Goal: Task Accomplishment & Management: Manage account settings

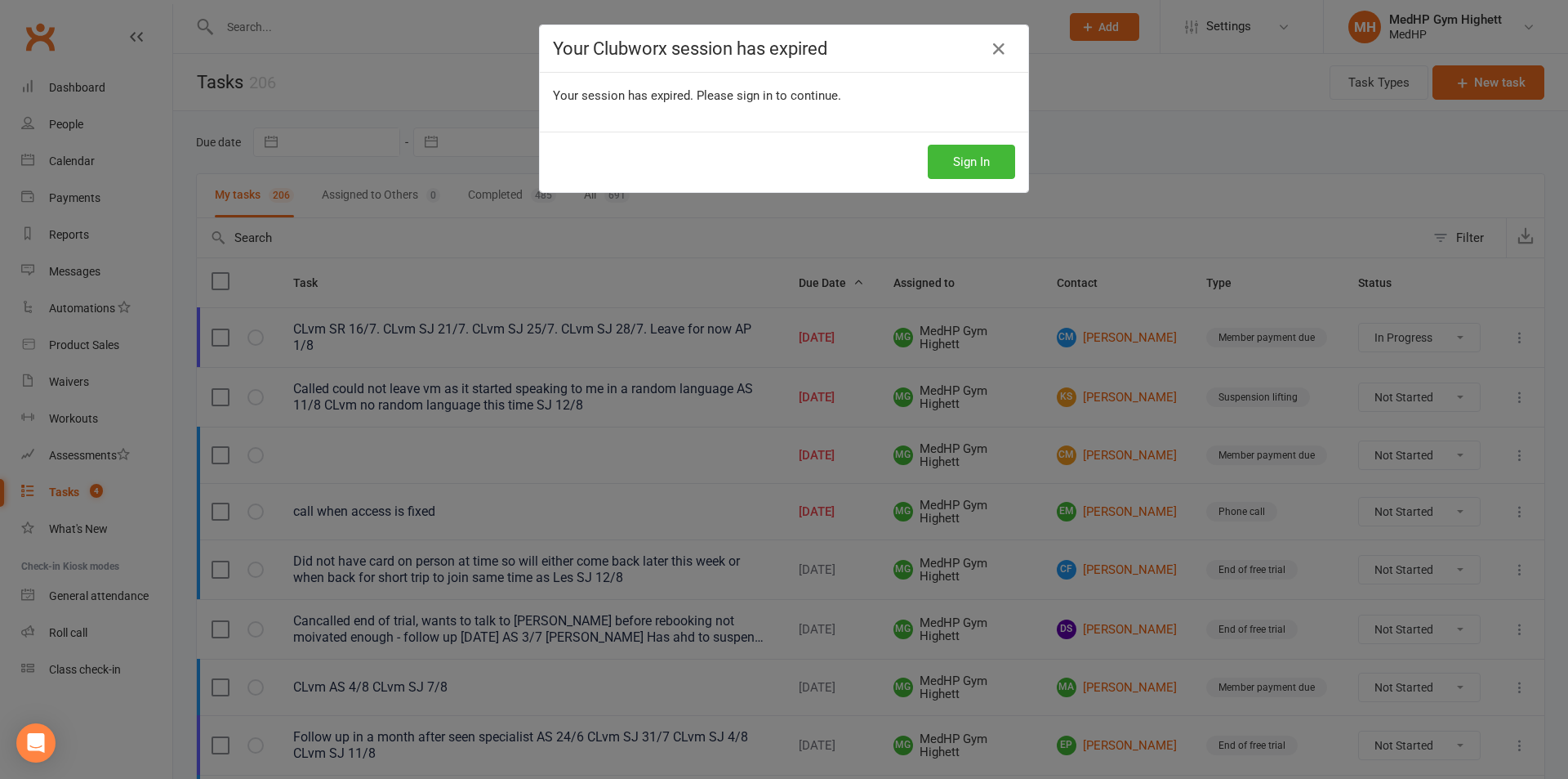
select select "started"
click at [985, 164] on button "Sign In" at bounding box center [971, 161] width 87 height 34
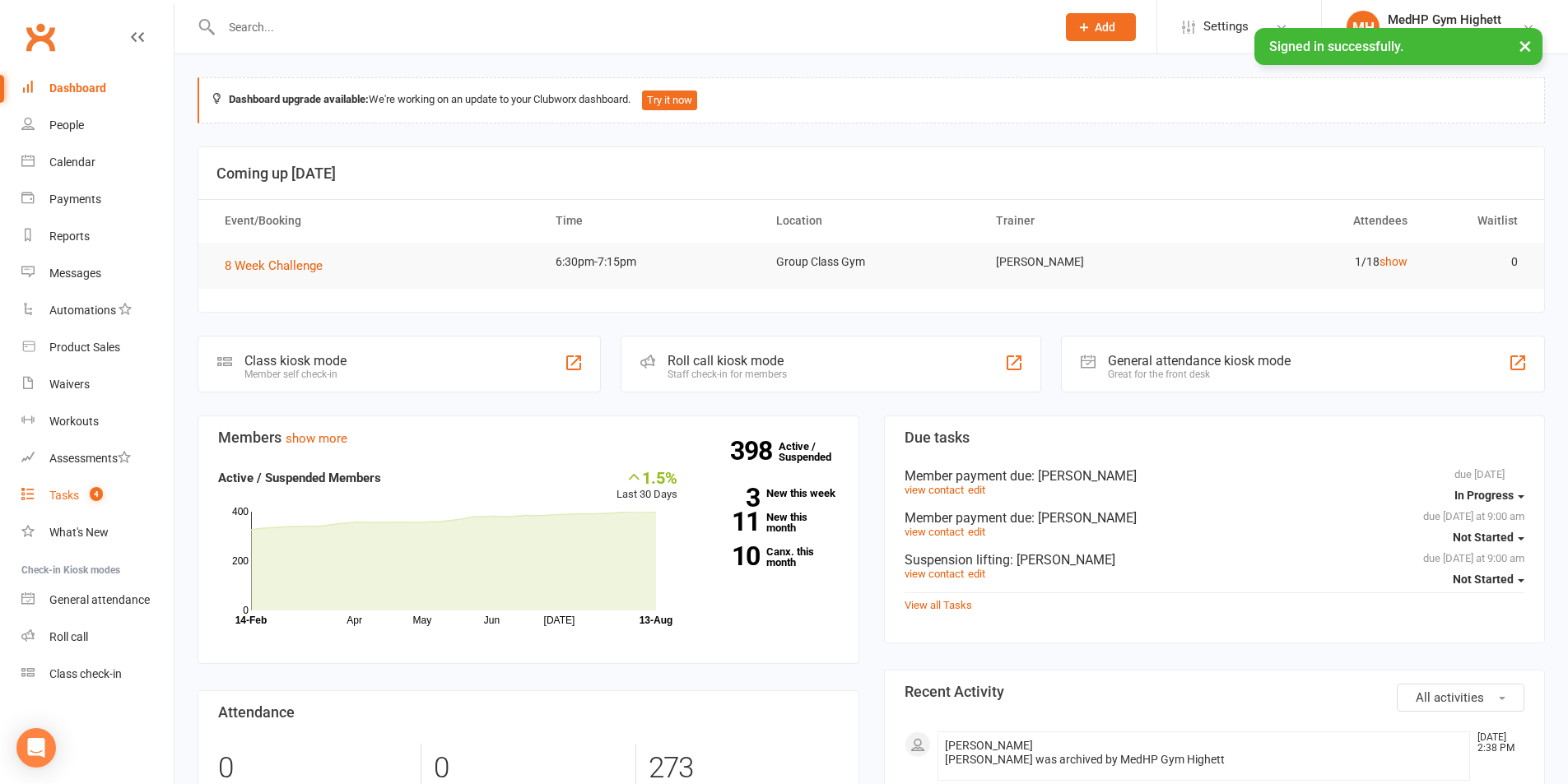
click at [102, 482] on link "Tasks 4" at bounding box center [98, 495] width 153 height 37
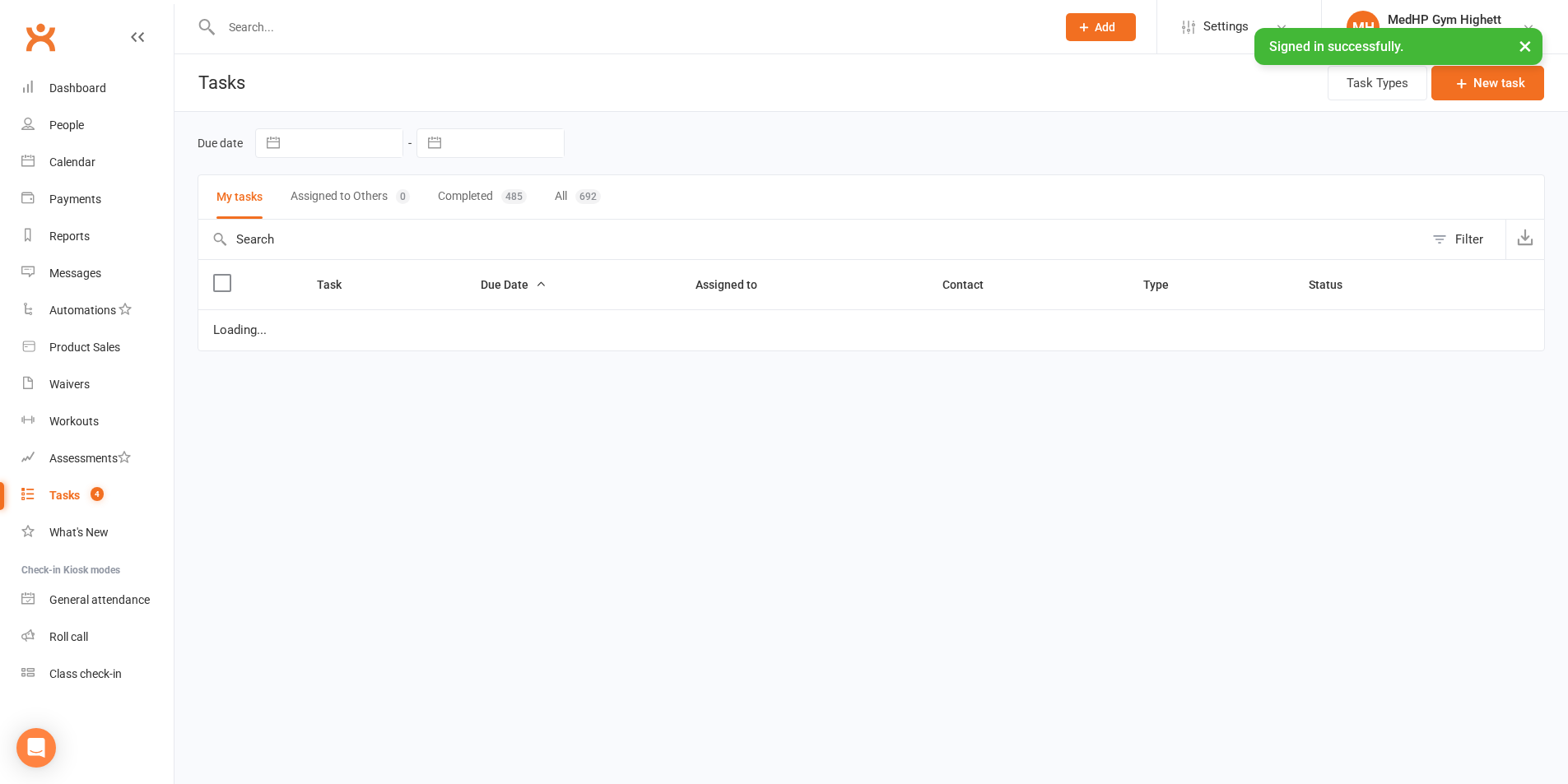
select select "started"
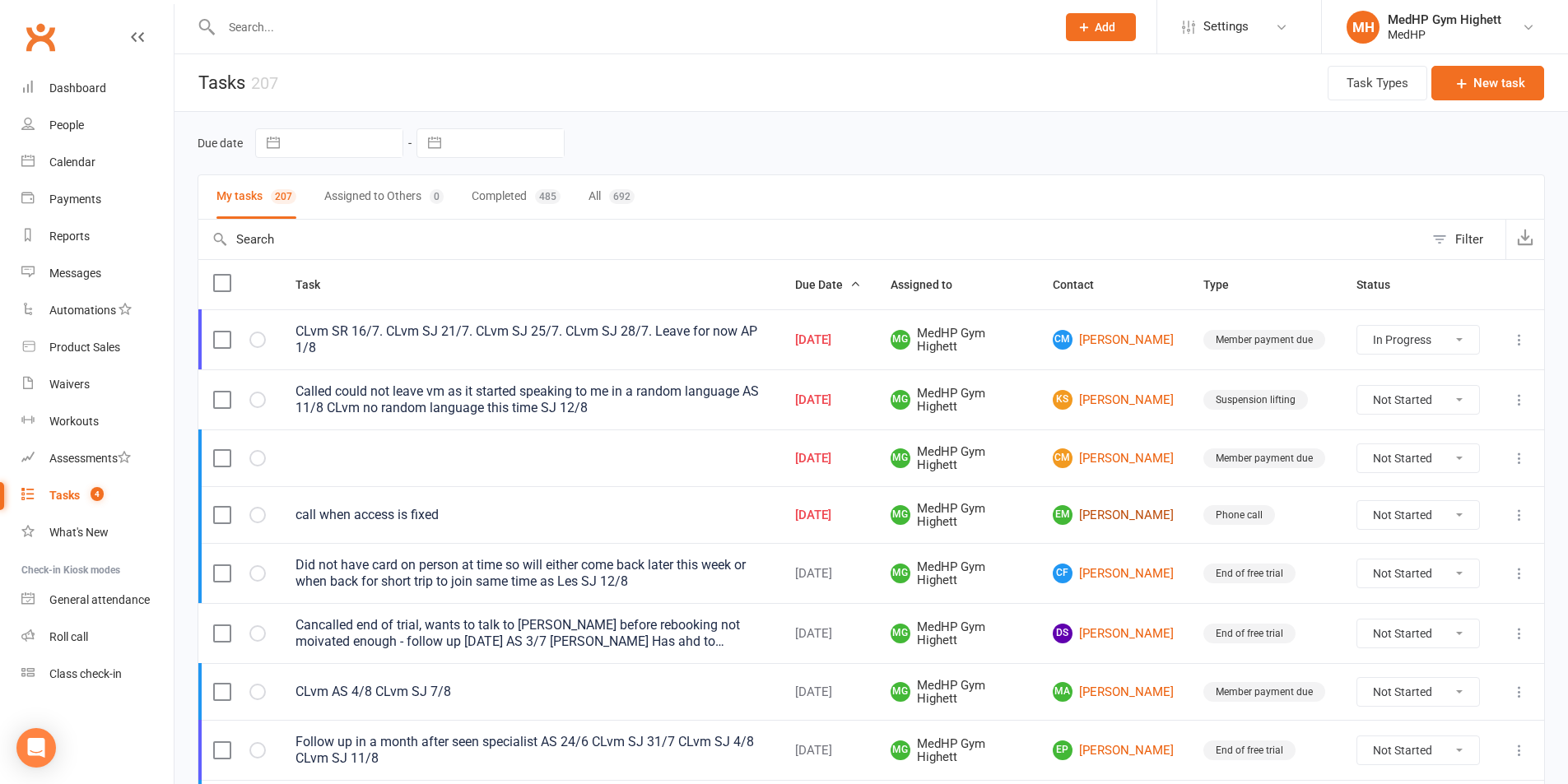
click at [1096, 506] on link "EM [PERSON_NAME]" at bounding box center [1112, 515] width 121 height 20
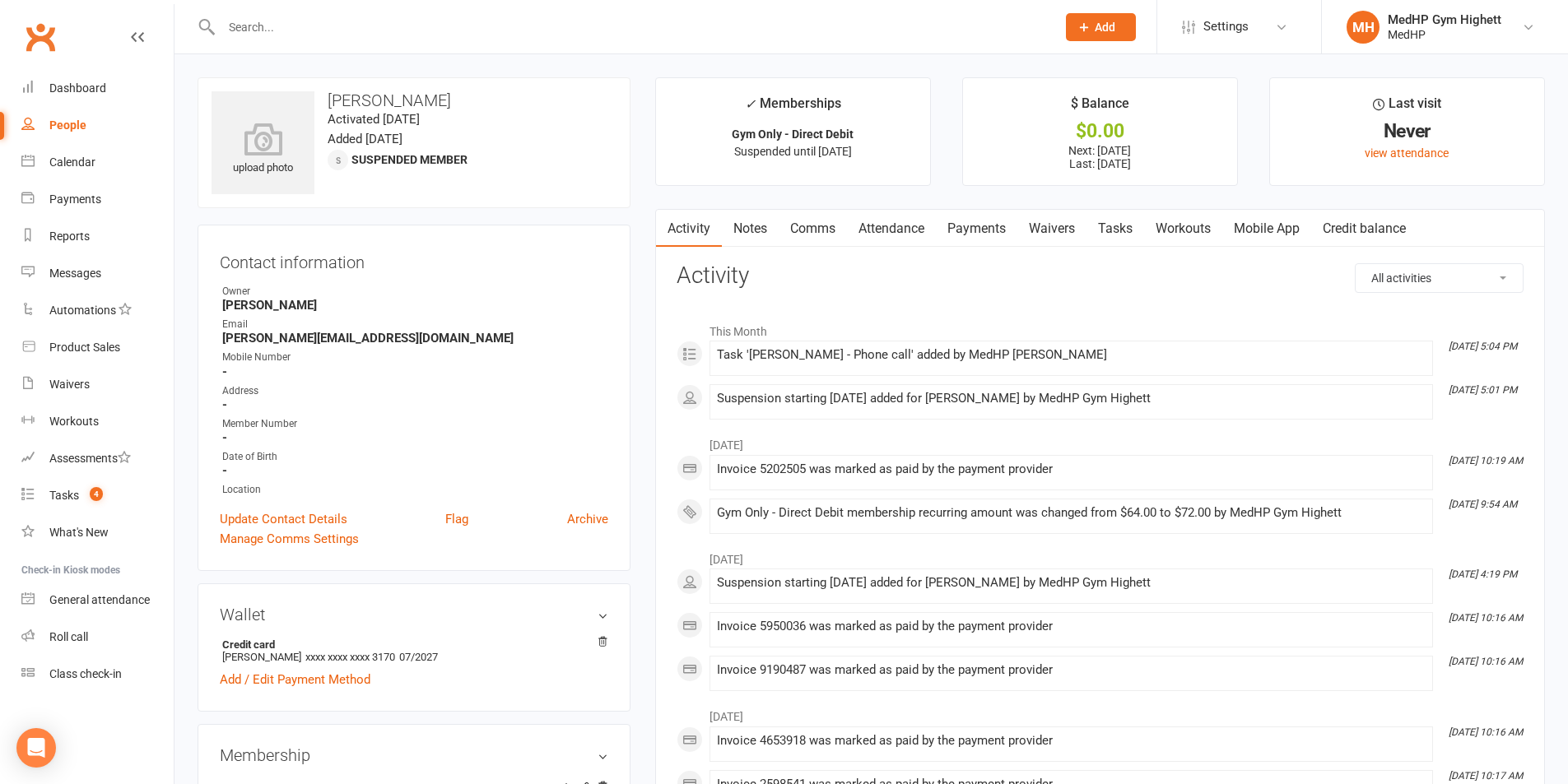
click at [1135, 238] on link "Tasks" at bounding box center [1114, 229] width 57 height 38
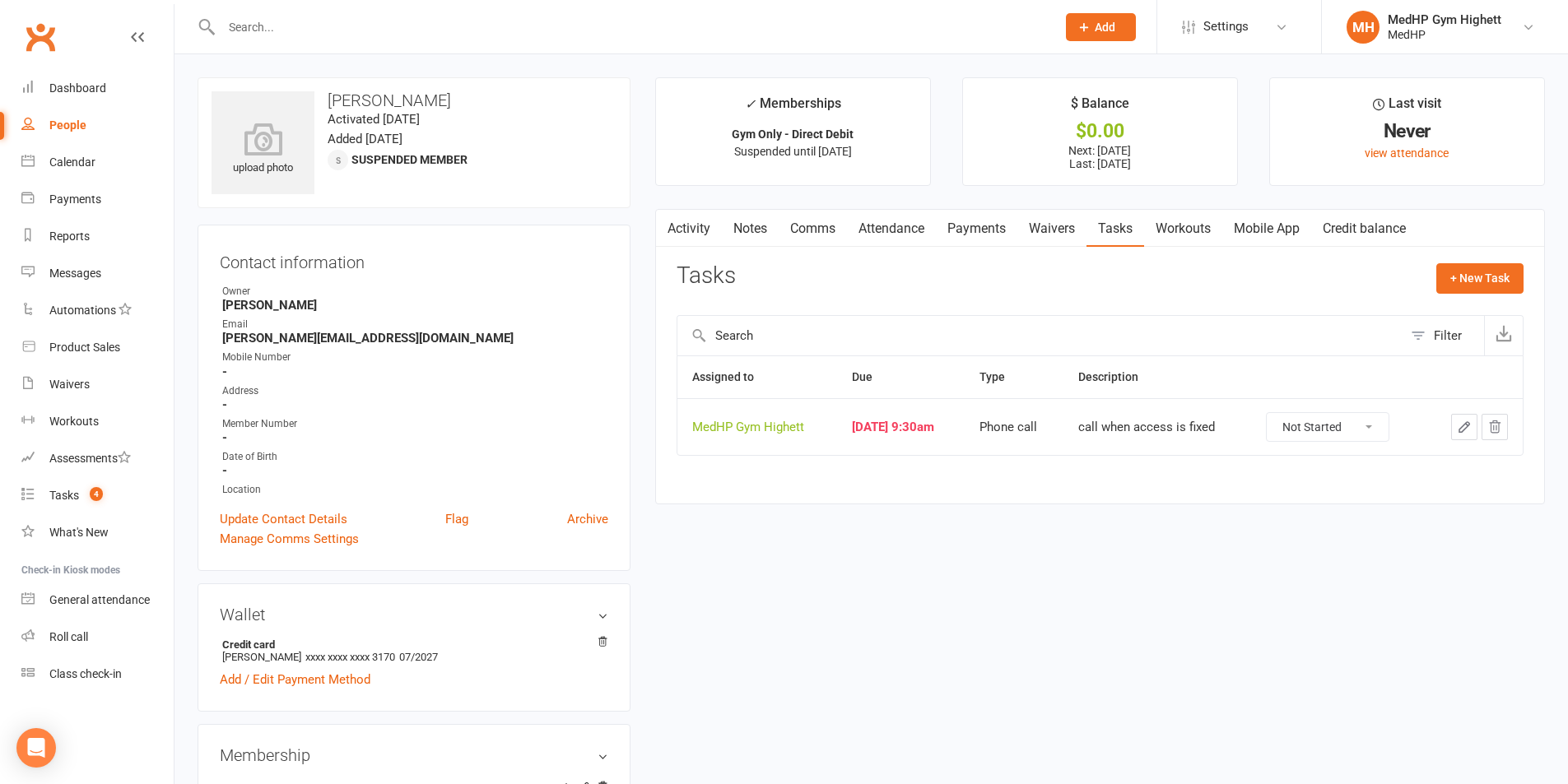
click at [1473, 417] on button "button" at bounding box center [1464, 426] width 26 height 26
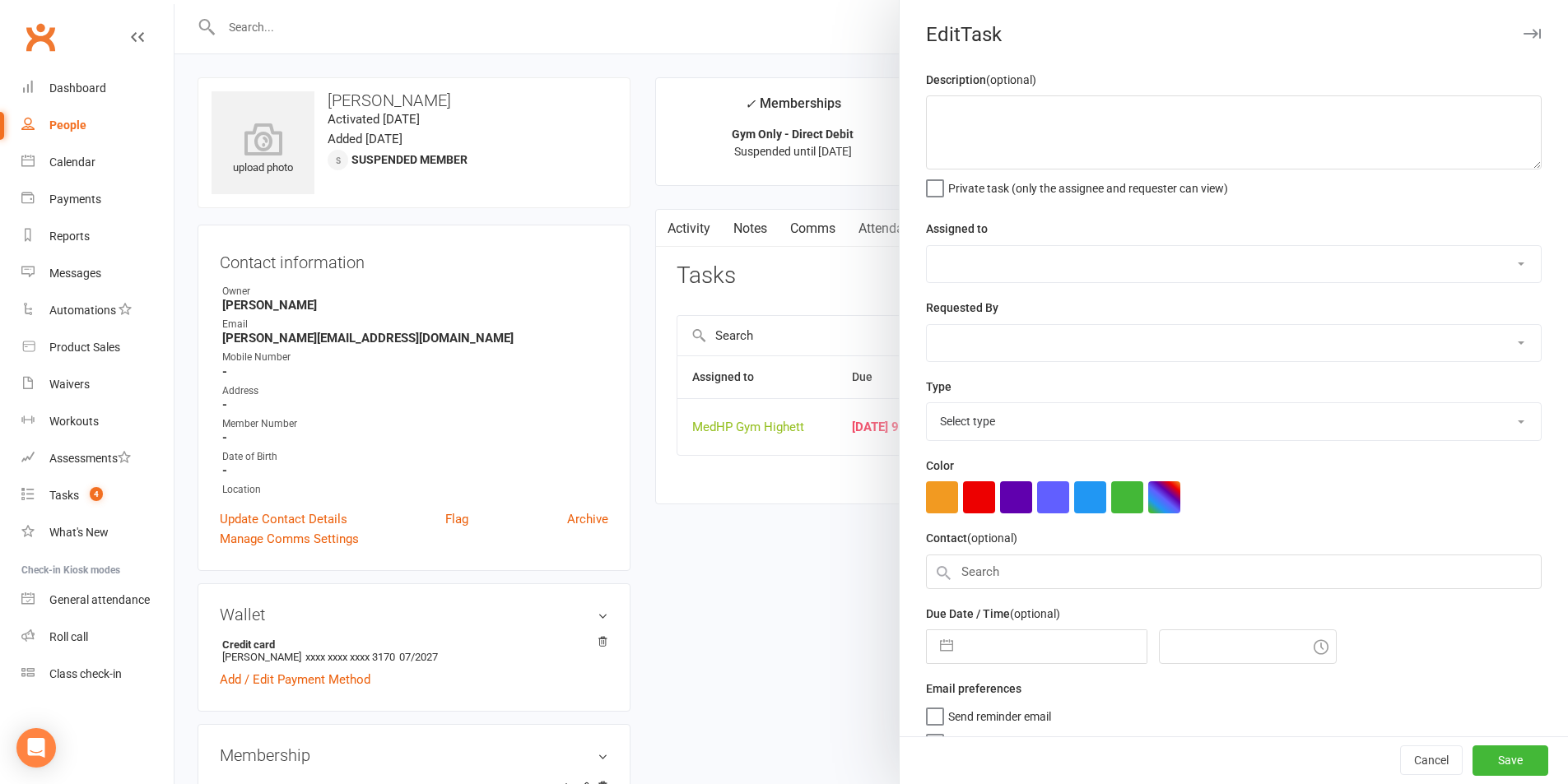
type textarea "call when access is fixed"
select select "46188"
type input "[DATE]"
type input "9:30am"
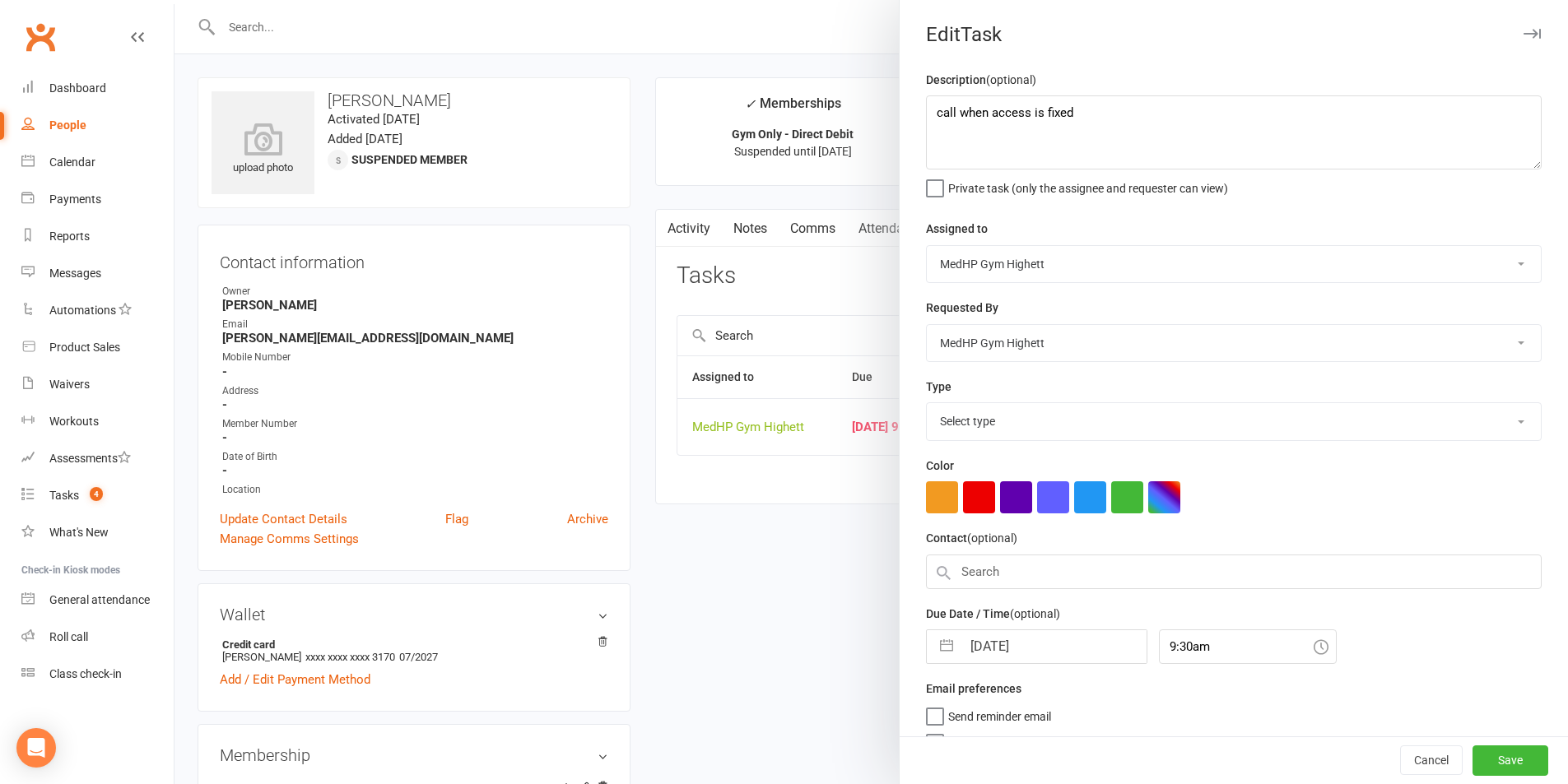
select select "23034"
select select "6"
select select "2025"
select select "7"
select select "2025"
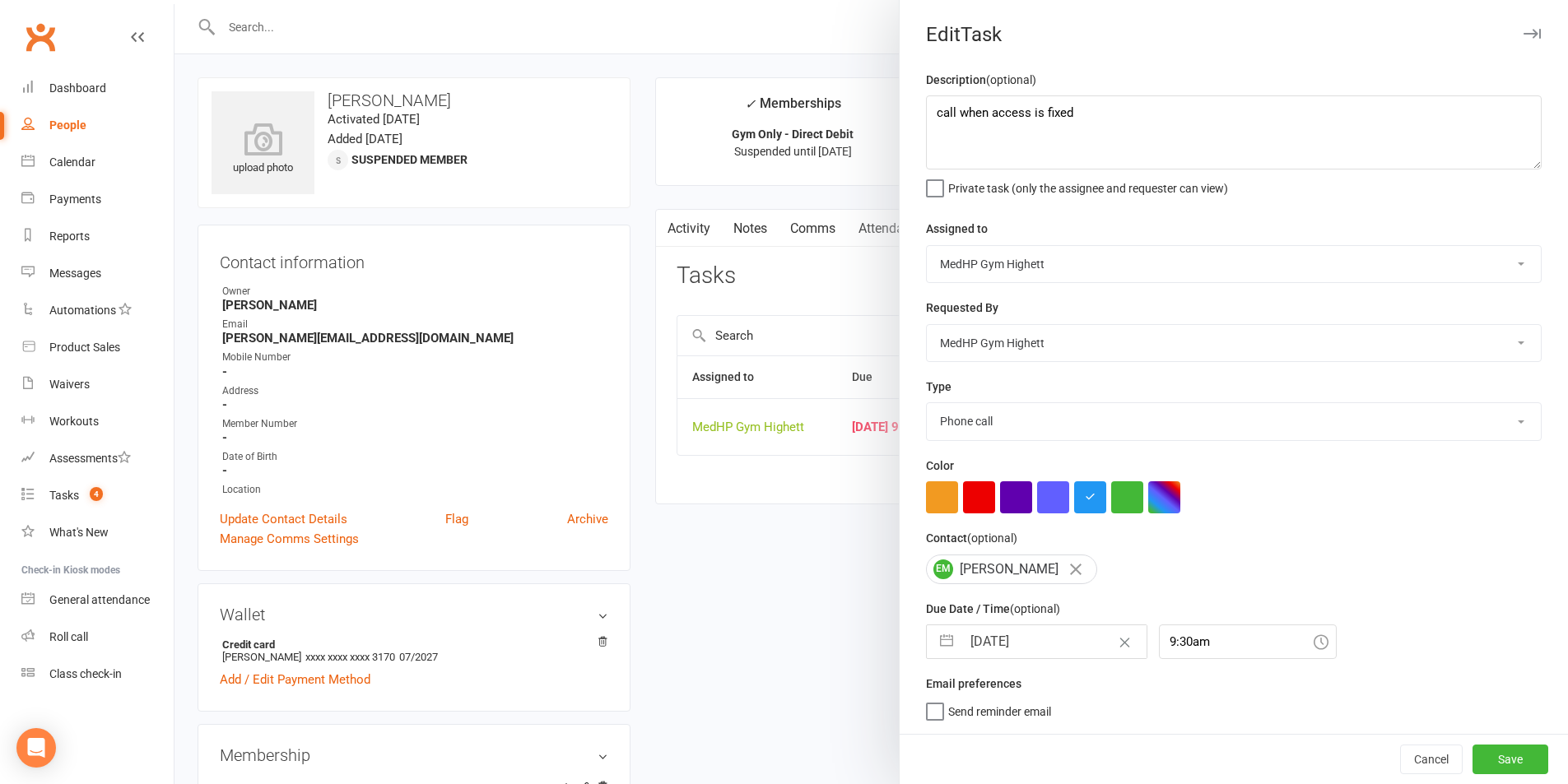
select select "8"
select select "2025"
click at [1070, 648] on input "[DATE]" at bounding box center [1054, 642] width 185 height 33
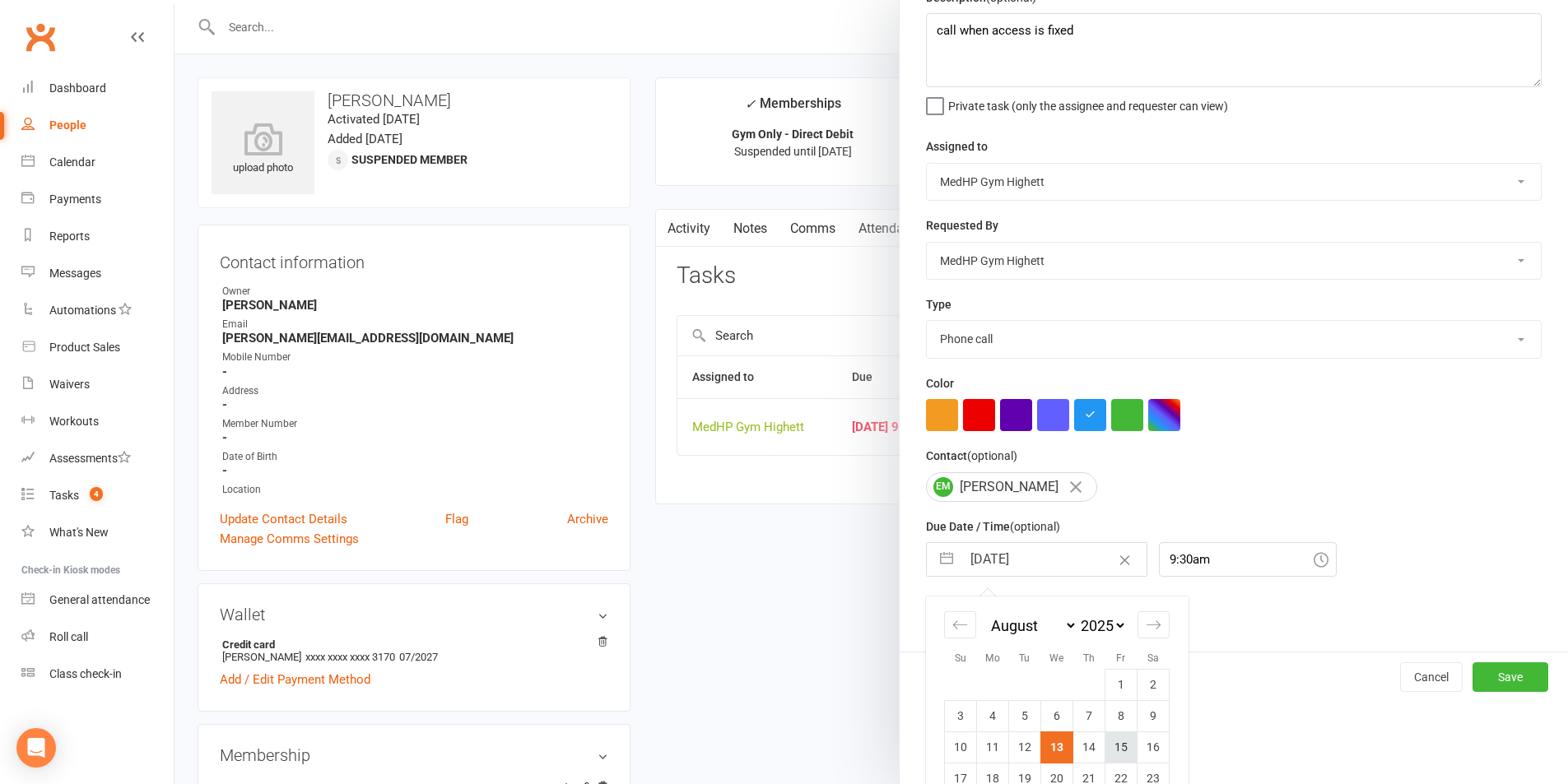
click at [1111, 743] on td "15" at bounding box center [1120, 747] width 32 height 31
type input "[DATE]"
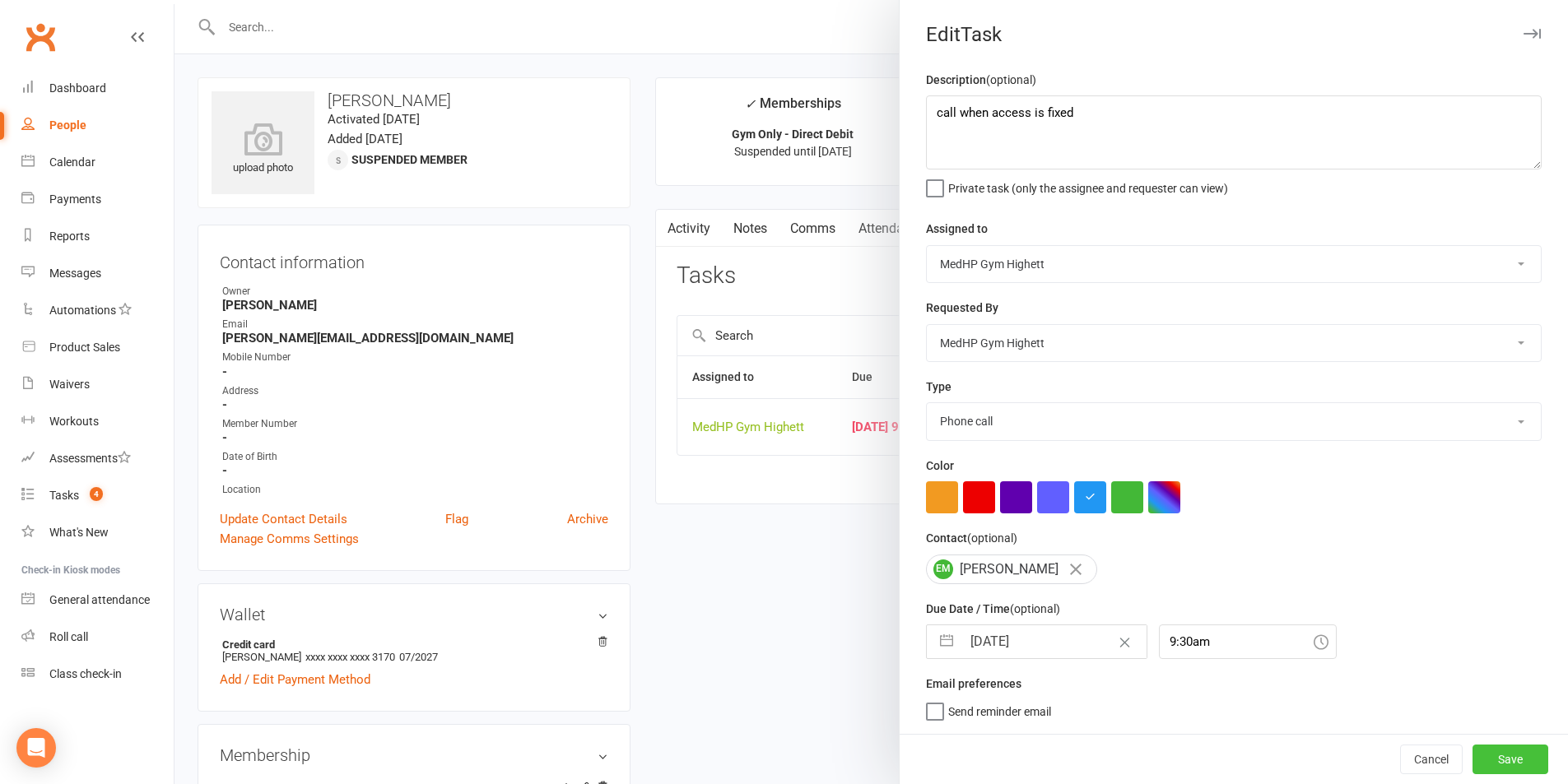
click at [1473, 747] on button "Save" at bounding box center [1510, 759] width 75 height 30
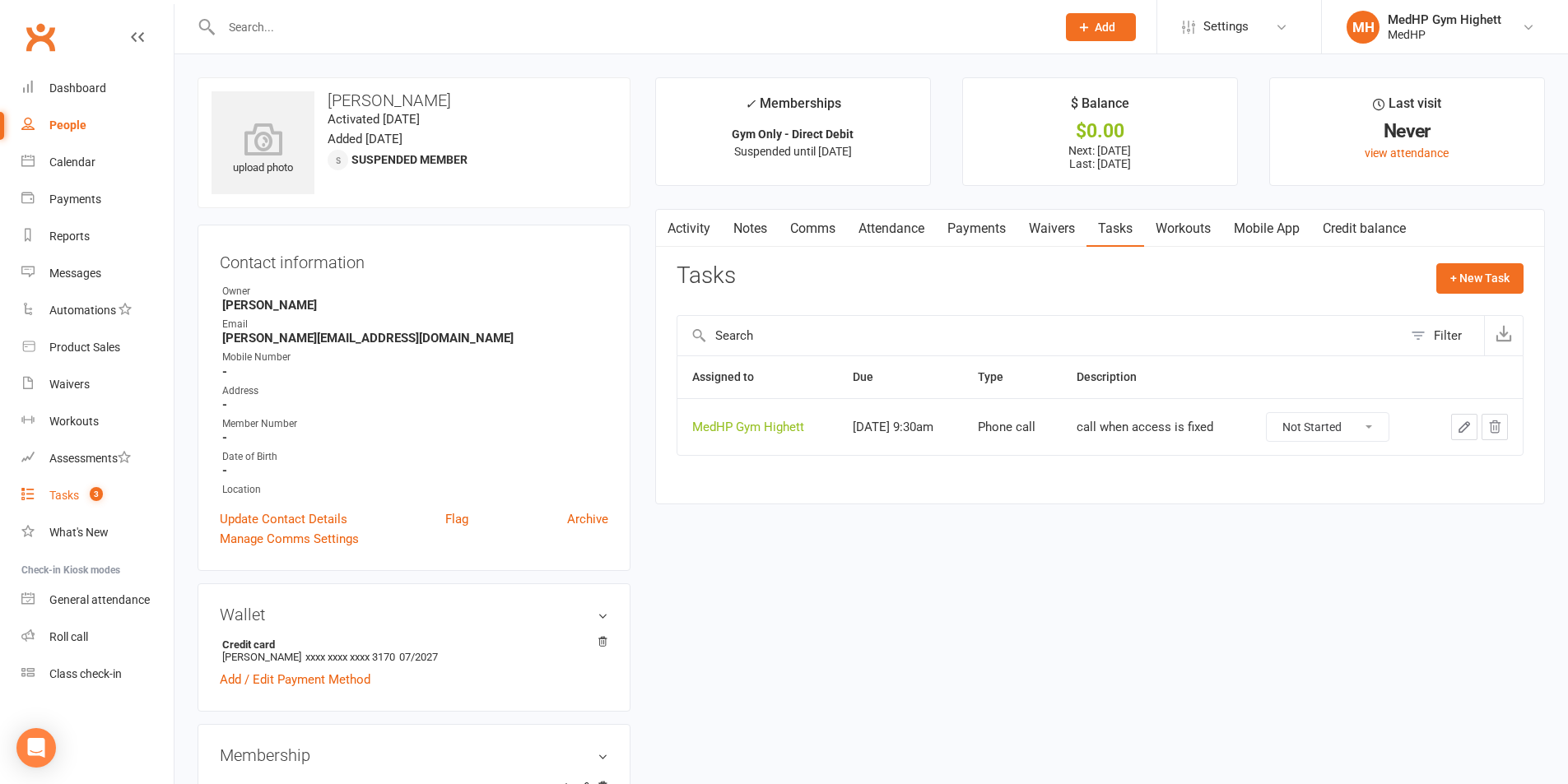
click at [99, 480] on link "Tasks 3" at bounding box center [98, 495] width 153 height 37
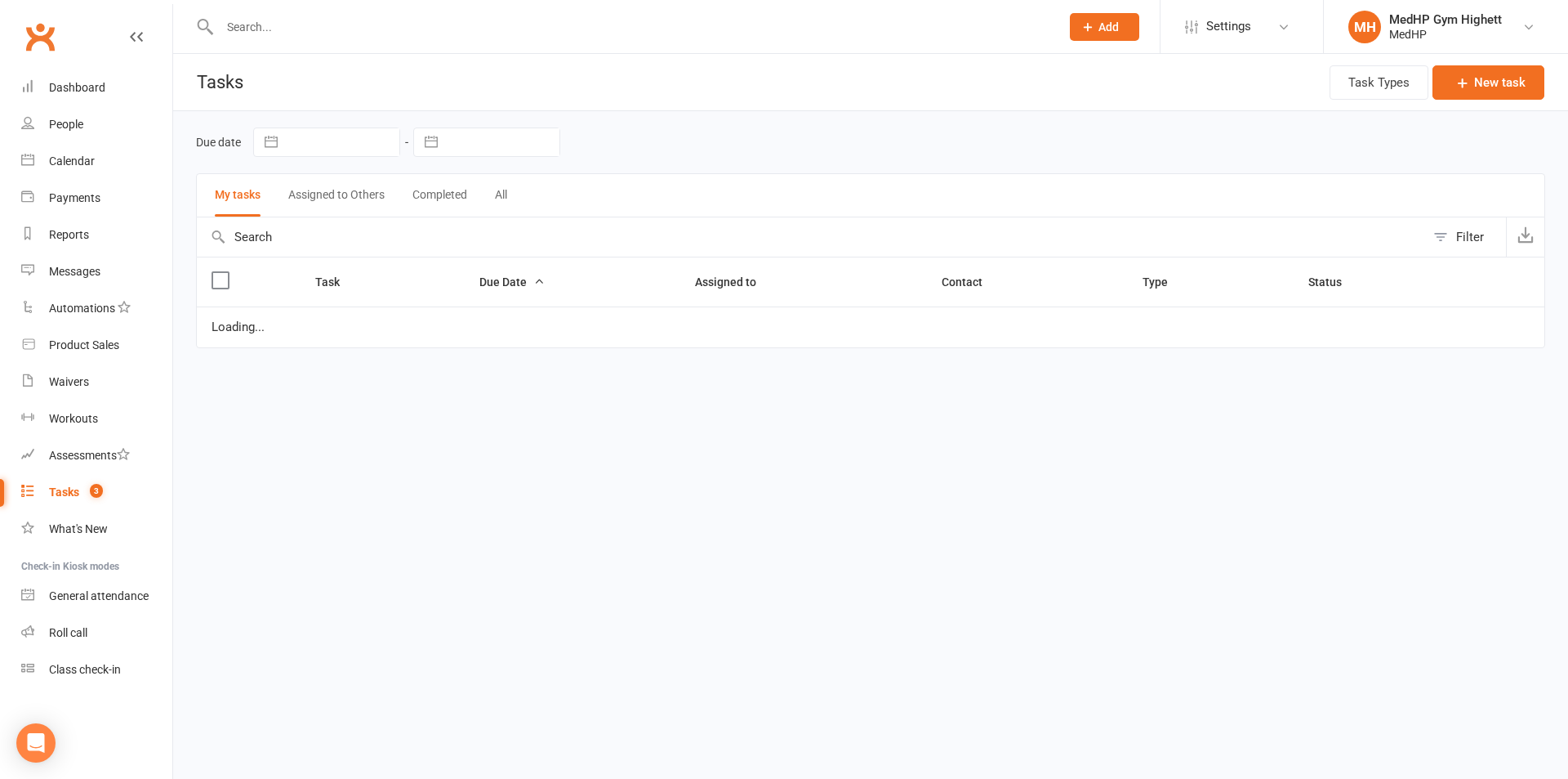
select select "started"
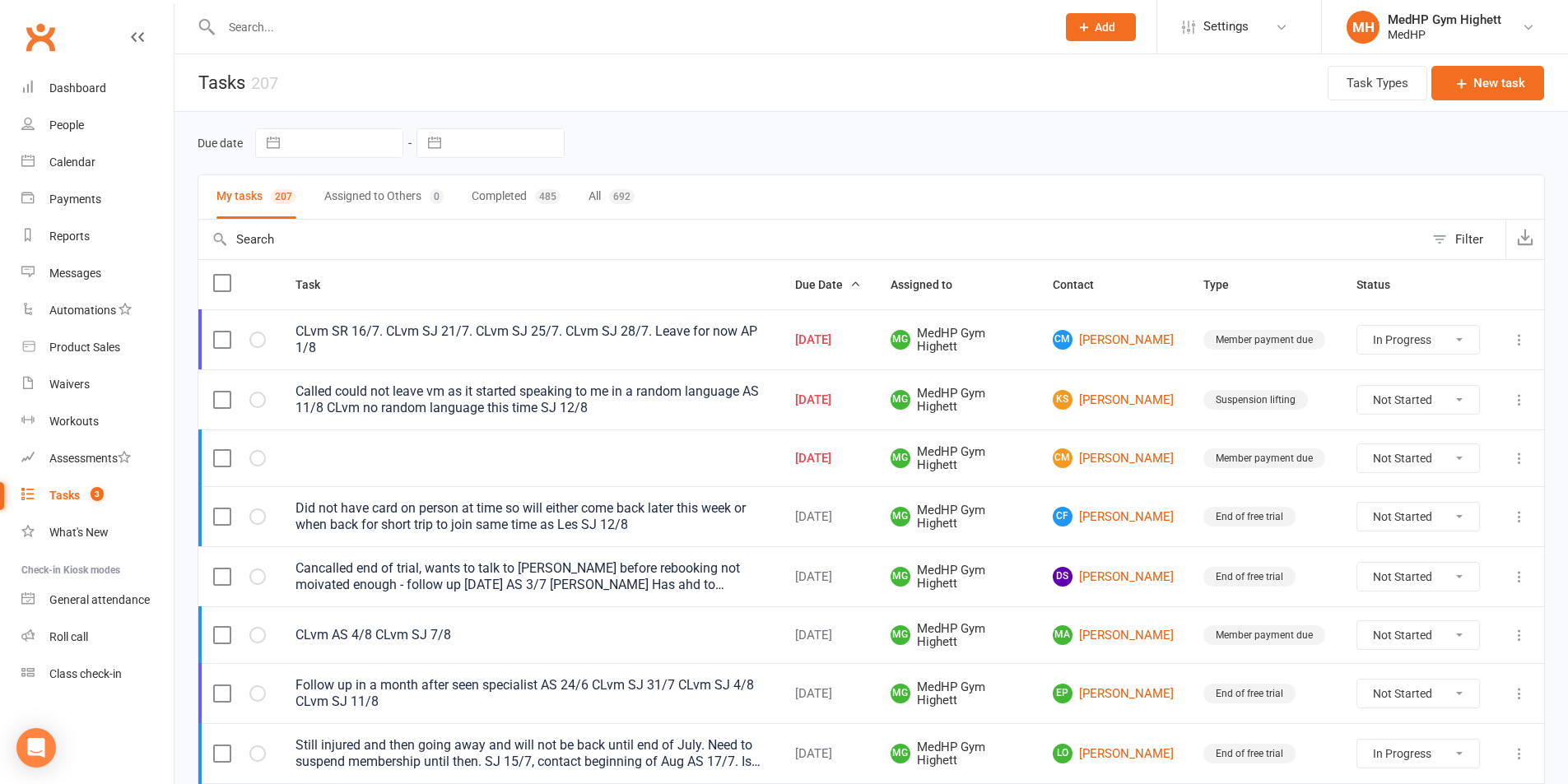
click at [329, 40] on div at bounding box center [621, 26] width 847 height 54
click at [328, 23] on input "text" at bounding box center [630, 26] width 828 height 23
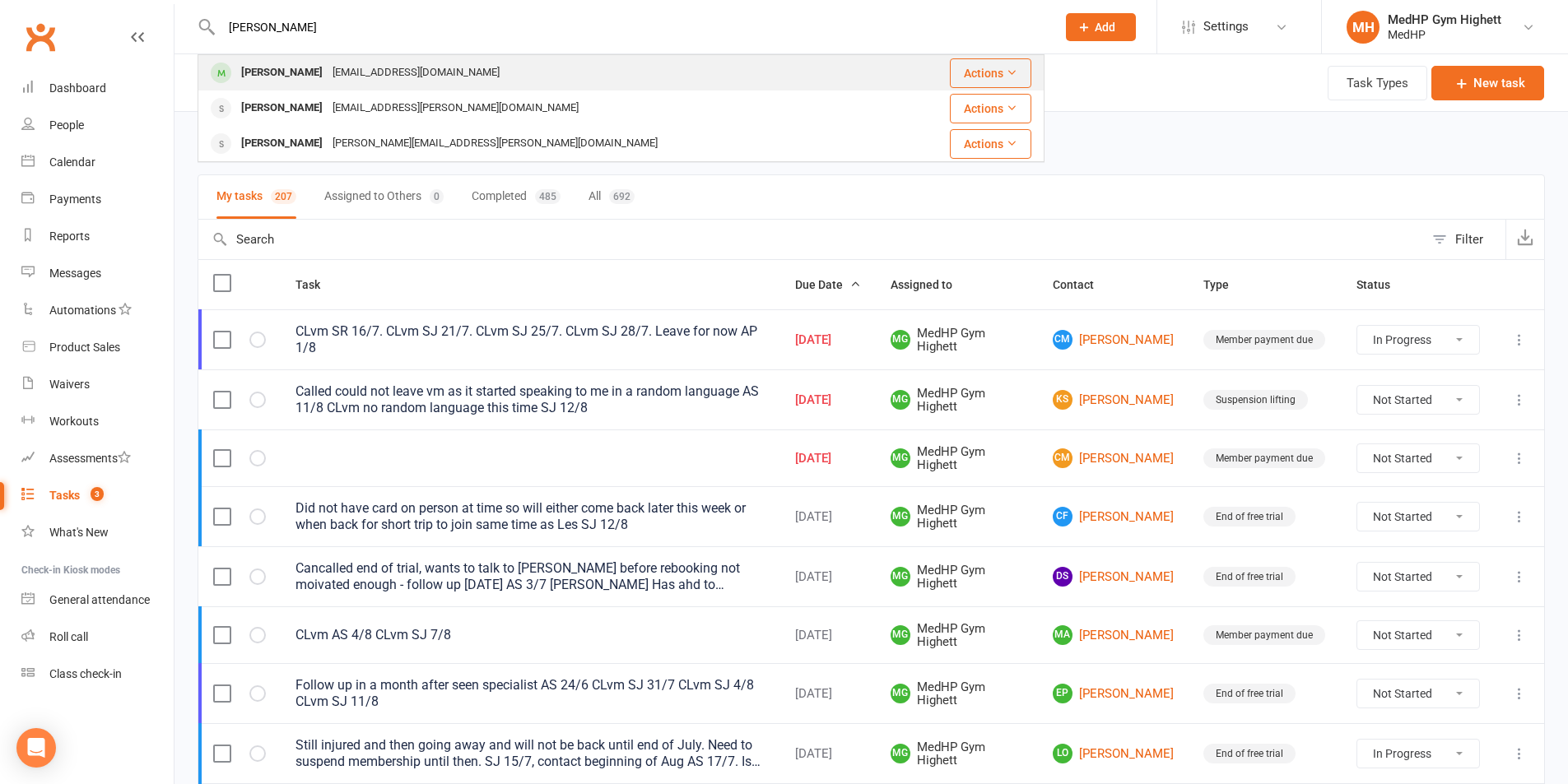
type input "[PERSON_NAME]"
click at [328, 64] on div "[EMAIL_ADDRESS][DOMAIN_NAME]" at bounding box center [416, 73] width 177 height 24
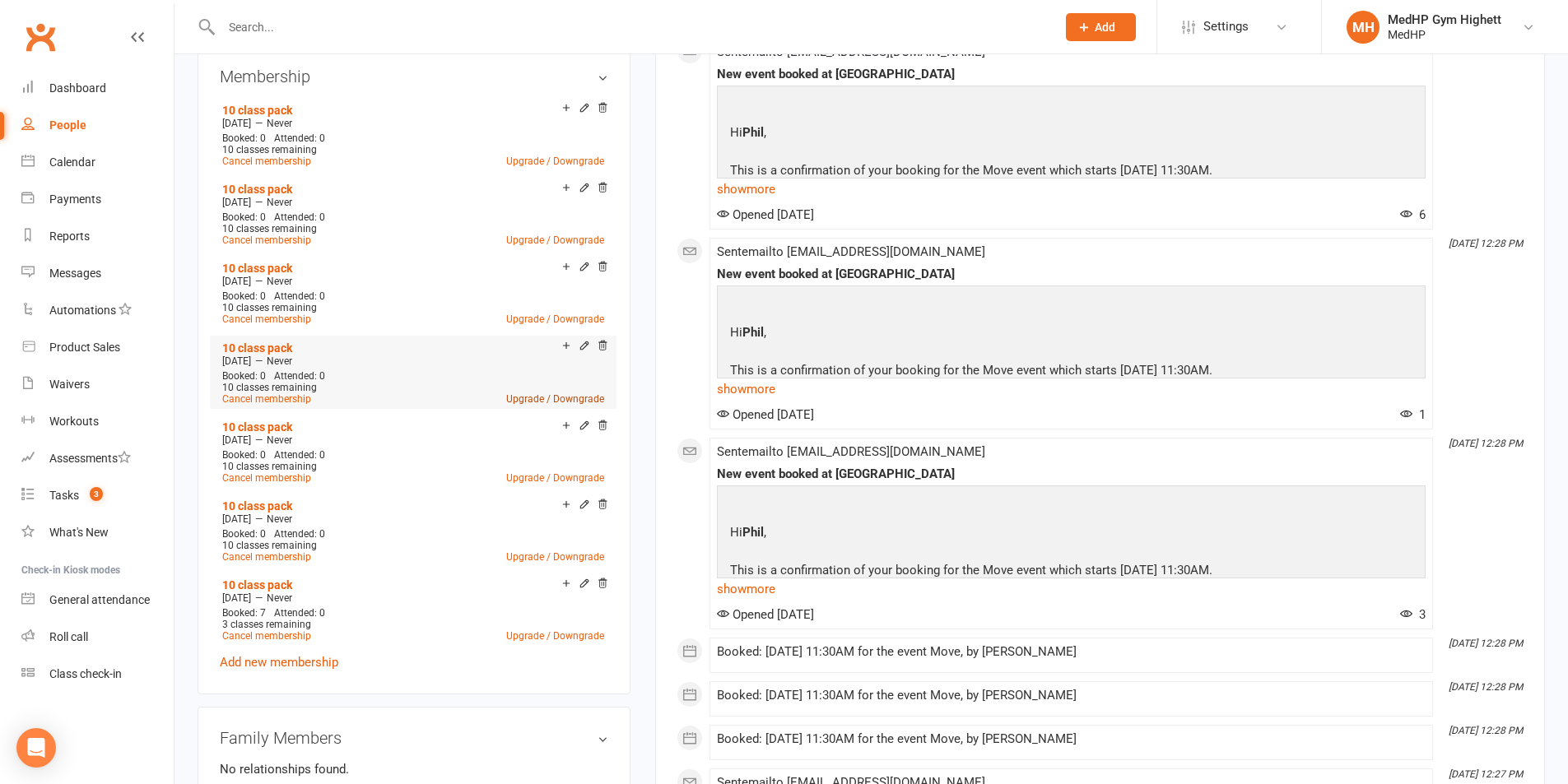
scroll to position [905, 0]
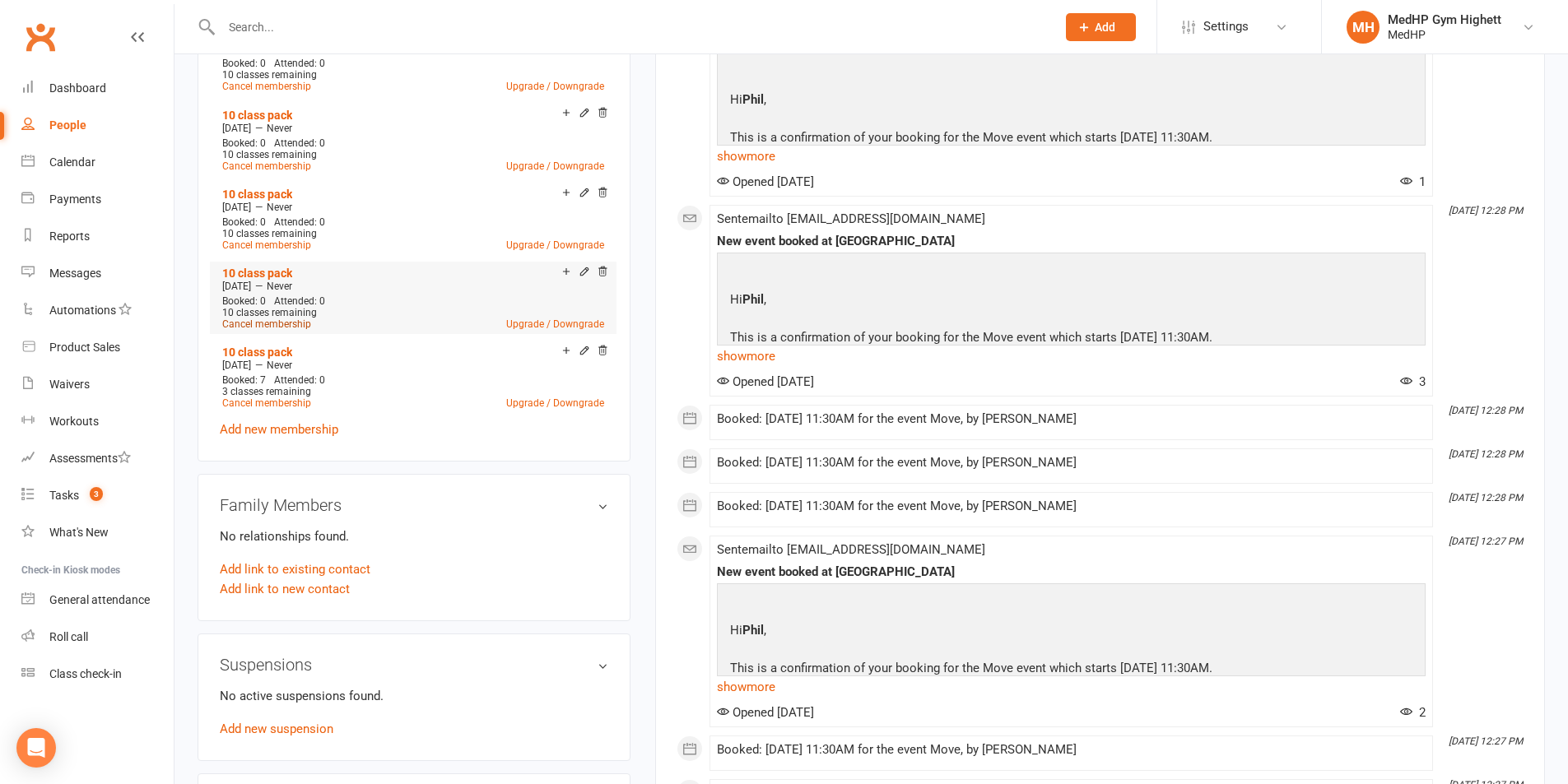
click at [289, 318] on link "Cancel membership" at bounding box center [267, 324] width 89 height 12
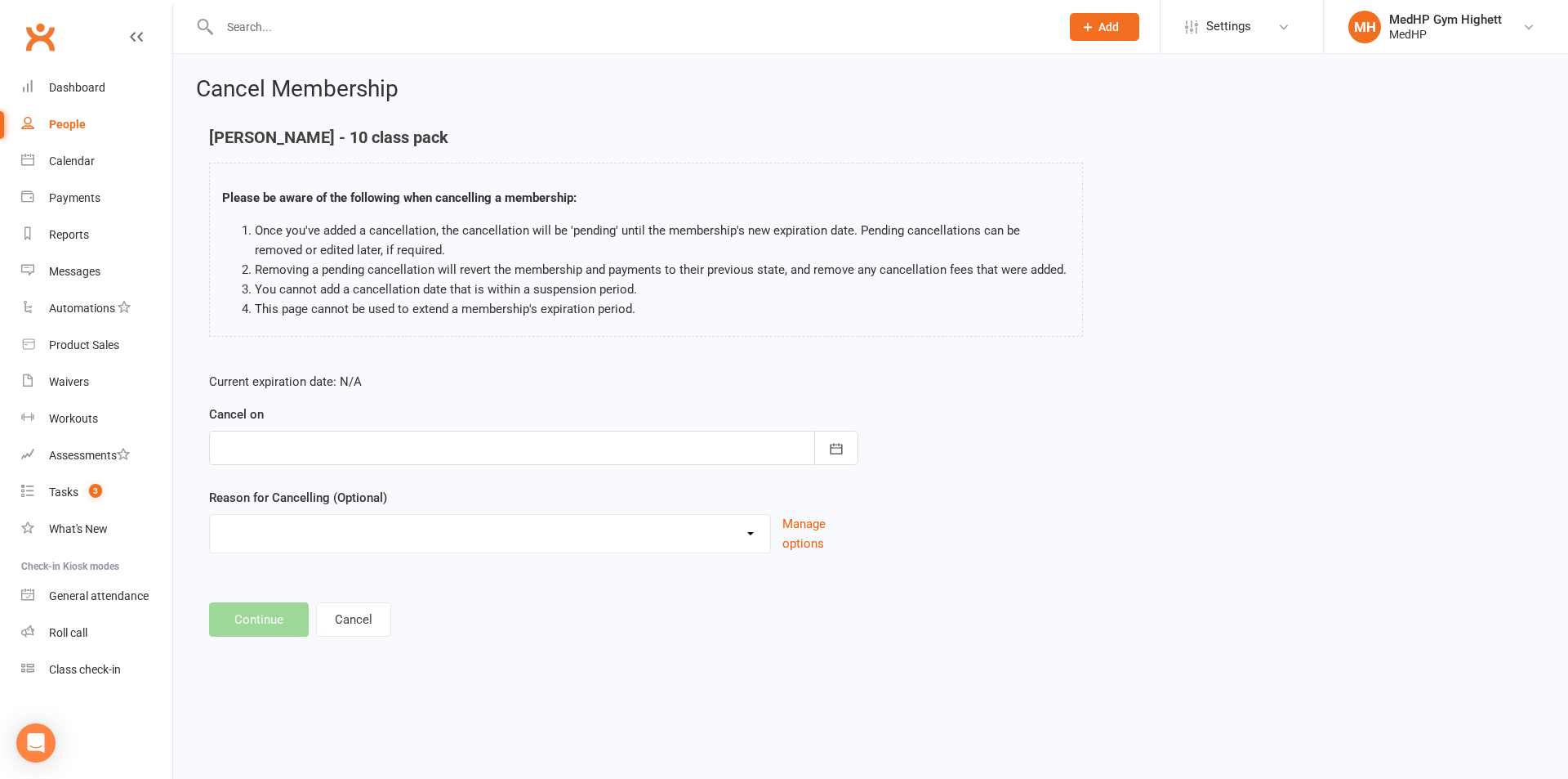
click at [315, 446] on div at bounding box center [533, 448] width 650 height 34
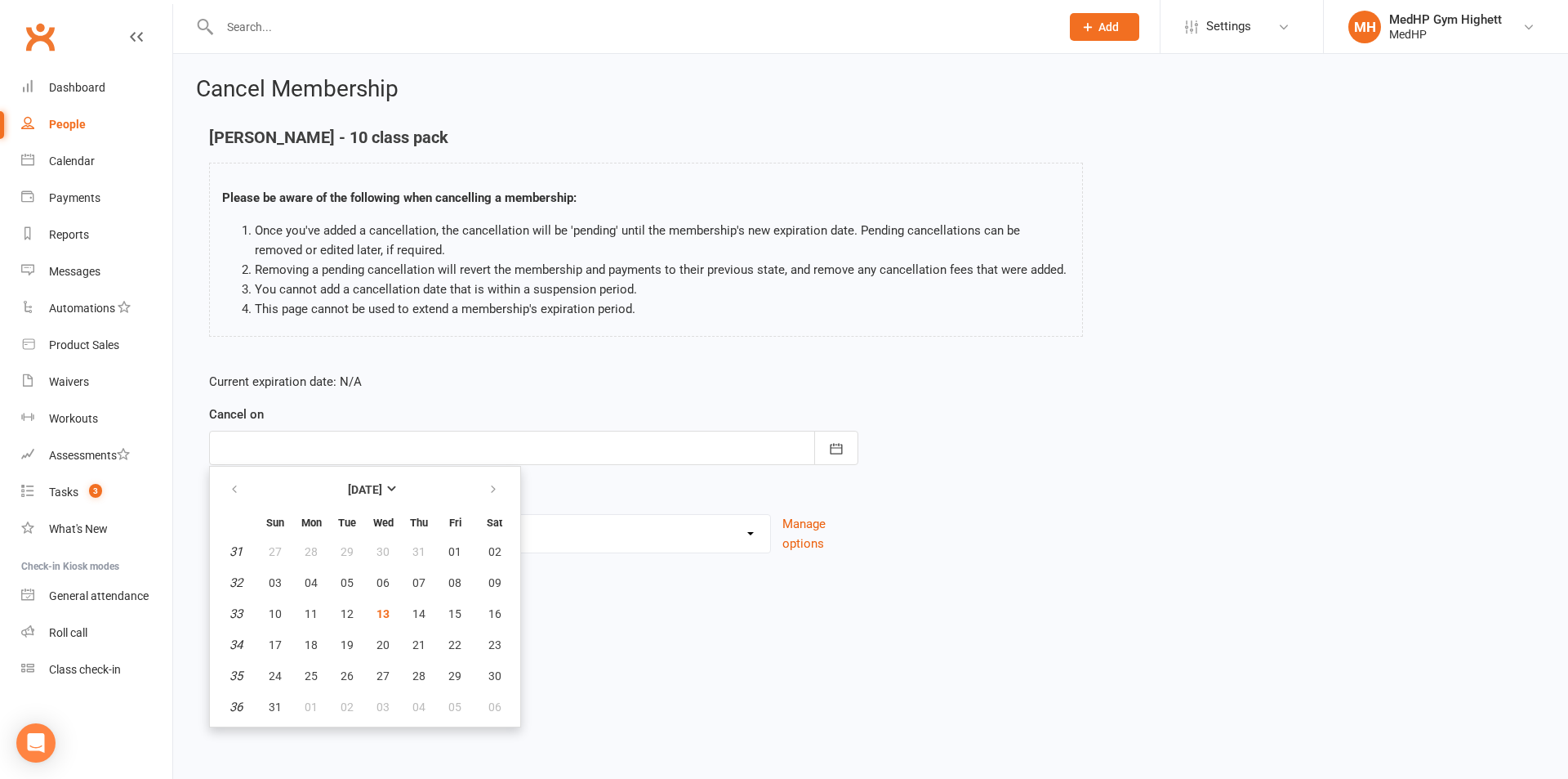
click at [496, 336] on div "Please be aware of the following when cancelling a membership: Once you've adde…" at bounding box center [646, 249] width 874 height 174
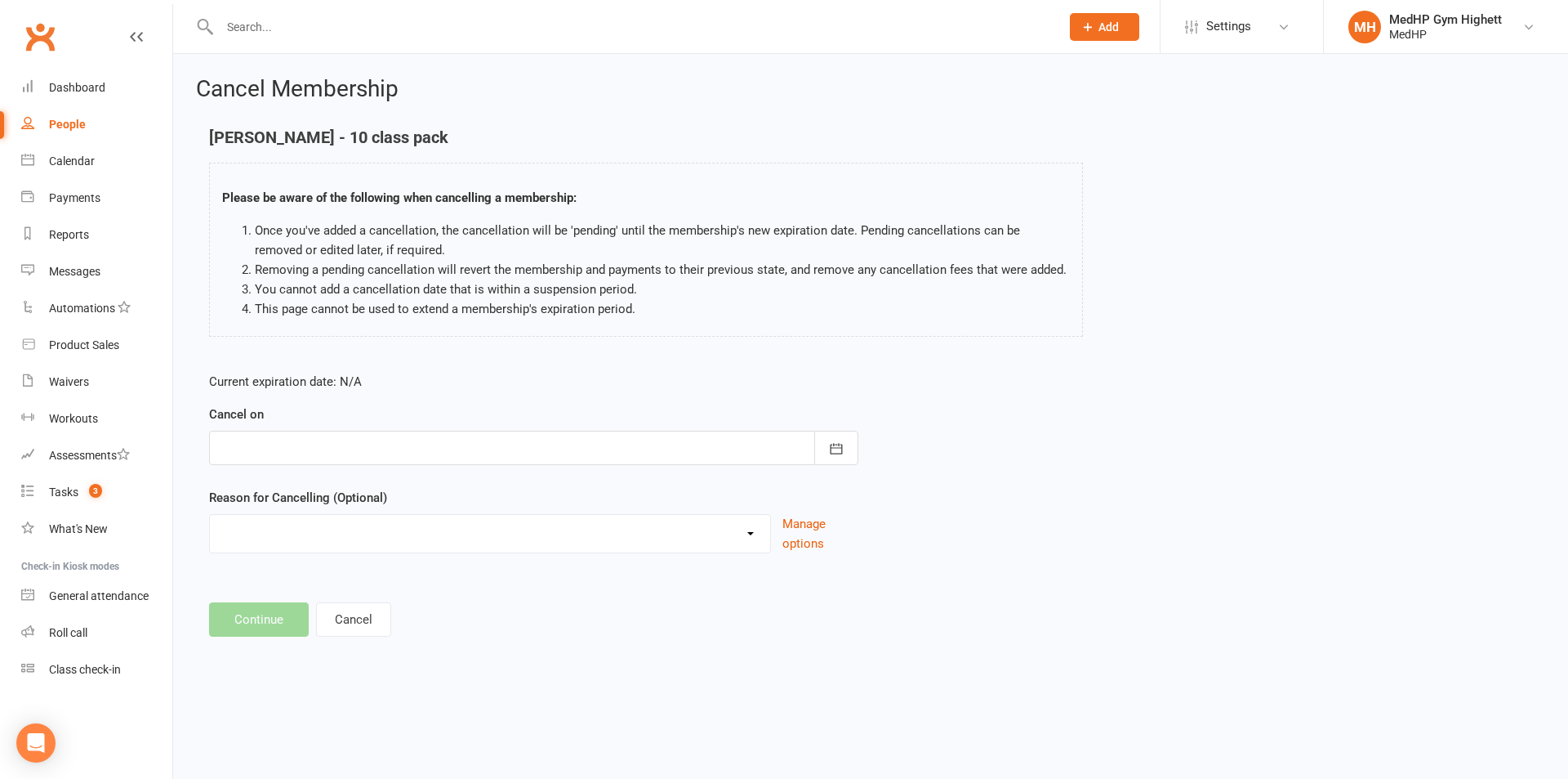
click at [429, 449] on div at bounding box center [533, 448] width 650 height 34
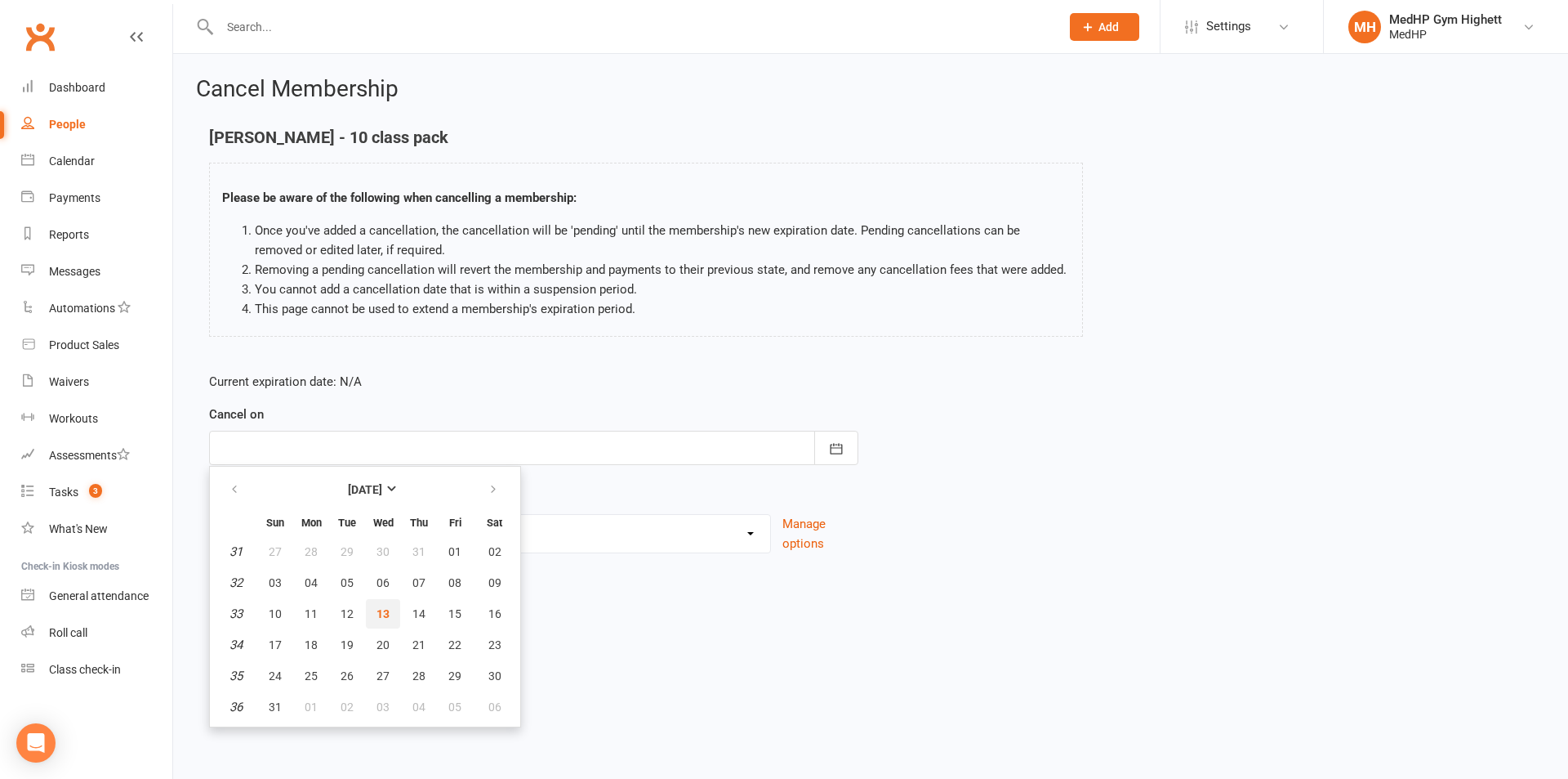
click at [389, 600] on button "13" at bounding box center [383, 613] width 34 height 30
type input "[DATE]"
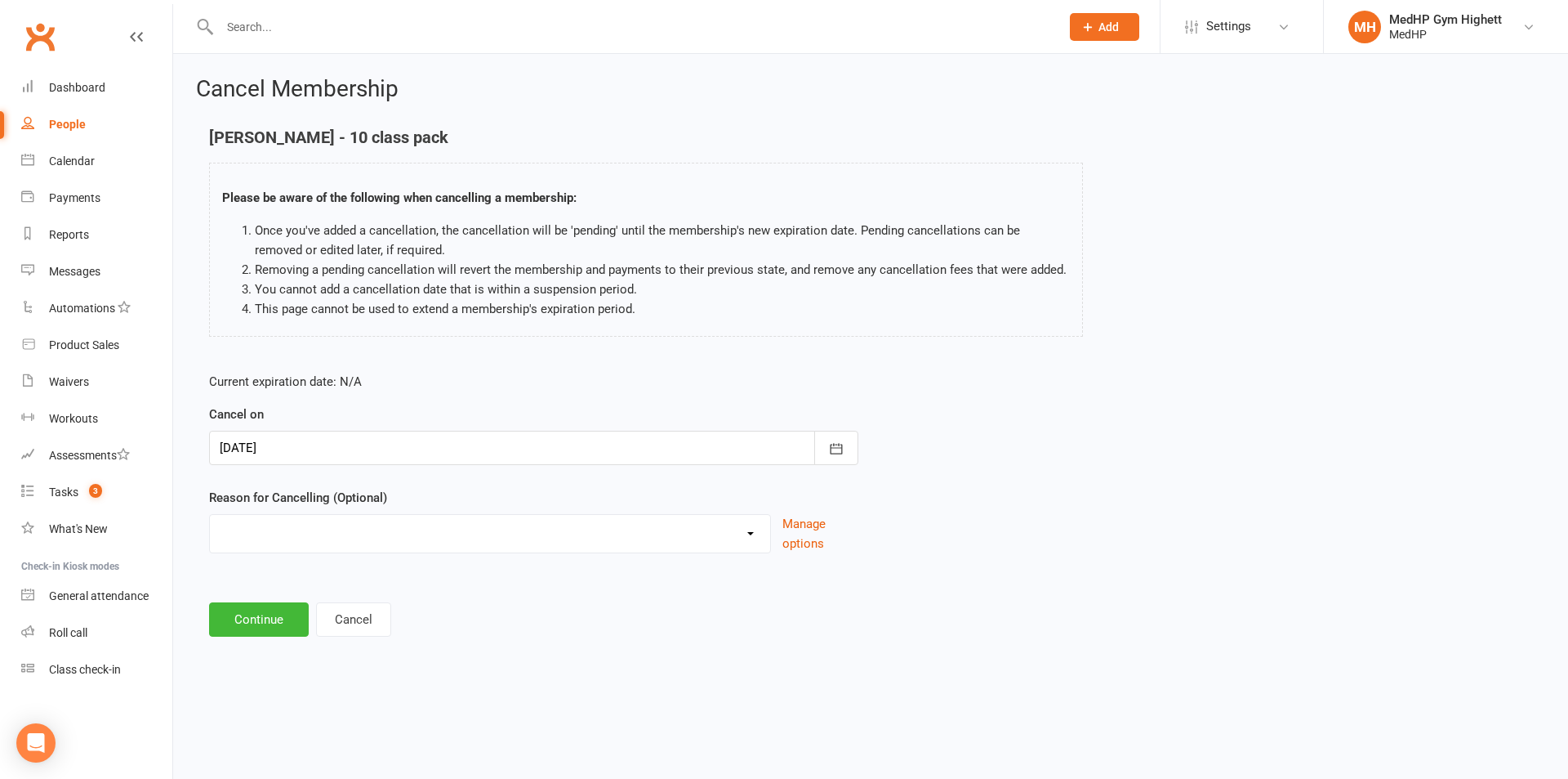
click at [376, 534] on select "Holiday Injury Other reason" at bounding box center [490, 531] width 561 height 32
click at [210, 515] on select "Holiday Injury Other reason" at bounding box center [490, 531] width 561 height 32
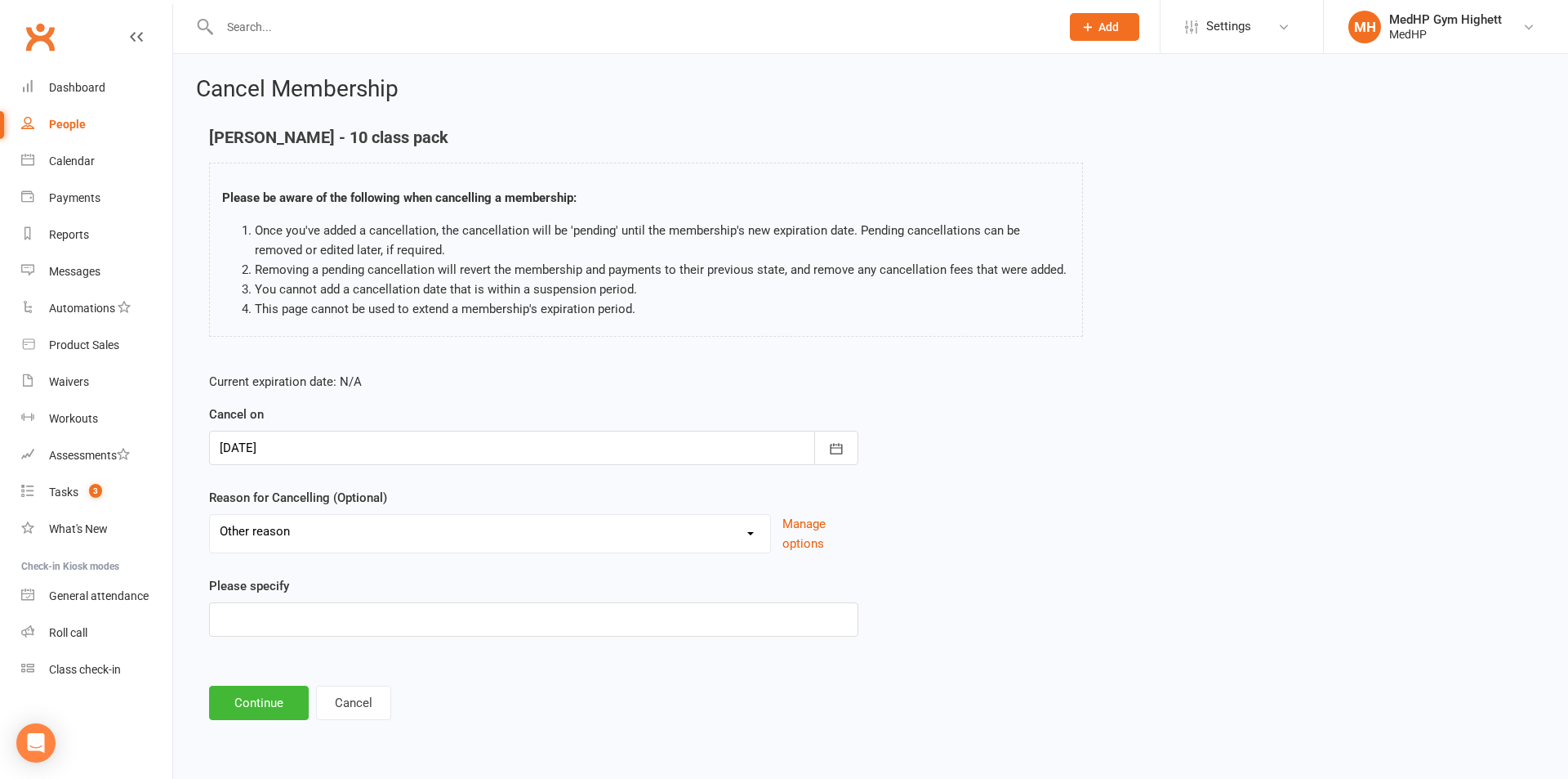
click at [333, 548] on div "Holiday Injury Other reason" at bounding box center [490, 534] width 562 height 40
click at [336, 540] on select "Holiday Injury Other reason" at bounding box center [490, 531] width 561 height 32
click at [210, 515] on select "Holiday Injury Other reason" at bounding box center [490, 531] width 561 height 32
click at [312, 542] on select "Holiday Injury Other reason" at bounding box center [490, 531] width 561 height 32
select select "2"
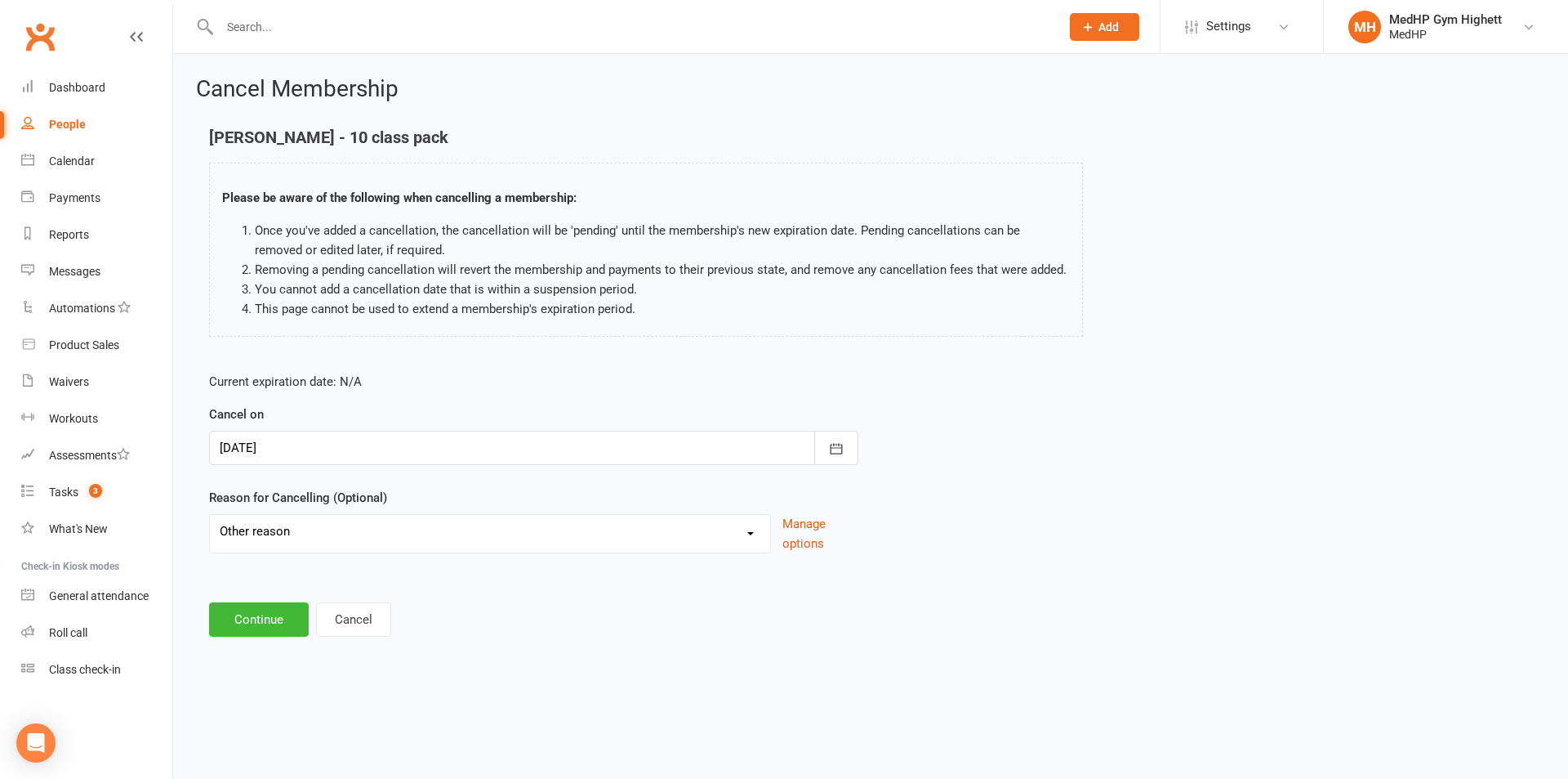
click at [210, 515] on select "Holiday Injury Other reason" at bounding box center [490, 531] width 561 height 32
click at [332, 639] on div "Current expiration date: N/A Cancel on [DATE] [DATE] Sun Mon Tue Wed Thu Fri Sa…" at bounding box center [533, 509] width 674 height 300
click at [328, 632] on input at bounding box center [533, 619] width 650 height 34
type input "new pack"
click at [249, 697] on button "Continue" at bounding box center [259, 702] width 100 height 34
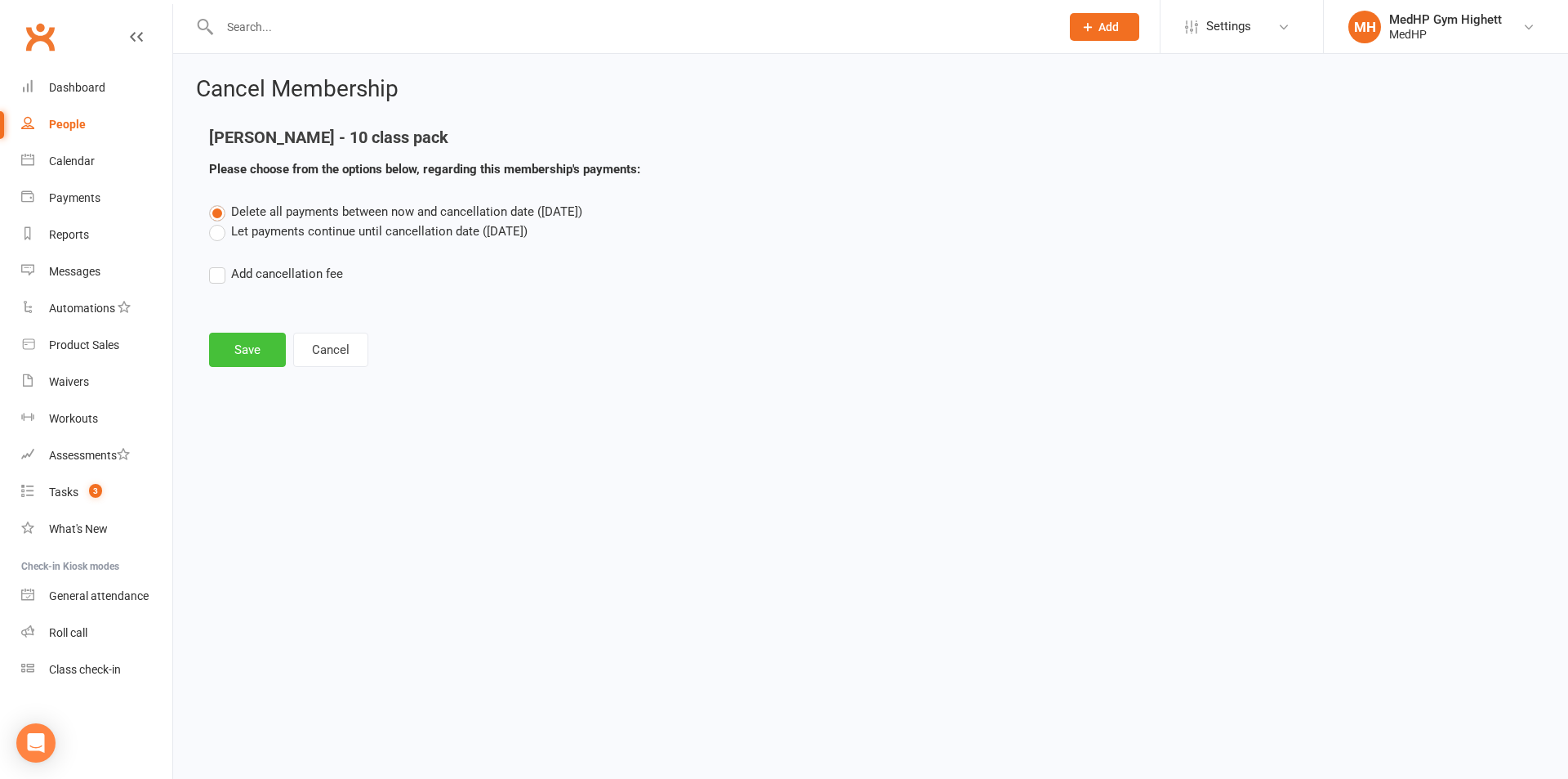
click at [256, 354] on button "Save" at bounding box center [247, 350] width 77 height 34
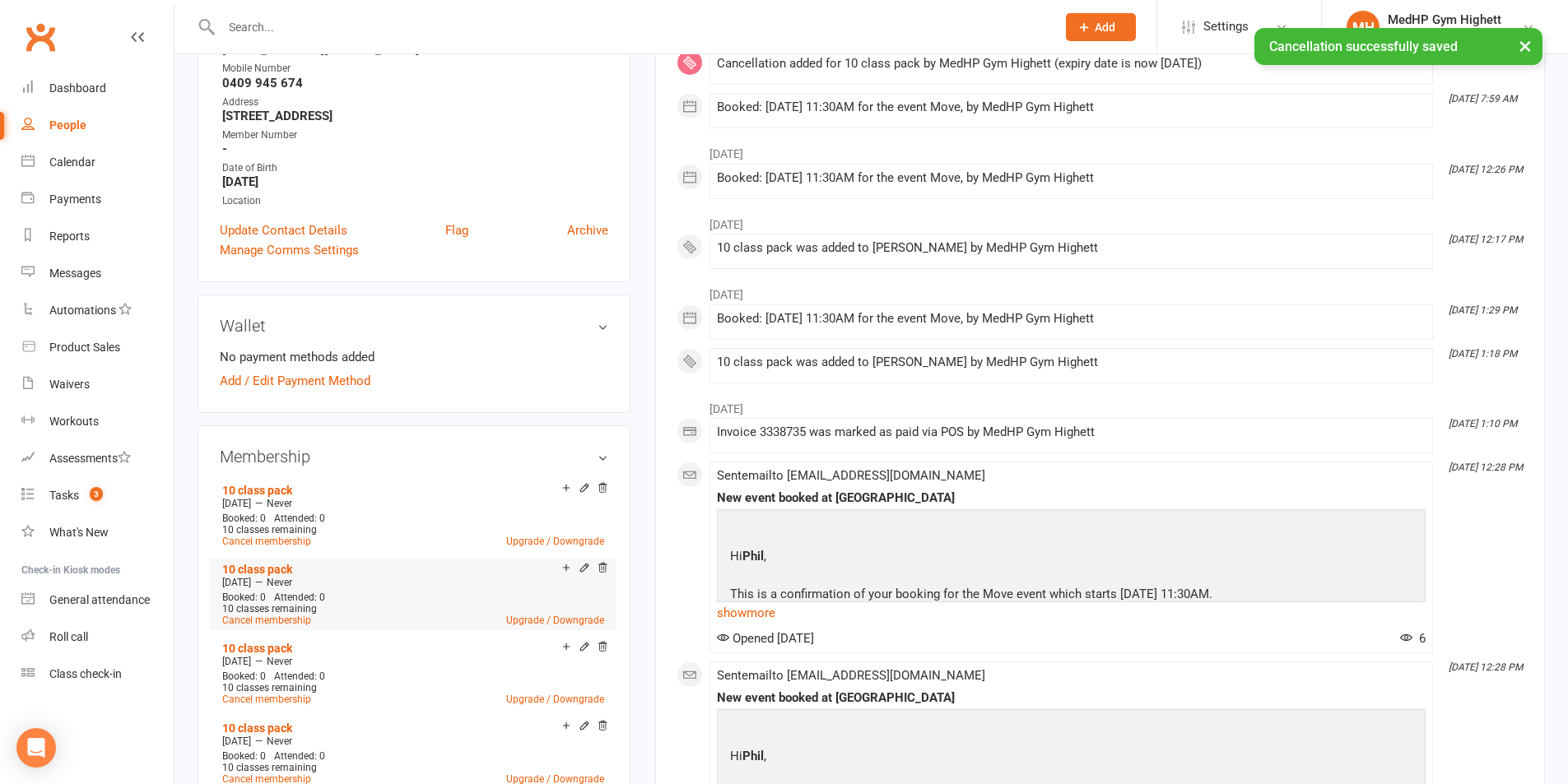
scroll to position [411, 0]
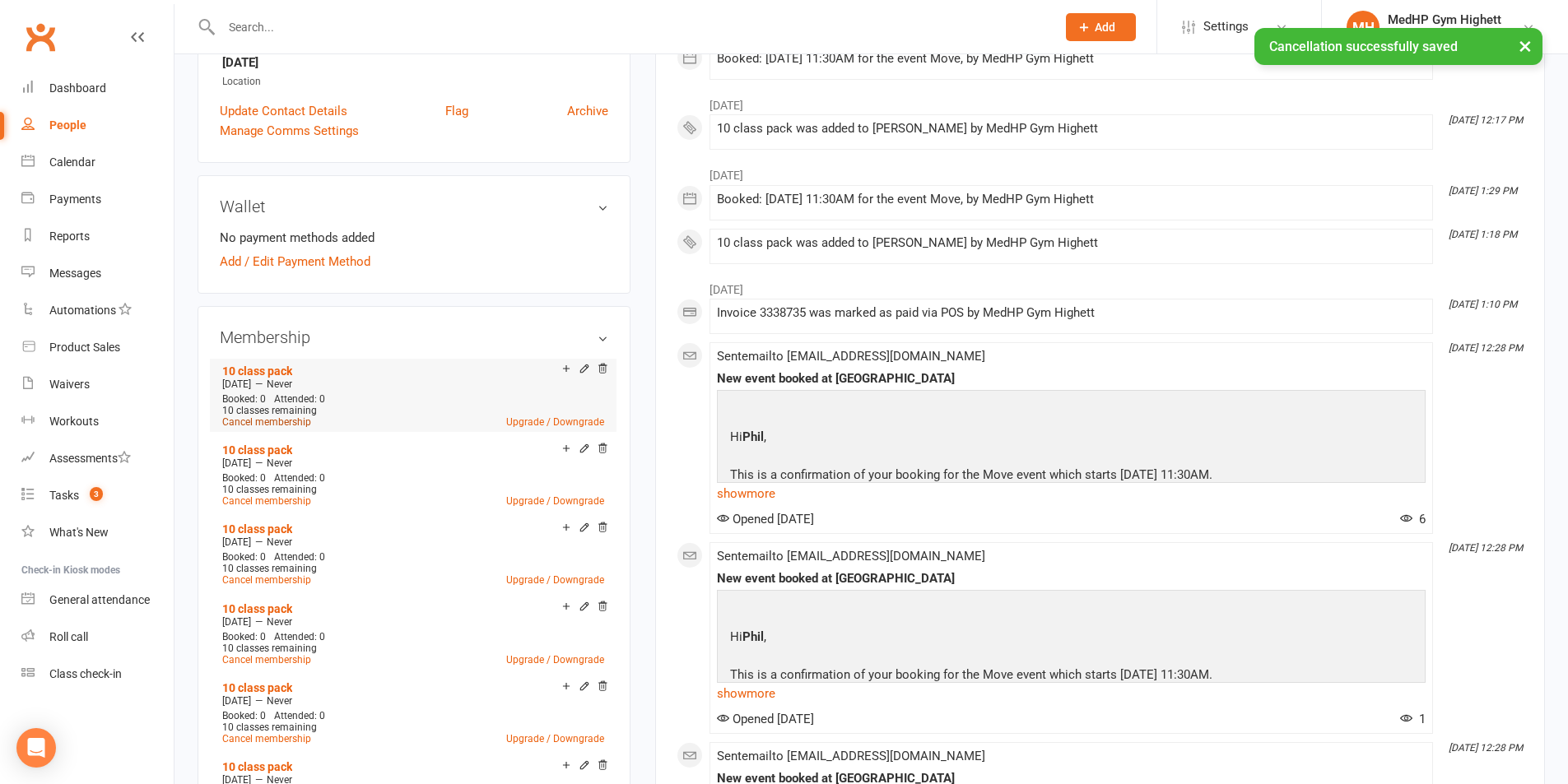
click at [277, 423] on link "Cancel membership" at bounding box center [267, 422] width 89 height 12
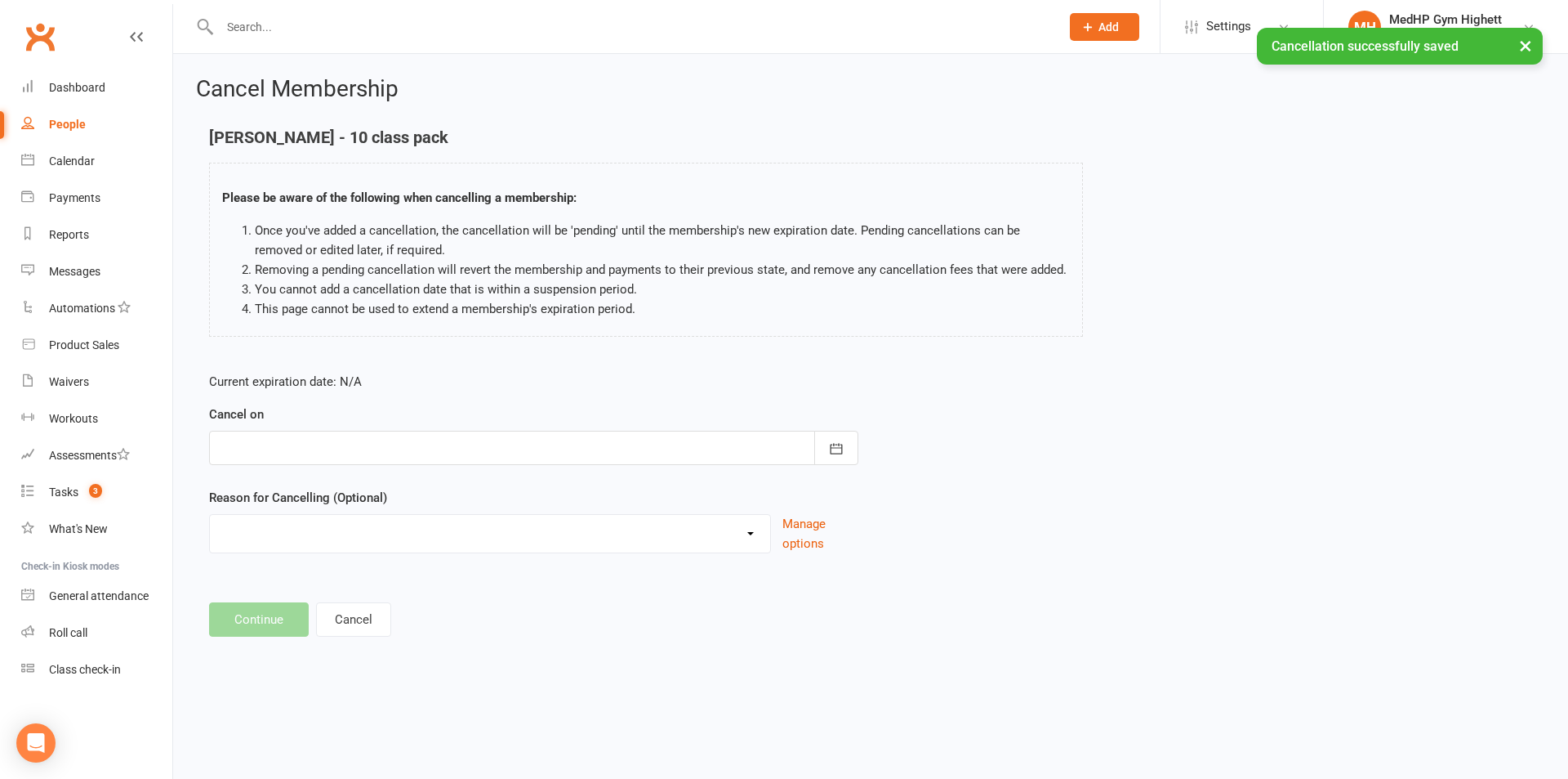
click at [265, 444] on div at bounding box center [533, 448] width 650 height 34
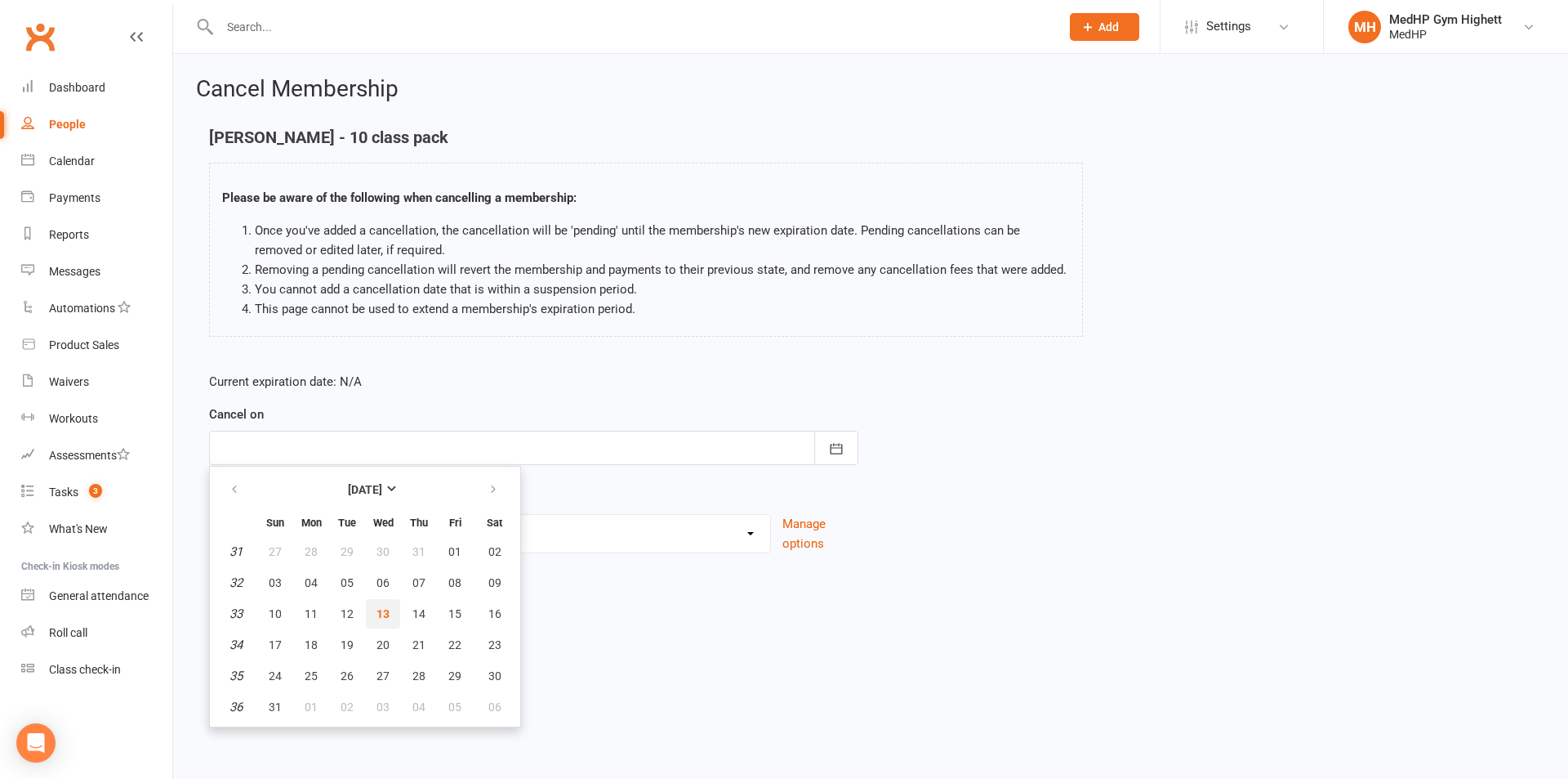
click at [379, 607] on span "13" at bounding box center [383, 613] width 14 height 14
type input "[DATE]"
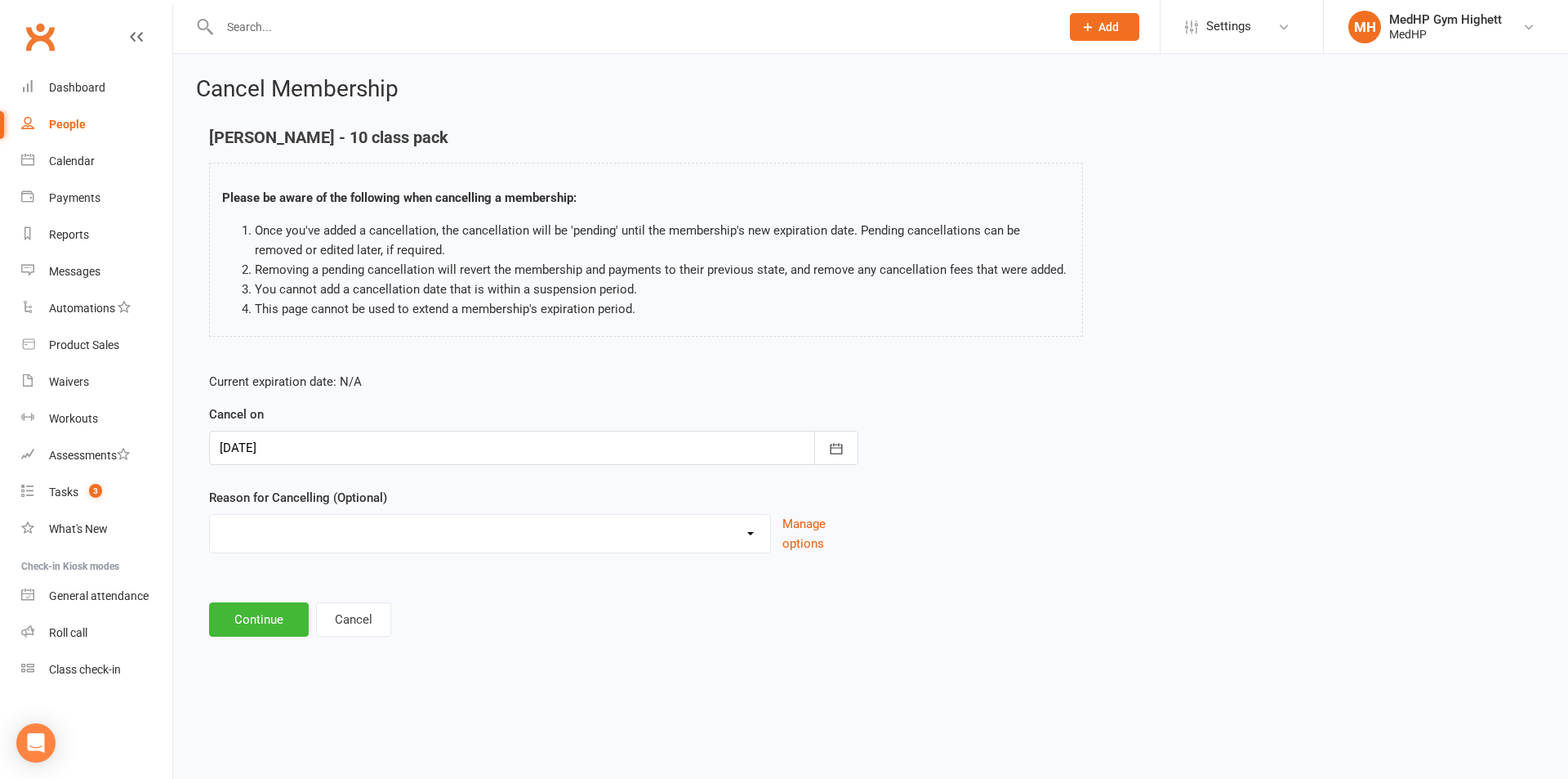
click at [344, 545] on select "Holiday Injury Other reason" at bounding box center [490, 531] width 561 height 32
select select "2"
click at [210, 515] on select "Holiday Injury Other reason" at bounding box center [490, 531] width 561 height 32
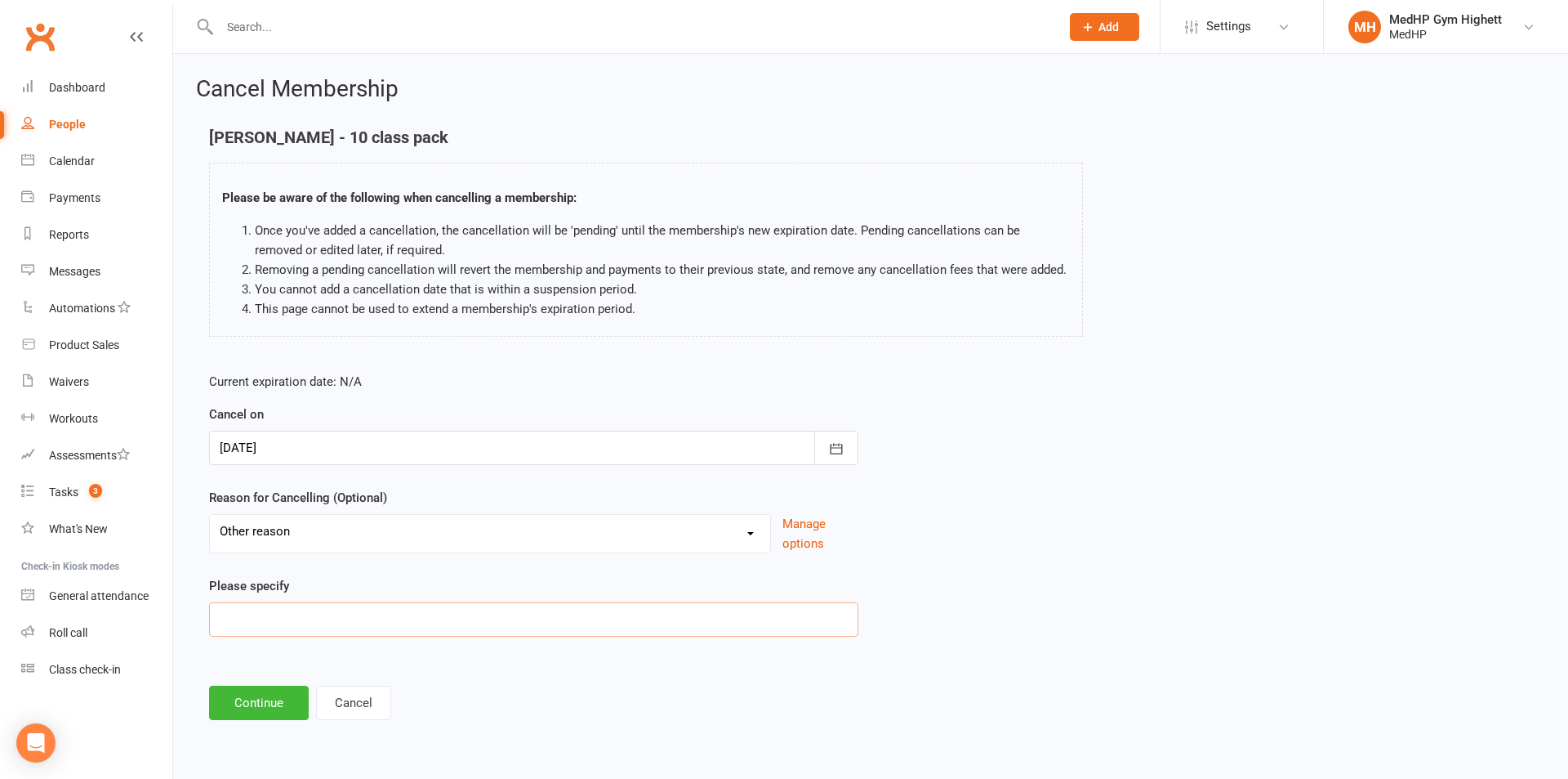
click at [312, 628] on input at bounding box center [533, 619] width 650 height 34
type input "new pack"
click at [258, 693] on button "Continue" at bounding box center [259, 702] width 100 height 34
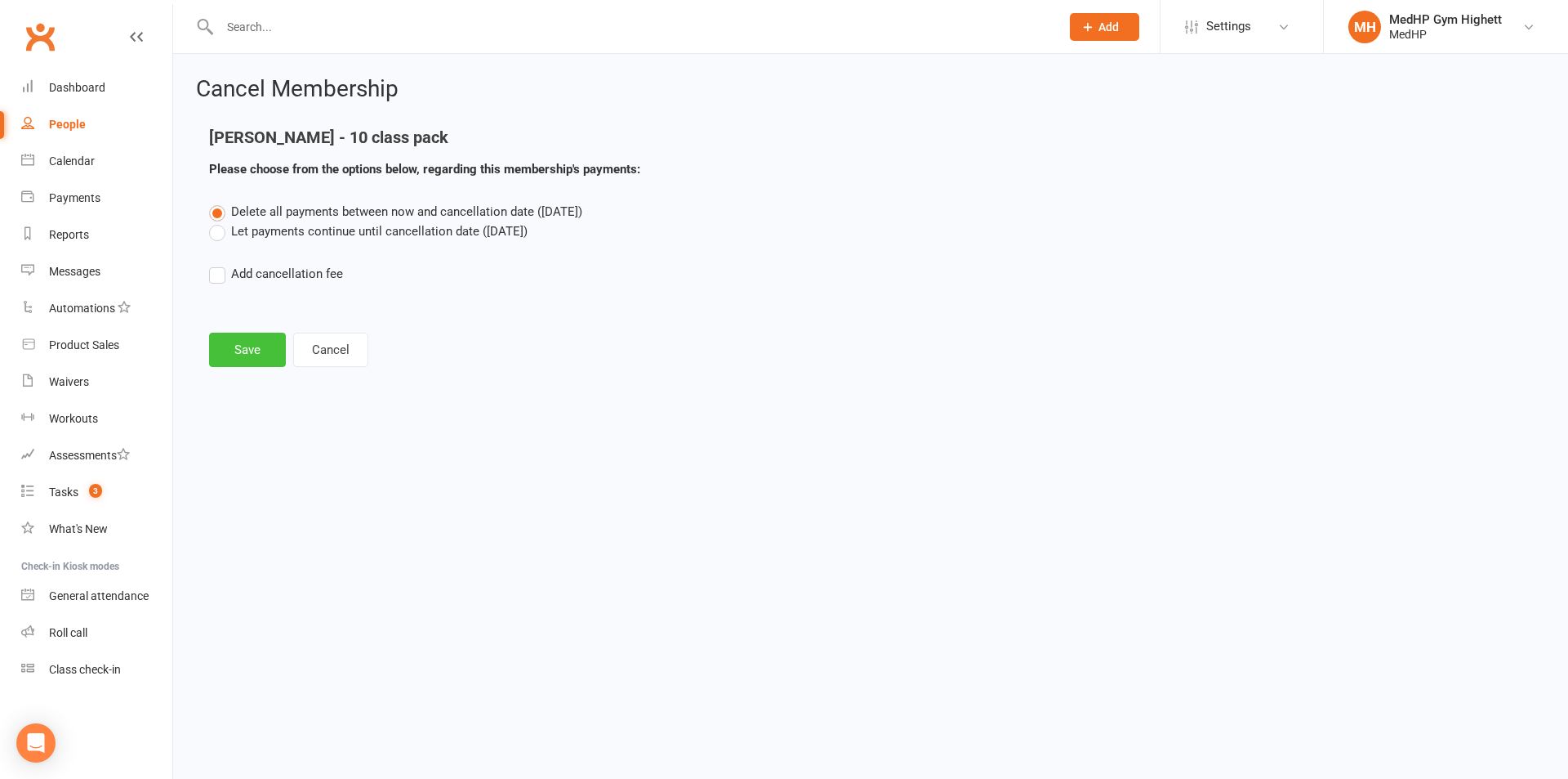
click at [260, 359] on button "Save" at bounding box center [247, 350] width 77 height 34
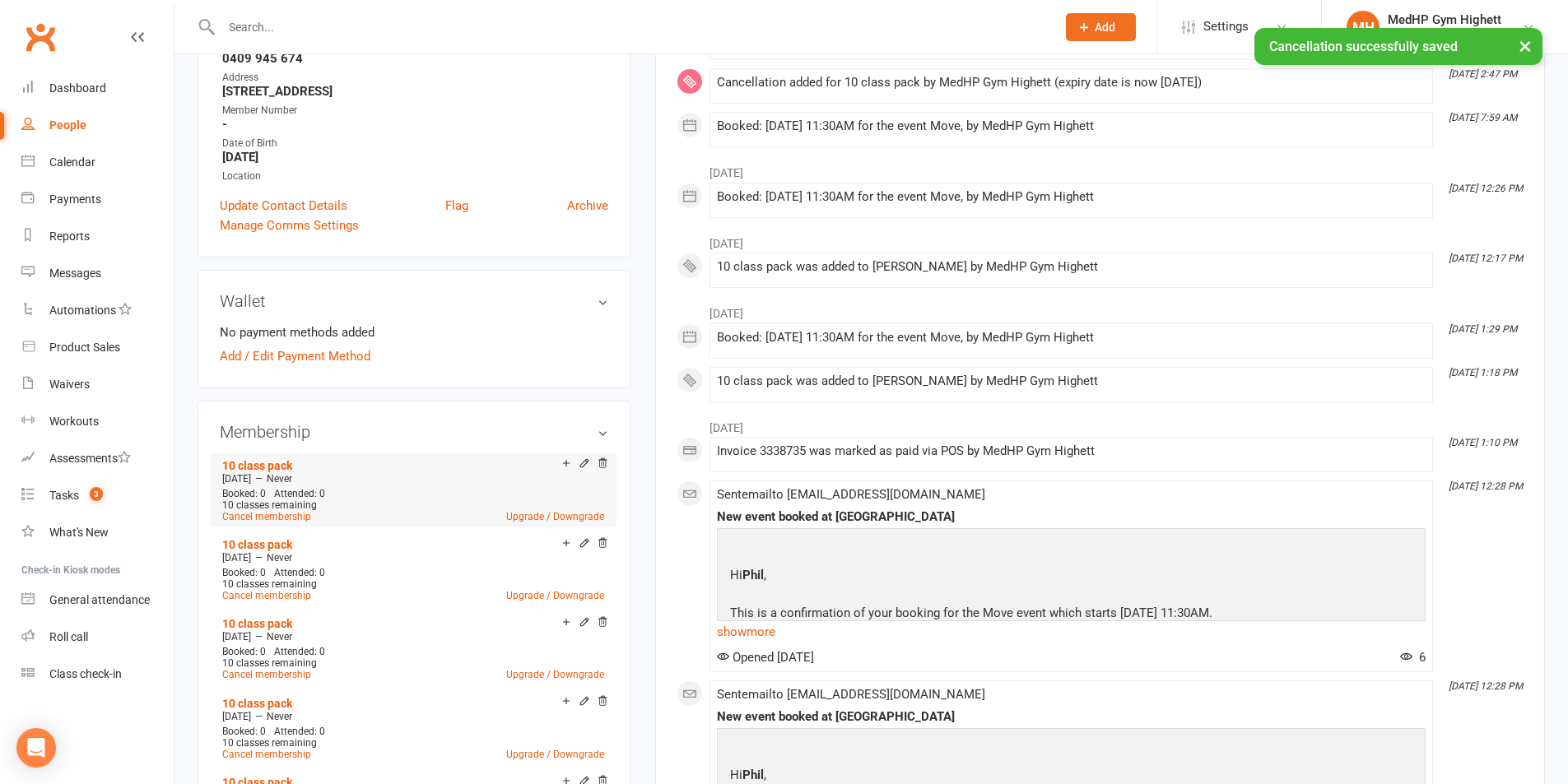
scroll to position [411, 0]
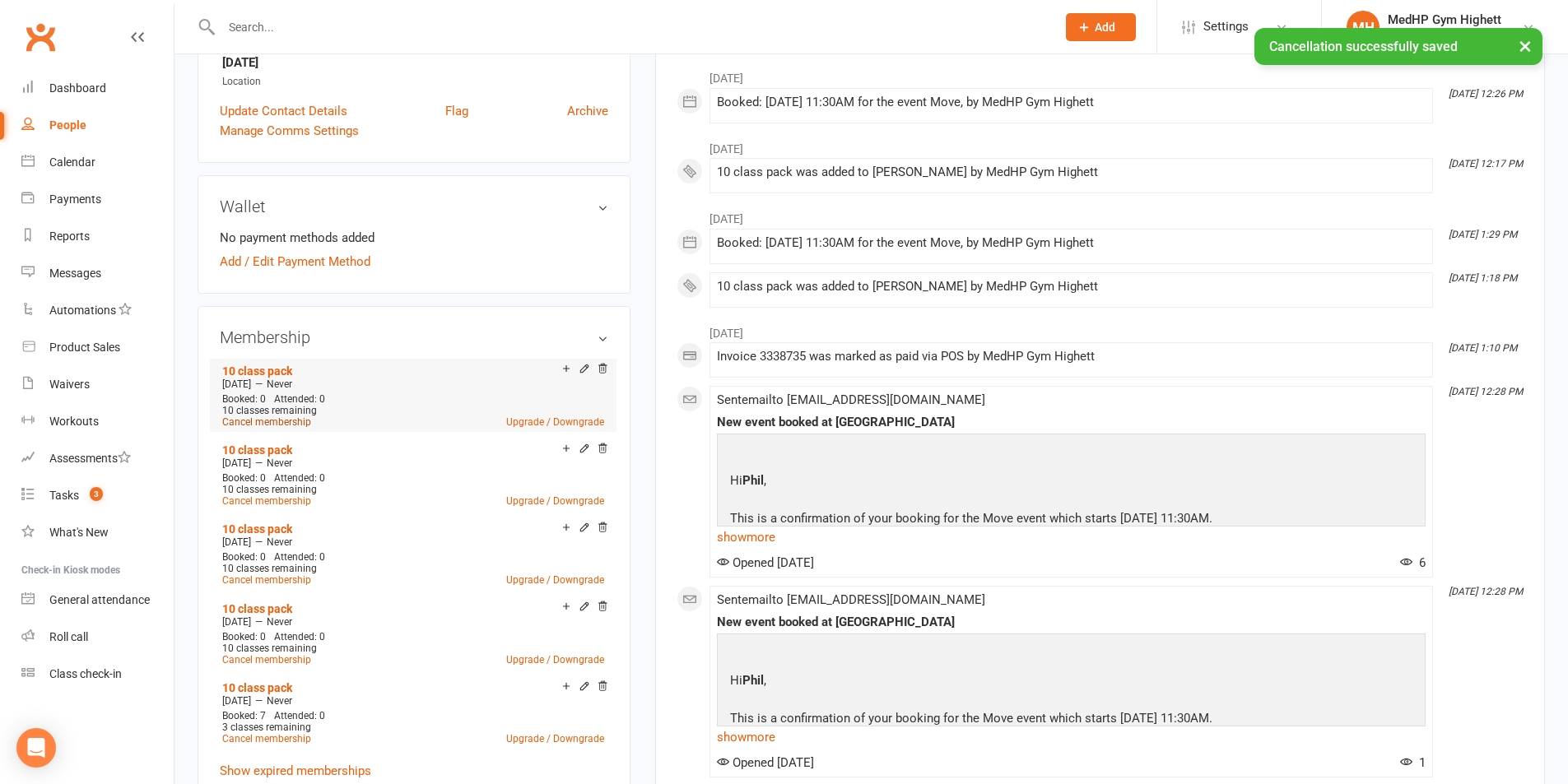
click at [285, 424] on link "Cancel membership" at bounding box center [267, 422] width 89 height 12
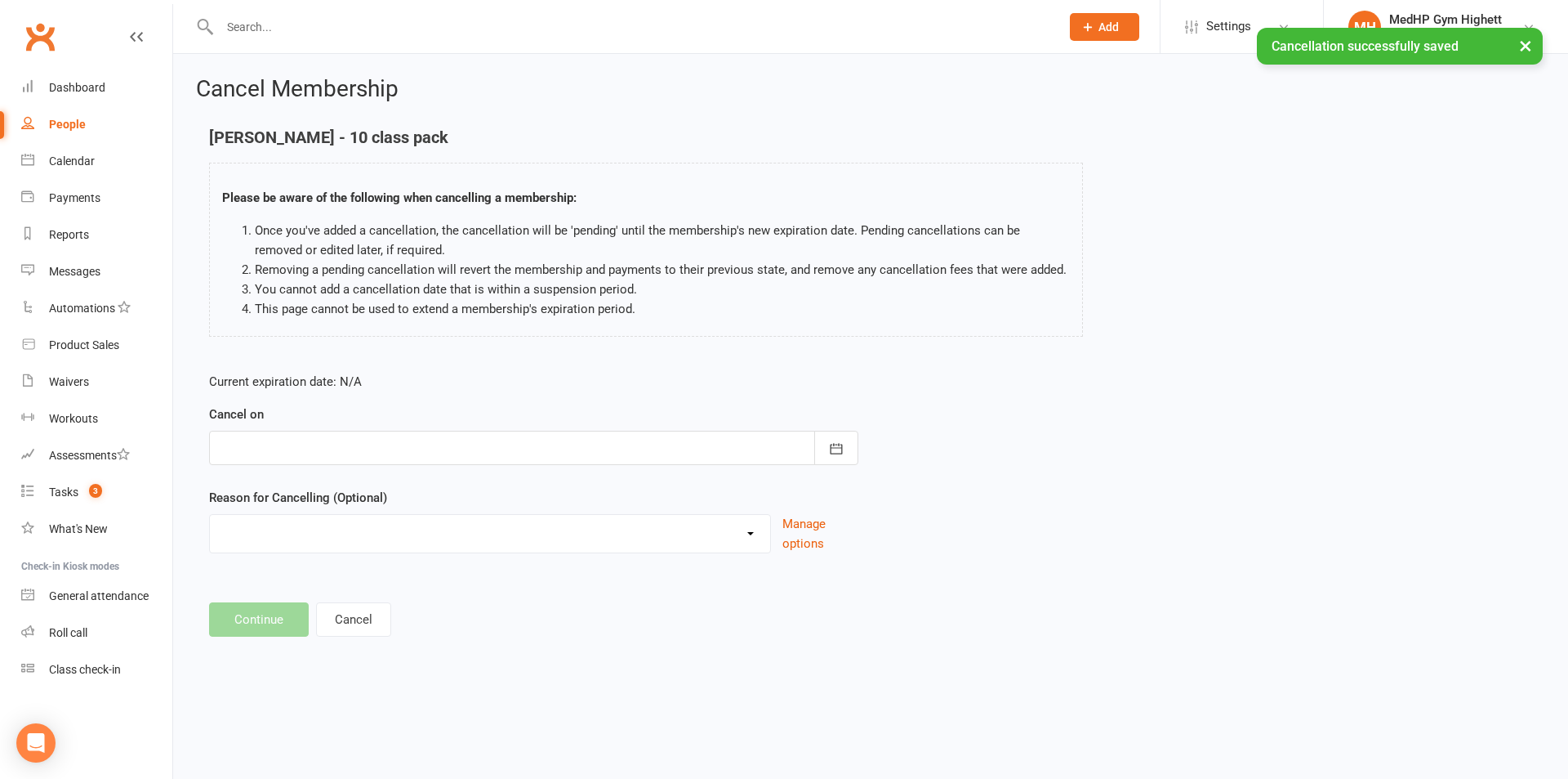
click at [333, 445] on div at bounding box center [533, 448] width 650 height 34
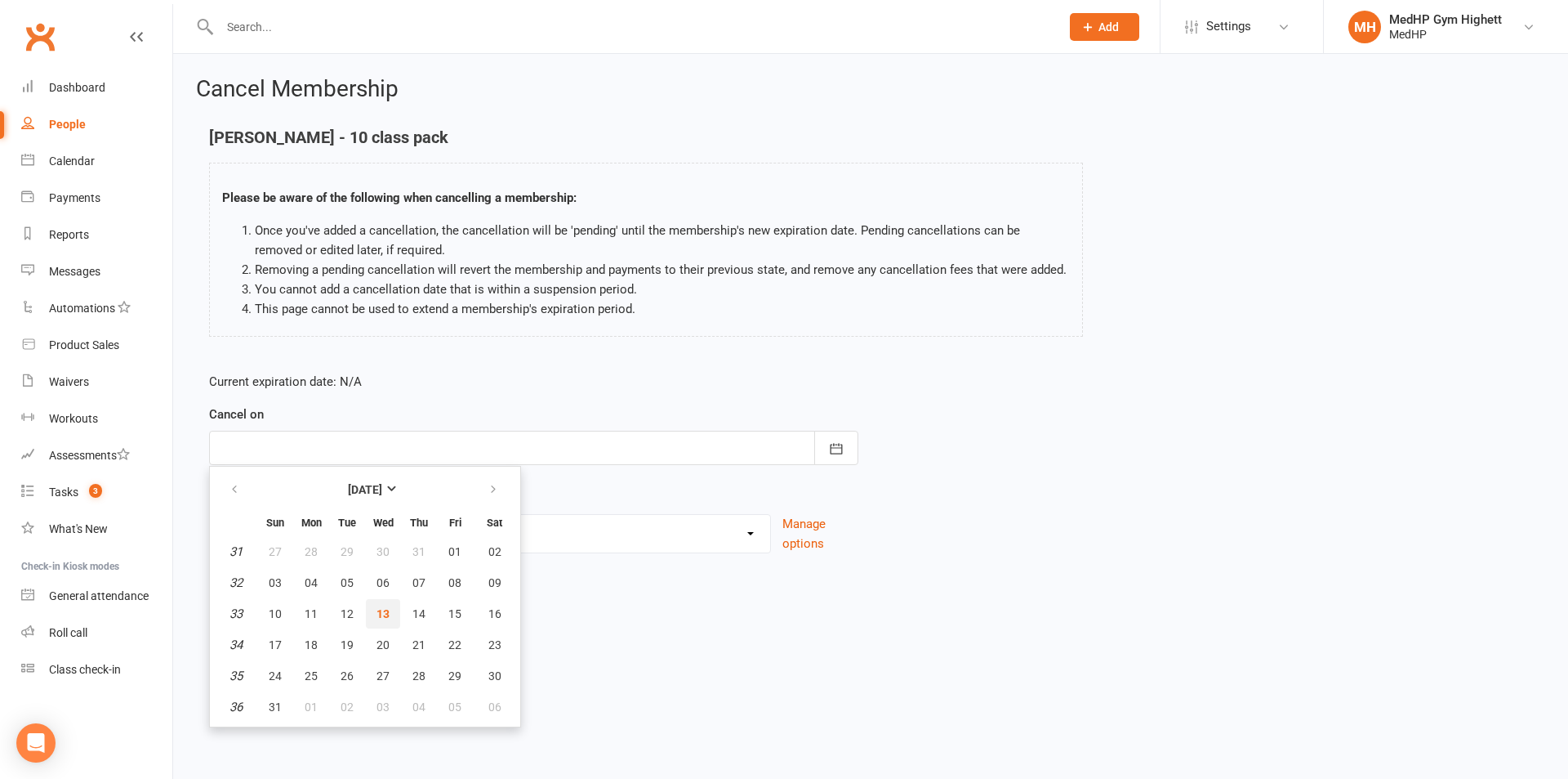
click at [388, 602] on button "13" at bounding box center [383, 613] width 34 height 30
type input "[DATE]"
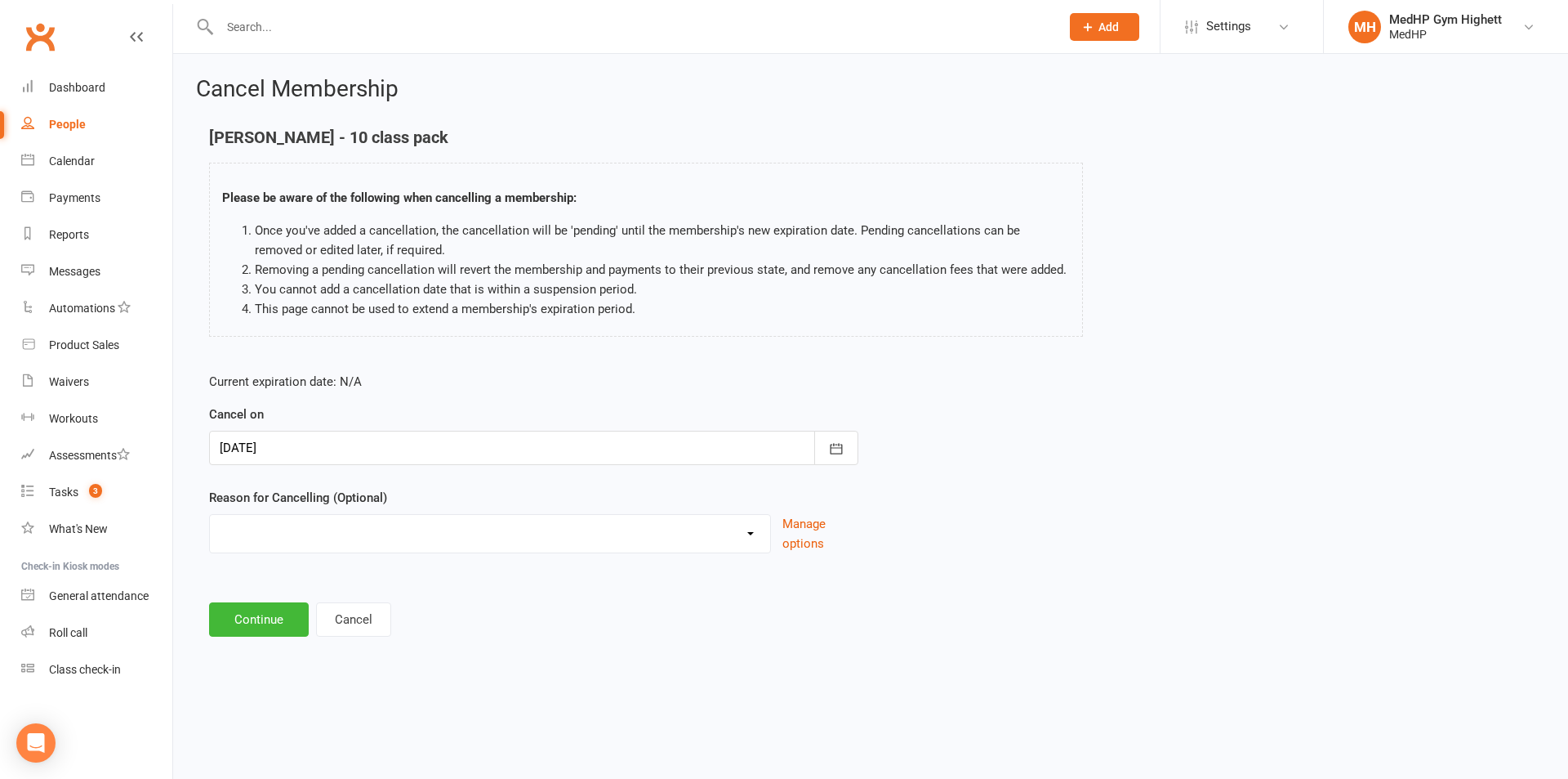
click at [378, 545] on select "Holiday Injury Other reason" at bounding box center [490, 531] width 561 height 32
select select "2"
click at [210, 515] on select "Holiday Injury Other reason" at bounding box center [490, 531] width 561 height 32
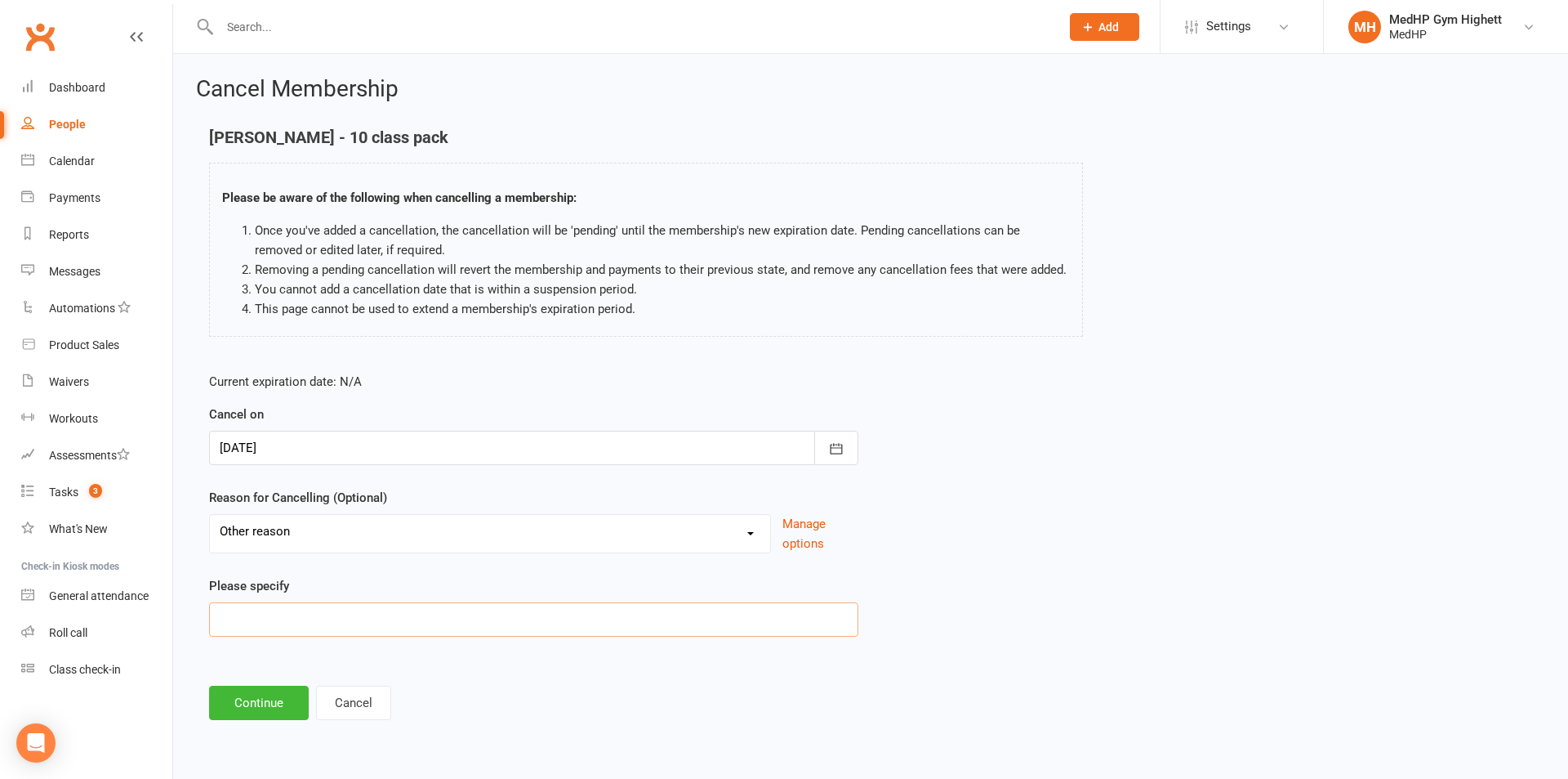
drag, startPoint x: 351, startPoint y: 625, endPoint x: 354, endPoint y: 635, distance: 10.4
click at [351, 625] on input at bounding box center [533, 619] width 650 height 34
type input "new pack"
click at [288, 689] on button "Continue" at bounding box center [259, 702] width 100 height 34
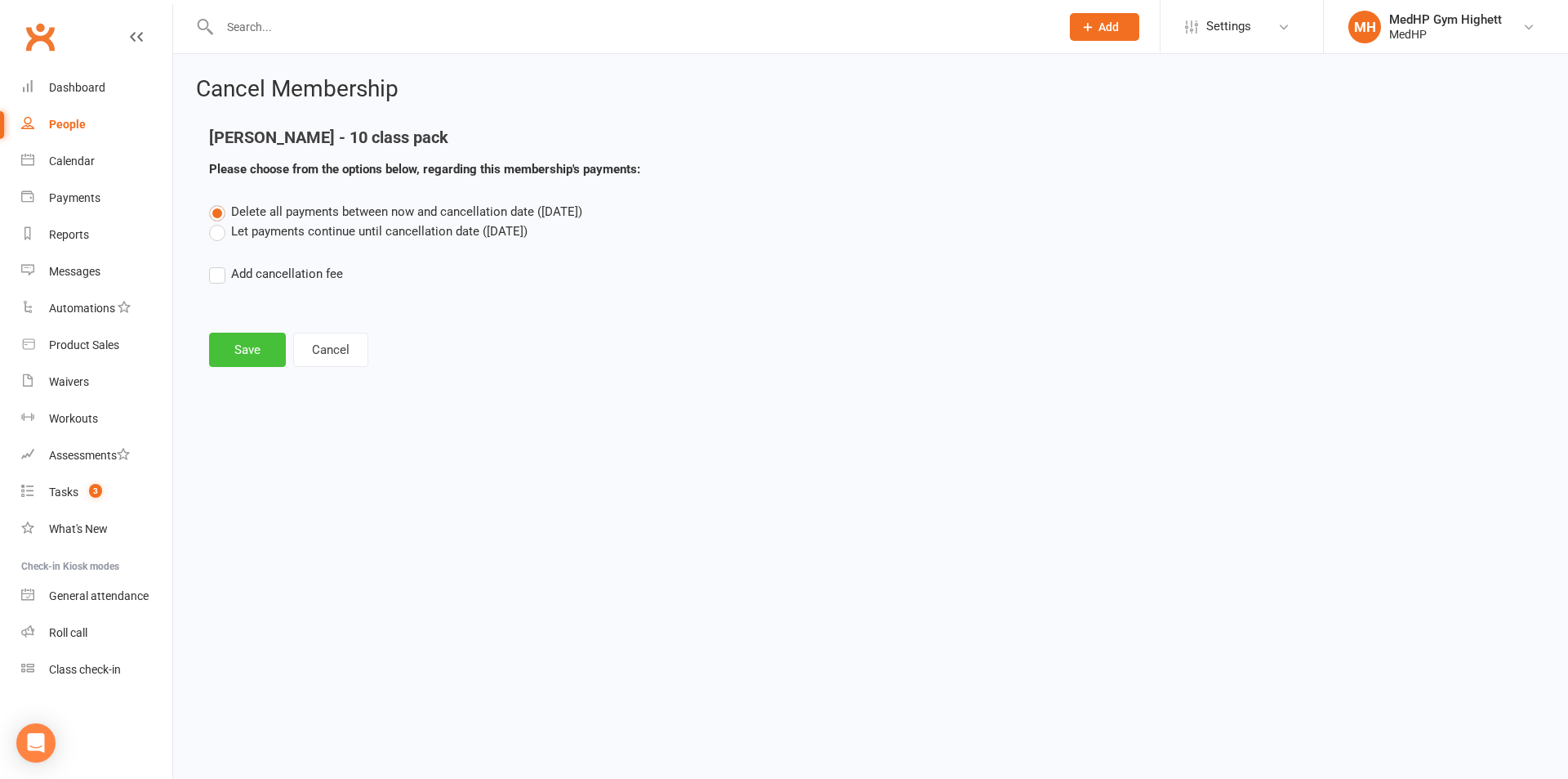
click at [269, 345] on button "Save" at bounding box center [247, 350] width 77 height 34
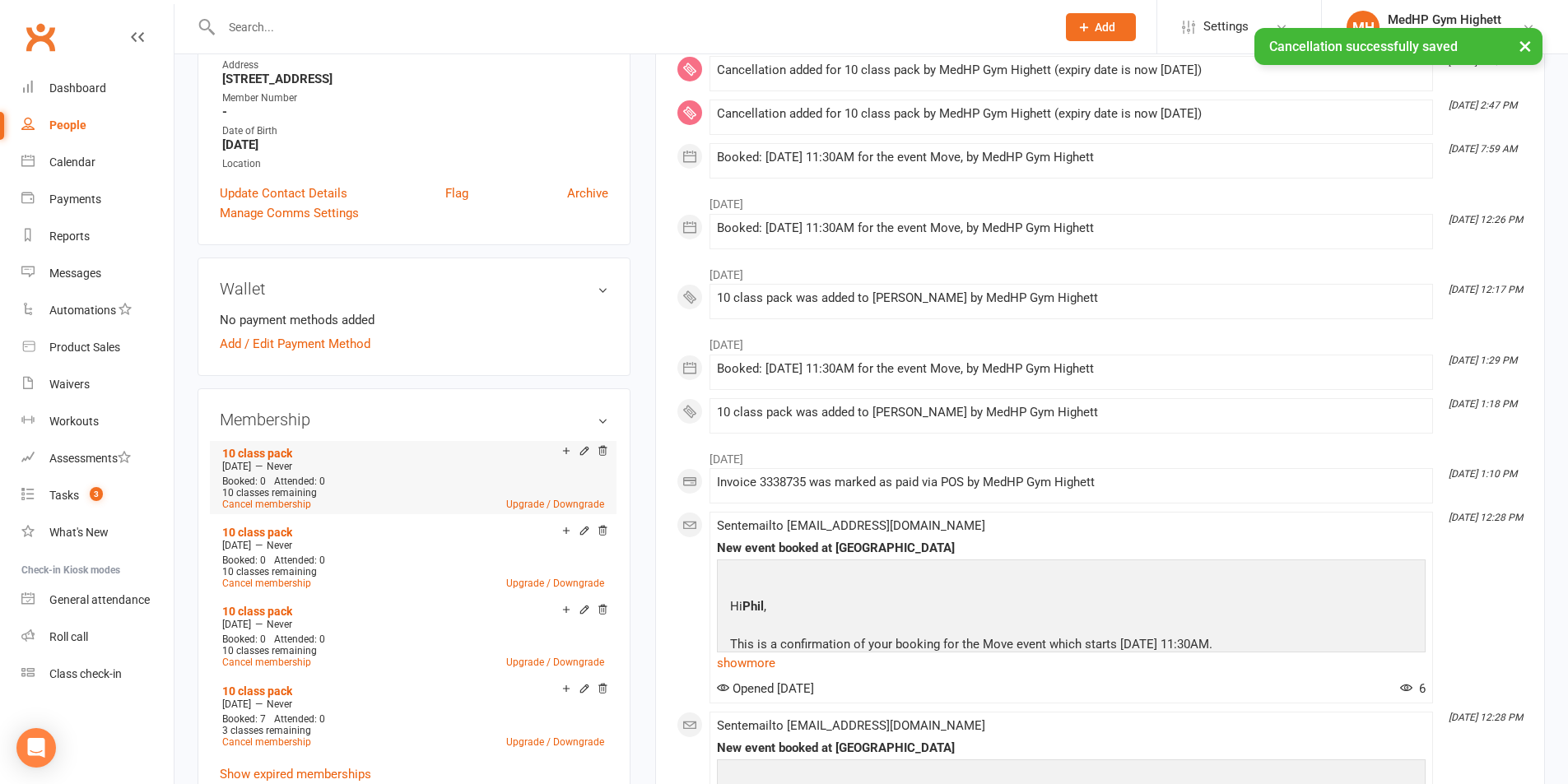
scroll to position [575, 0]
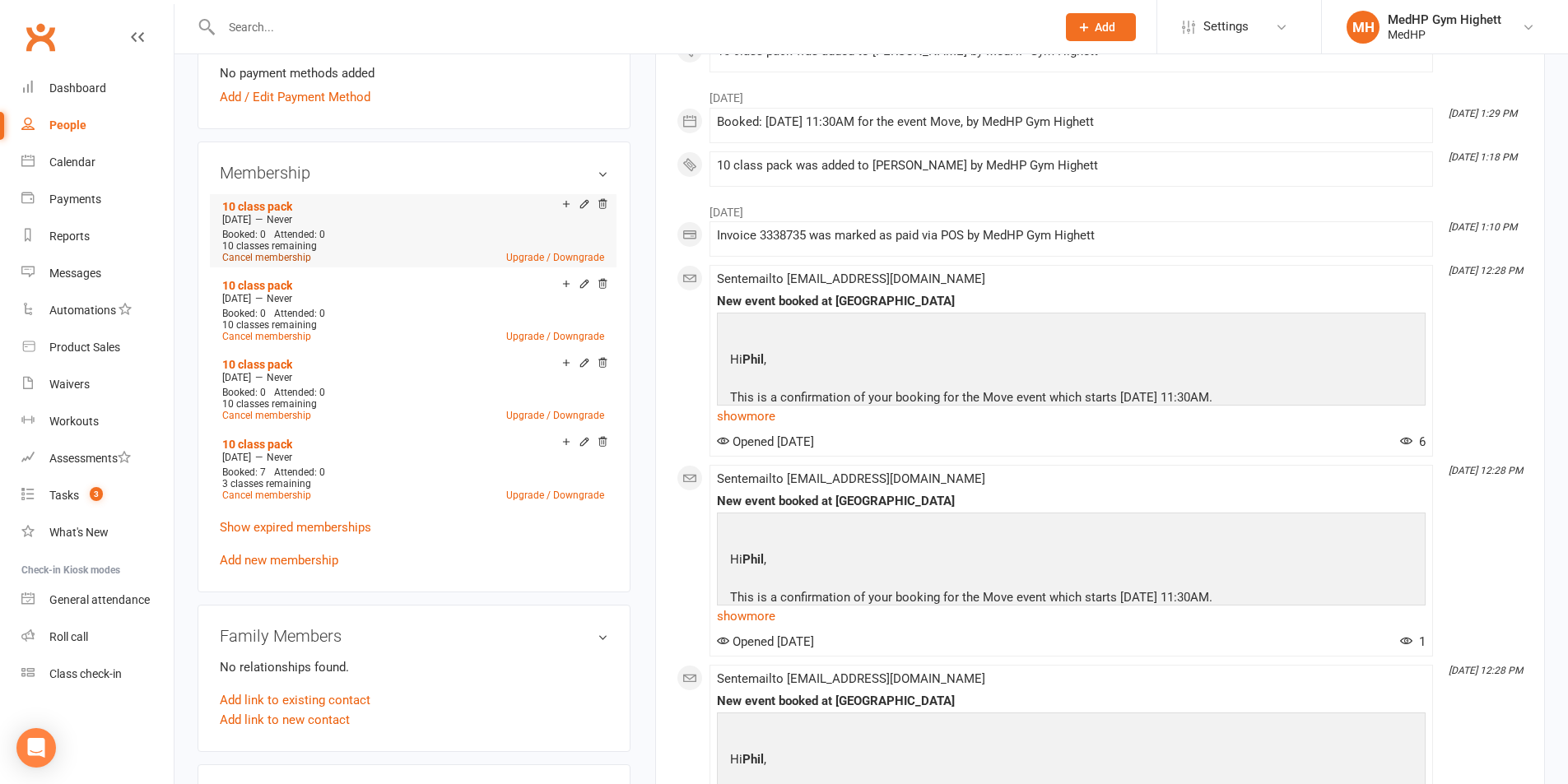
click at [294, 260] on link "Cancel membership" at bounding box center [267, 257] width 89 height 12
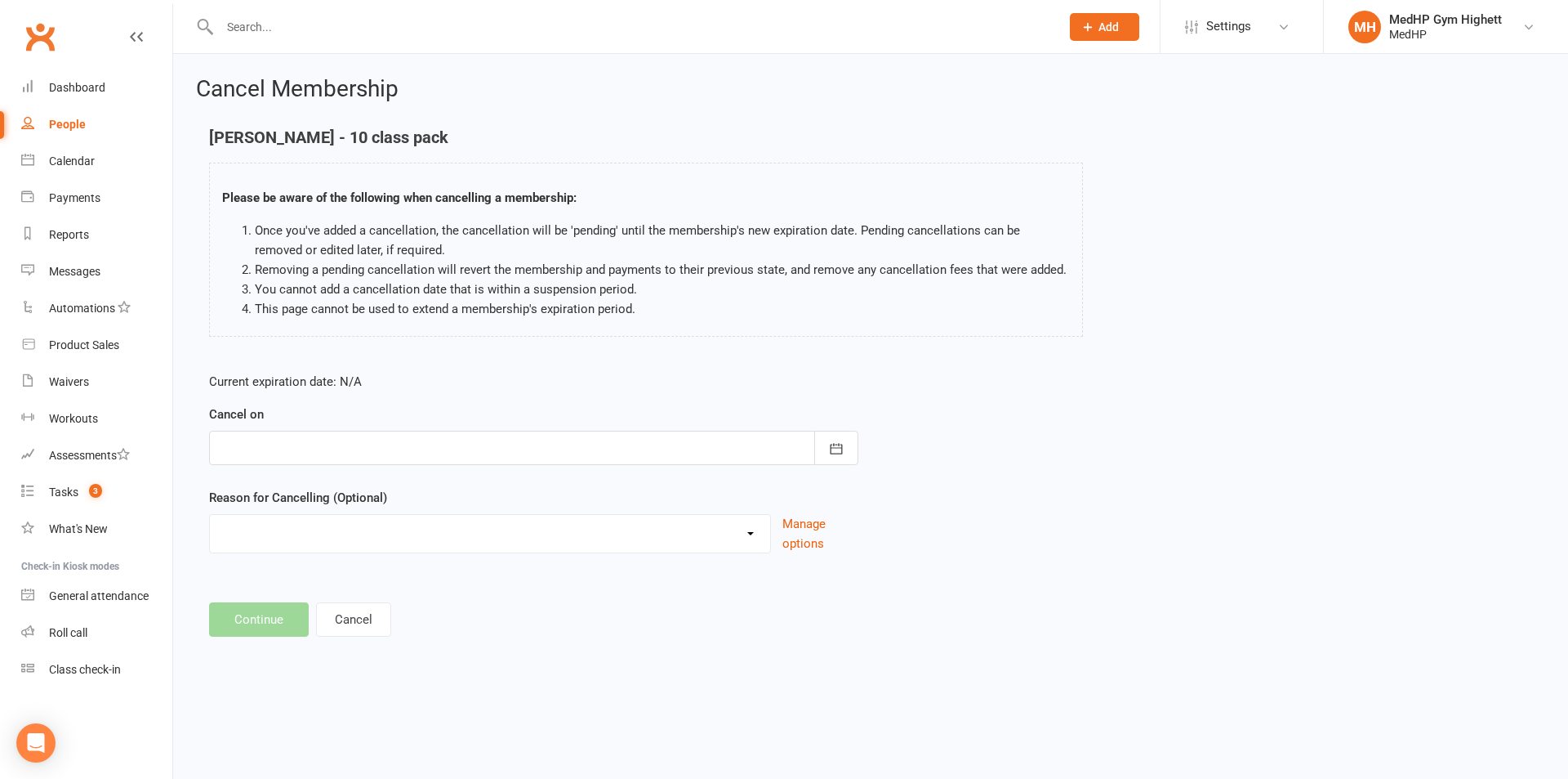
click at [340, 445] on div at bounding box center [533, 448] width 650 height 34
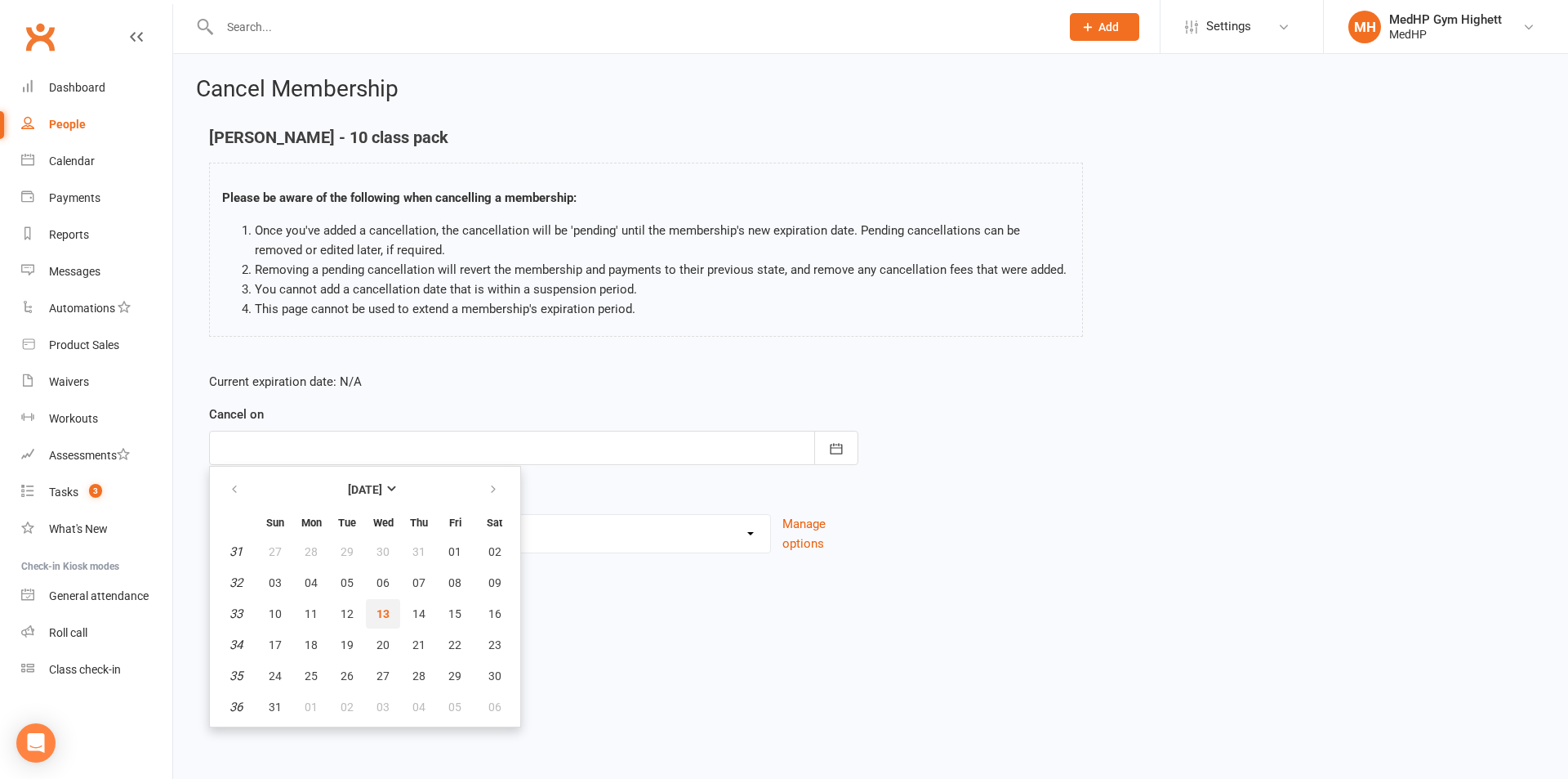
click at [374, 616] on button "13" at bounding box center [383, 613] width 34 height 30
type input "[DATE]"
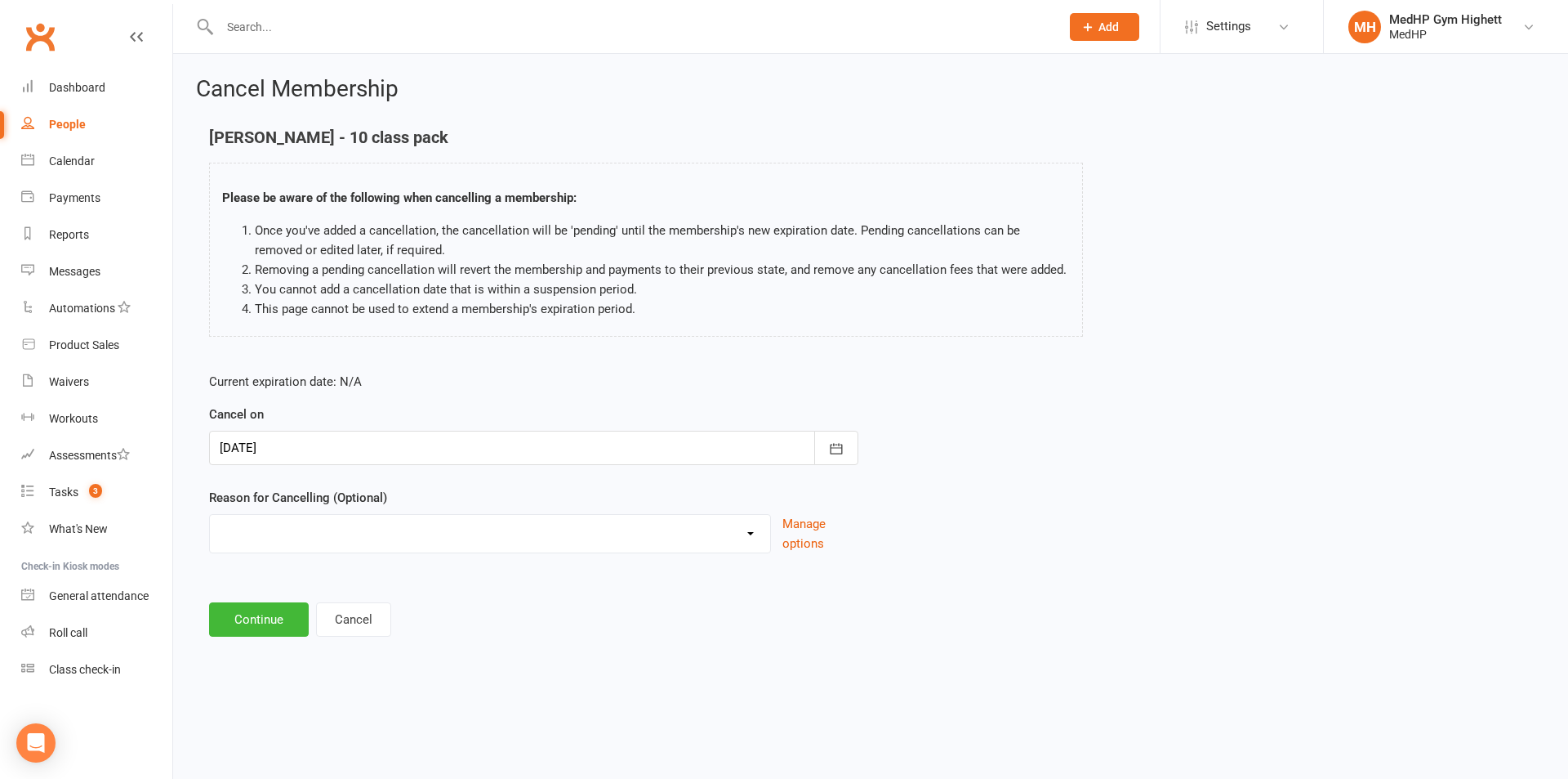
click at [369, 545] on select "Holiday Injury Other reason" at bounding box center [490, 531] width 561 height 32
select select "2"
click at [210, 515] on select "Holiday Injury Other reason" at bounding box center [490, 531] width 561 height 32
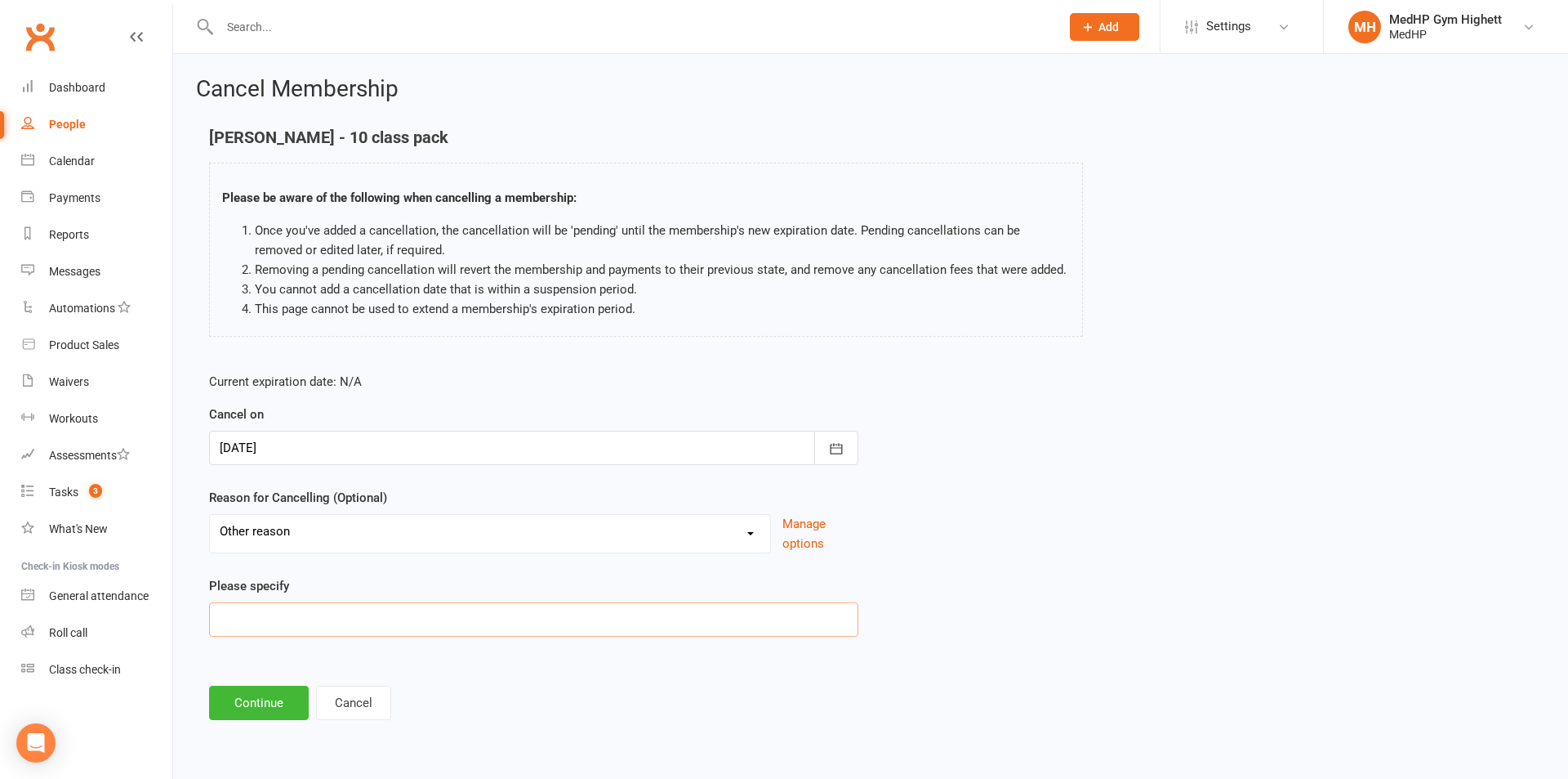
click at [315, 634] on input at bounding box center [533, 619] width 650 height 34
type input "new pack"
click at [245, 698] on button "Continue" at bounding box center [259, 702] width 100 height 34
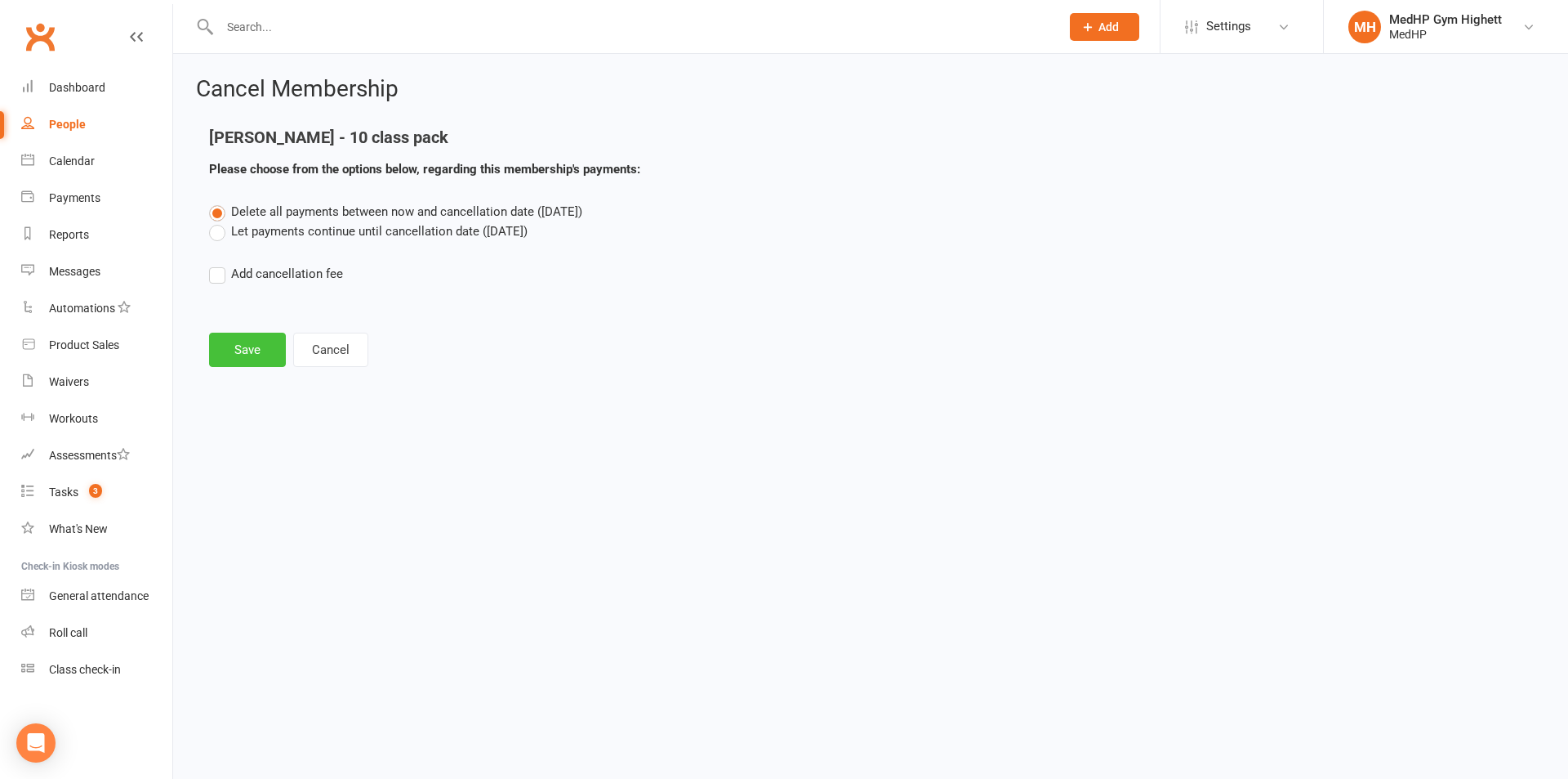
click at [243, 336] on button "Save" at bounding box center [247, 350] width 77 height 34
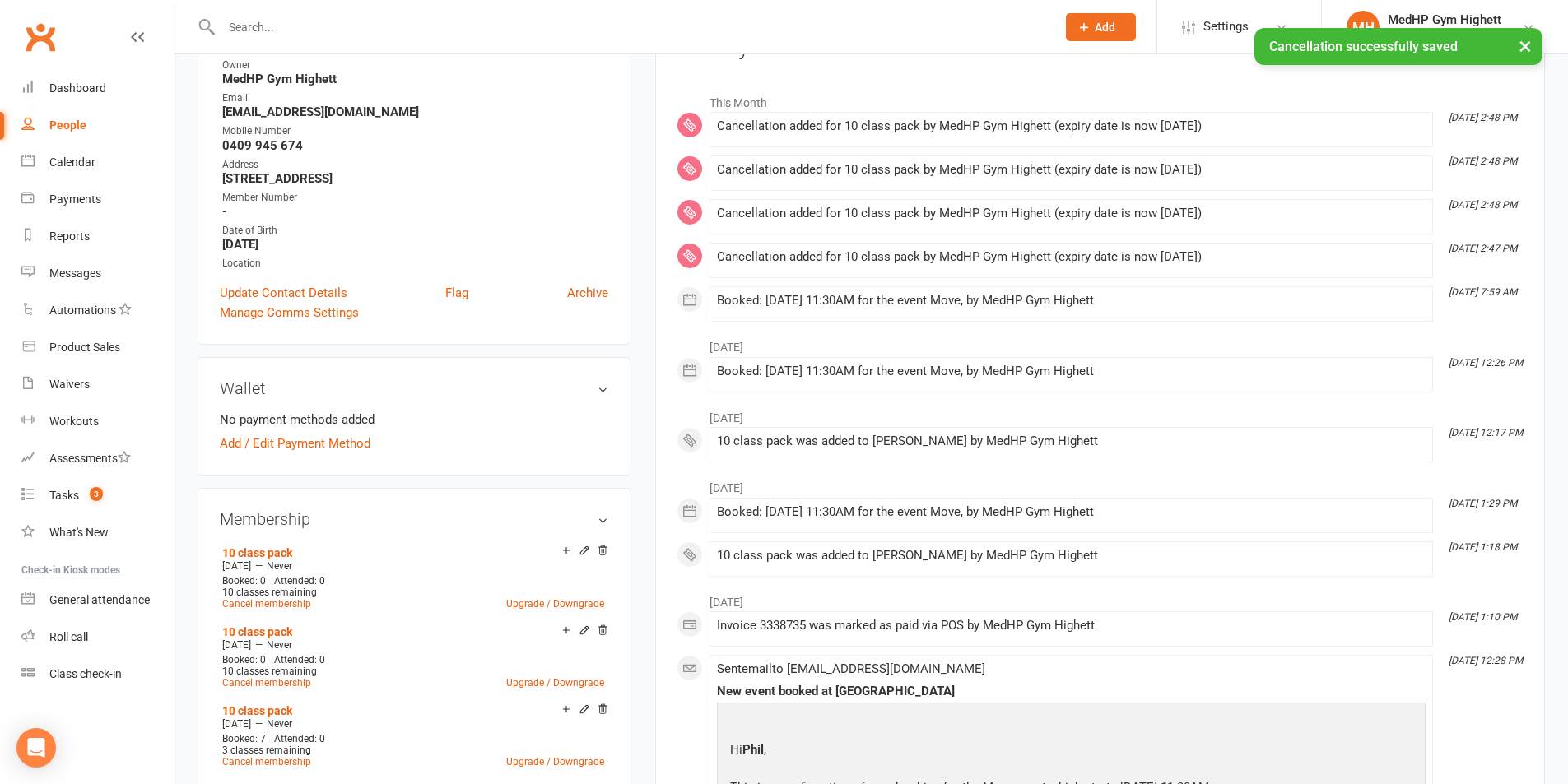
scroll to position [658, 0]
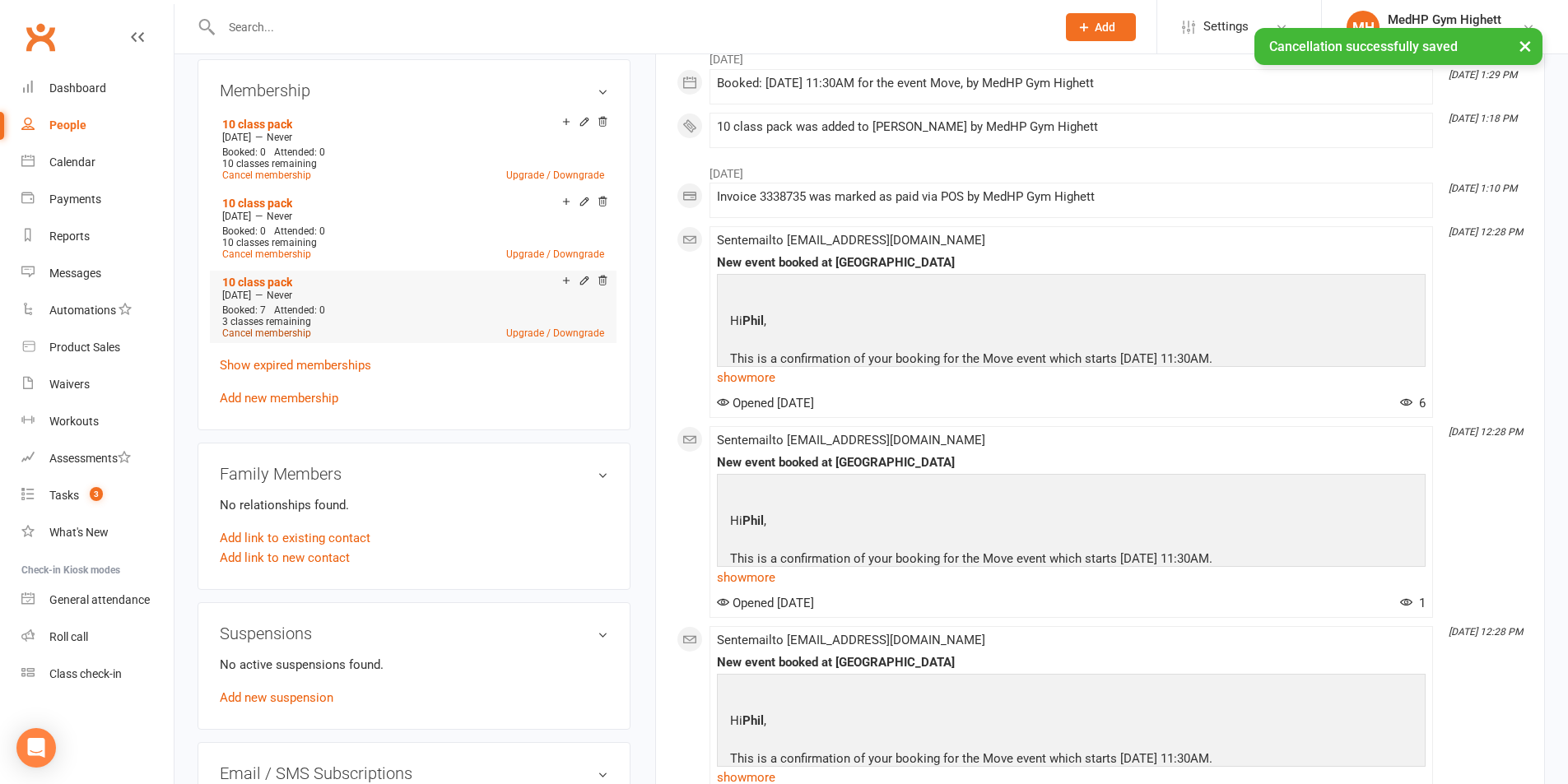
click at [299, 328] on link "Cancel membership" at bounding box center [267, 333] width 89 height 12
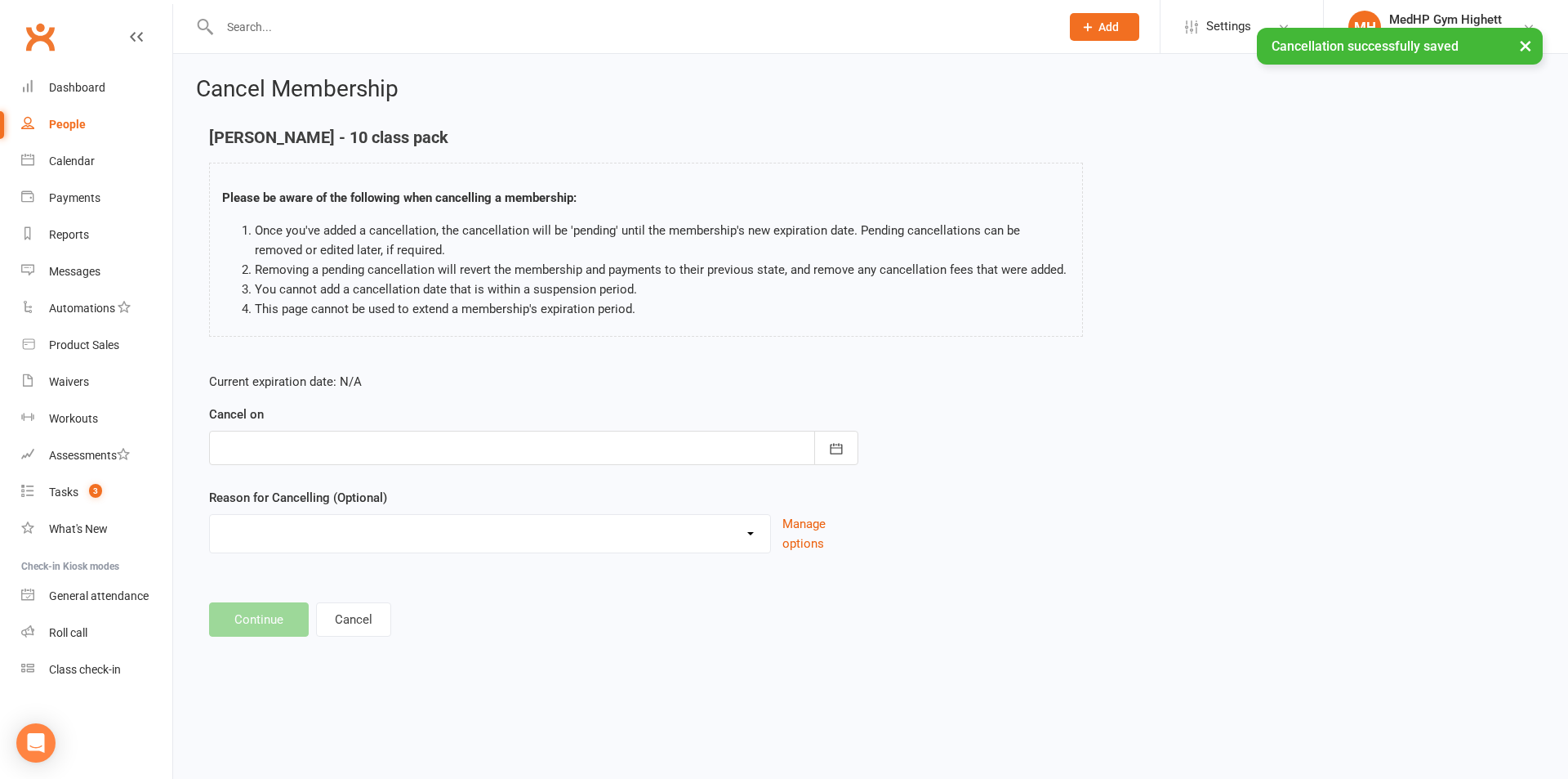
click at [293, 550] on div "Holiday Injury Other reason" at bounding box center [490, 534] width 562 height 40
click at [293, 537] on select "Holiday Injury Other reason" at bounding box center [490, 531] width 561 height 32
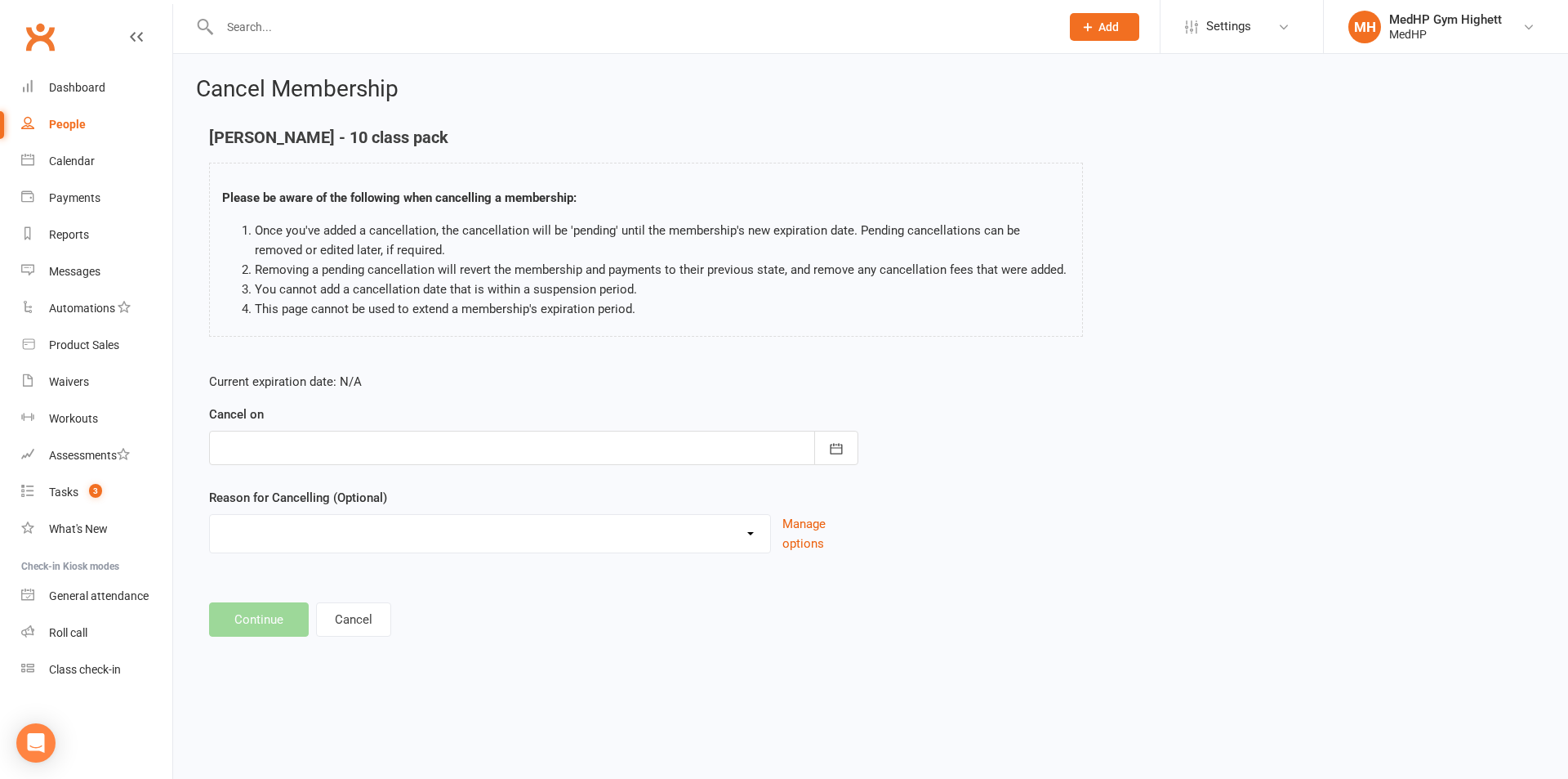
select select "2"
click at [210, 515] on select "Holiday Injury Other reason" at bounding box center [490, 531] width 561 height 32
click at [308, 611] on input at bounding box center [533, 619] width 650 height 34
type input "new pack"
click at [480, 452] on div at bounding box center [533, 448] width 650 height 34
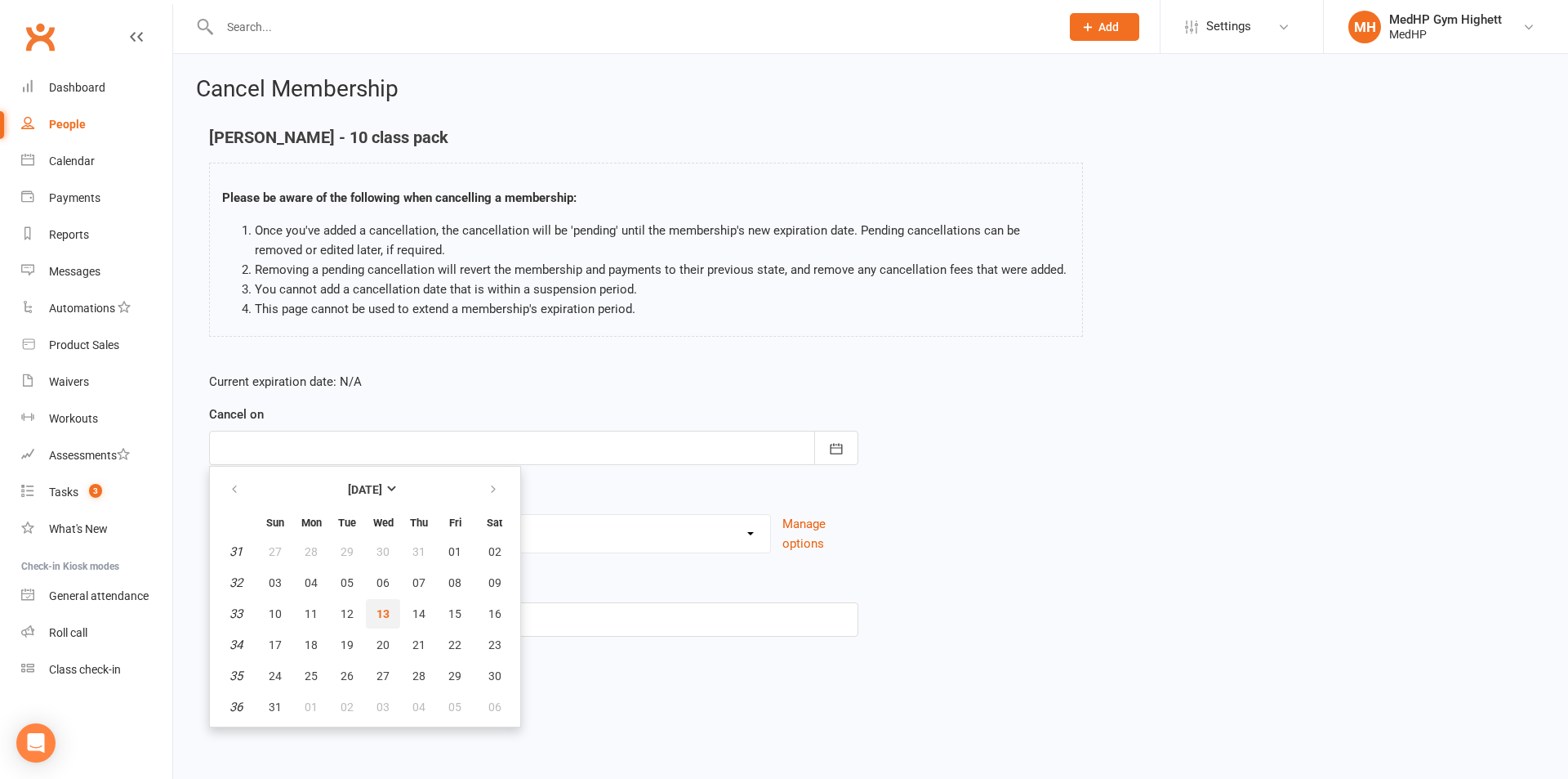
click at [392, 607] on button "13" at bounding box center [383, 613] width 34 height 30
type input "[DATE]"
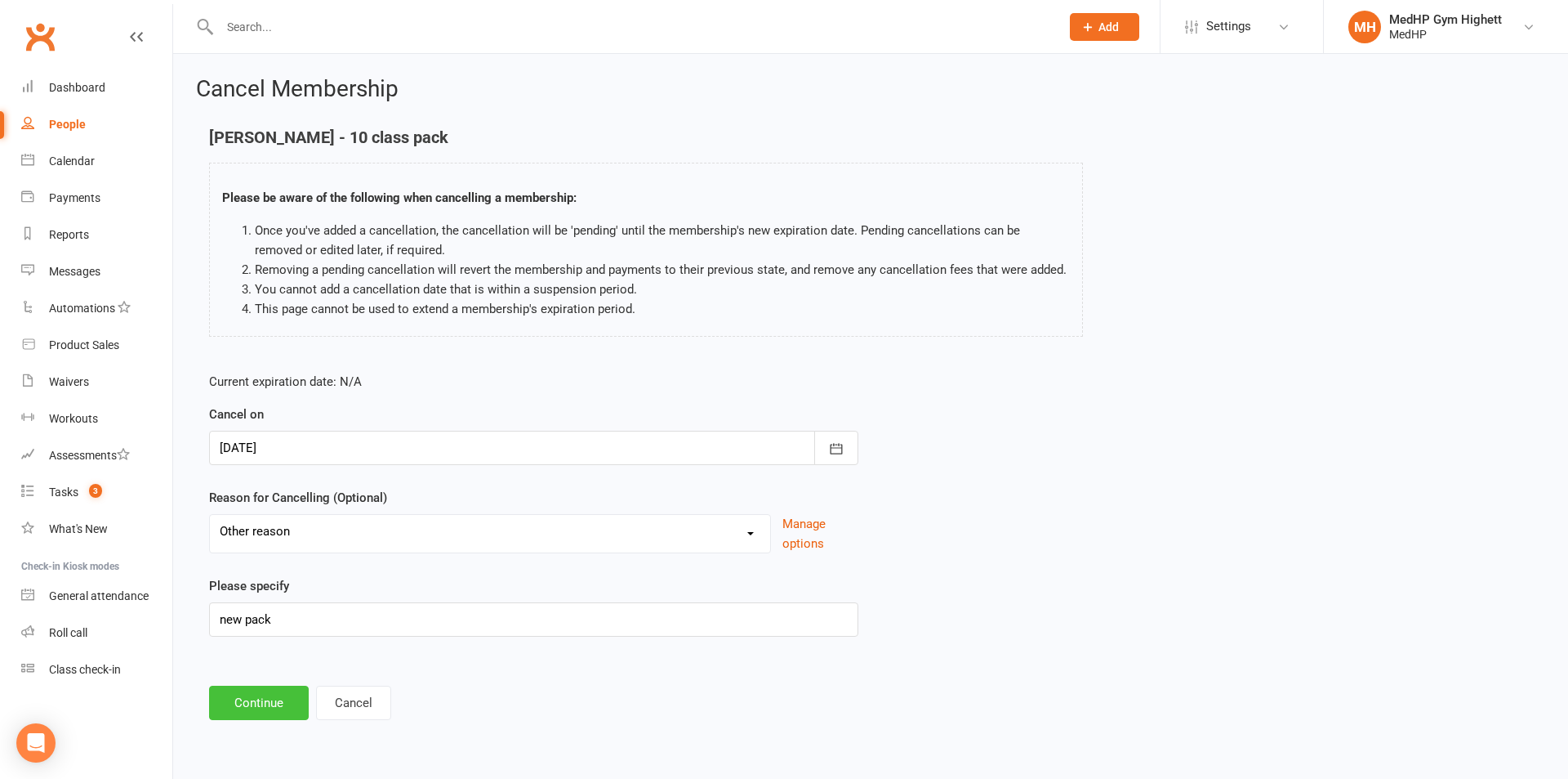
click at [291, 703] on button "Continue" at bounding box center [259, 702] width 100 height 34
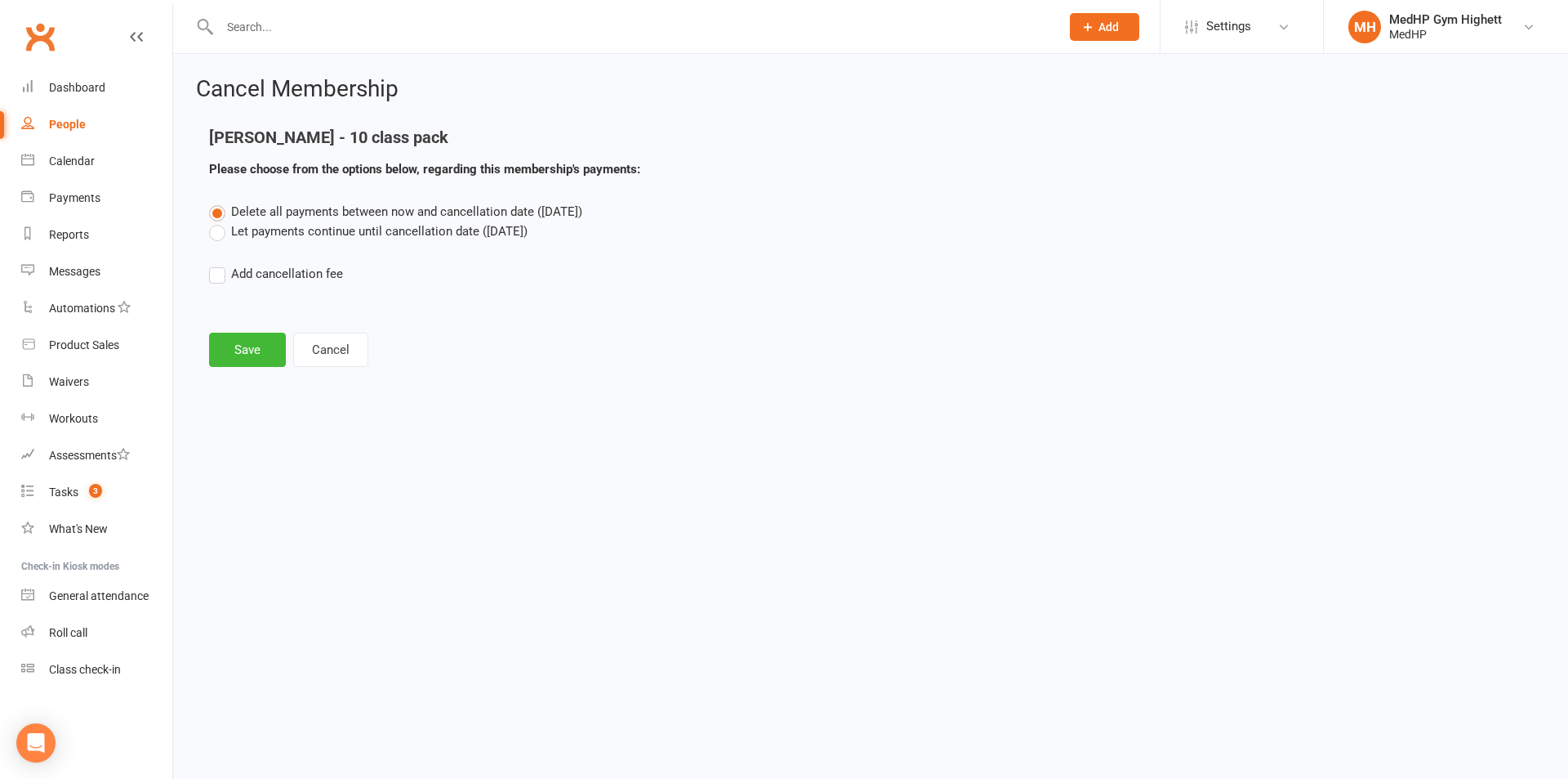
click at [233, 328] on main "[PERSON_NAME] - 10 class pack Please choose from the options below, regarding t…" at bounding box center [871, 247] width 1349 height 239
click at [237, 362] on button "Save" at bounding box center [247, 350] width 77 height 34
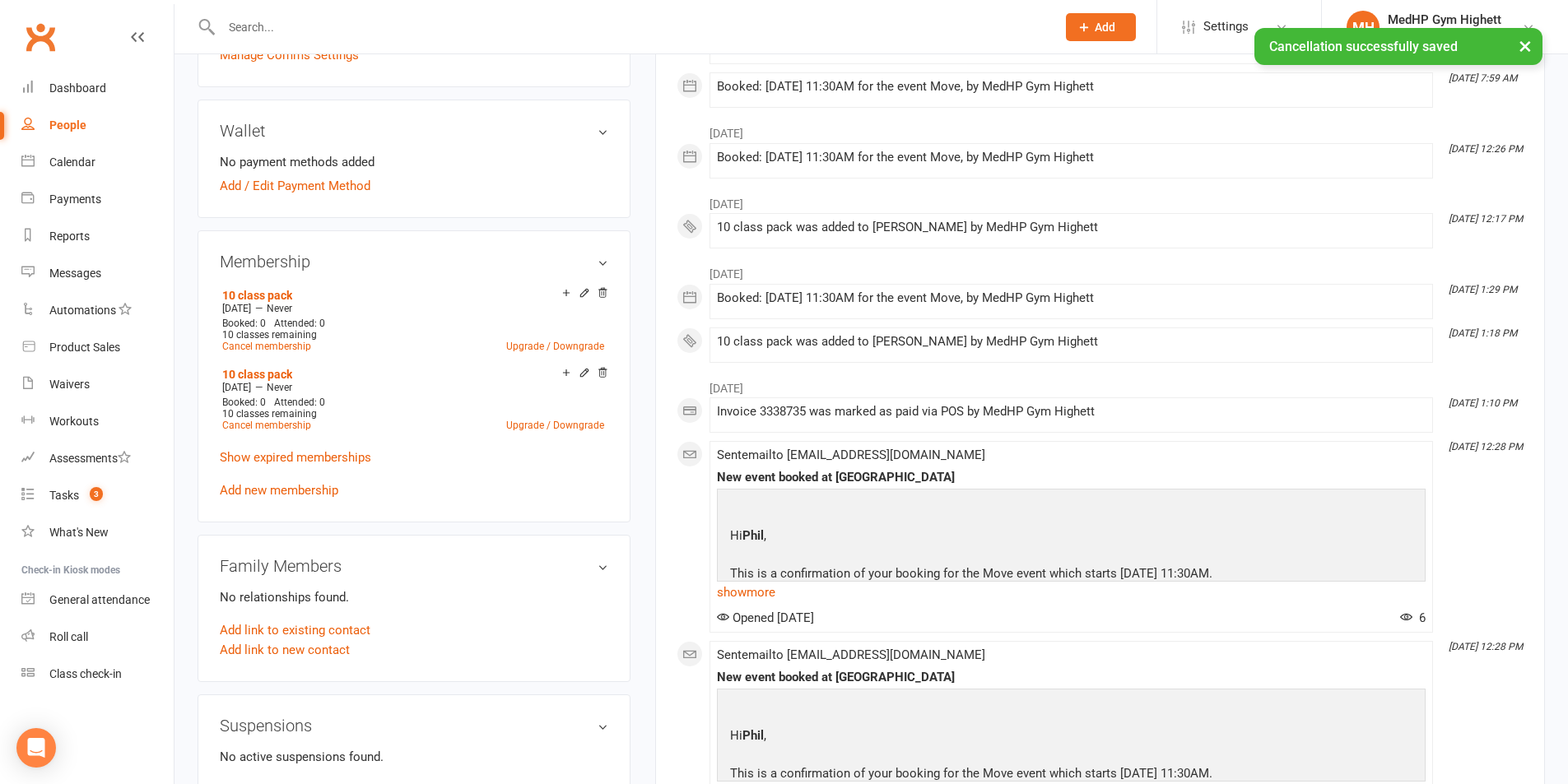
scroll to position [575, 0]
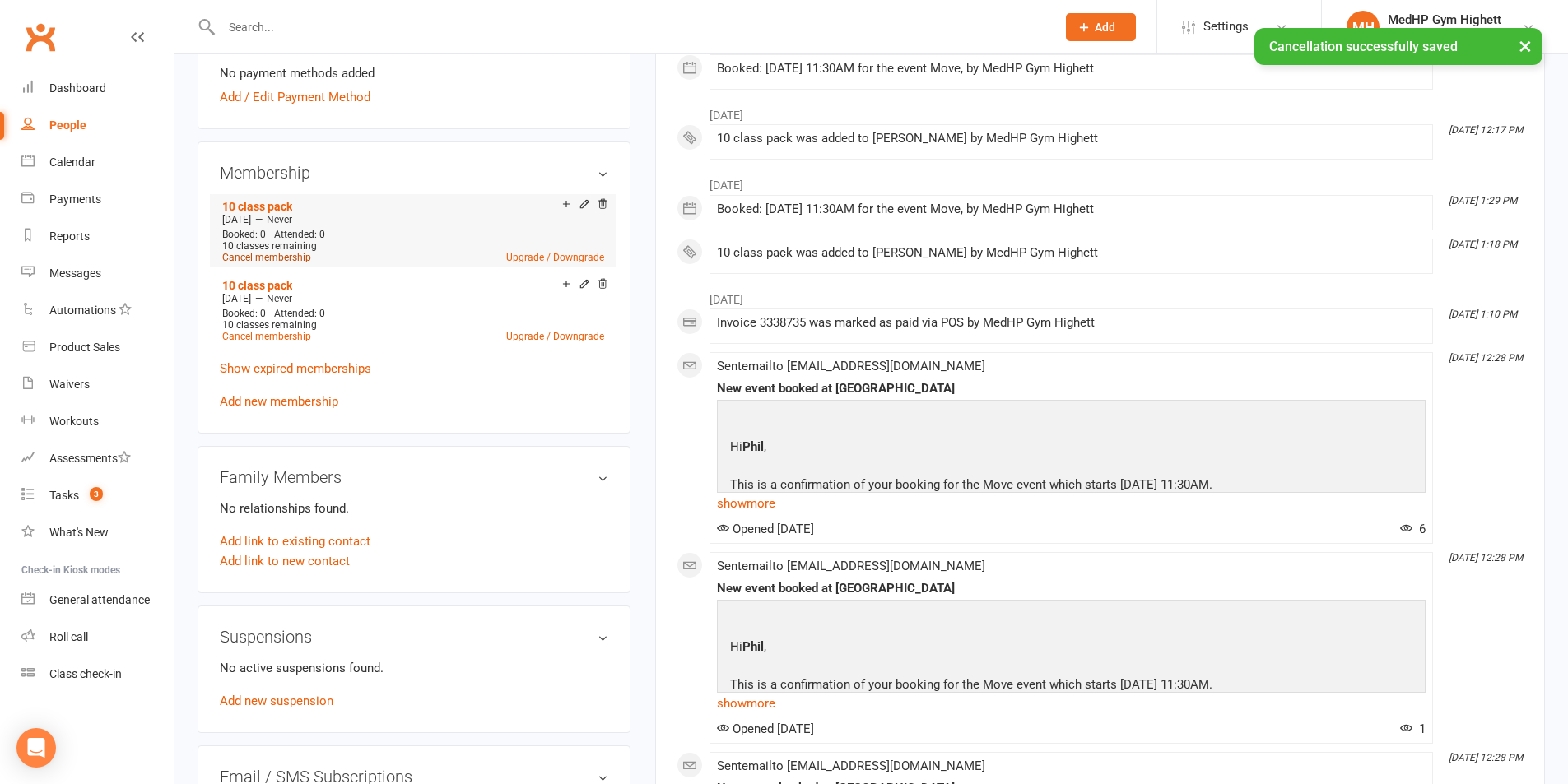
click at [283, 256] on link "Cancel membership" at bounding box center [267, 257] width 89 height 12
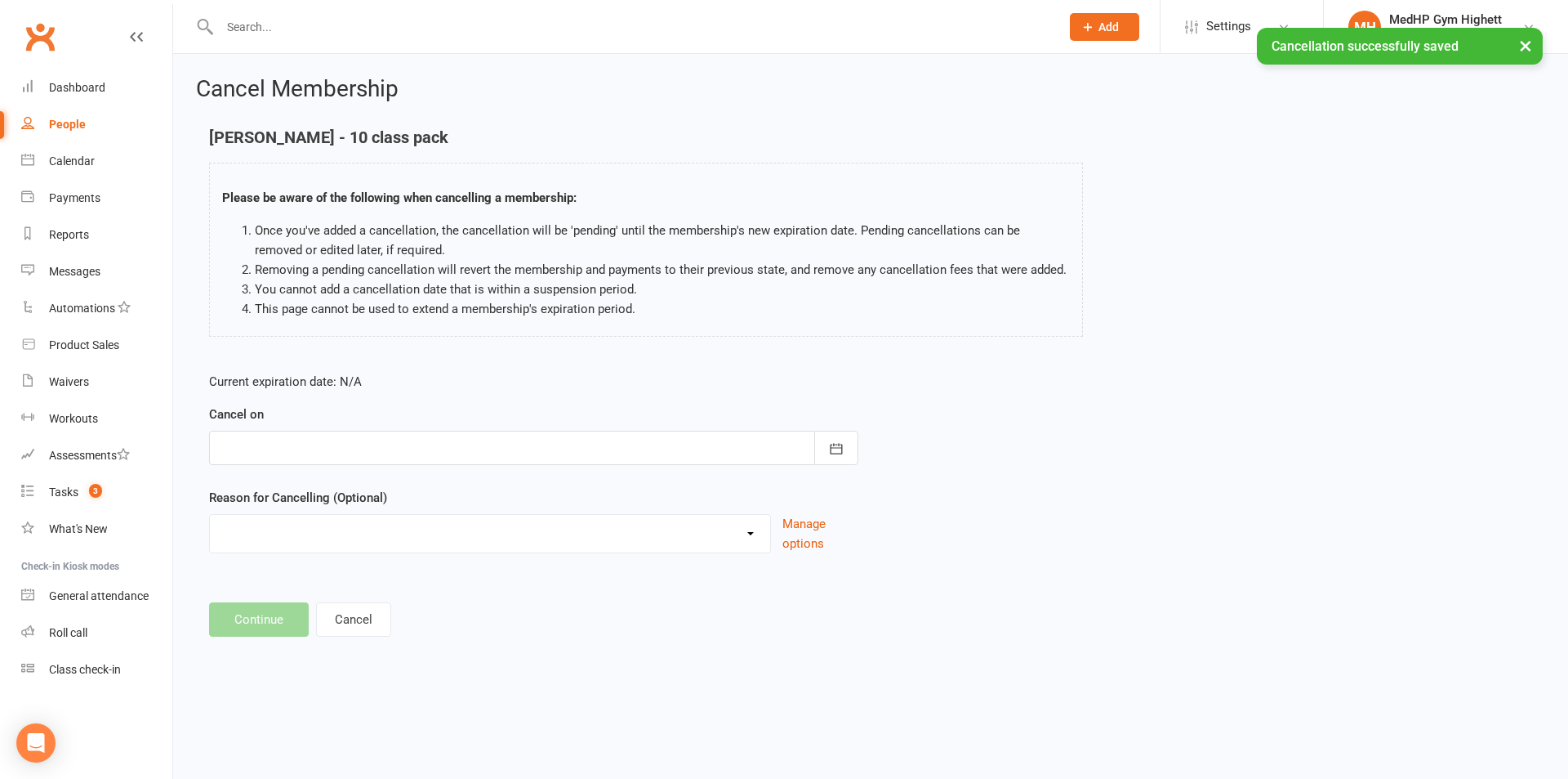
click at [296, 439] on div at bounding box center [533, 448] width 650 height 34
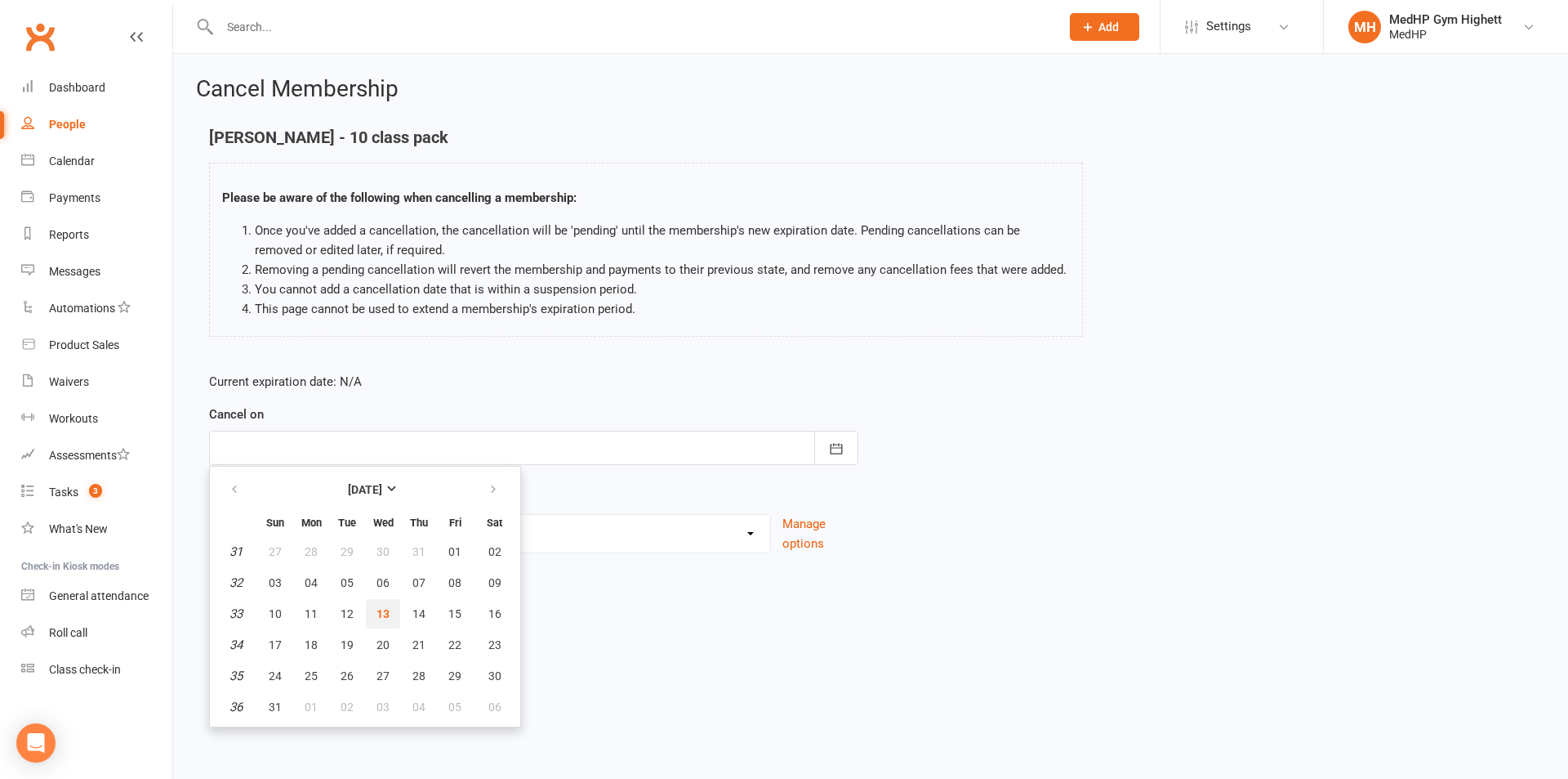
click at [371, 613] on button "13" at bounding box center [383, 613] width 34 height 30
type input "[DATE]"
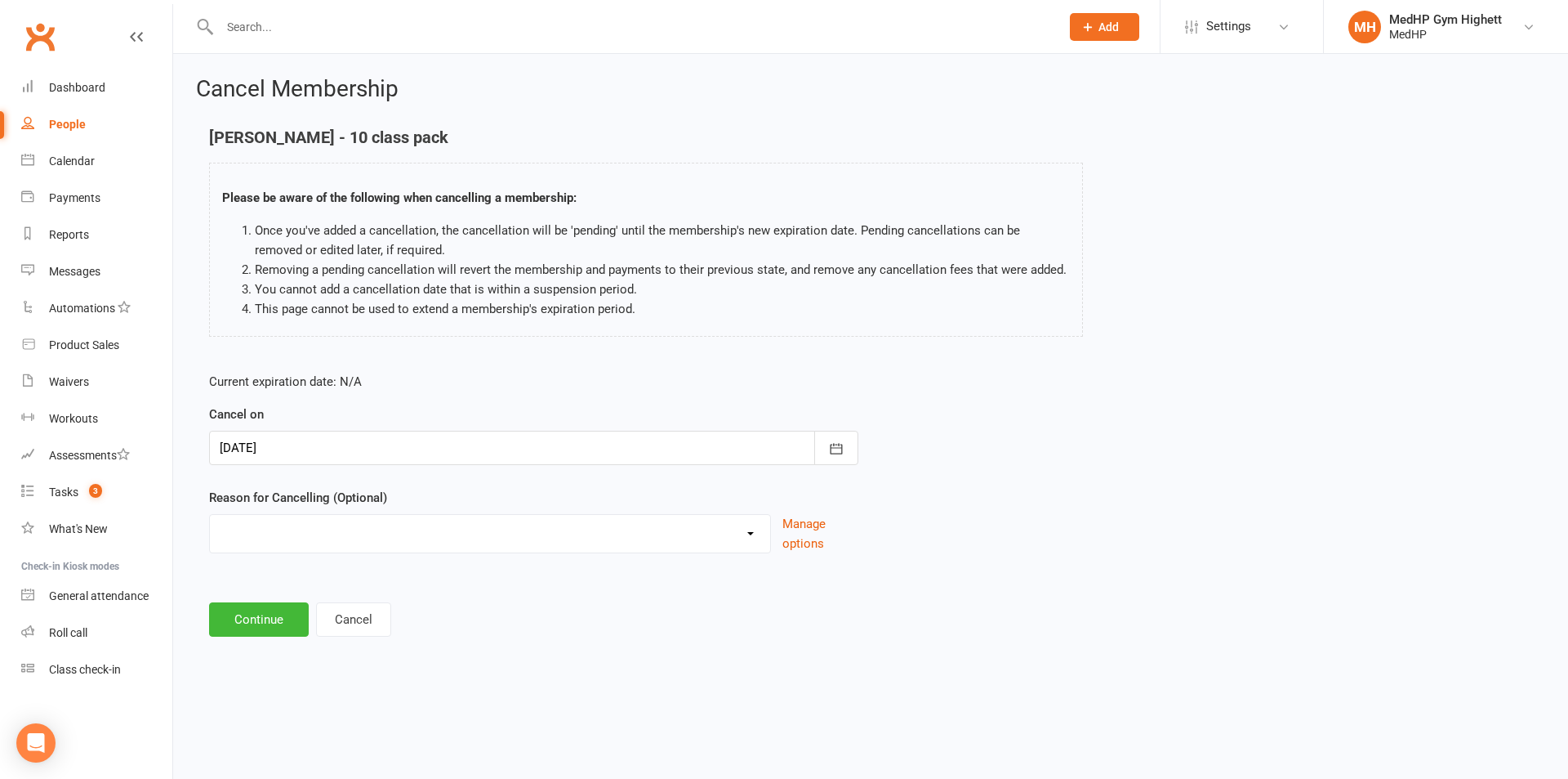
click at [344, 548] on div "Holiday Injury Other reason" at bounding box center [490, 534] width 562 height 40
click at [344, 546] on select "Holiday Injury Other reason" at bounding box center [490, 531] width 561 height 32
select select "2"
click at [210, 515] on select "Holiday Injury Other reason" at bounding box center [490, 531] width 561 height 32
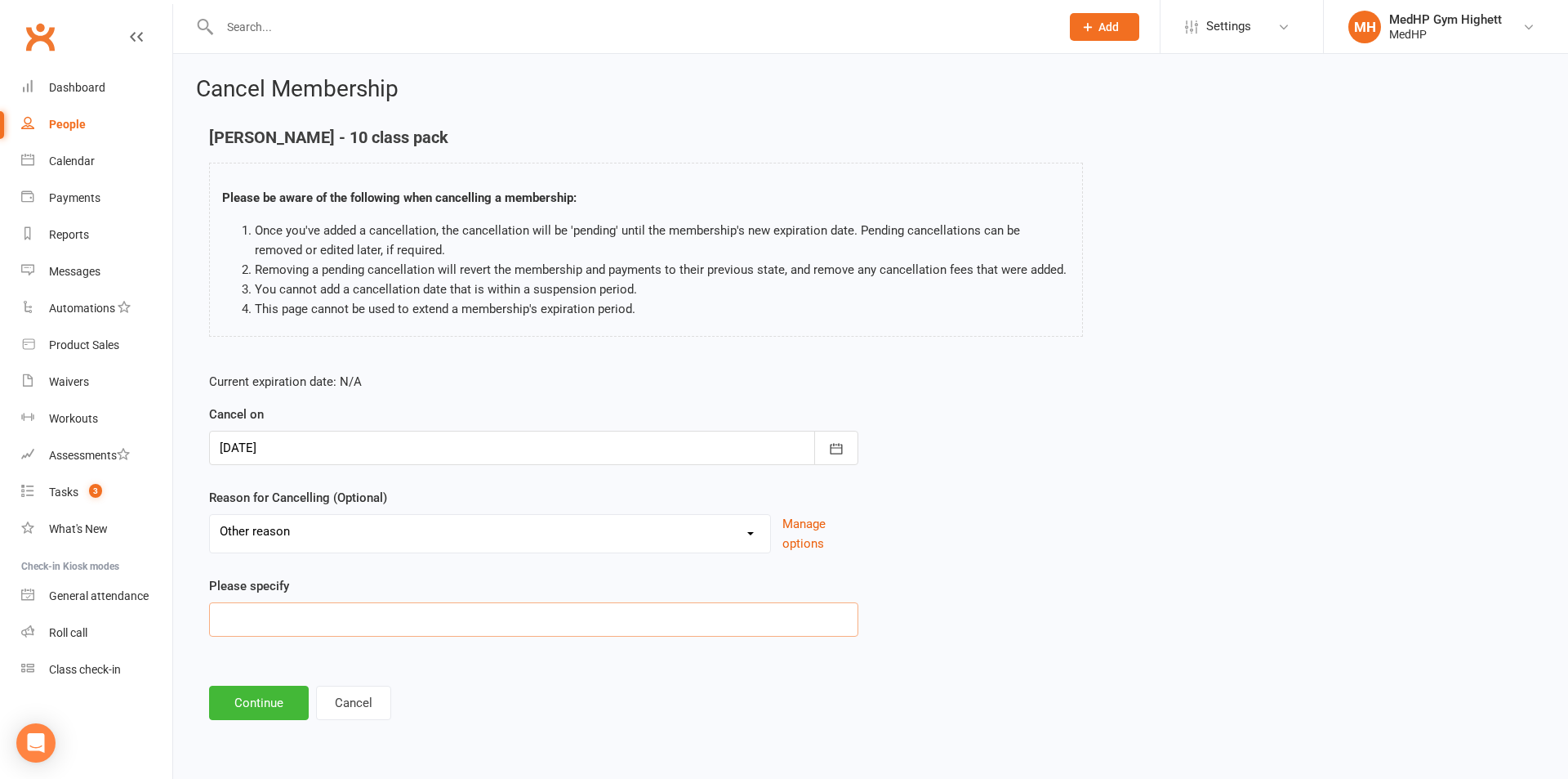
click at [315, 614] on input at bounding box center [533, 619] width 650 height 34
type input "new pack"
click at [245, 719] on button "Continue" at bounding box center [259, 702] width 100 height 34
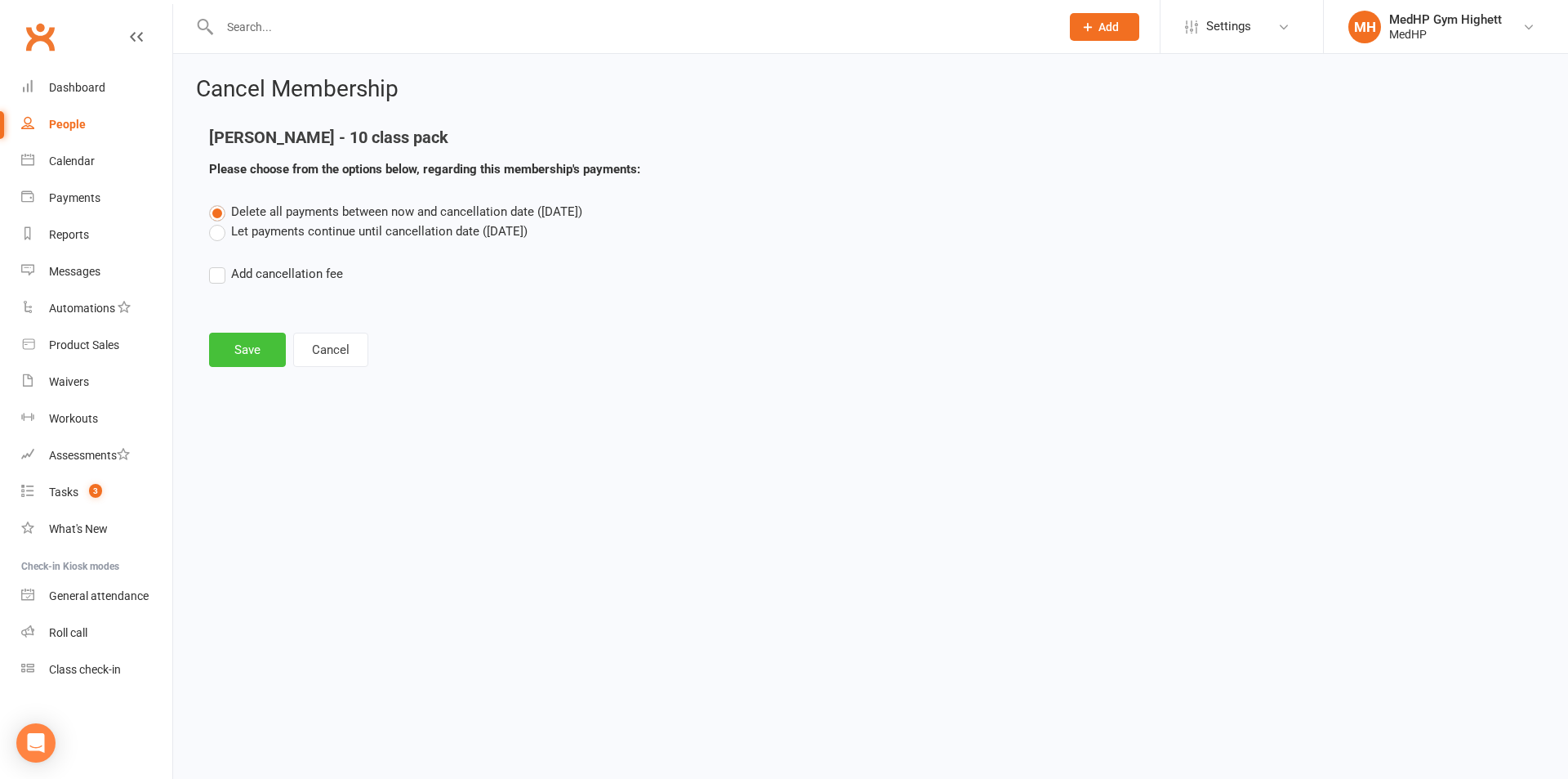
click at [254, 362] on button "Save" at bounding box center [247, 350] width 77 height 34
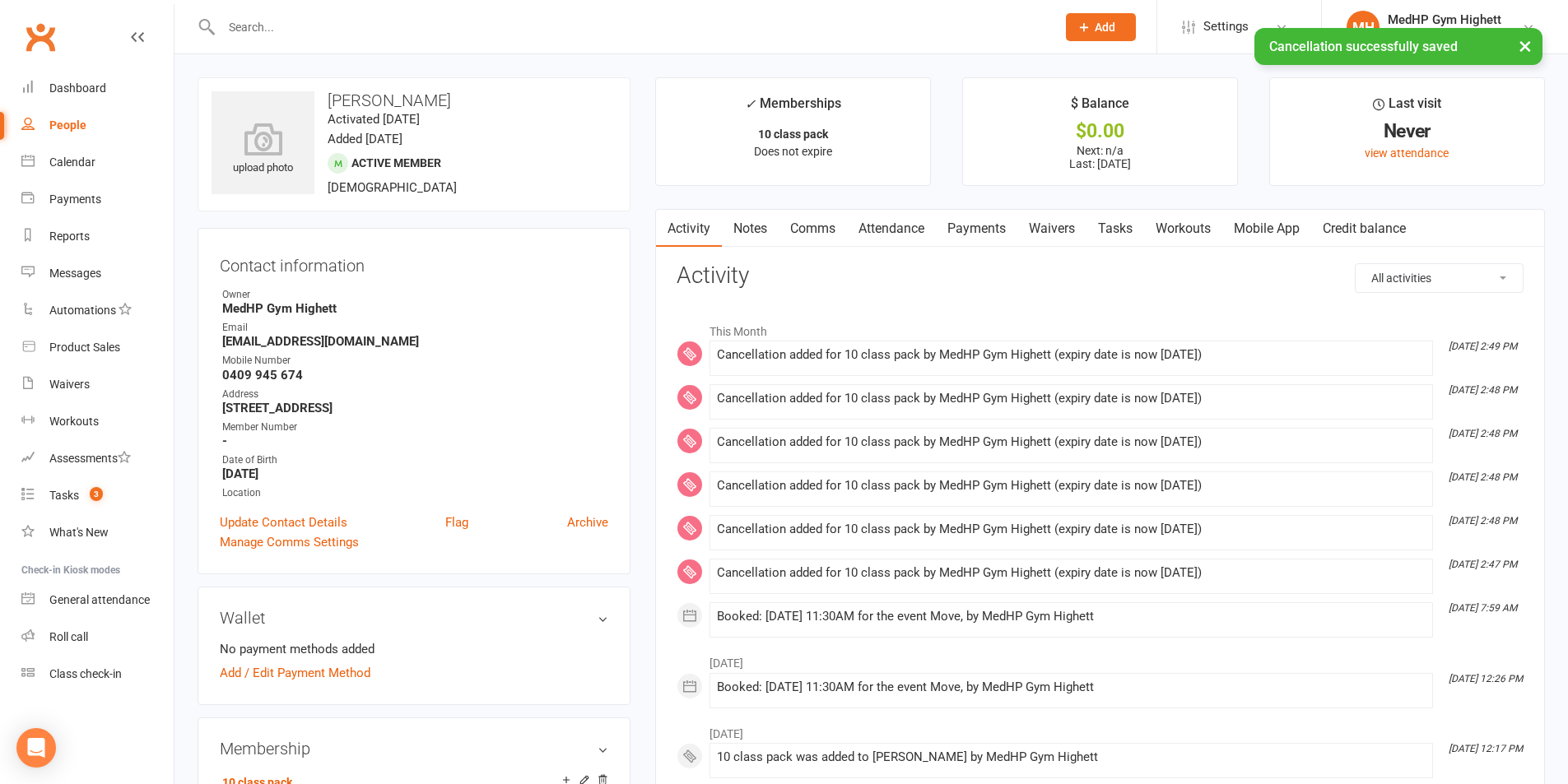
scroll to position [494, 0]
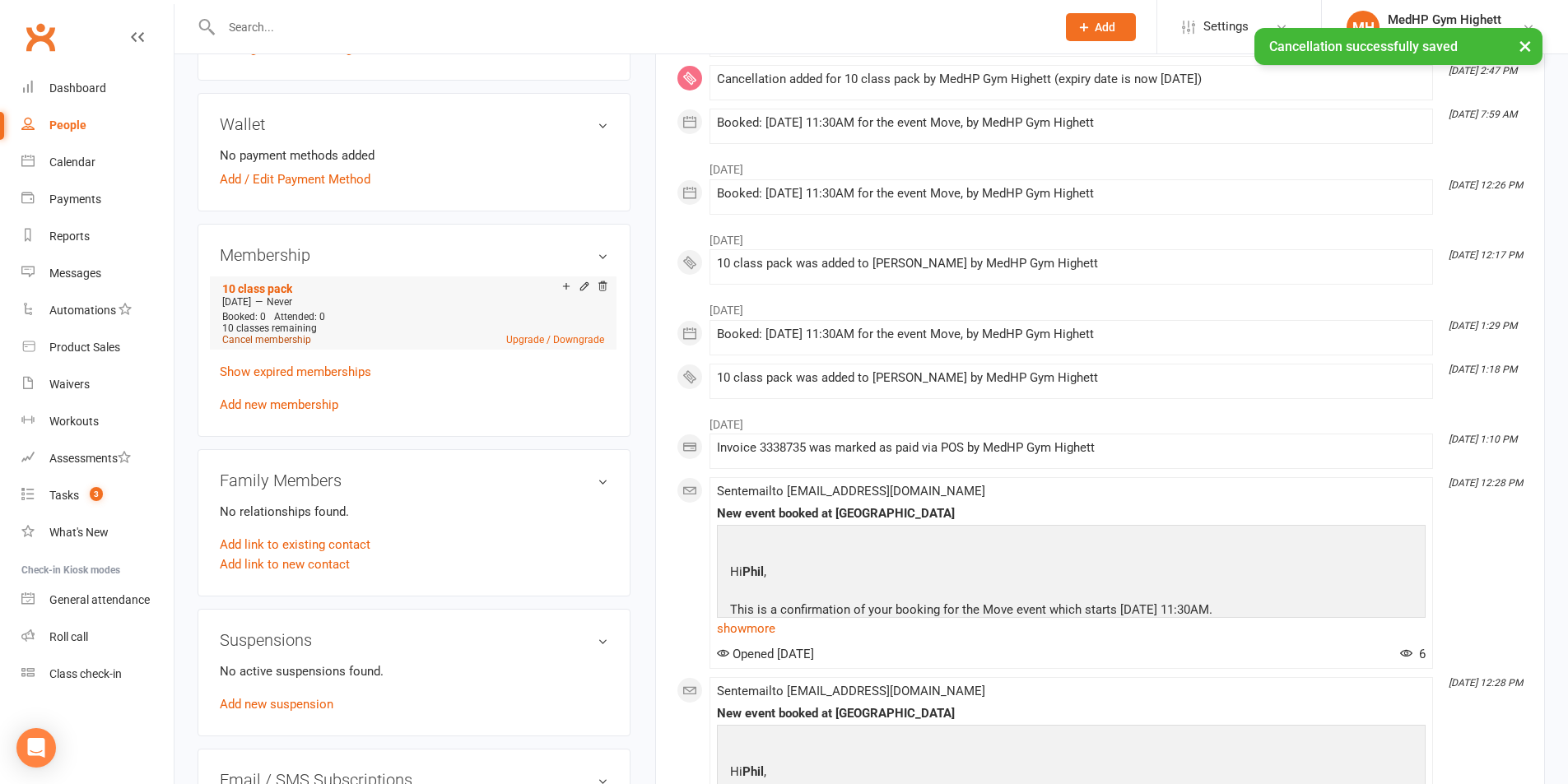
click at [281, 334] on link "Cancel membership" at bounding box center [267, 339] width 89 height 12
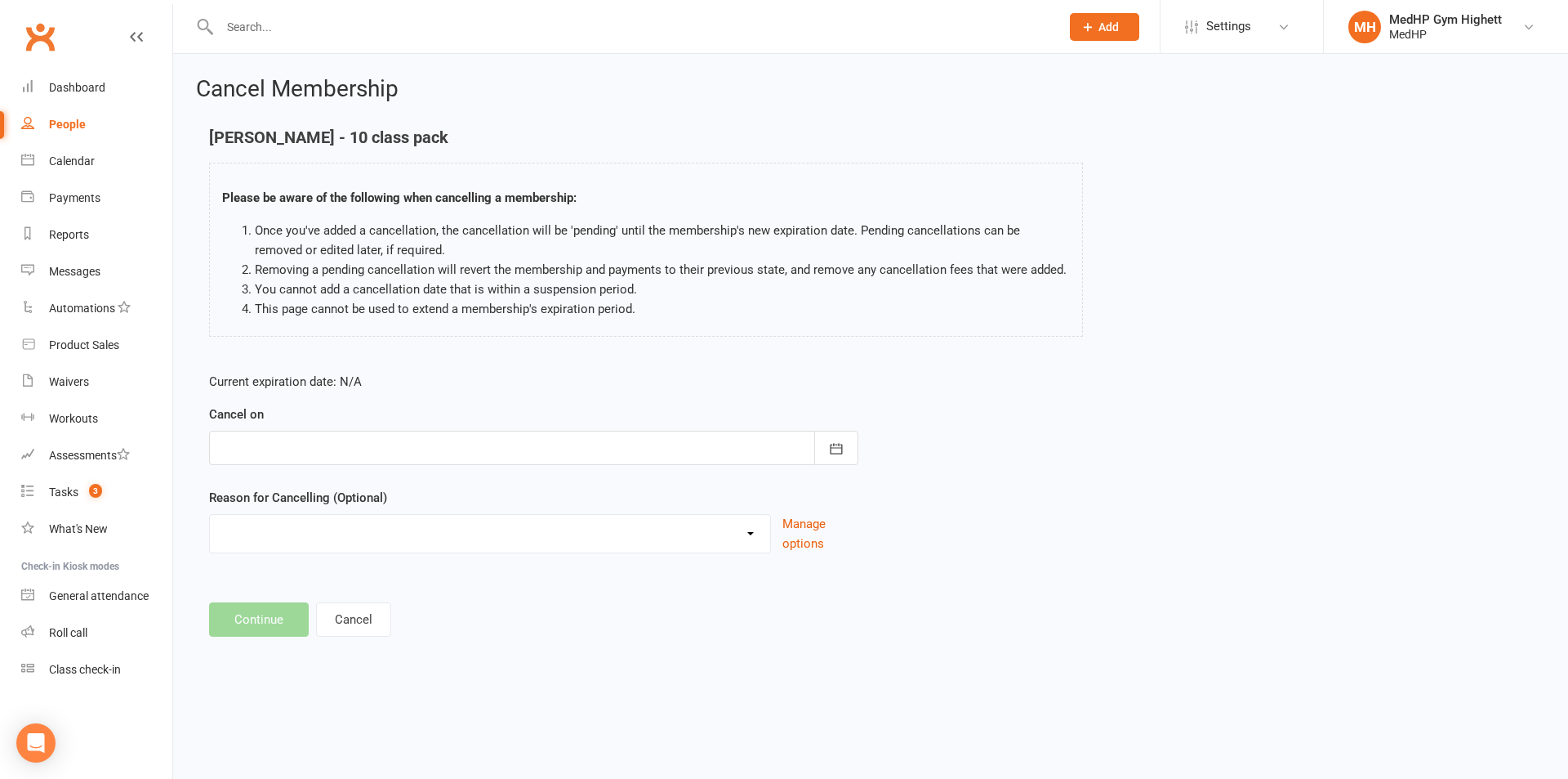
click at [333, 452] on div at bounding box center [533, 448] width 650 height 34
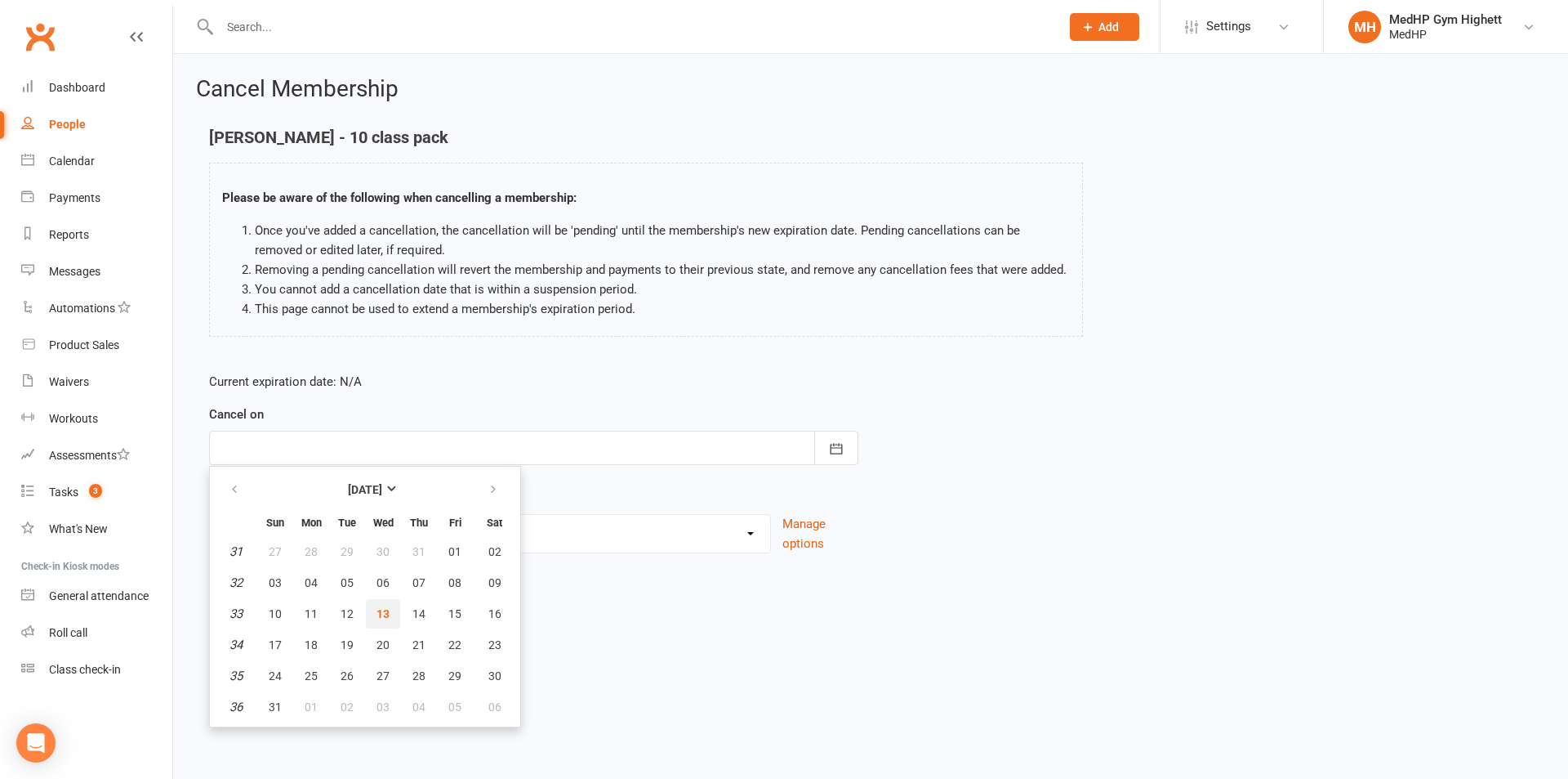
click at [376, 610] on button "13" at bounding box center [383, 613] width 34 height 30
type input "[DATE]"
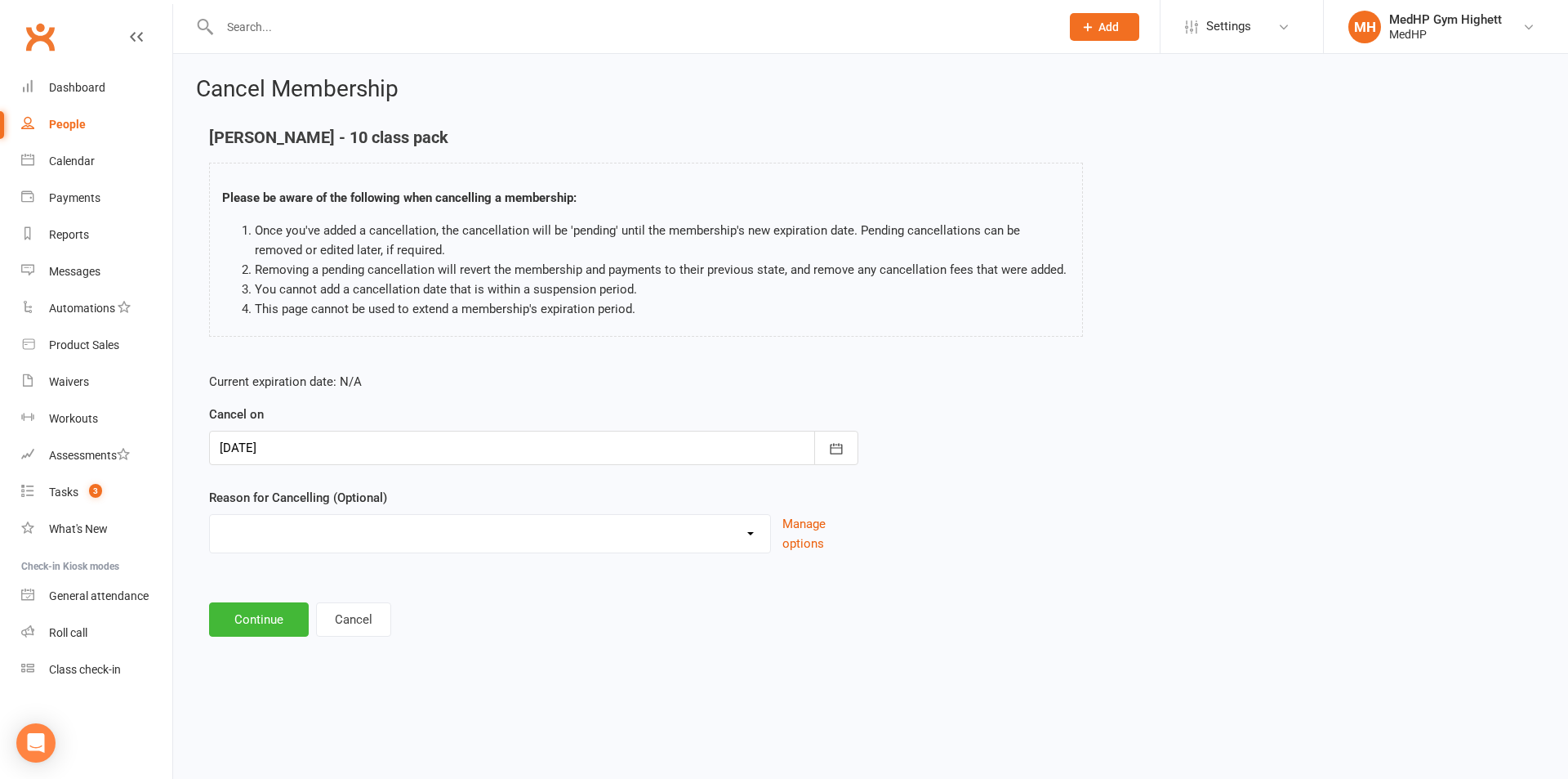
click at [367, 546] on select "Holiday Injury Other reason" at bounding box center [490, 531] width 561 height 32
select select "2"
click at [210, 515] on select "Holiday Injury Other reason" at bounding box center [490, 531] width 561 height 32
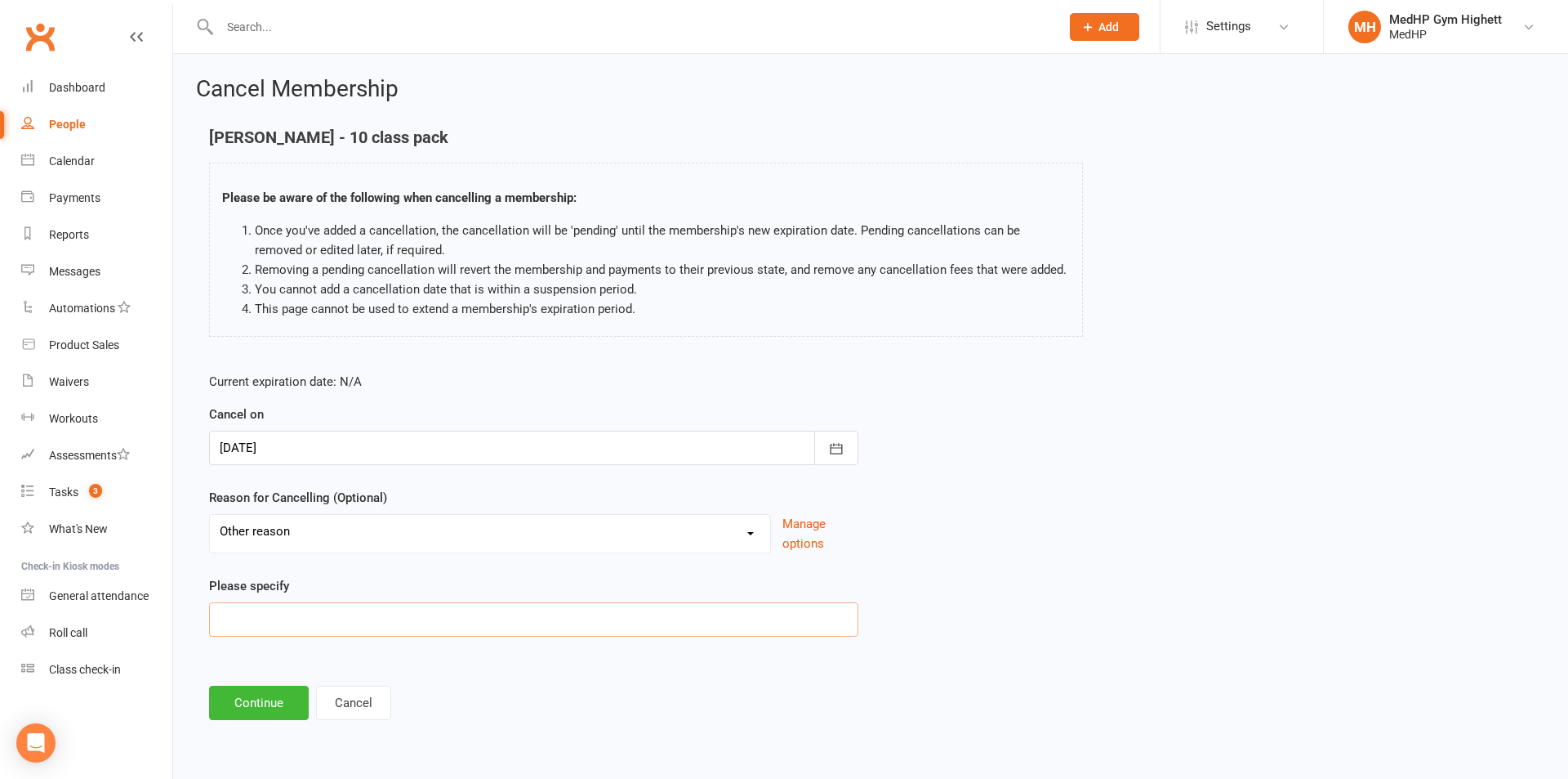
click at [347, 616] on input at bounding box center [533, 619] width 650 height 34
type input "new pack"
click at [264, 719] on button "Continue" at bounding box center [259, 702] width 100 height 34
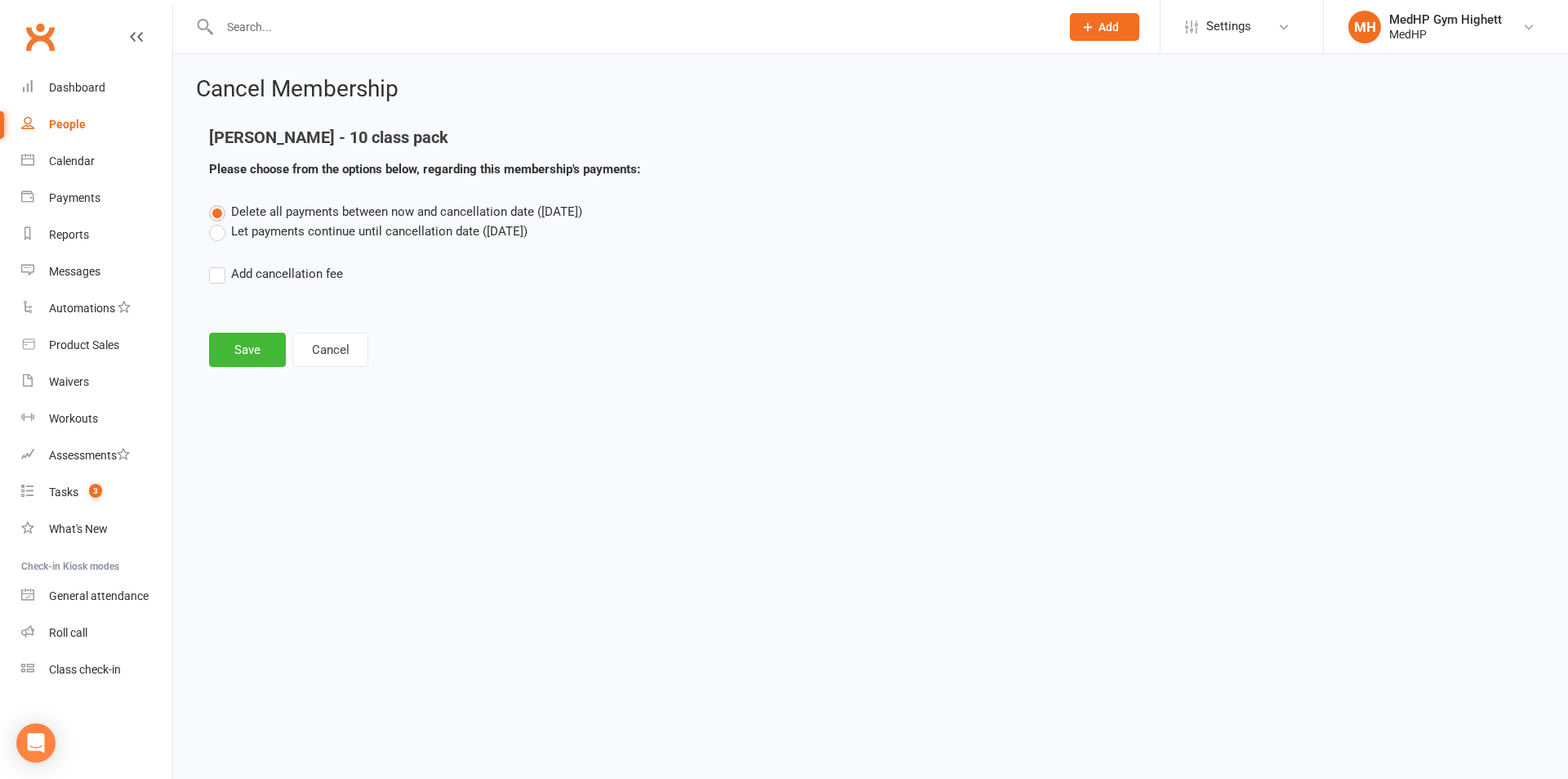
click at [262, 416] on html "Prospect Member Non-attending contact Class / event Appointment Task Membership…" at bounding box center [784, 207] width 1568 height 416
click at [259, 359] on button "Save" at bounding box center [247, 350] width 77 height 34
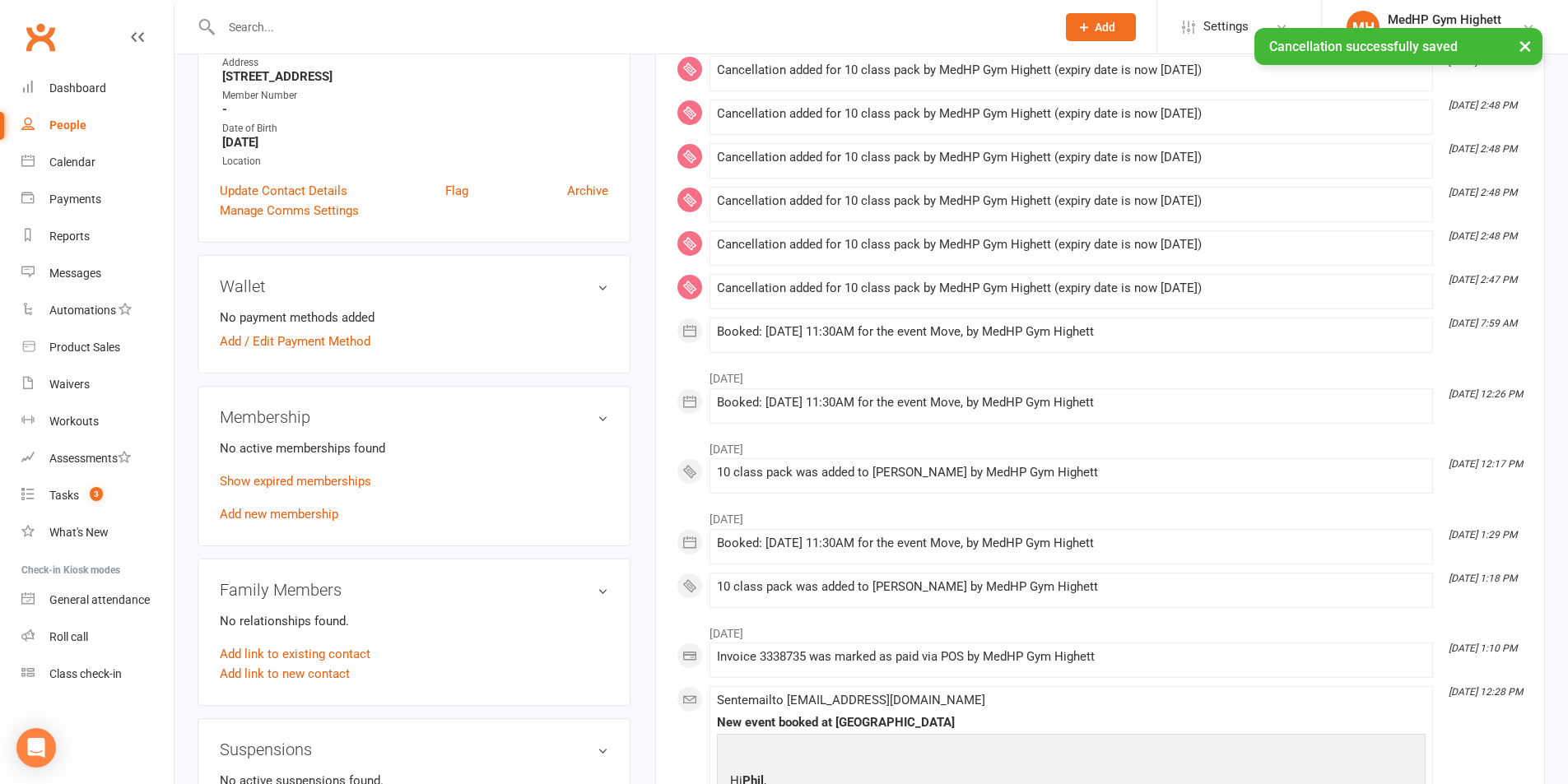
scroll to position [329, 0]
click at [291, 509] on link "Add new membership" at bounding box center [279, 513] width 119 height 15
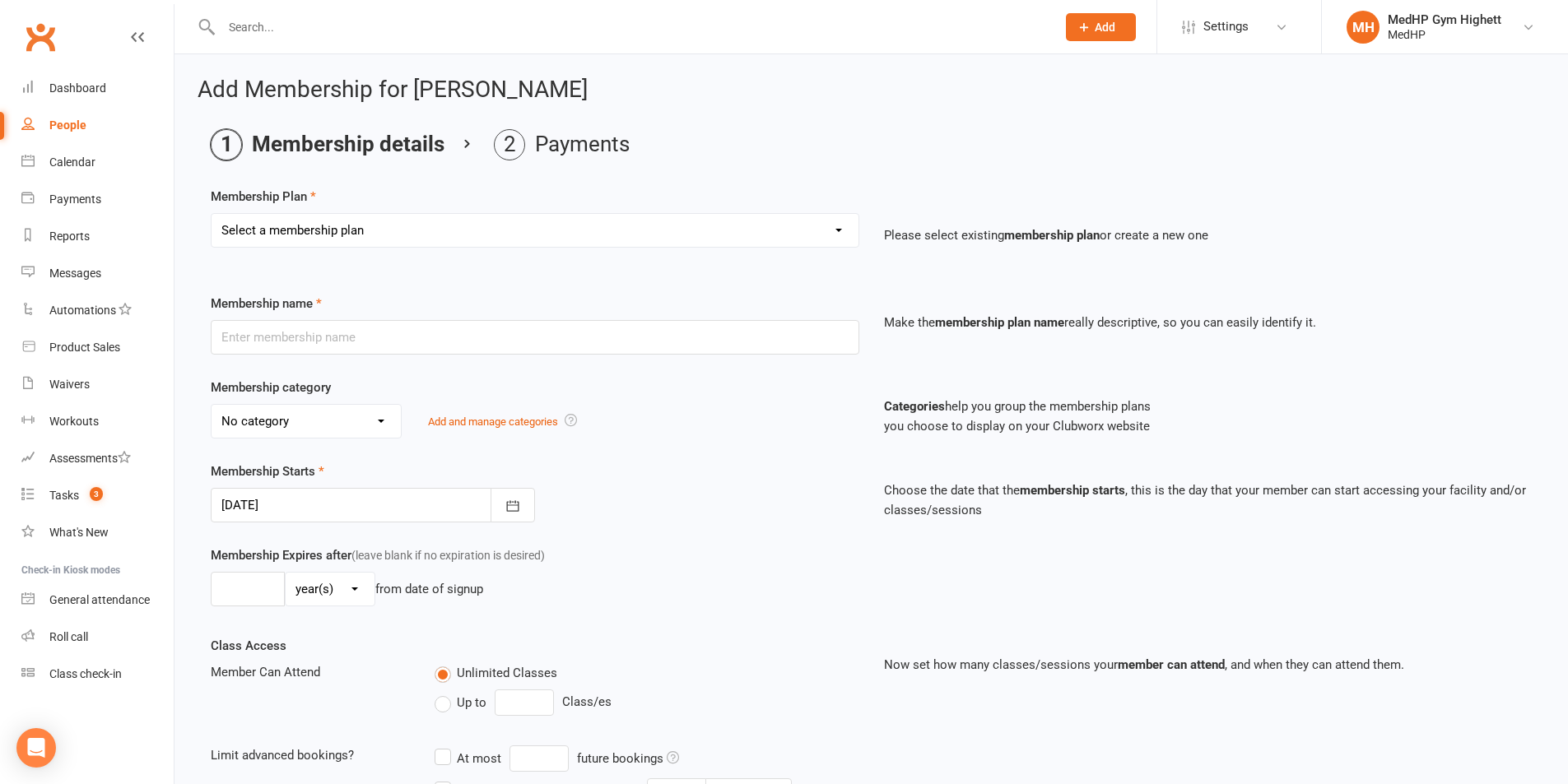
click at [311, 235] on select "Select a membership plan Create new Membership Plan Gym Only - Direct Debit Gym…" at bounding box center [535, 230] width 646 height 33
select select "23"
click at [212, 214] on select "Select a membership plan Create new Membership Plan Gym Only - Direct Debit Gym…" at bounding box center [535, 230] width 646 height 33
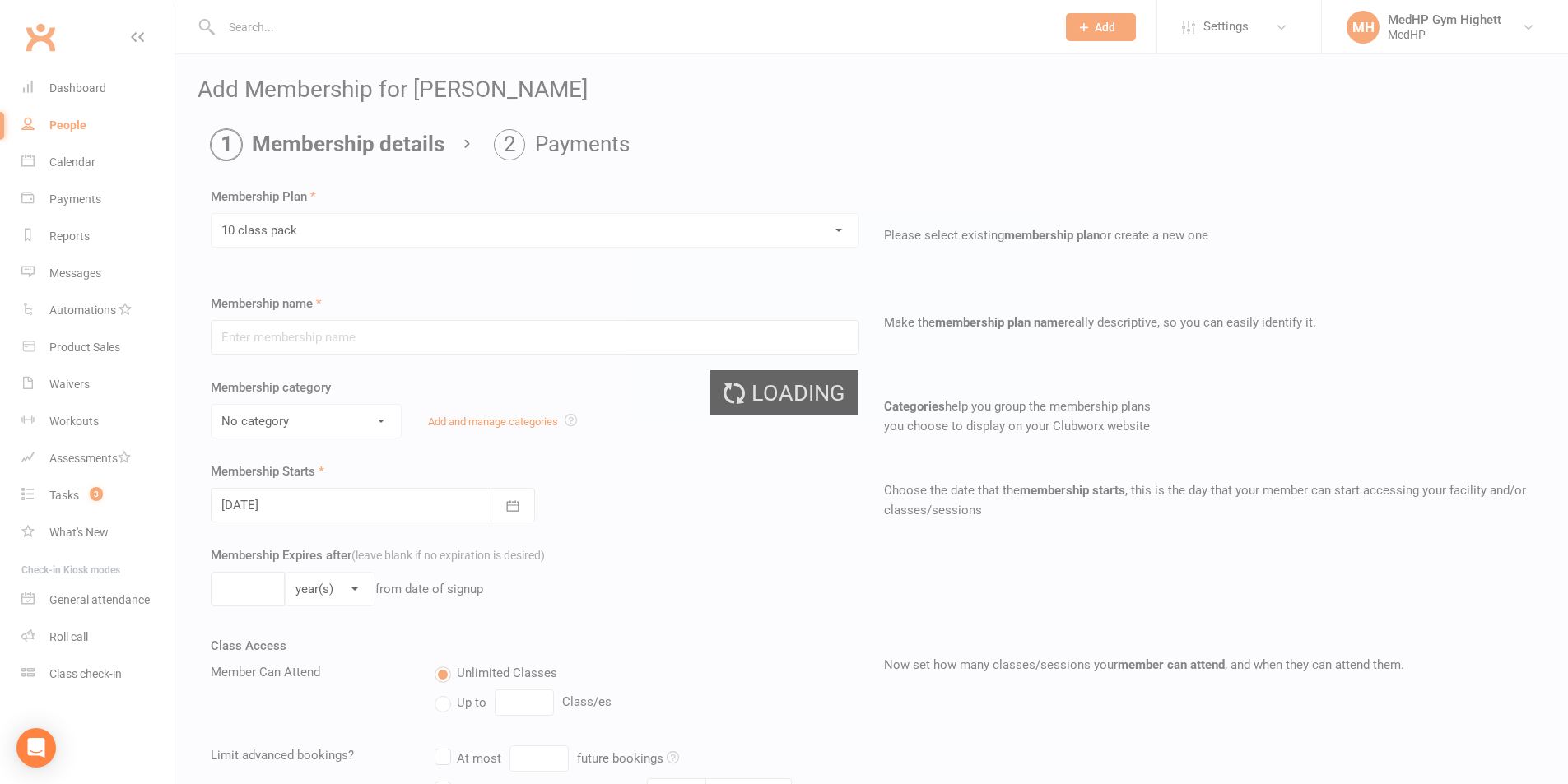
type input "10 class pack"
select select "0"
type input "0"
type input "10"
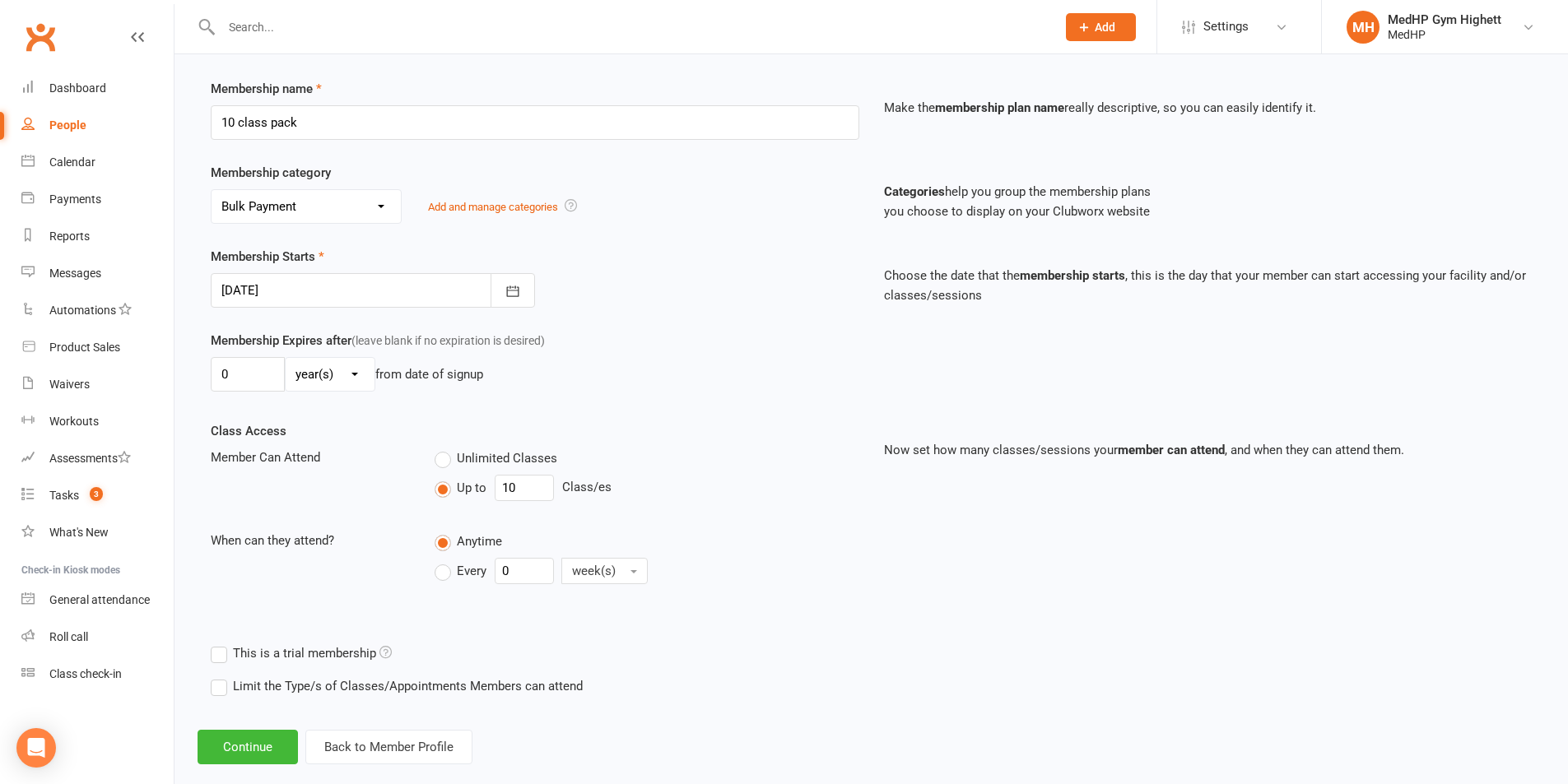
scroll to position [241, 0]
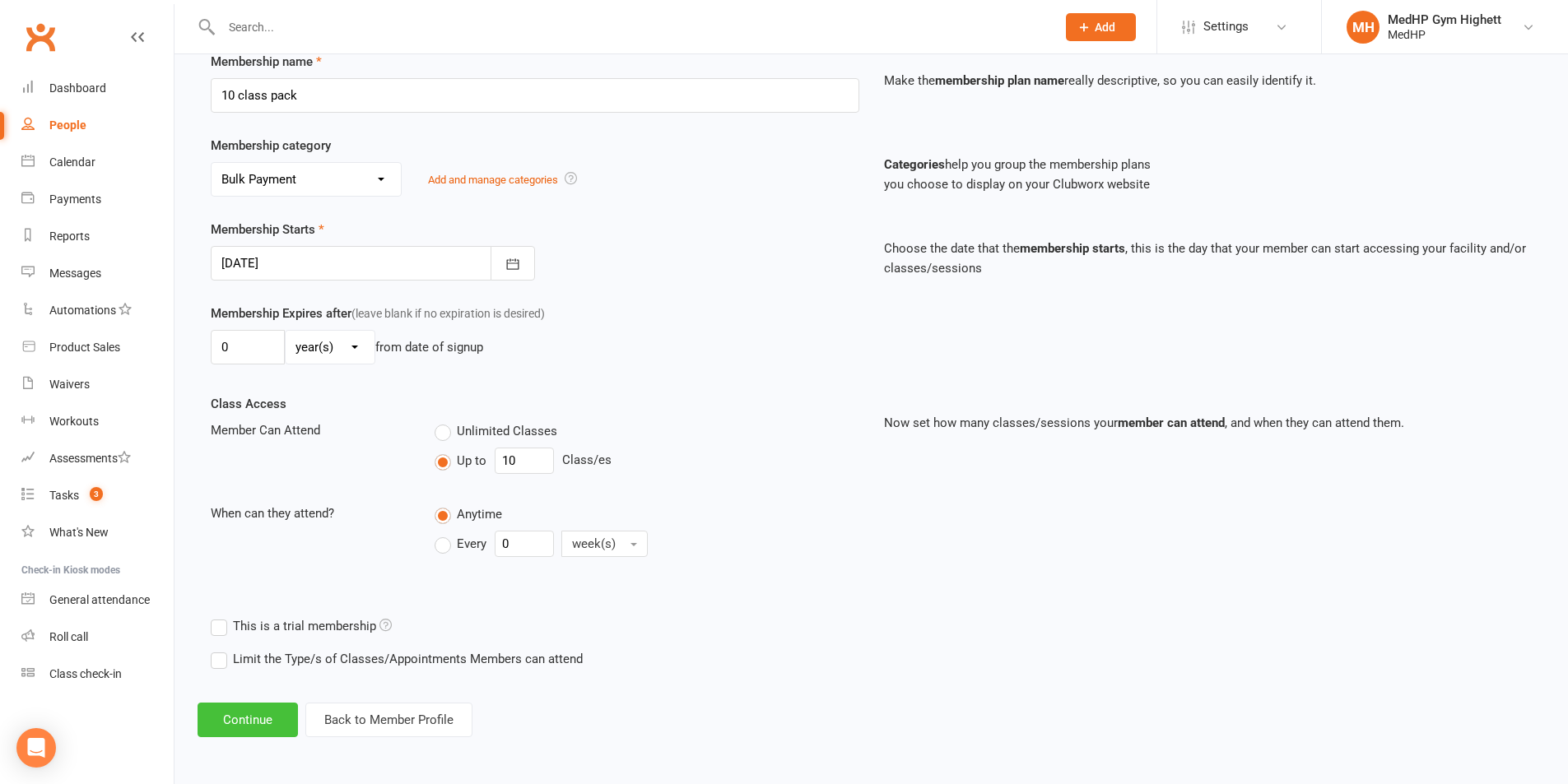
click at [273, 725] on button "Continue" at bounding box center [248, 720] width 101 height 34
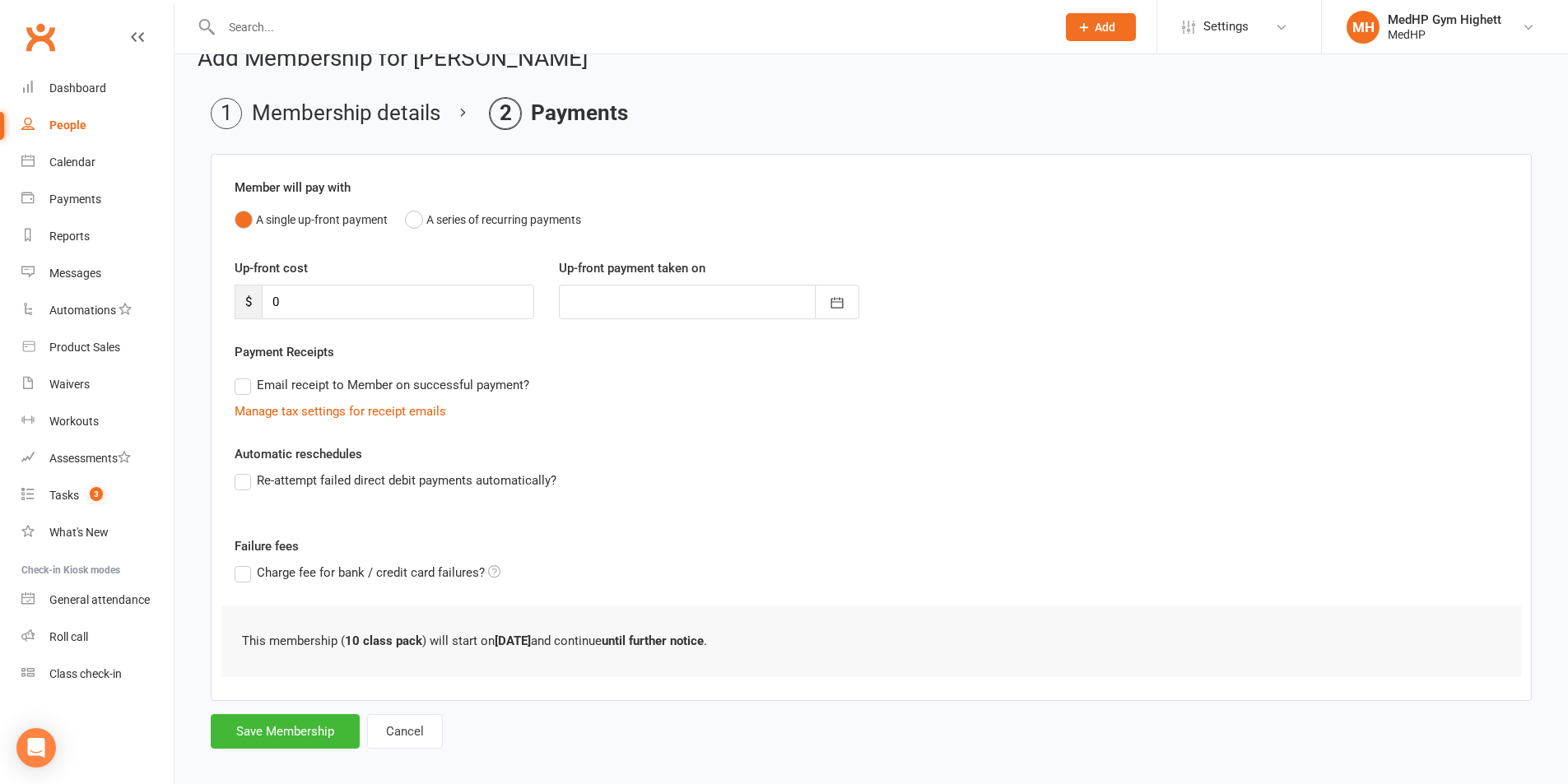
scroll to position [46, 0]
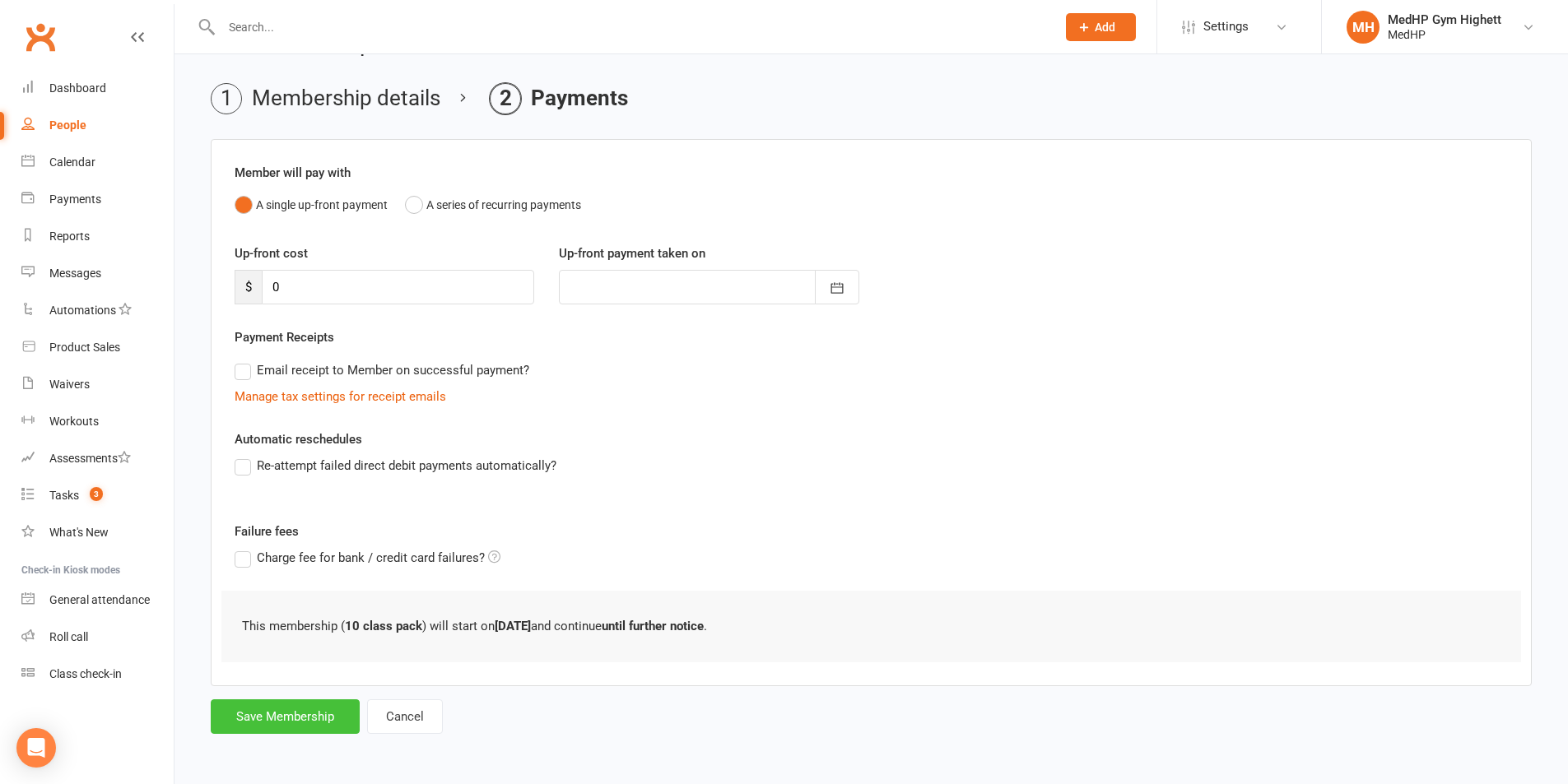
click at [325, 708] on button "Save Membership" at bounding box center [285, 716] width 149 height 34
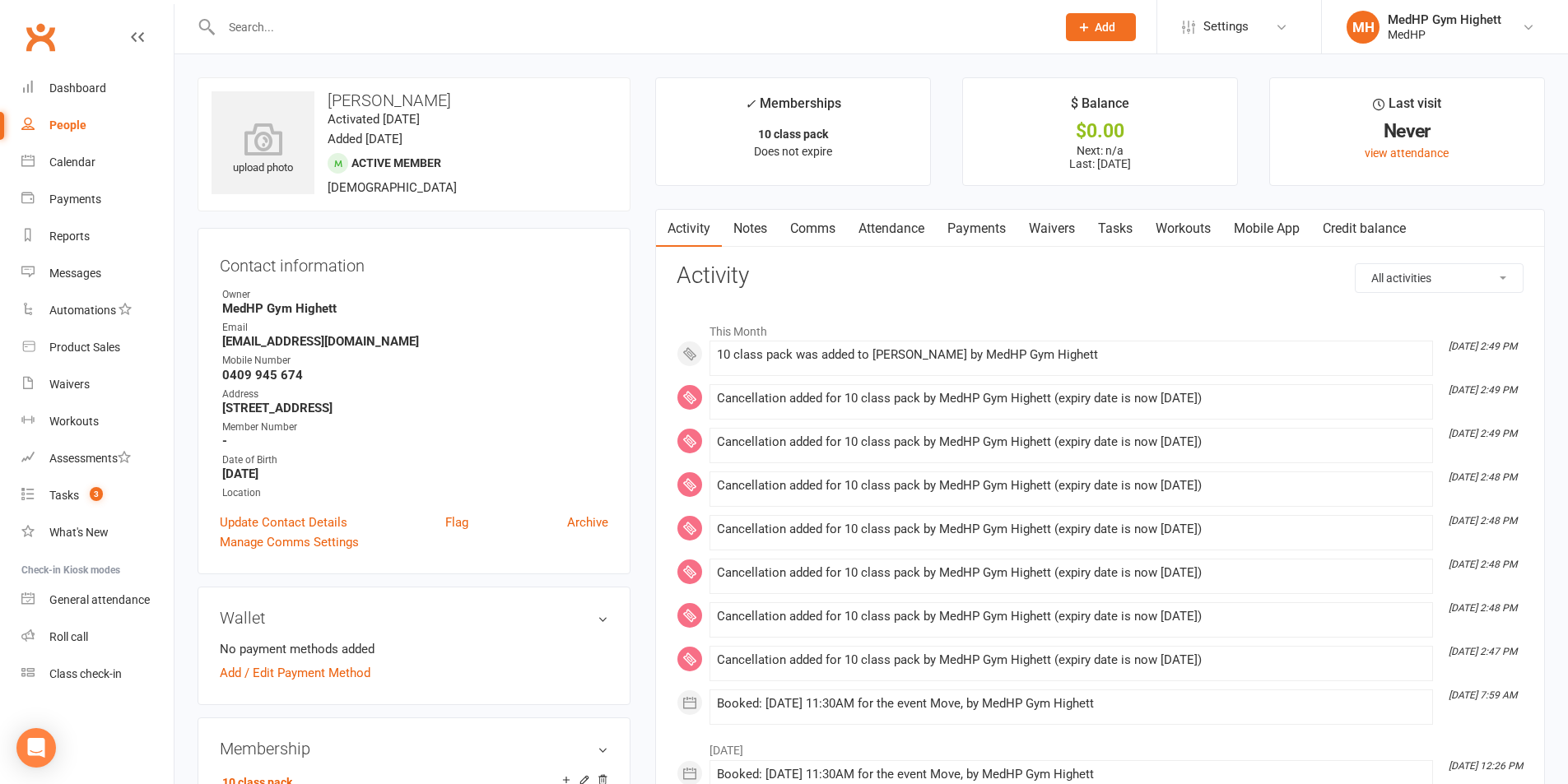
click at [117, 127] on link "People" at bounding box center [98, 125] width 153 height 37
select select "100"
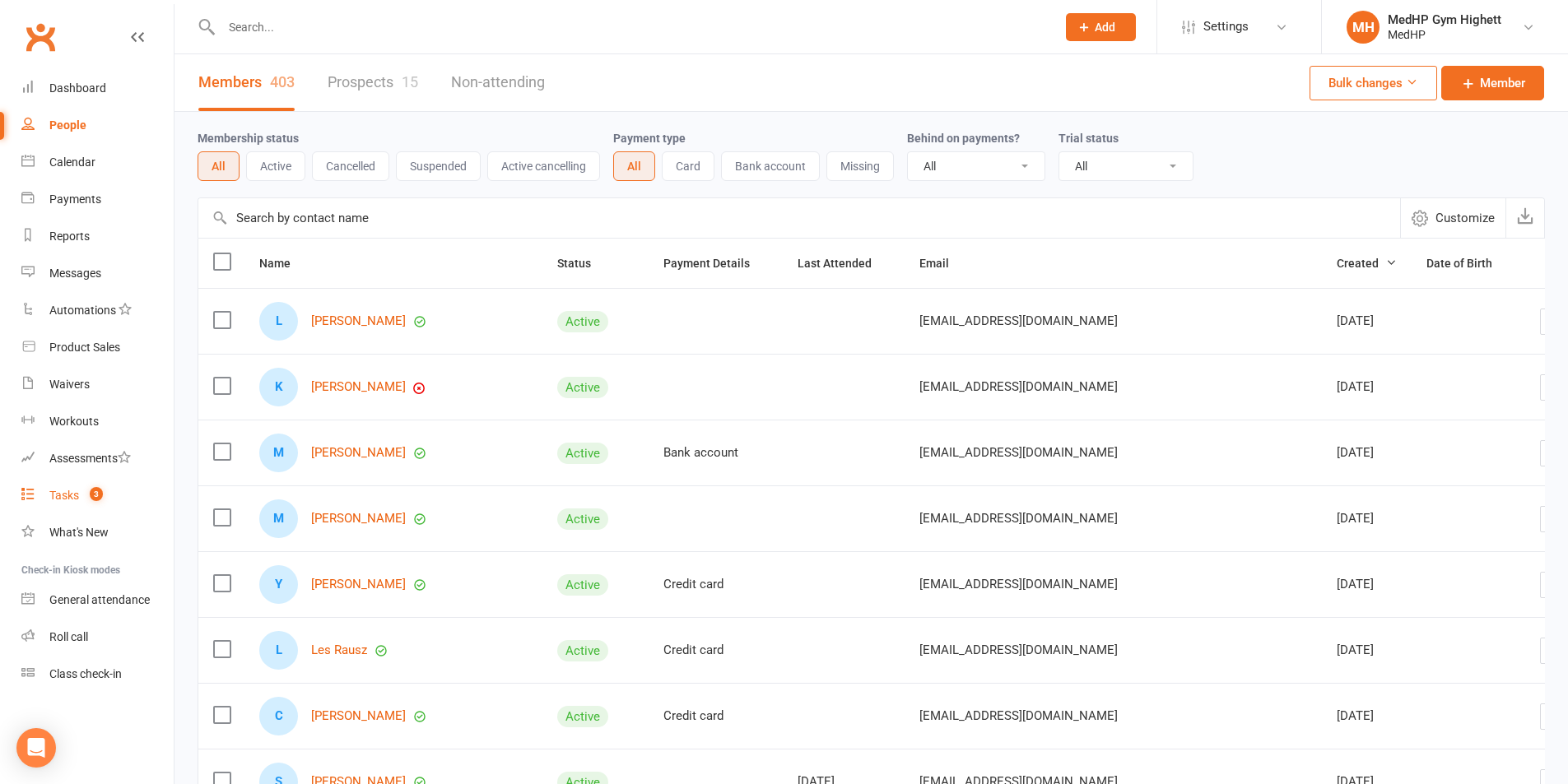
click at [119, 492] on link "Tasks 3" at bounding box center [98, 495] width 153 height 37
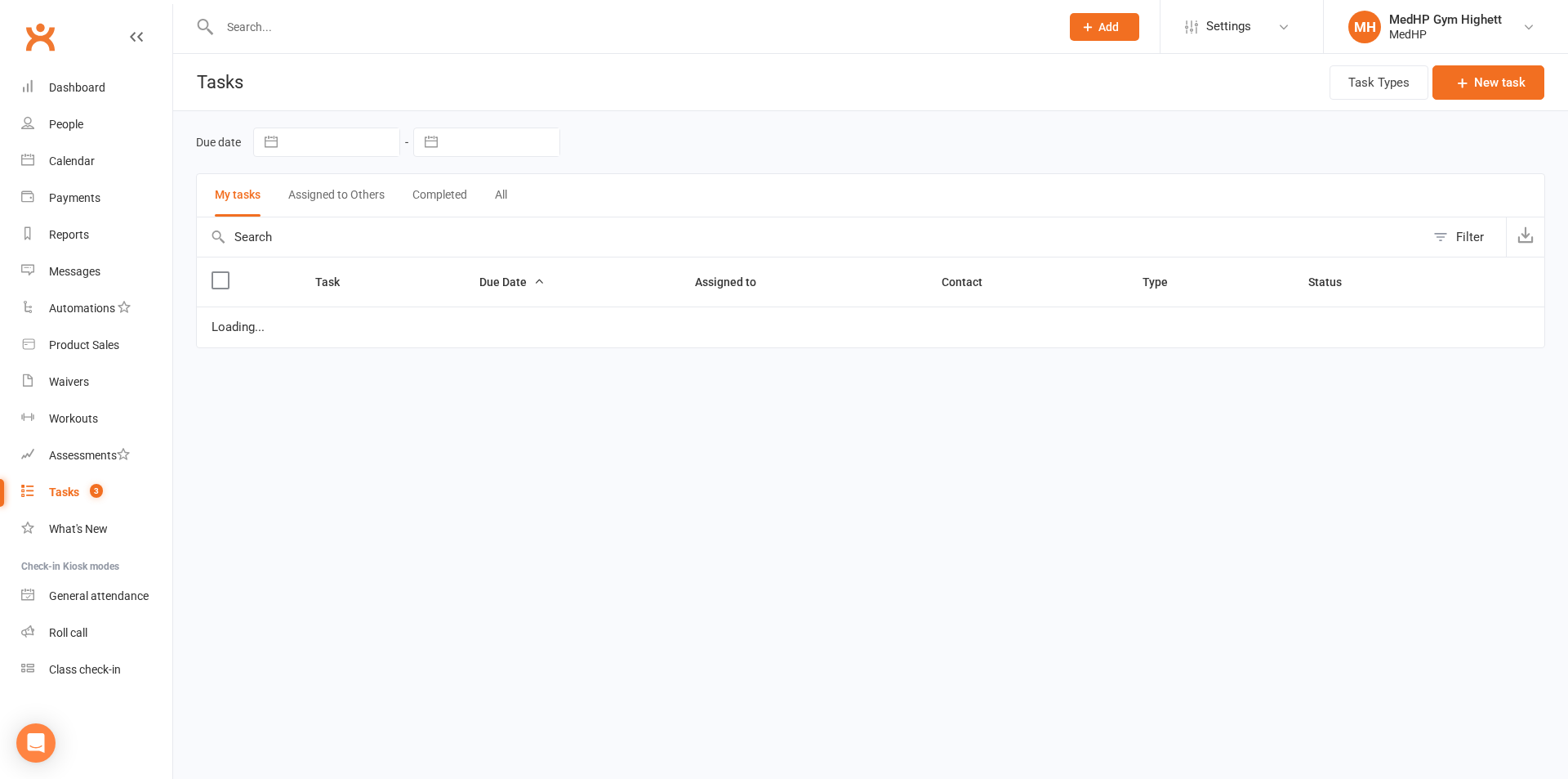
select select "started"
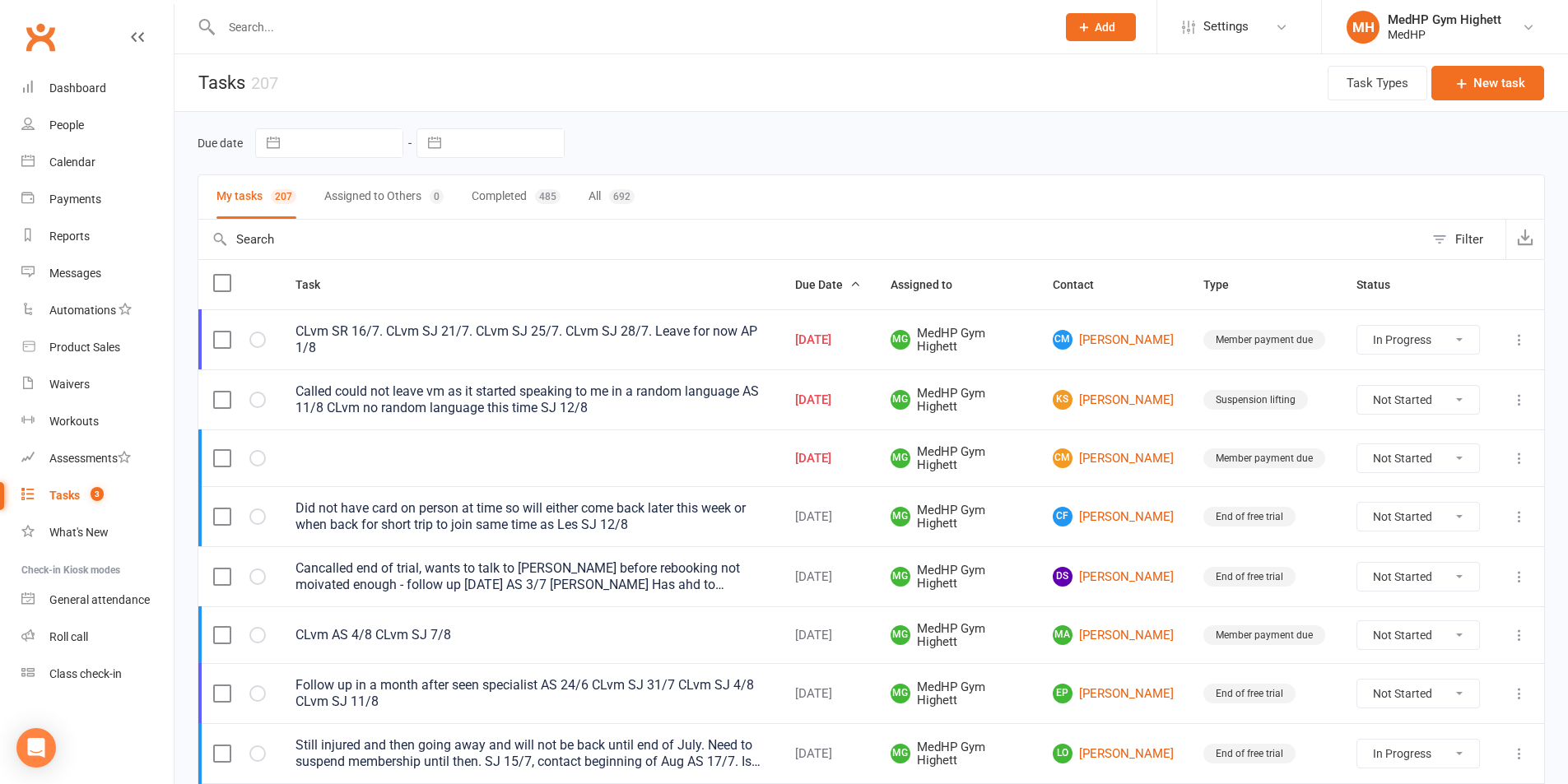
click at [96, 491] on span "3" at bounding box center [97, 494] width 14 height 14
click at [99, 122] on link "People" at bounding box center [98, 125] width 153 height 37
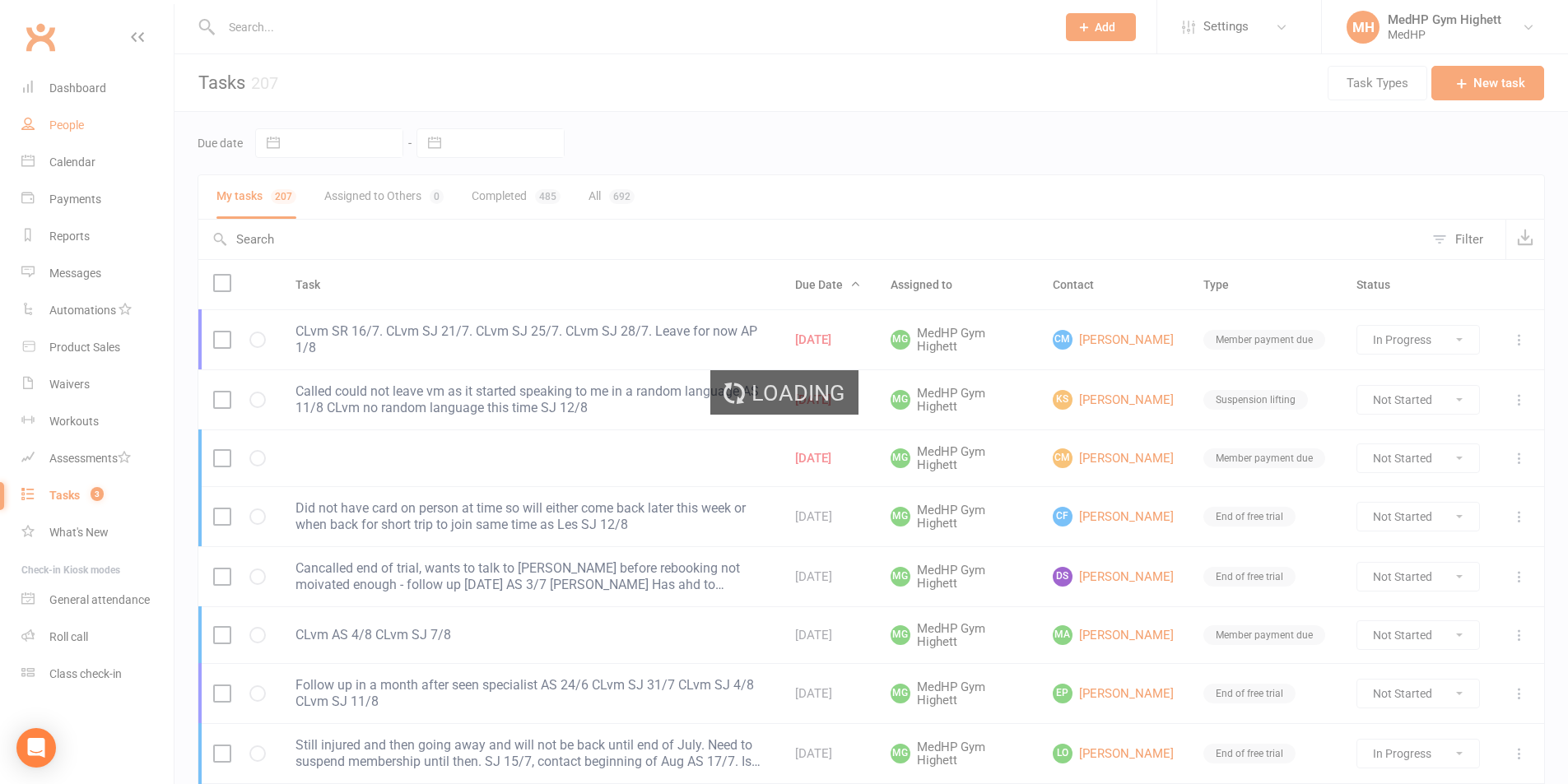
select select "100"
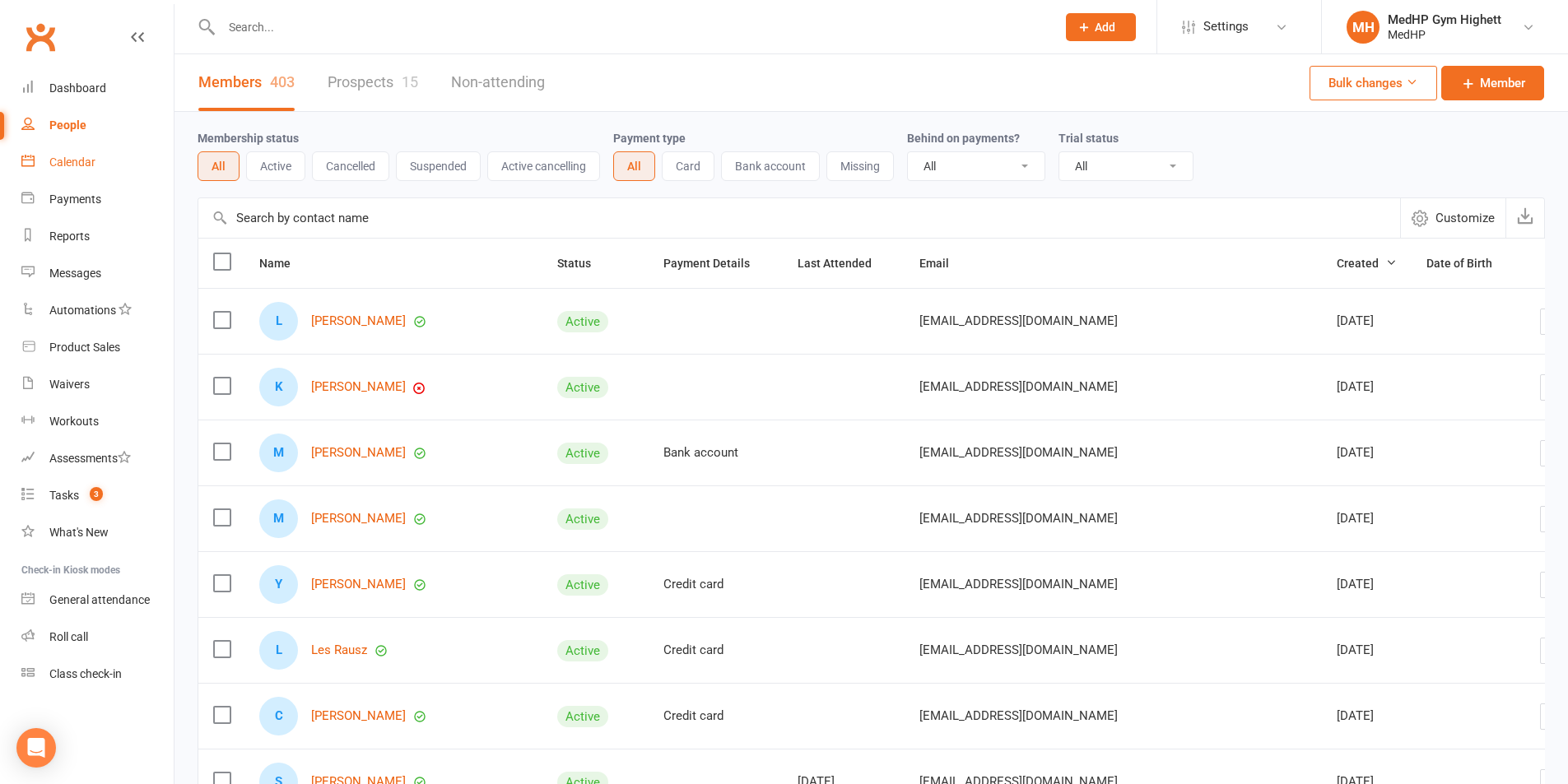
click at [116, 152] on link "Calendar" at bounding box center [98, 162] width 153 height 37
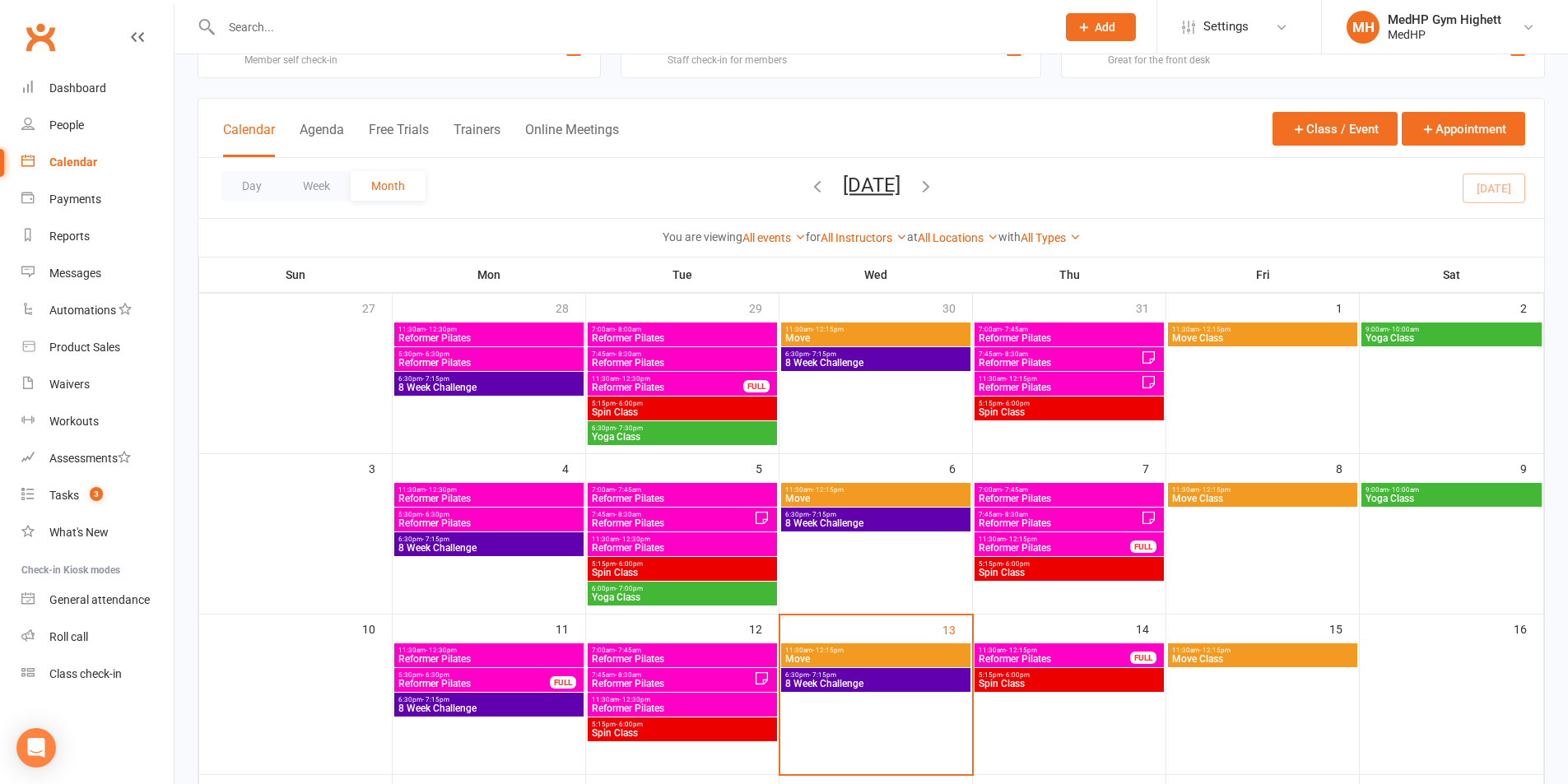
scroll to position [83, 0]
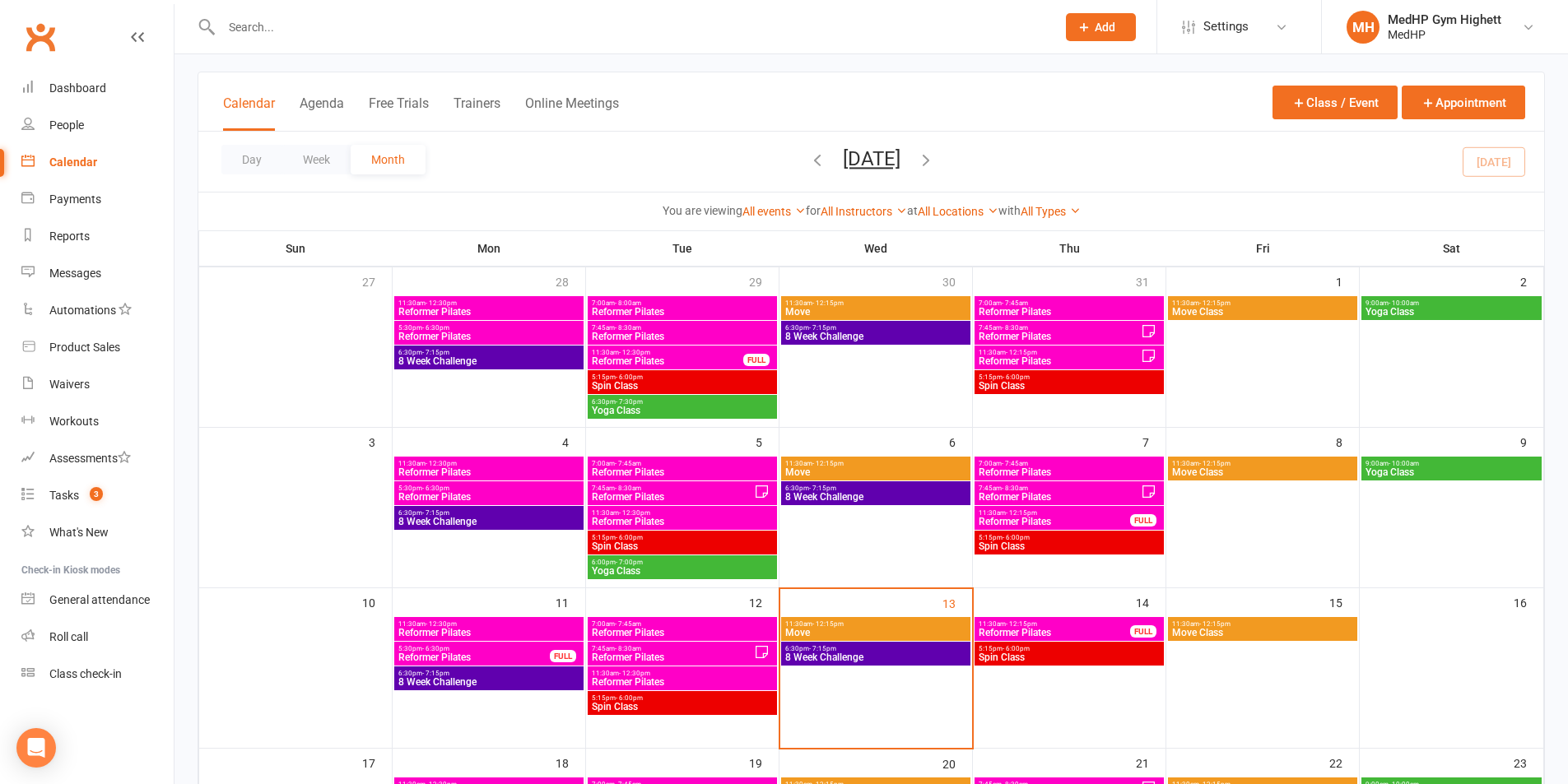
click at [1049, 634] on span "Reformer Pilates" at bounding box center [1054, 632] width 153 height 10
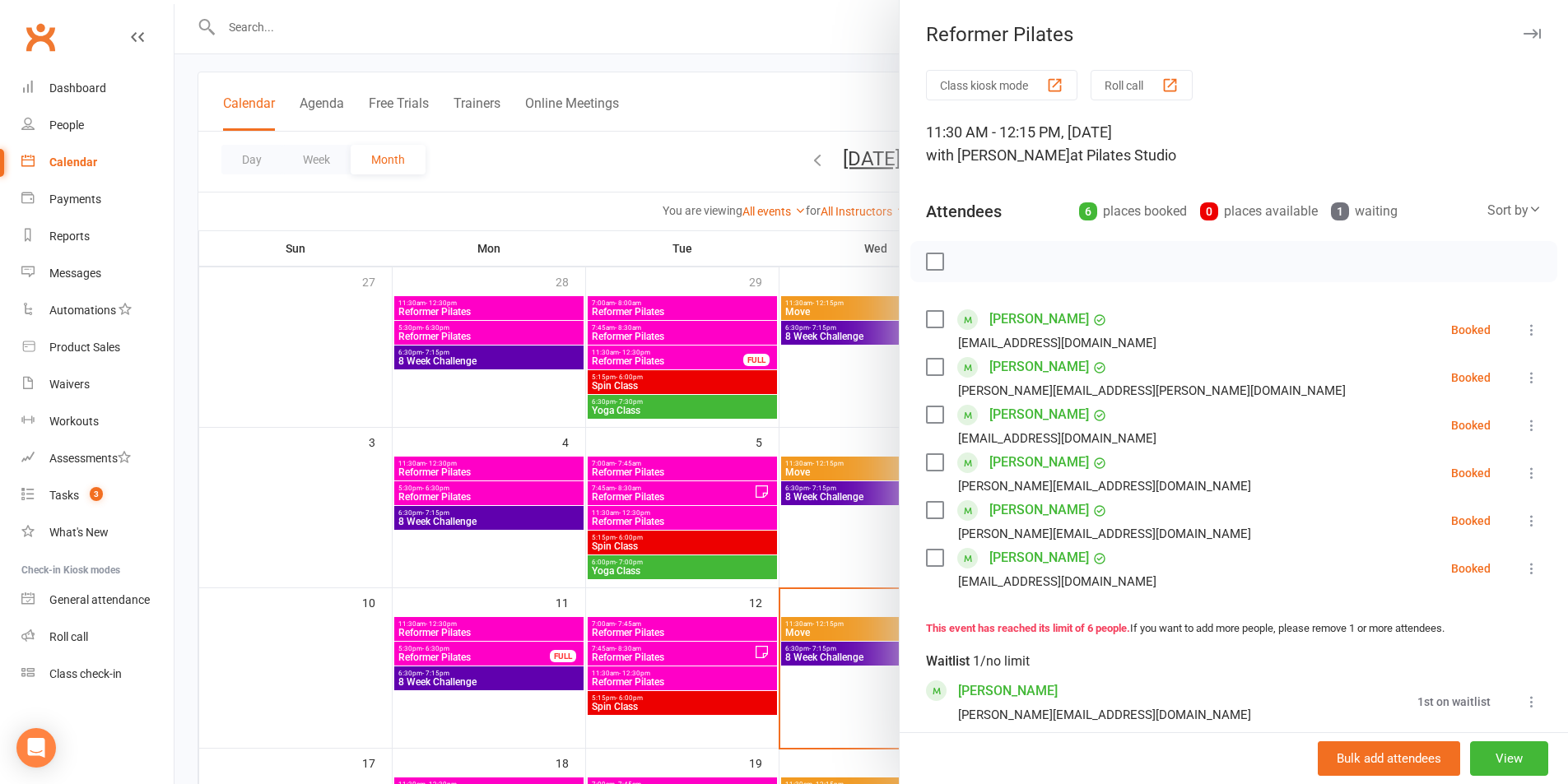
click at [814, 552] on div at bounding box center [871, 392] width 1394 height 784
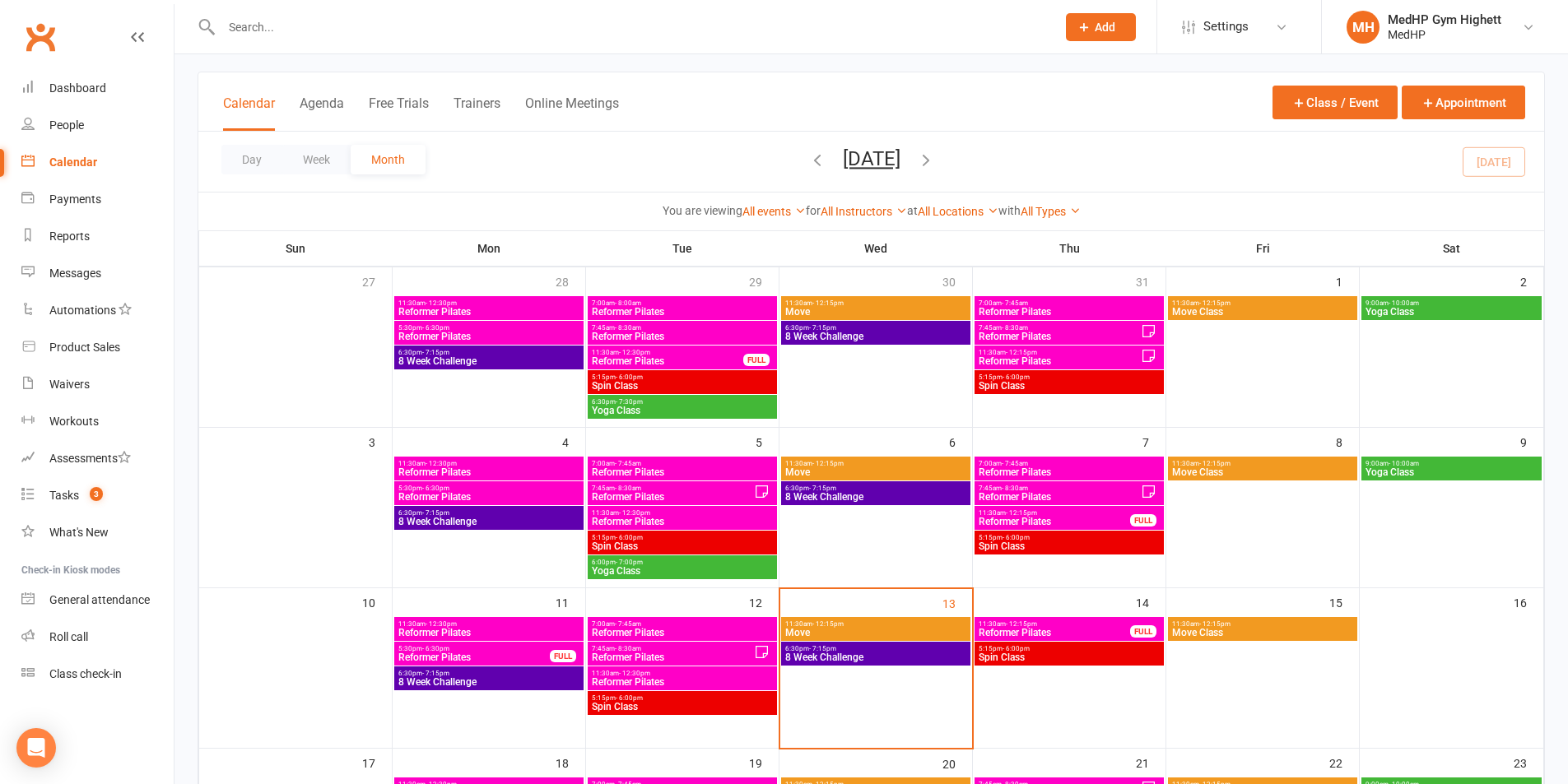
click at [1050, 625] on span "11:30am - 12:15pm" at bounding box center [1054, 623] width 153 height 7
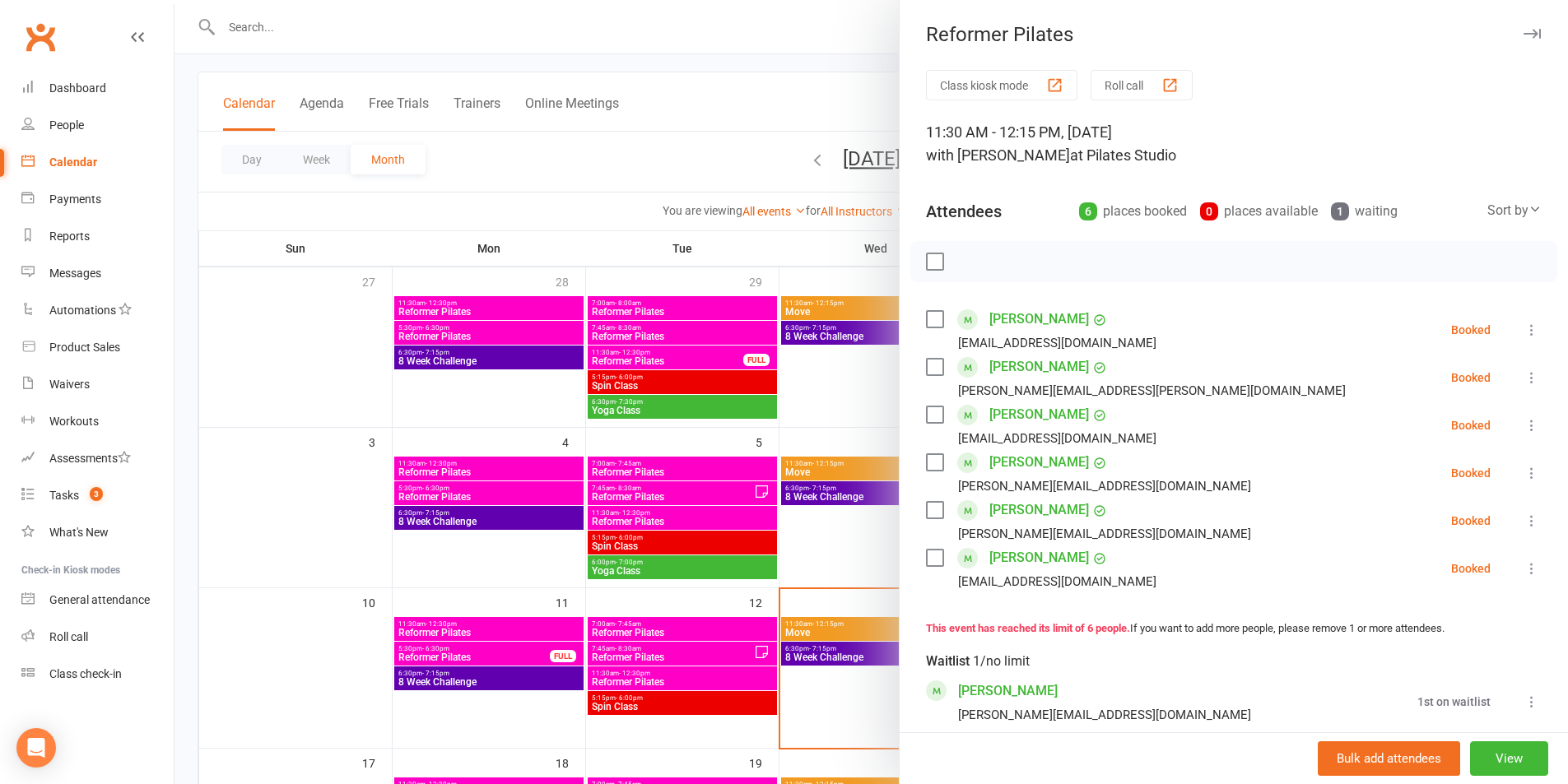
click at [829, 514] on div at bounding box center [871, 392] width 1394 height 784
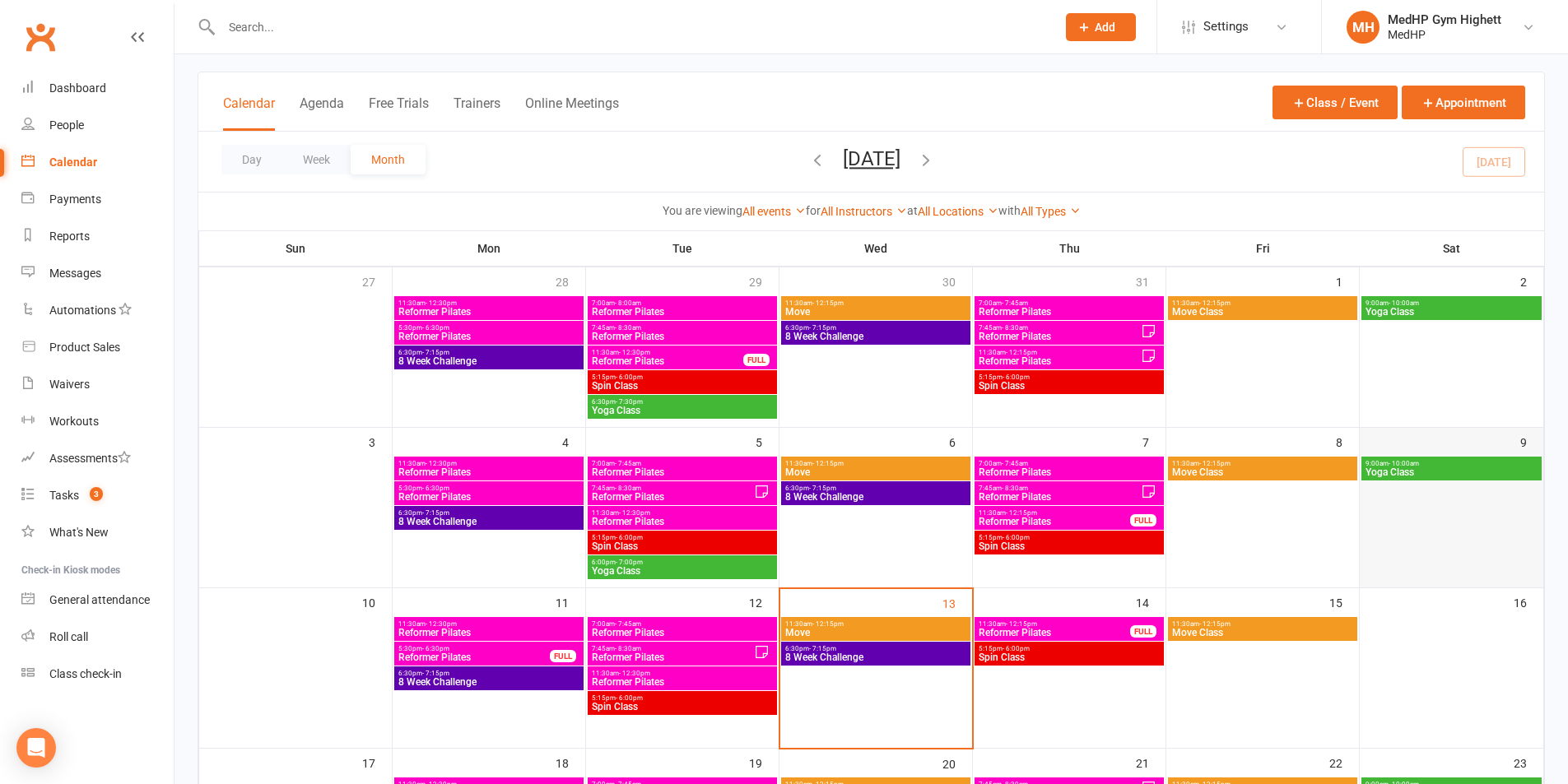
click at [1514, 441] on div "9" at bounding box center [1451, 504] width 183 height 153
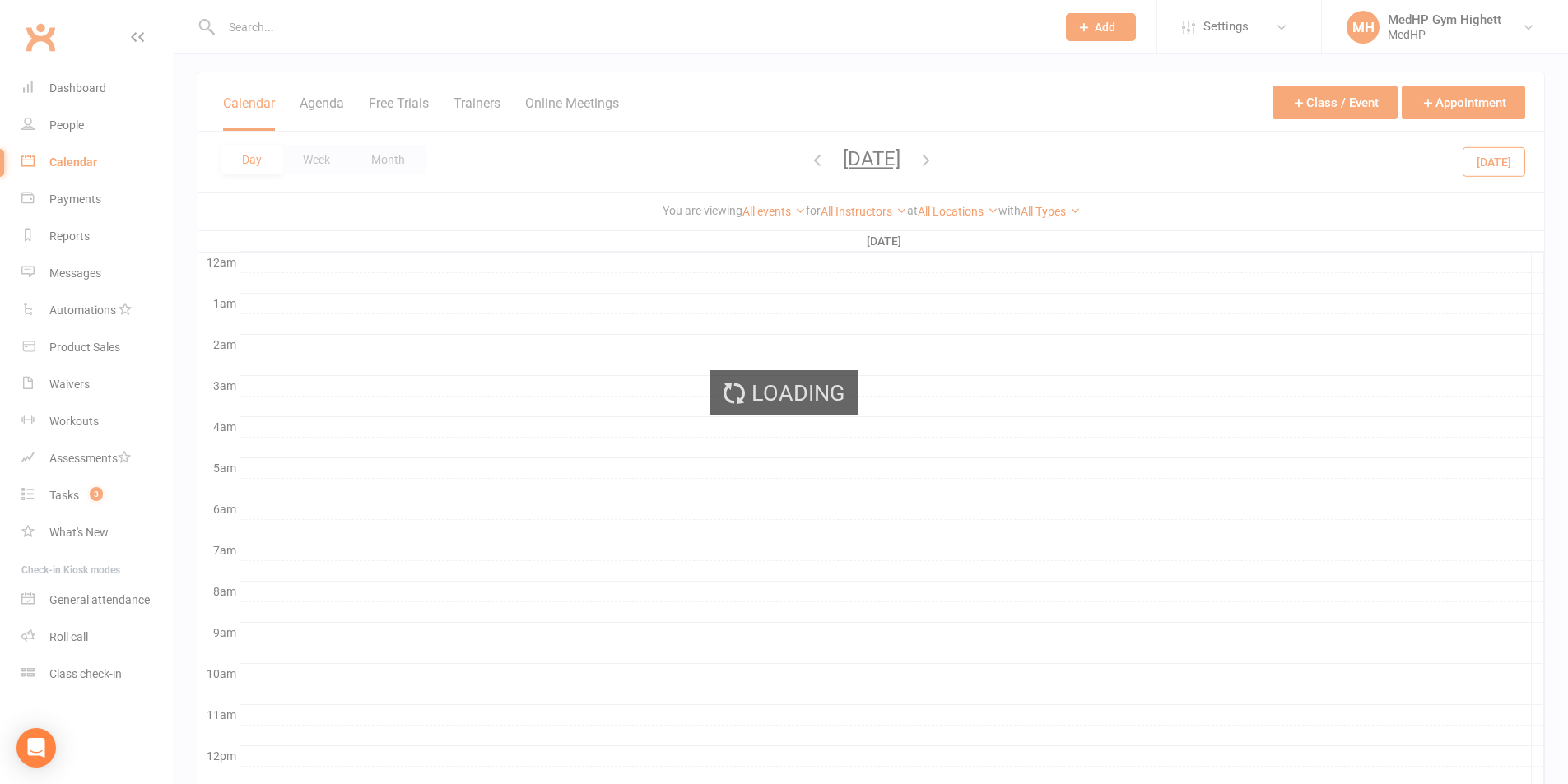
scroll to position [0, 0]
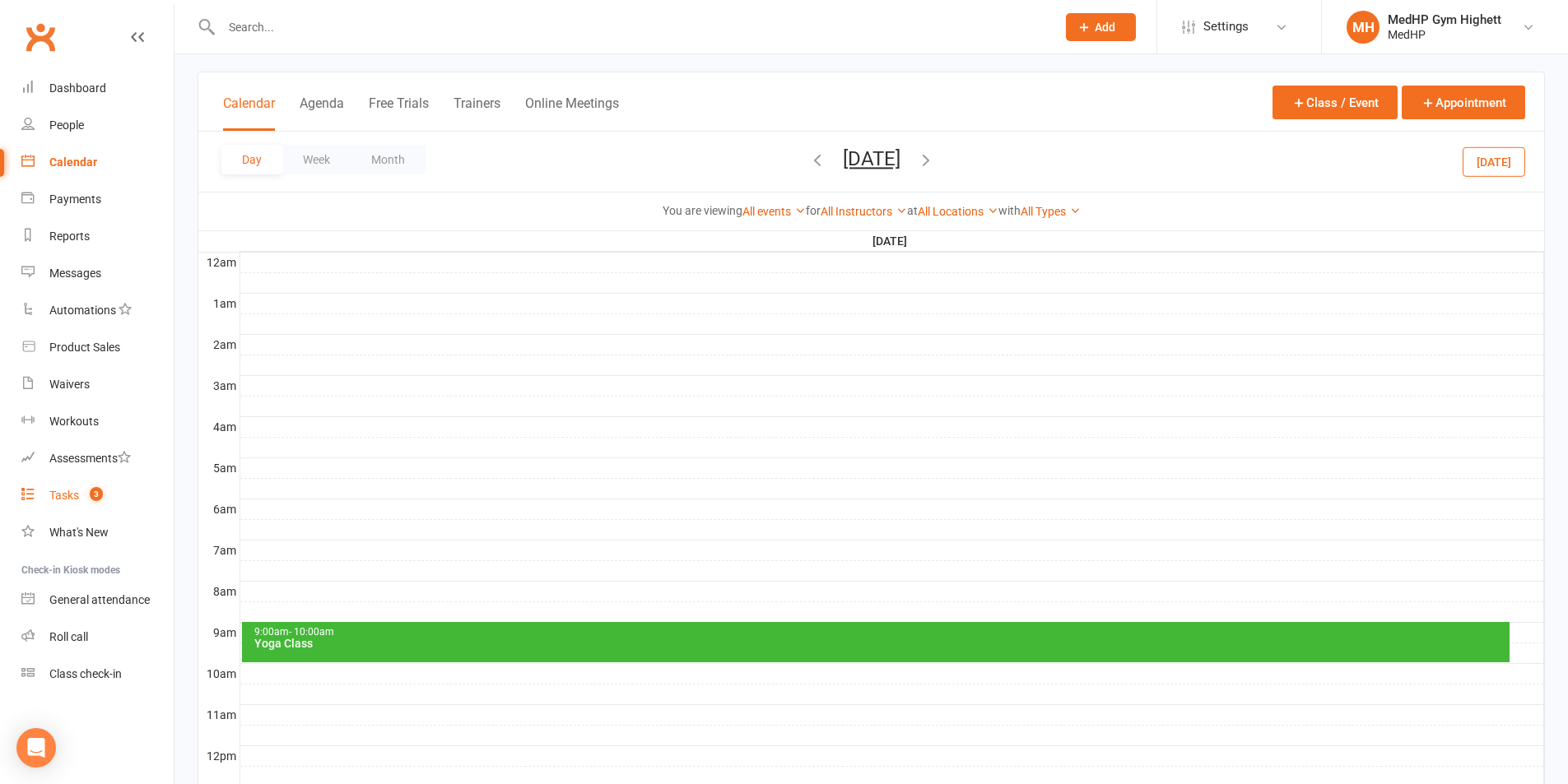
click at [128, 493] on link "Tasks 3" at bounding box center [98, 495] width 153 height 37
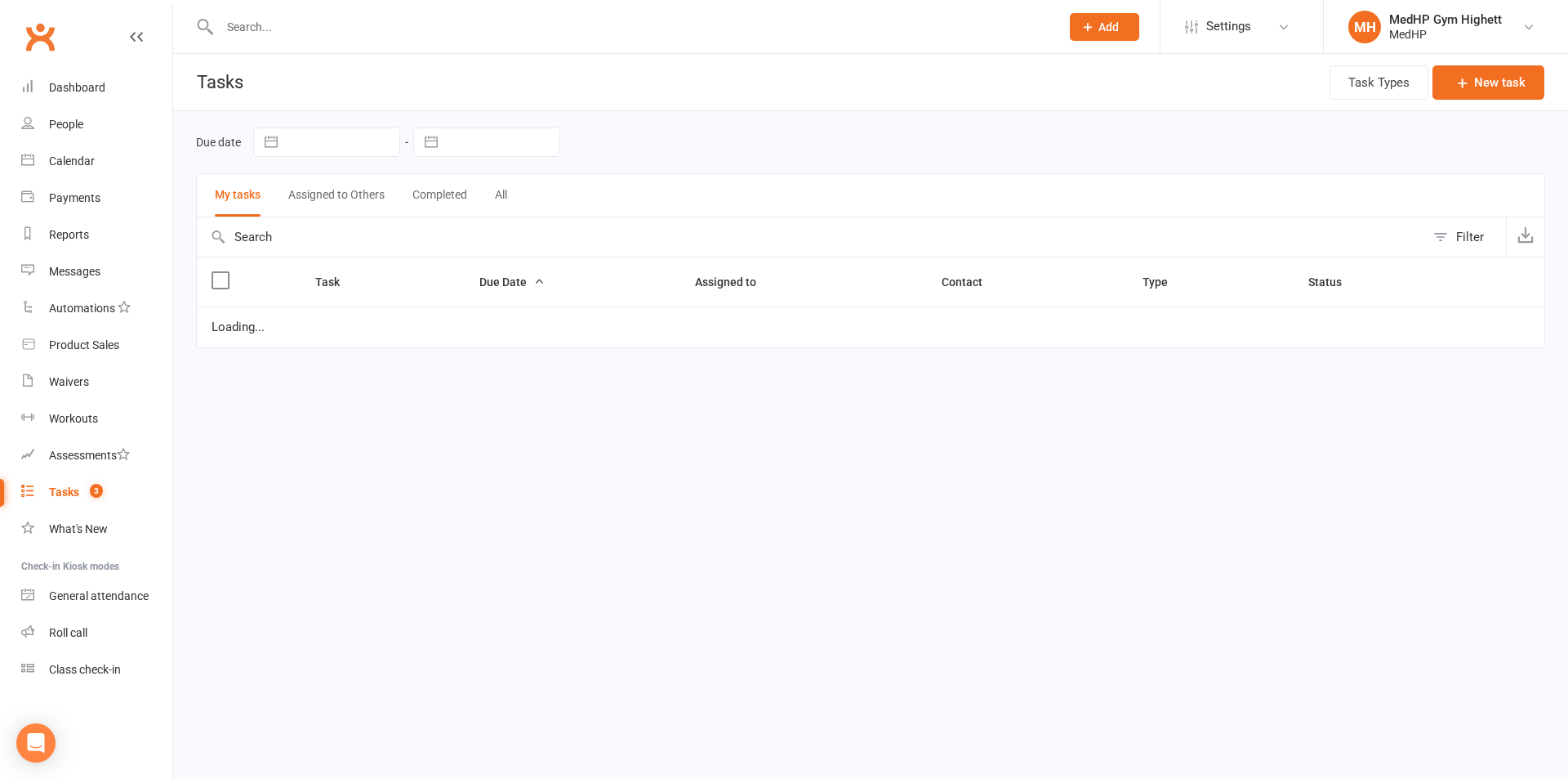
select select "started"
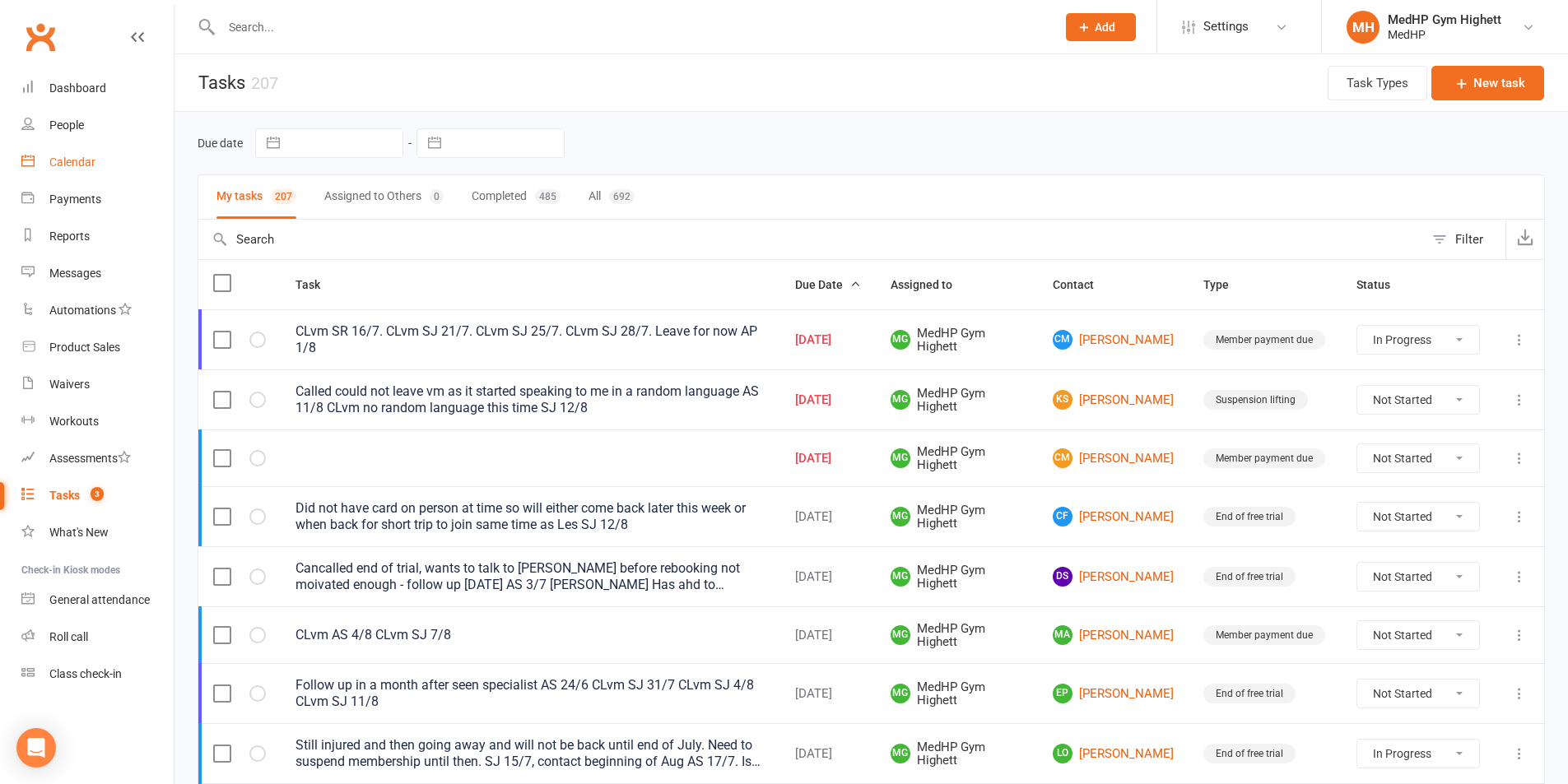
click at [123, 153] on link "Calendar" at bounding box center [98, 162] width 153 height 37
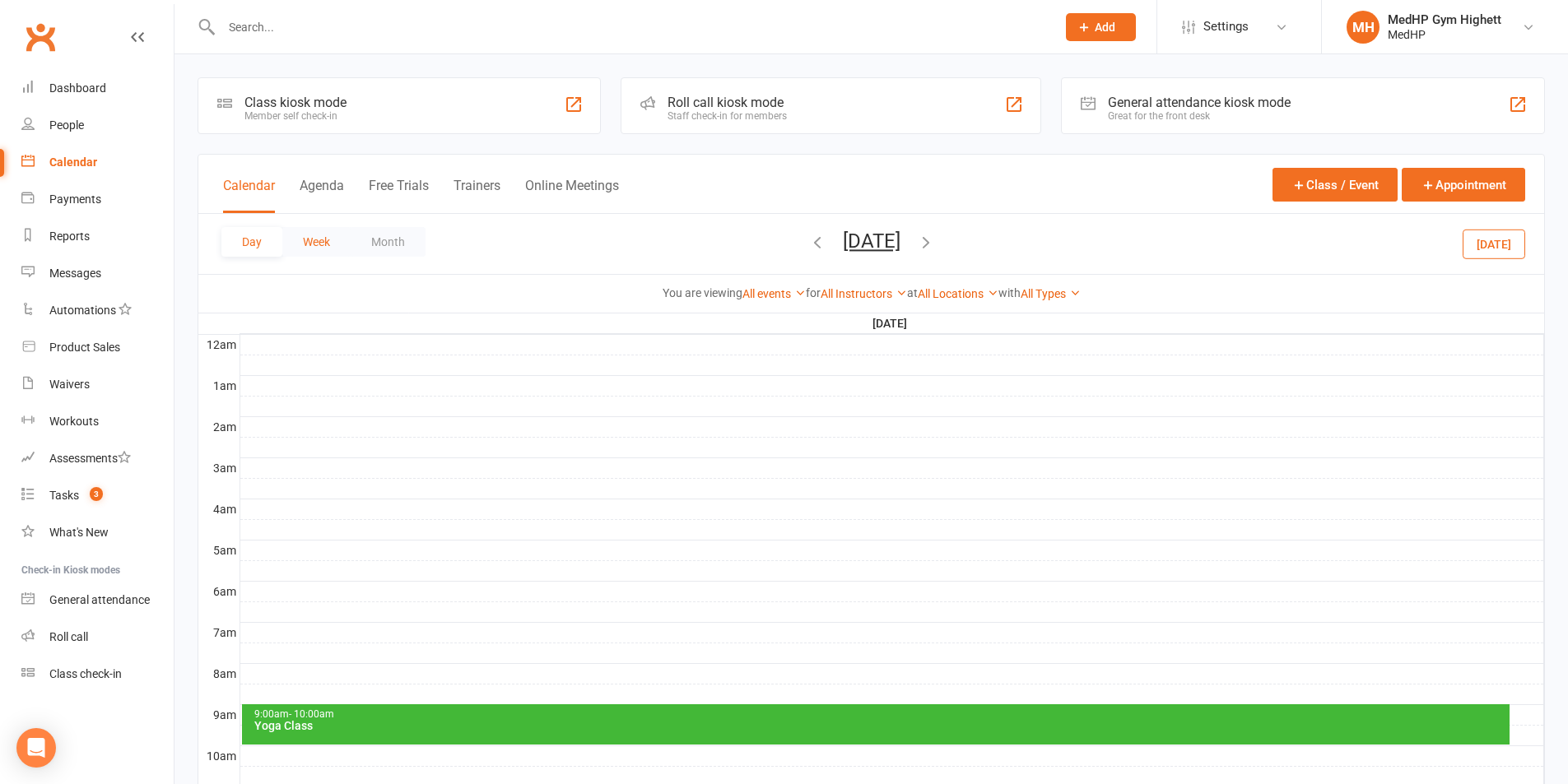
click at [322, 236] on button "Week" at bounding box center [316, 241] width 68 height 30
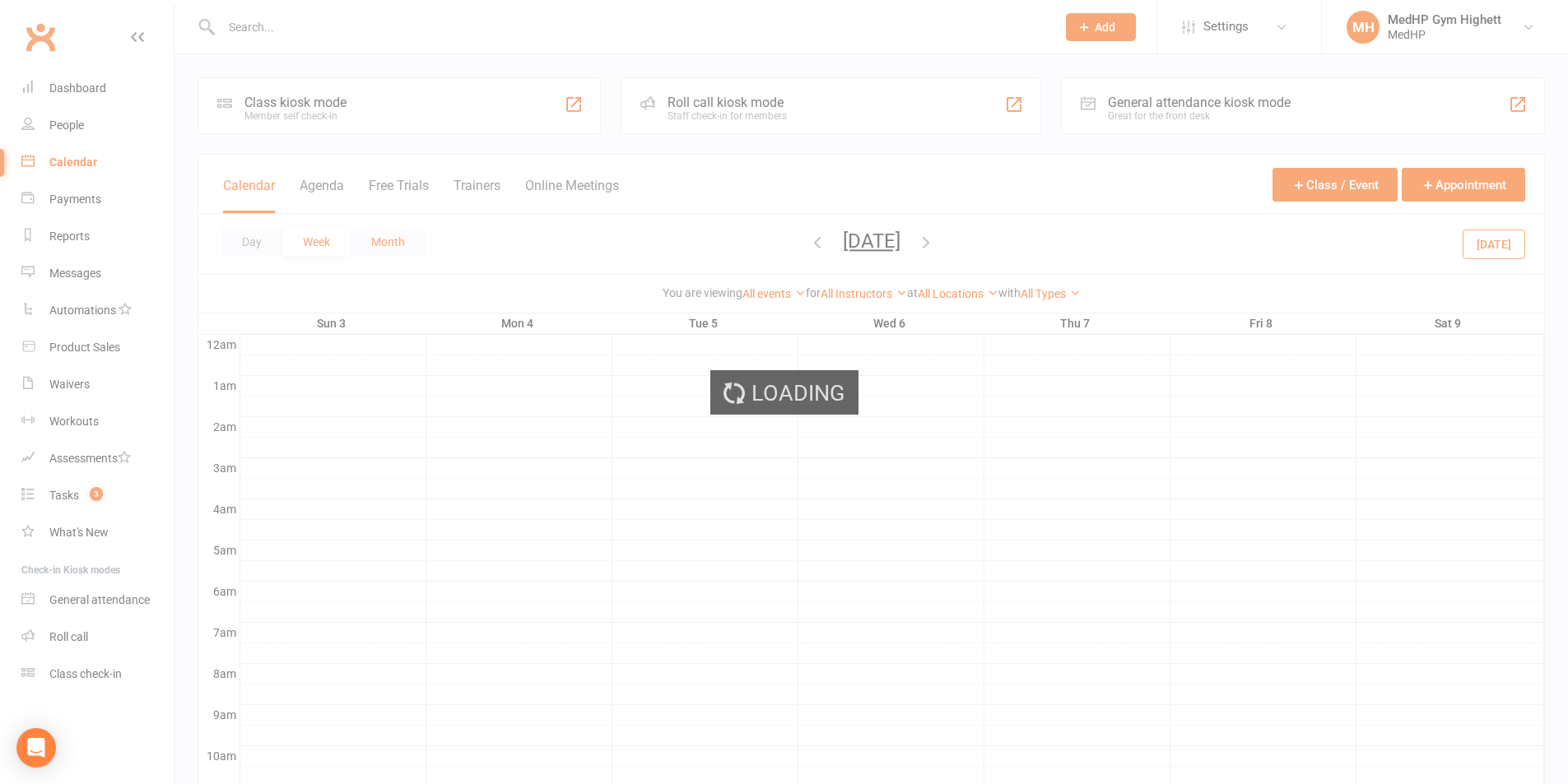
click at [378, 238] on button "Month" at bounding box center [388, 241] width 74 height 30
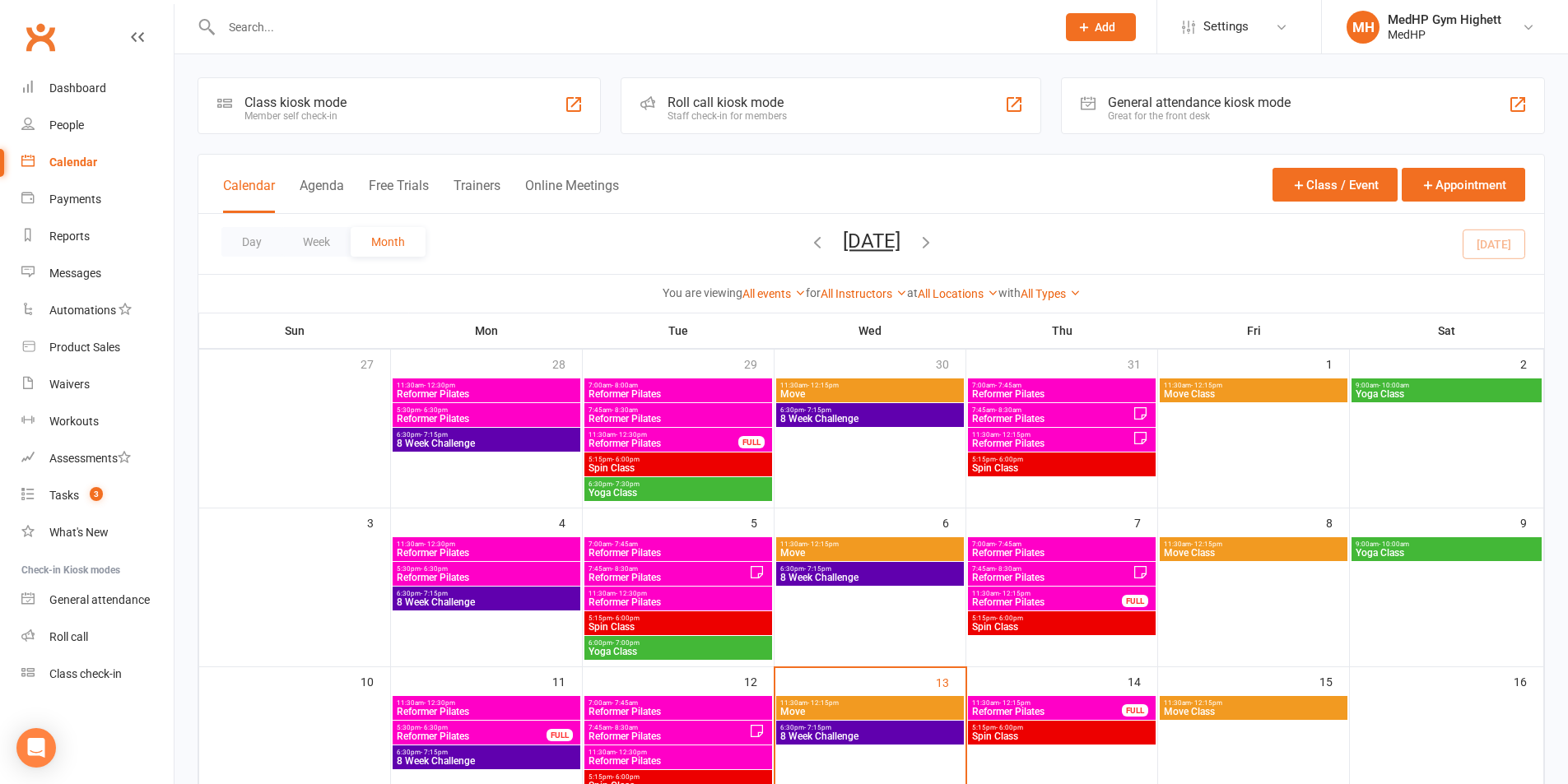
scroll to position [164, 0]
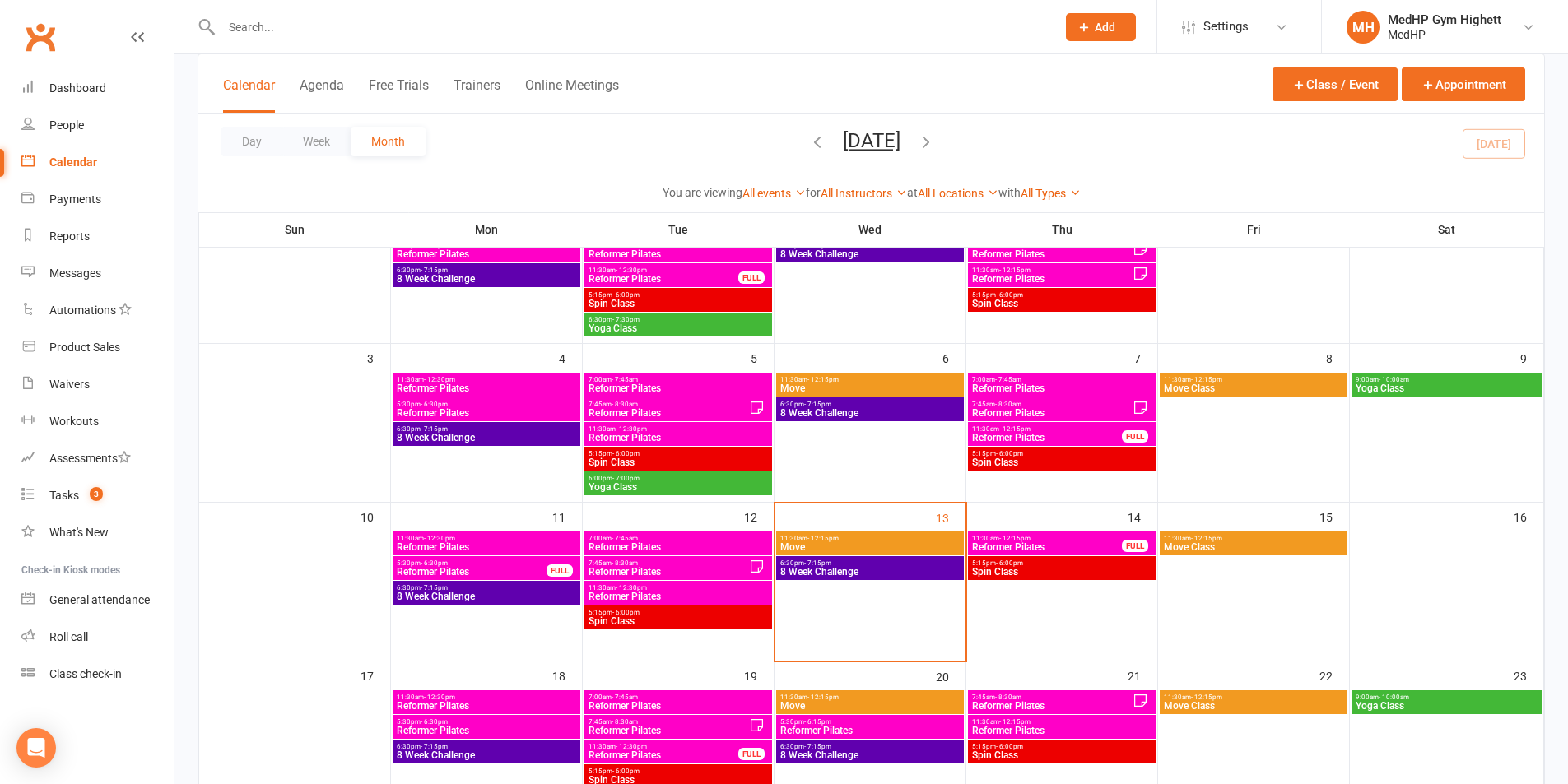
click at [406, 34] on input "text" at bounding box center [630, 26] width 828 height 23
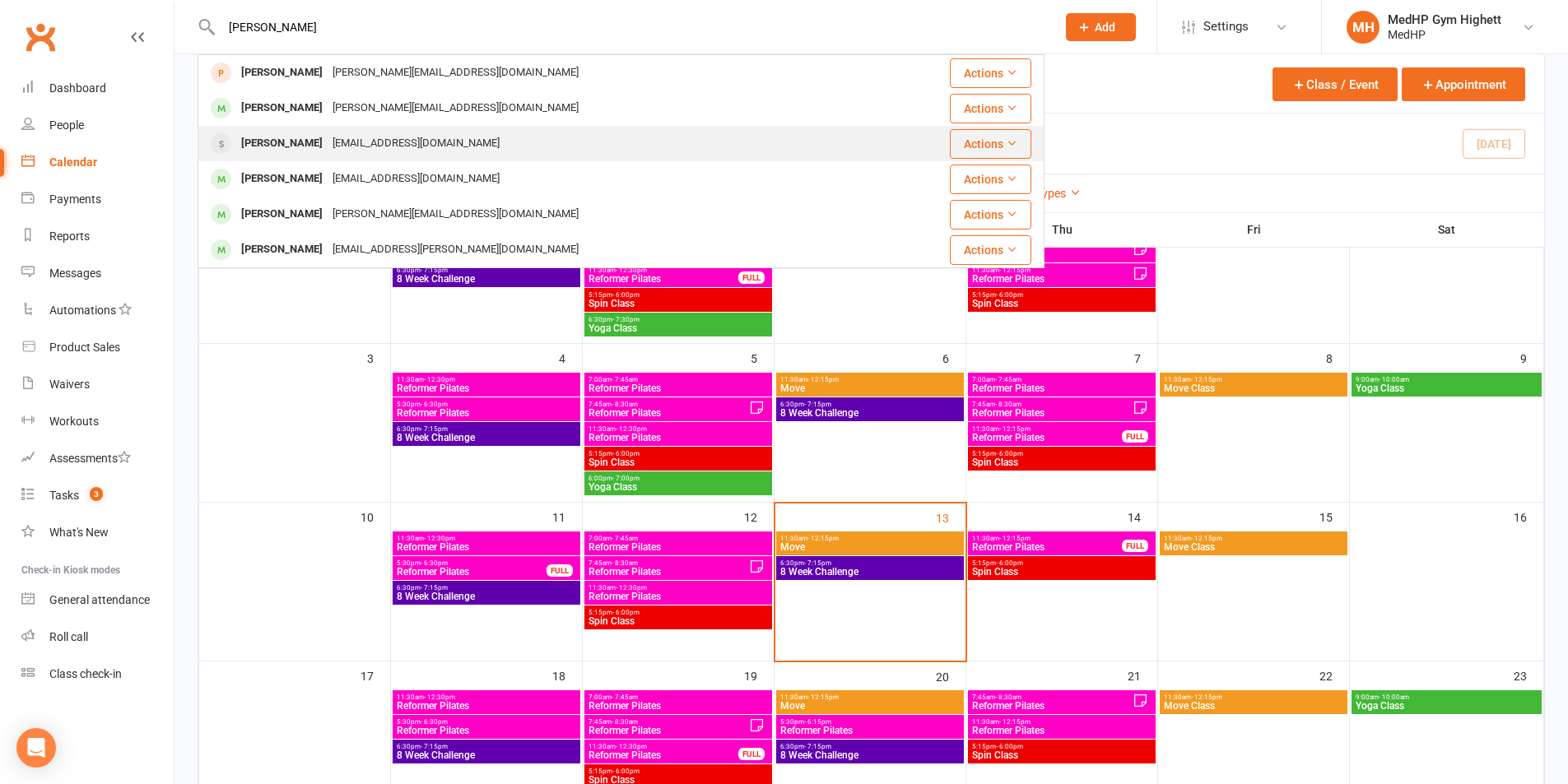
scroll to position [247, 0]
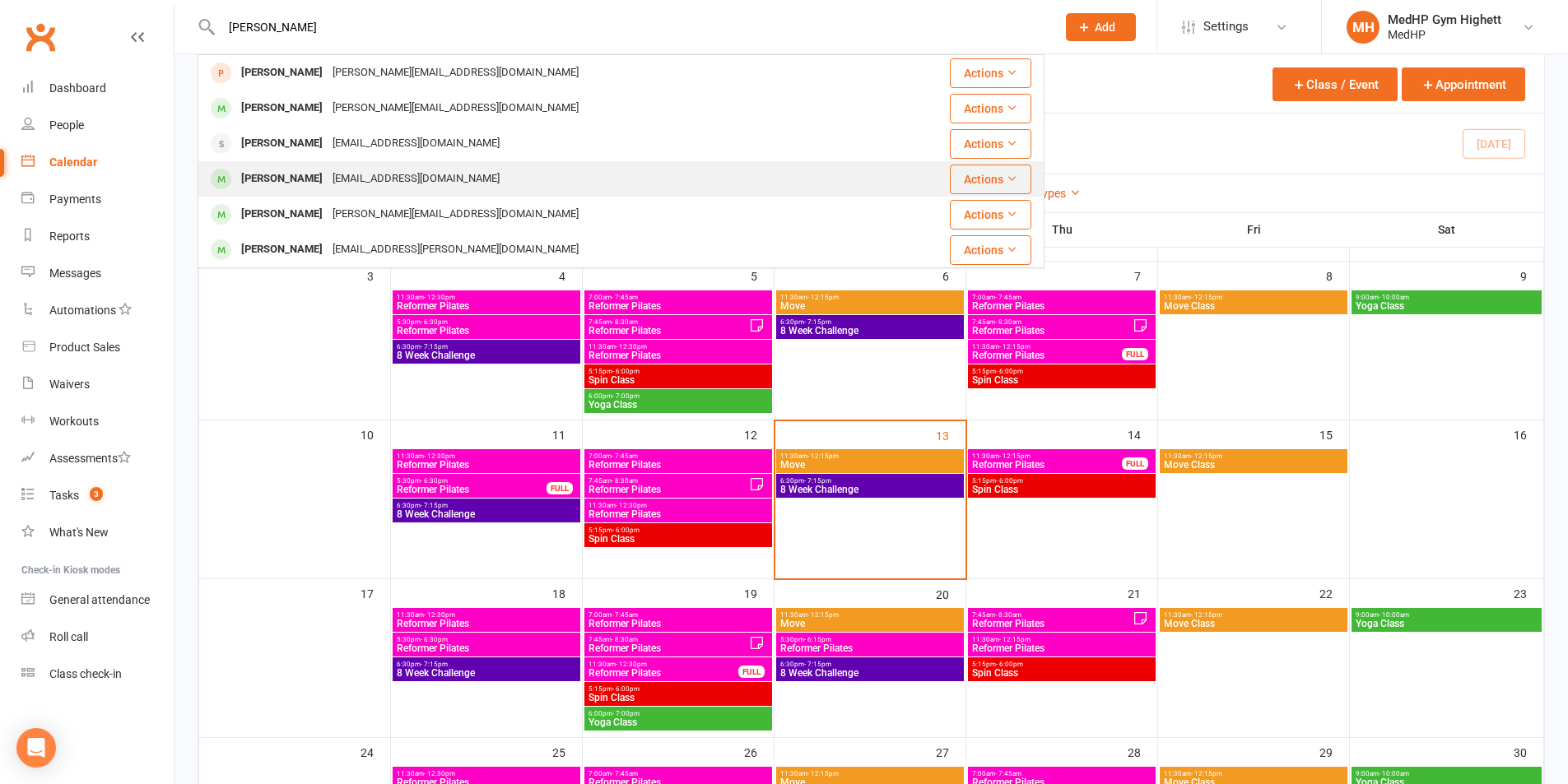
type input "[PERSON_NAME]"
click at [340, 172] on div "[EMAIL_ADDRESS][DOMAIN_NAME]" at bounding box center [416, 179] width 177 height 24
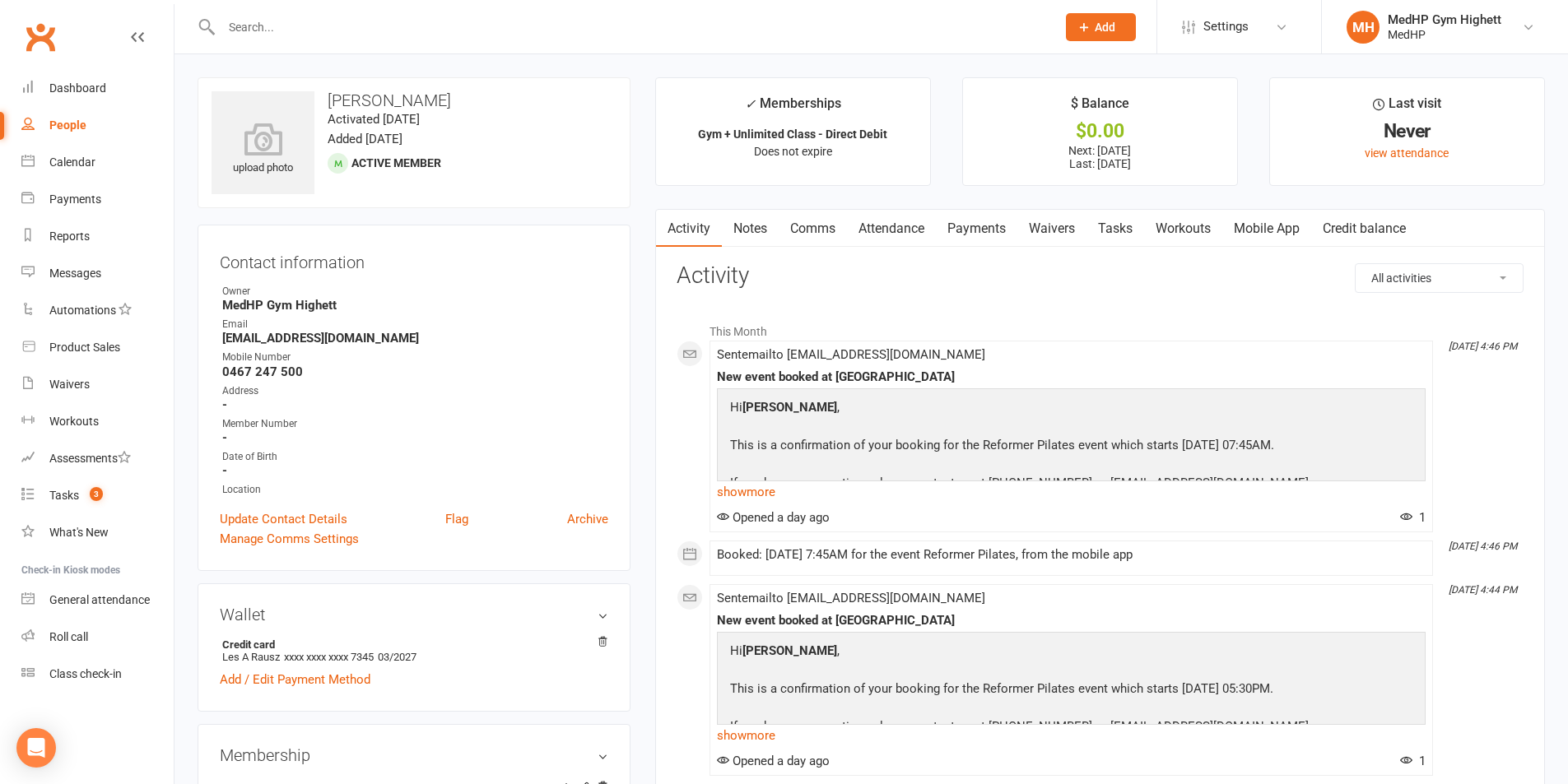
click at [980, 230] on link "Payments" at bounding box center [977, 229] width 82 height 38
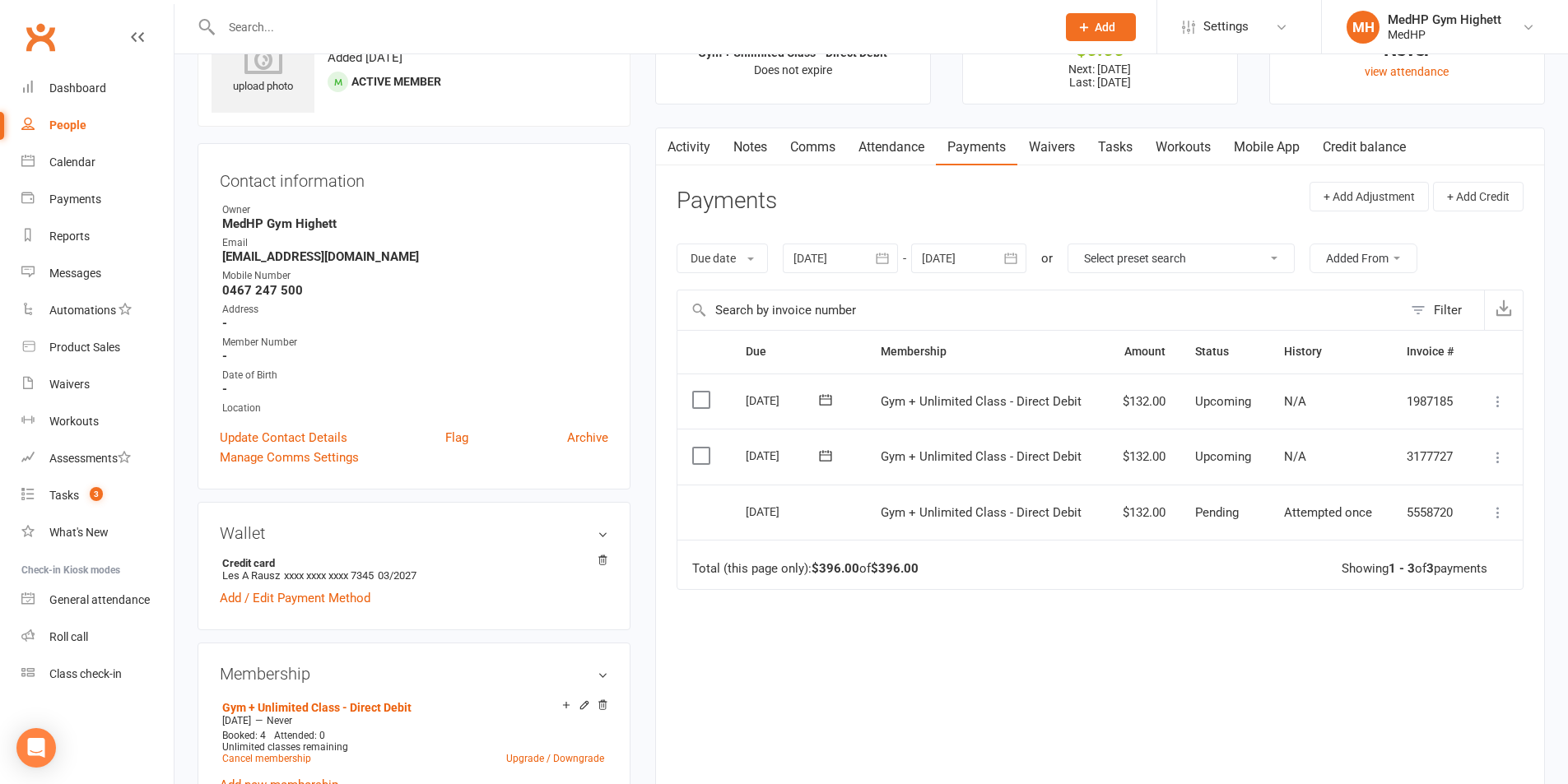
scroll to position [83, 0]
click at [1494, 451] on icon at bounding box center [1498, 456] width 16 height 16
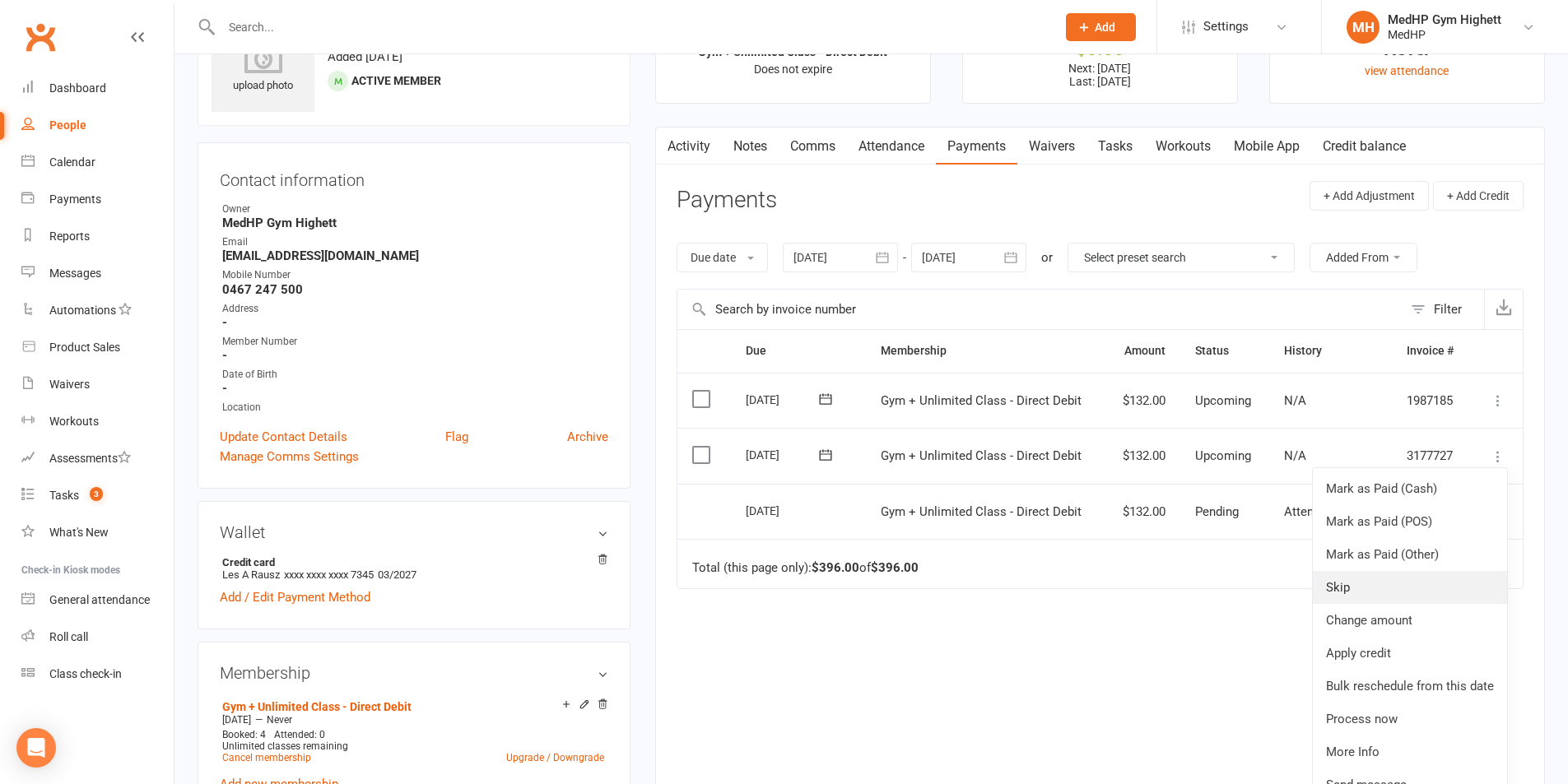
click at [1351, 579] on link "Skip" at bounding box center [1410, 587] width 194 height 33
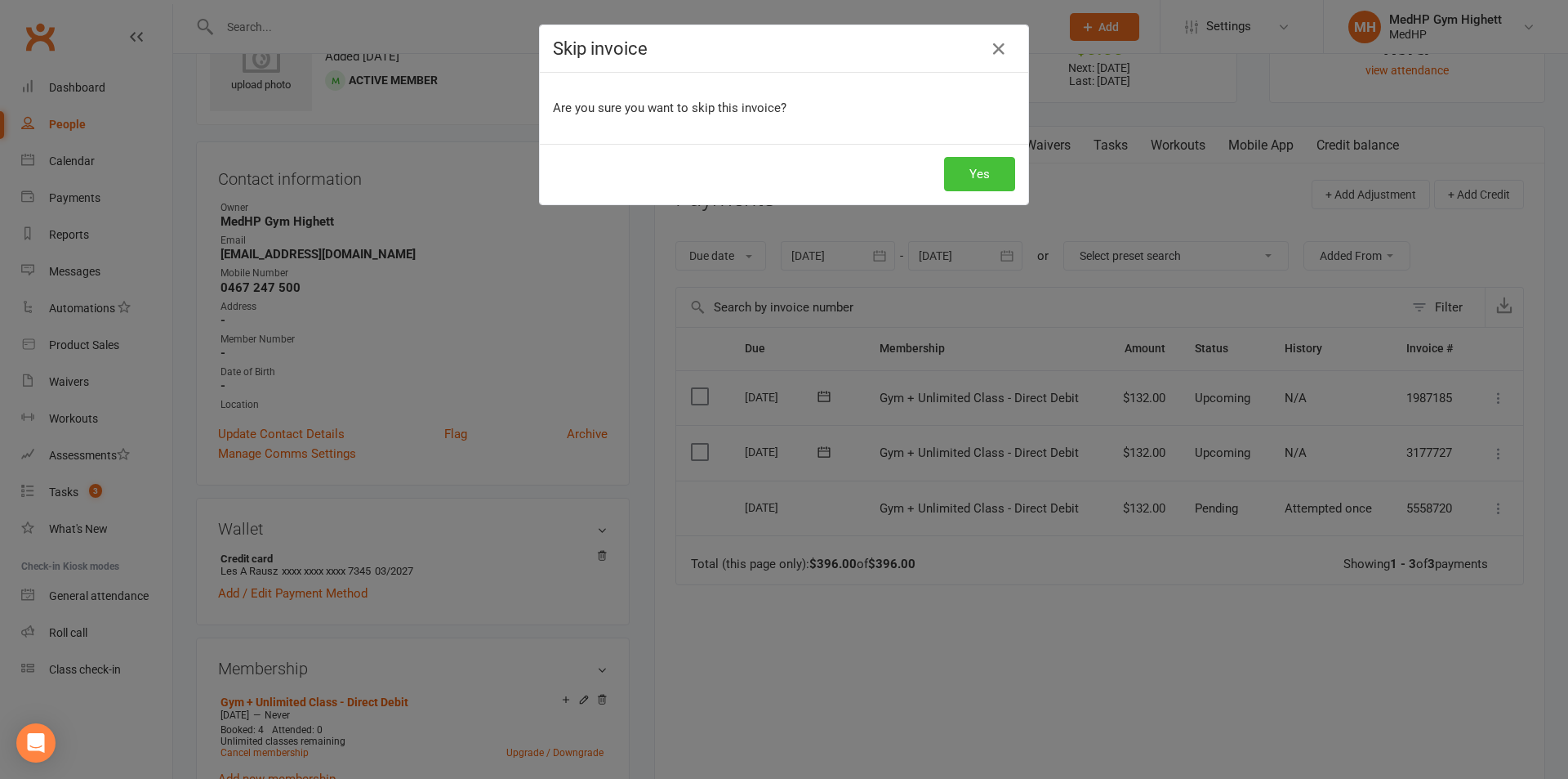
click at [982, 170] on button "Yes" at bounding box center [980, 174] width 71 height 34
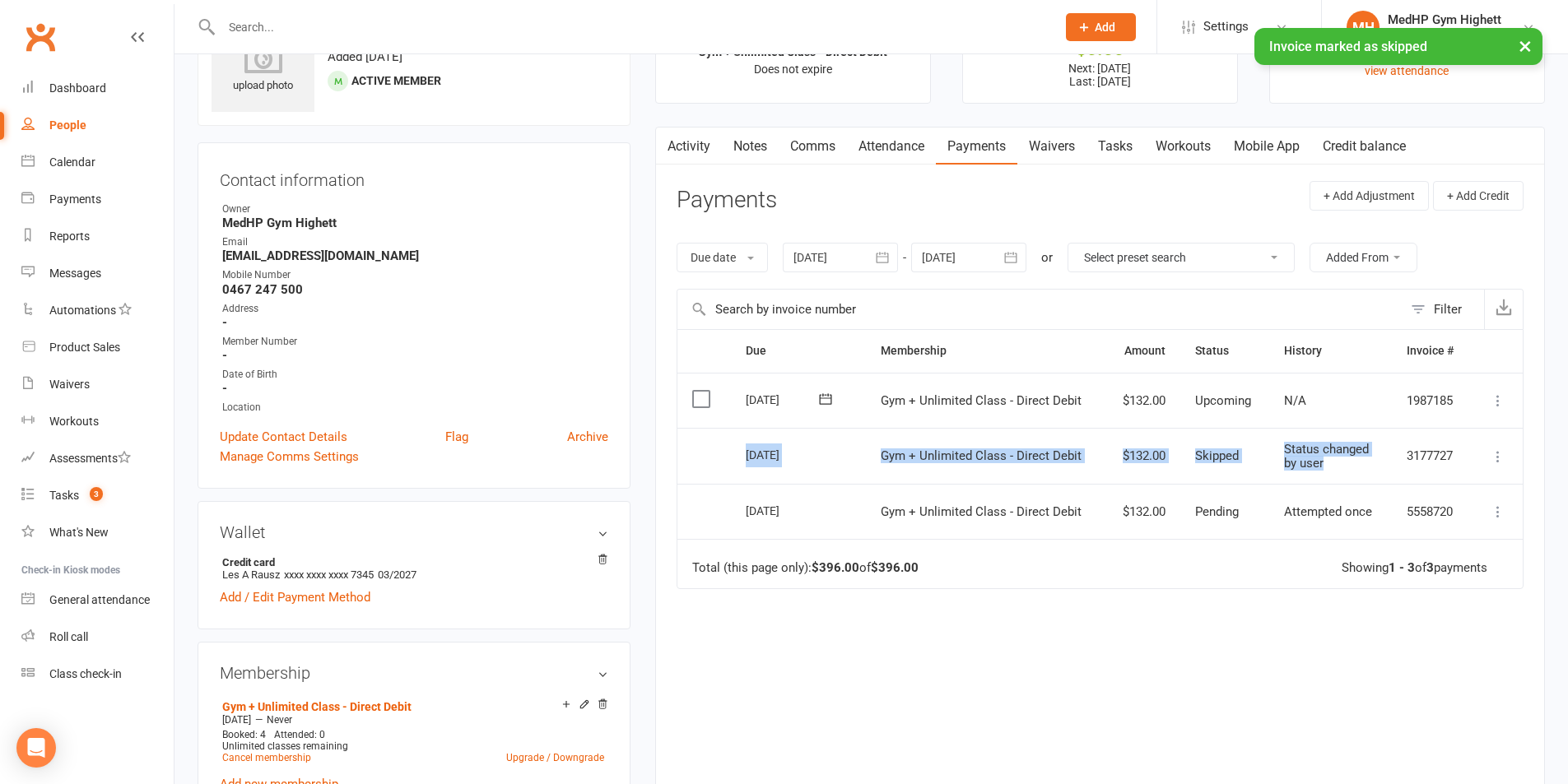
drag, startPoint x: 1365, startPoint y: 465, endPoint x: 712, endPoint y: 444, distance: 653.3
click at [712, 444] on tr "Select this [DATE] [PERSON_NAME] Gym + Unlimited Class - Direct Debit $132.00 S…" at bounding box center [1100, 456] width 845 height 56
click at [707, 448] on td "Select this" at bounding box center [704, 456] width 54 height 56
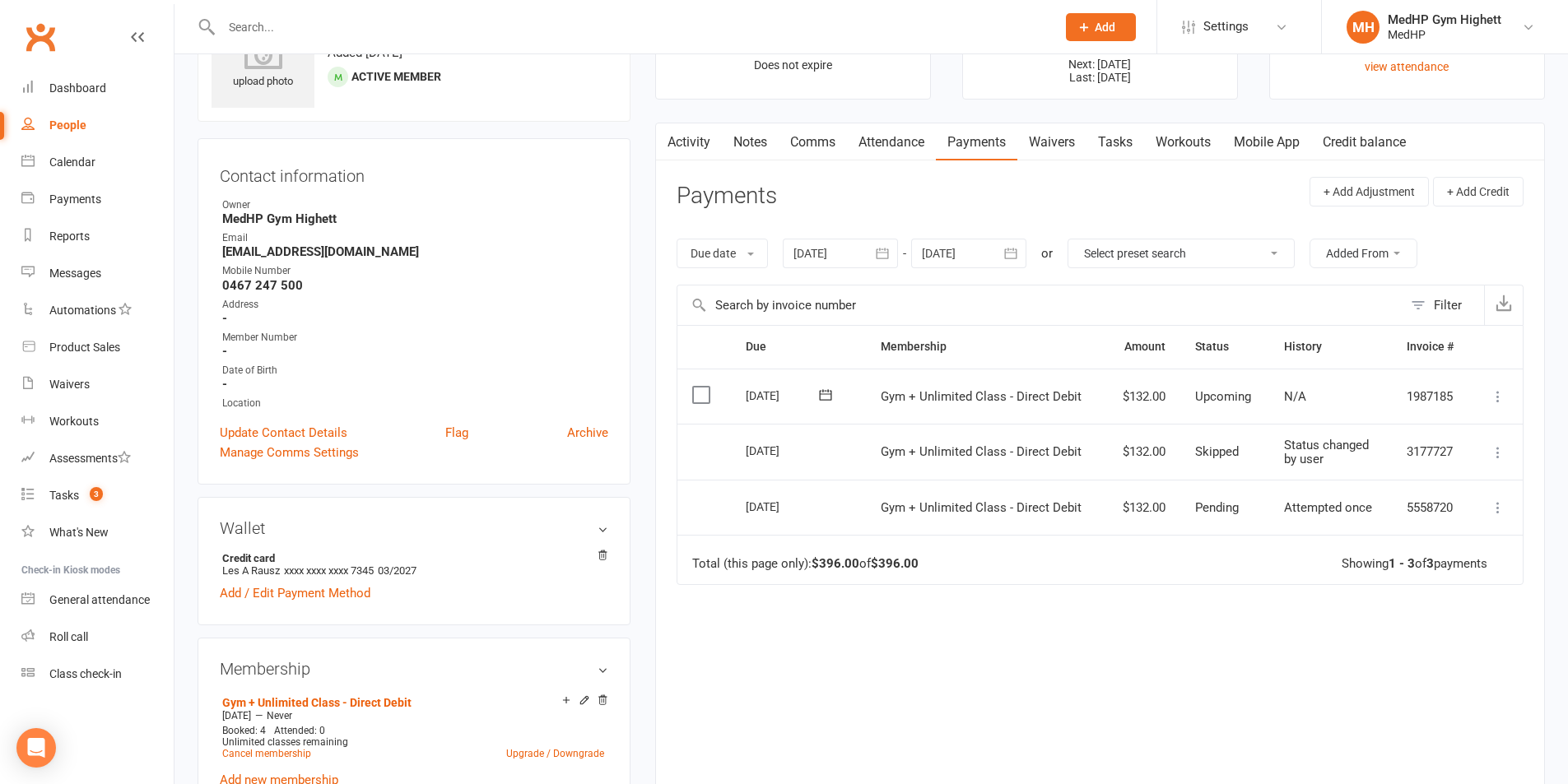
scroll to position [0, 0]
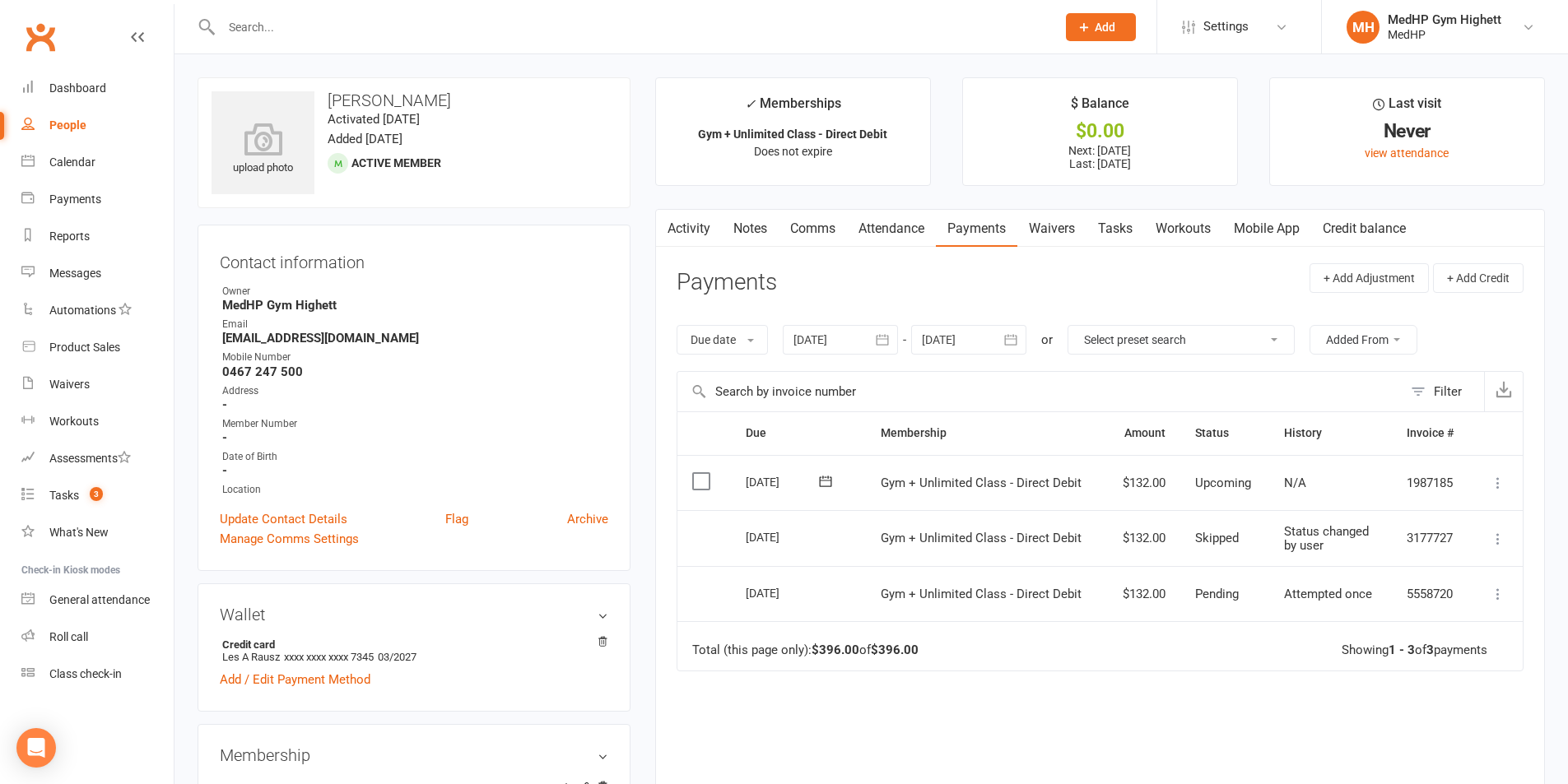
click at [67, 125] on div "People" at bounding box center [67, 125] width 37 height 14
select select "100"
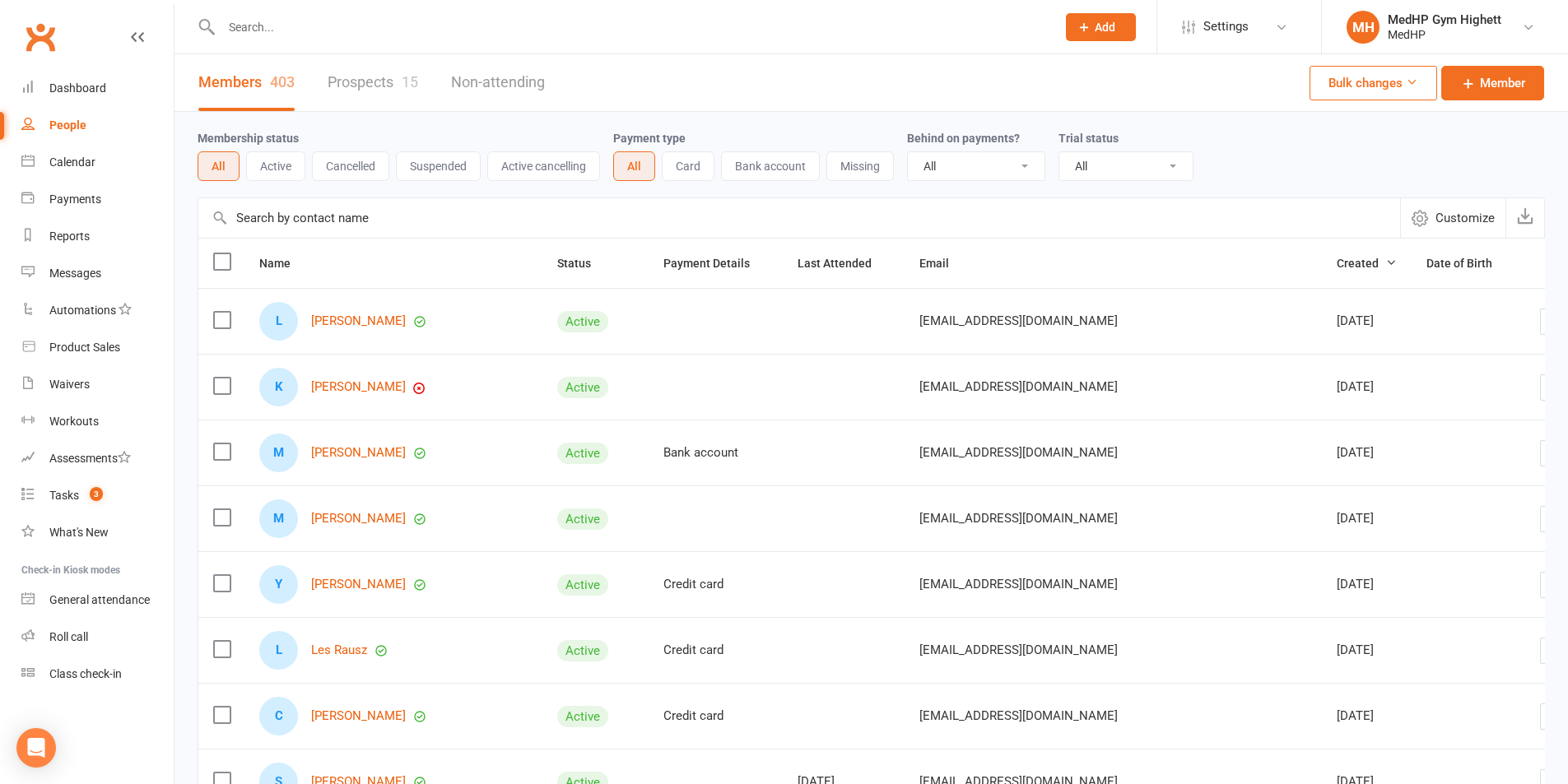
click at [361, 165] on button "Cancelled" at bounding box center [350, 166] width 77 height 30
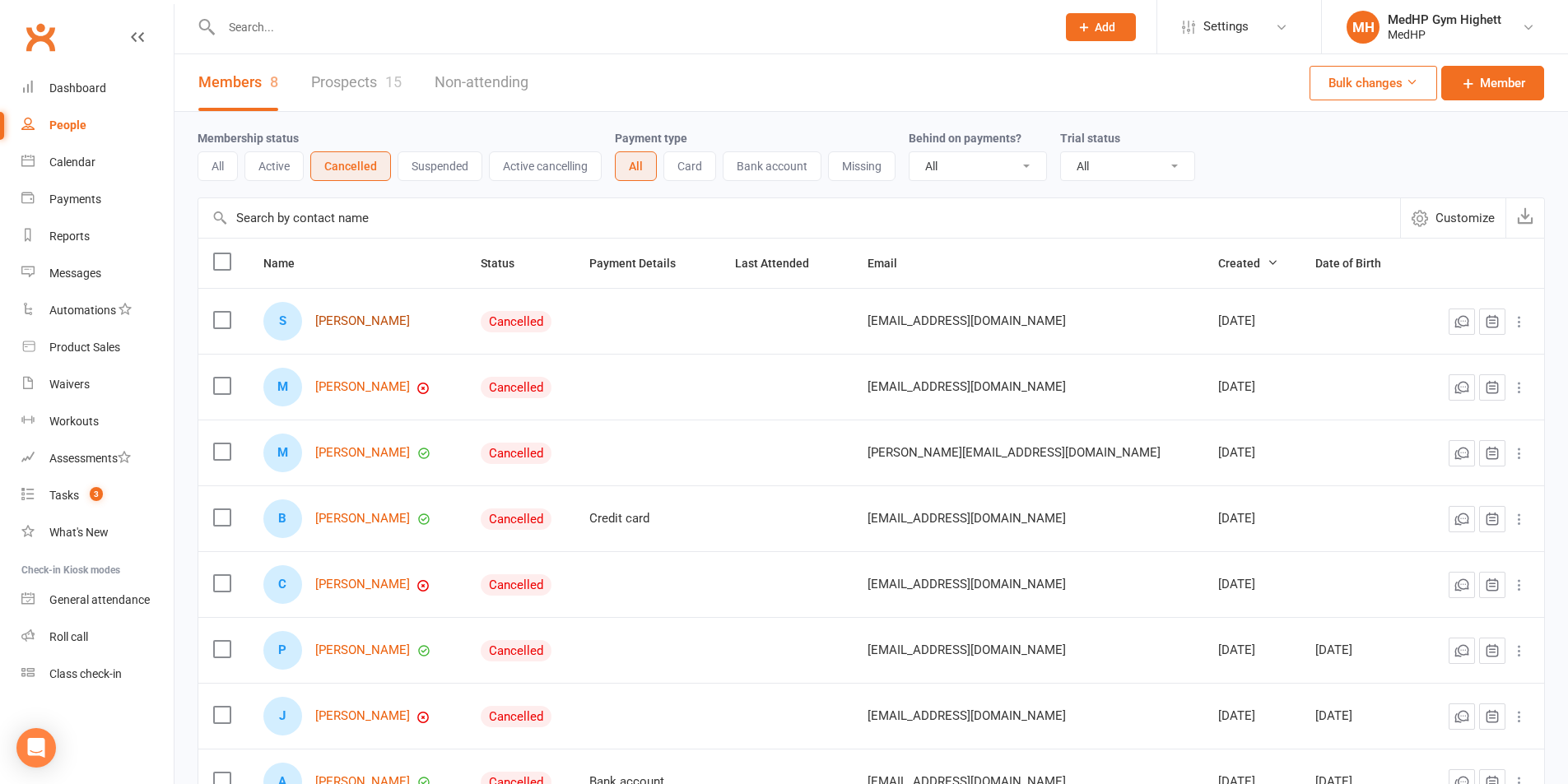
click at [363, 325] on link "[PERSON_NAME]" at bounding box center [362, 320] width 94 height 14
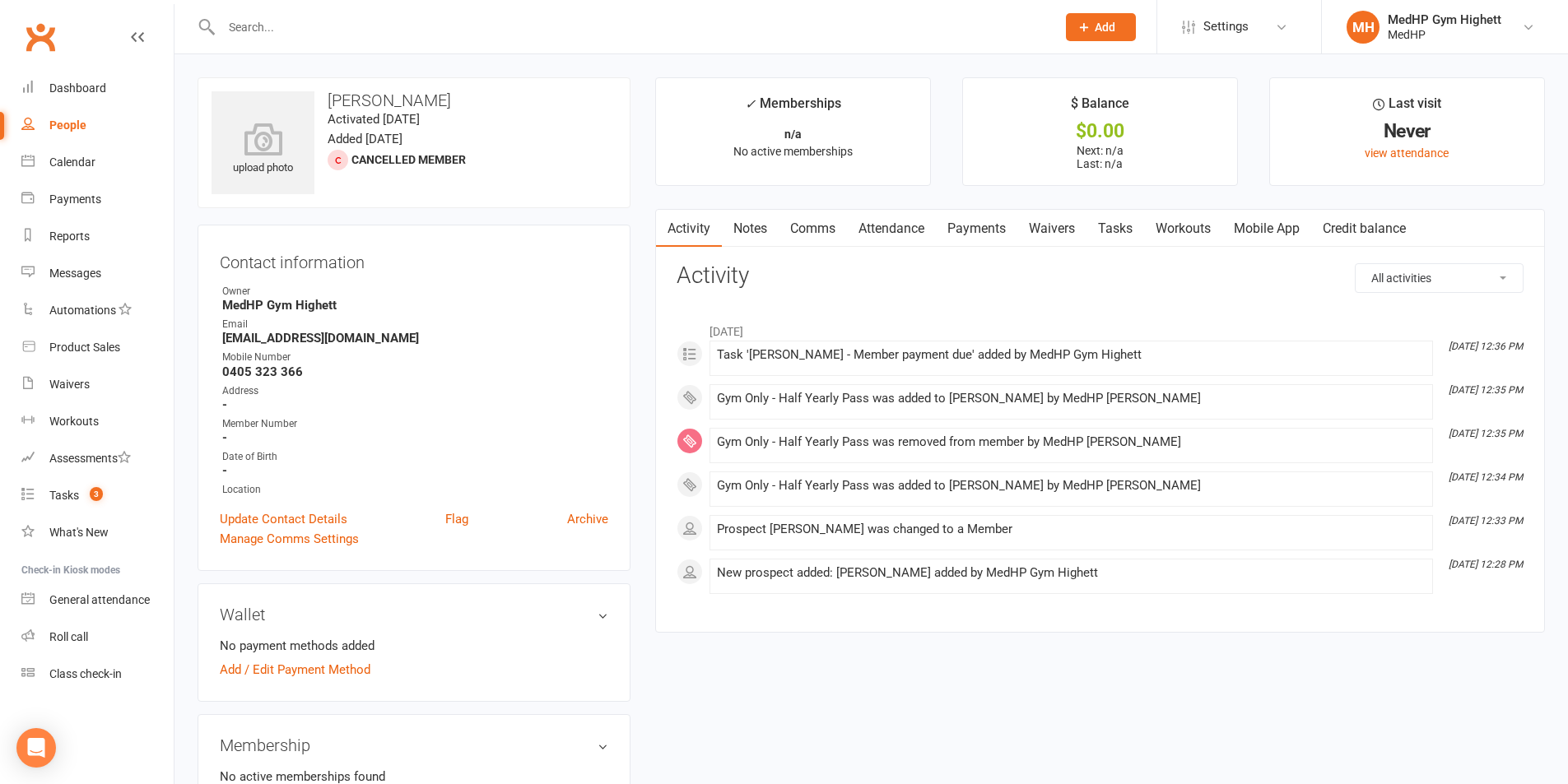
click at [1114, 225] on link "Tasks" at bounding box center [1114, 229] width 57 height 38
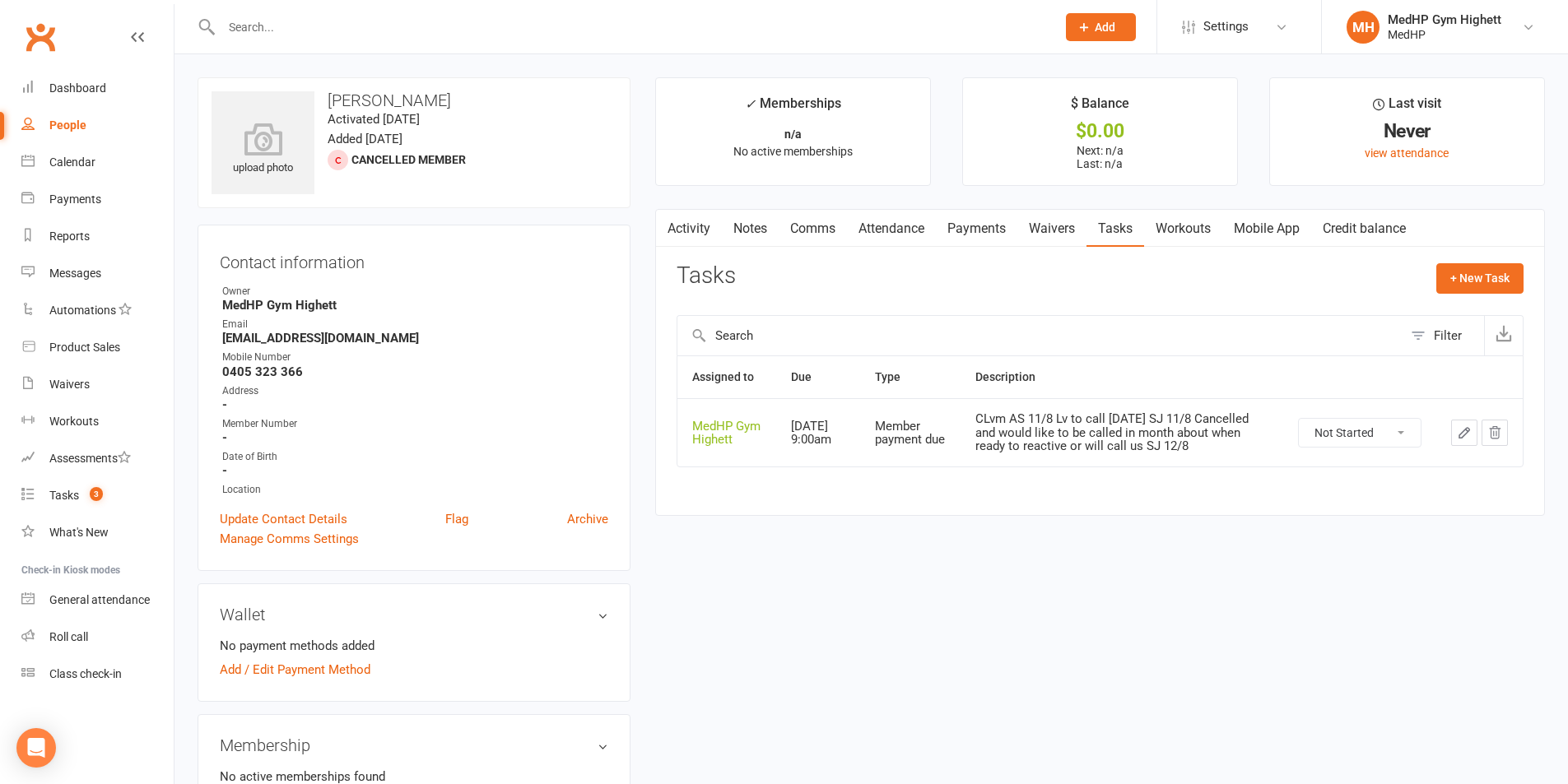
click at [70, 129] on div "People" at bounding box center [67, 125] width 37 height 14
select select "100"
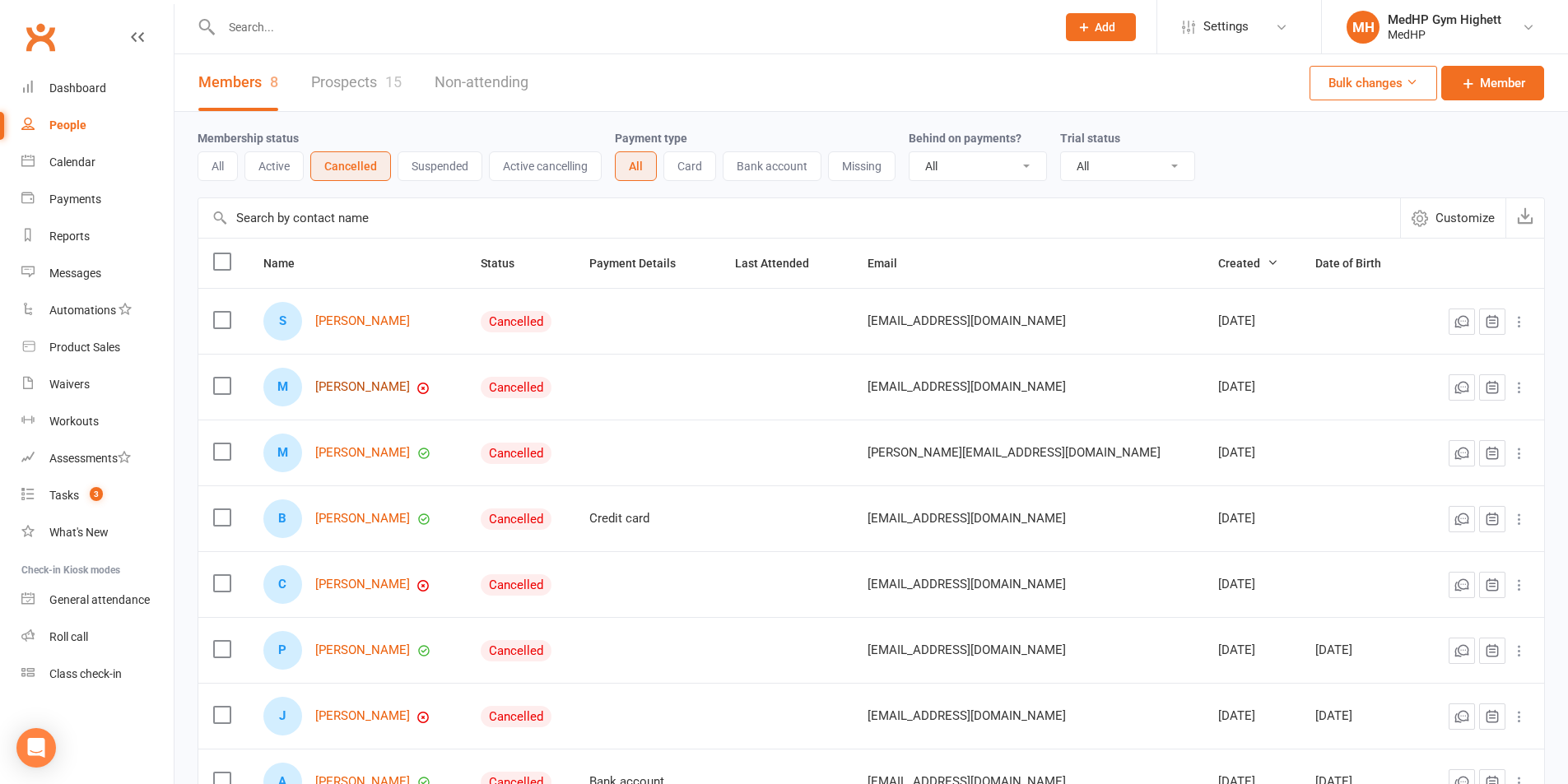
click at [390, 392] on link "[PERSON_NAME]" at bounding box center [362, 387] width 94 height 14
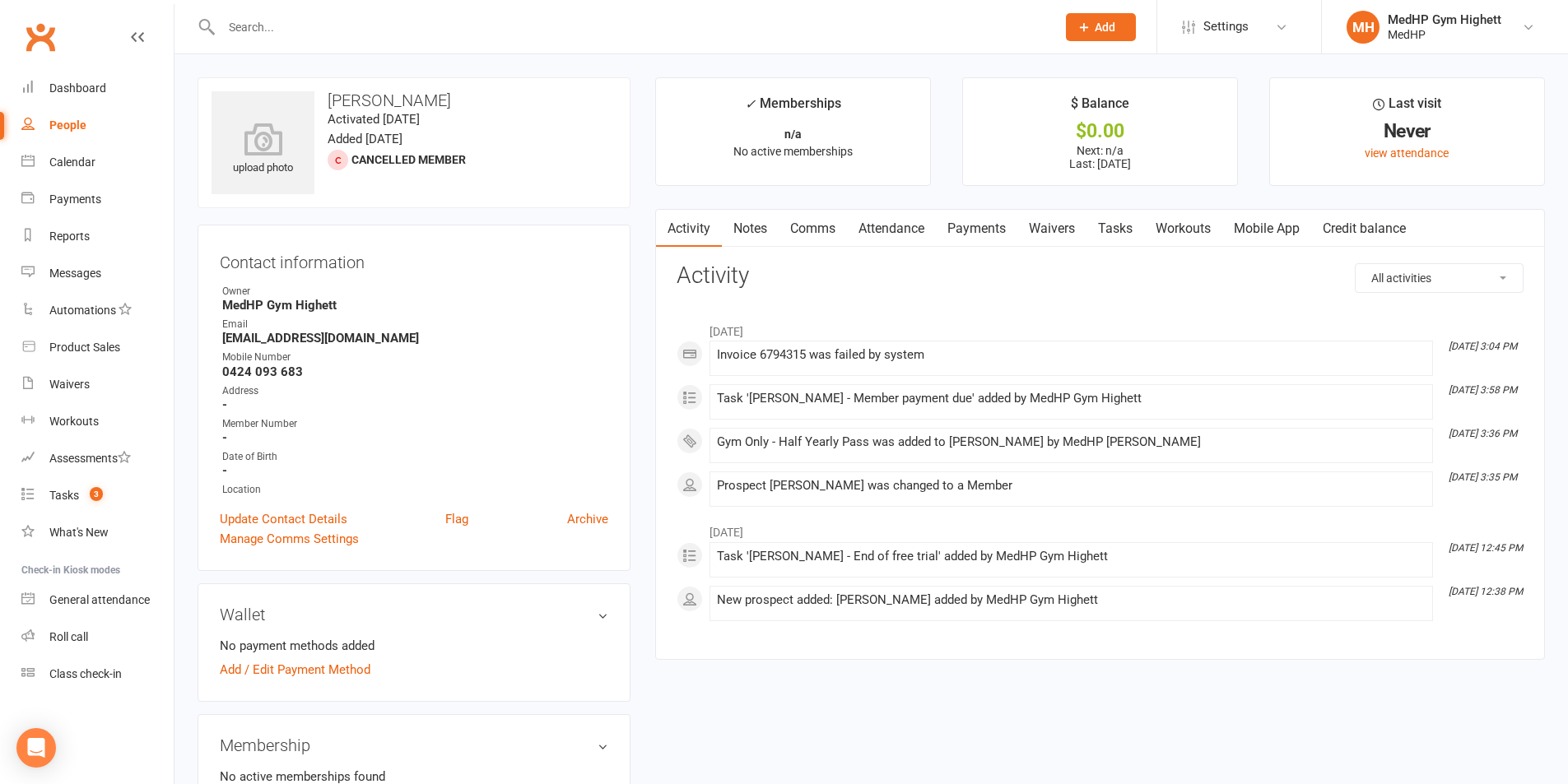
click at [1106, 226] on link "Tasks" at bounding box center [1114, 229] width 57 height 38
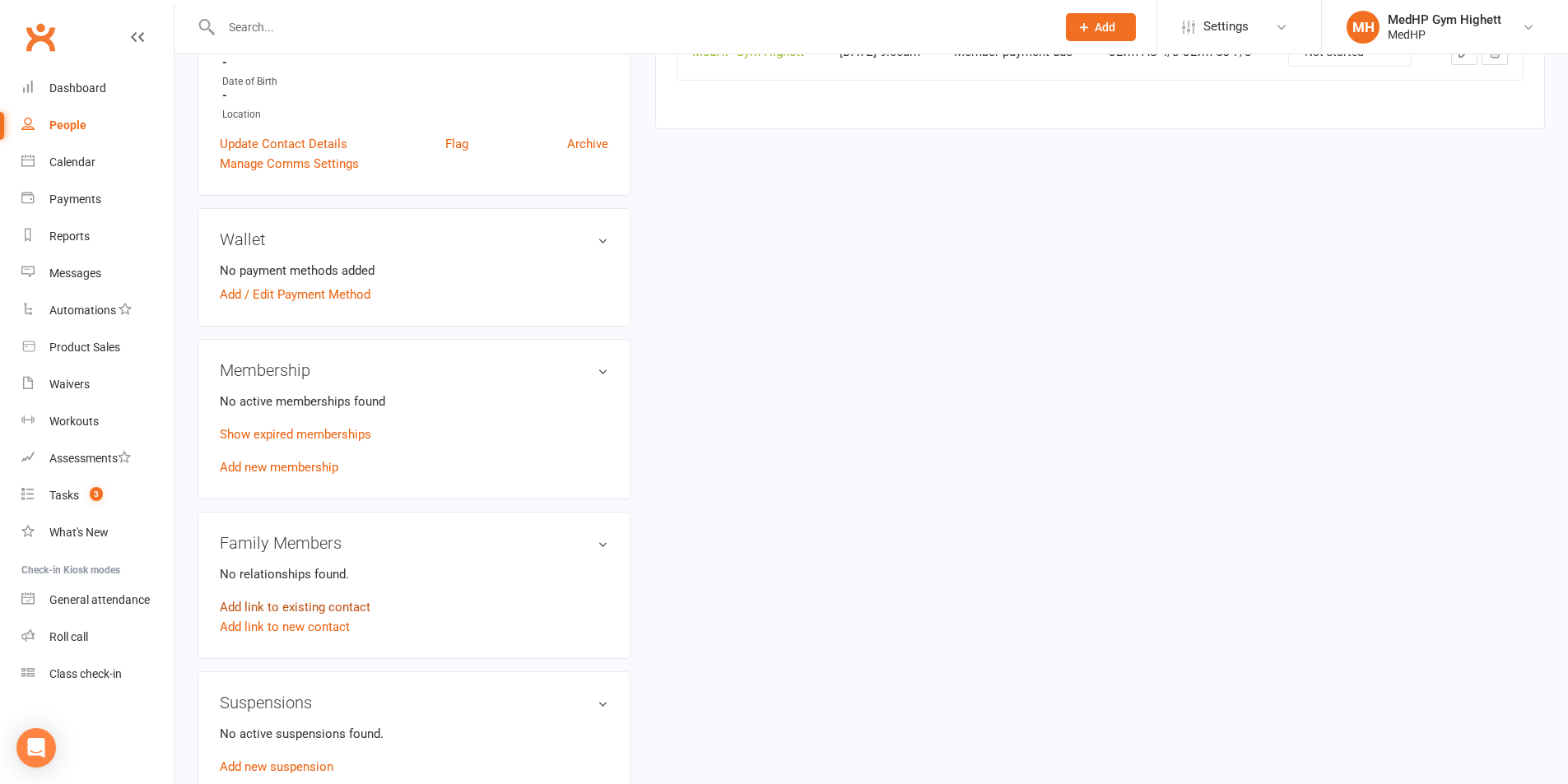
scroll to position [411, 0]
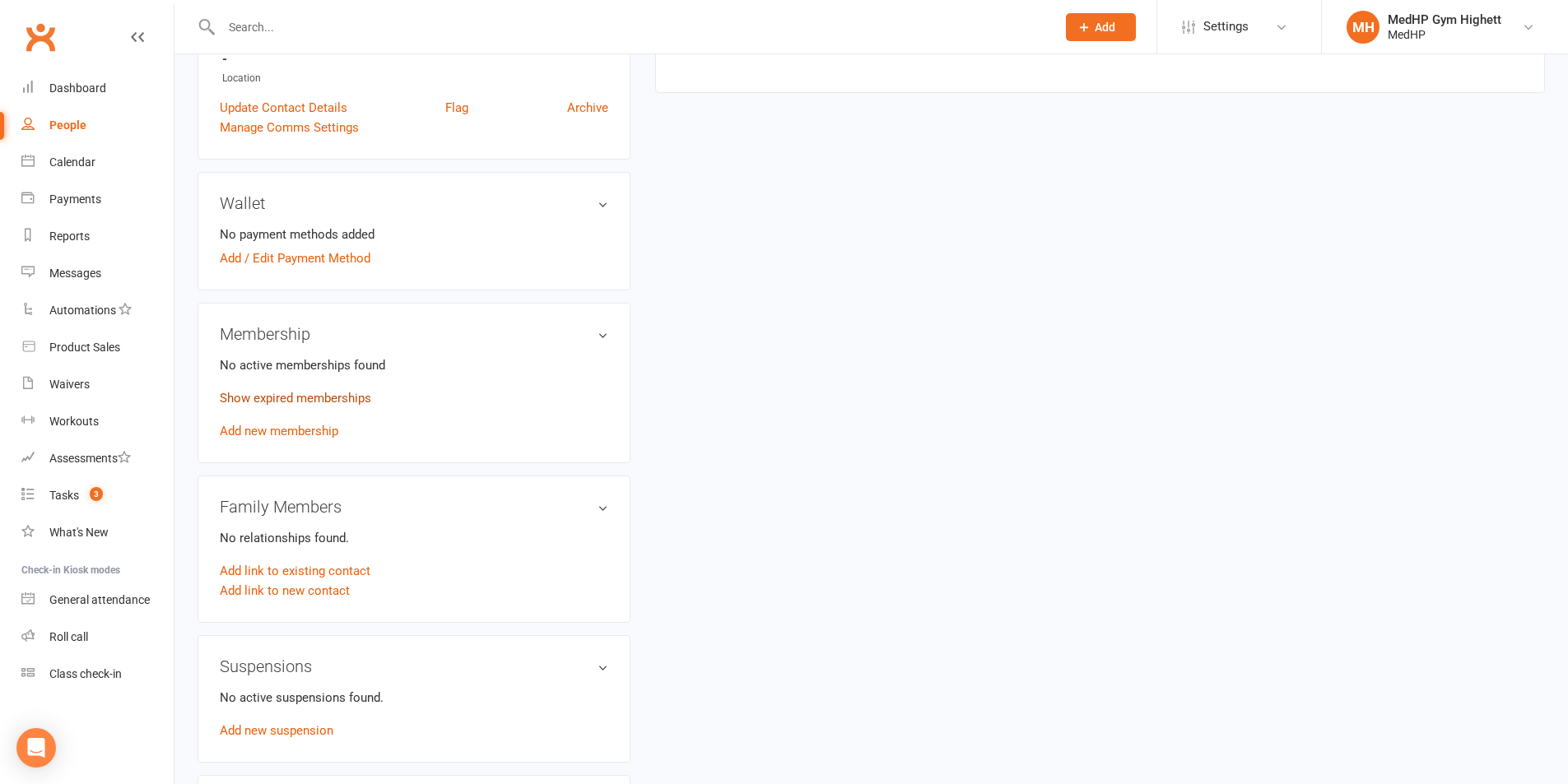
click at [288, 393] on link "Show expired memberships" at bounding box center [295, 398] width 152 height 15
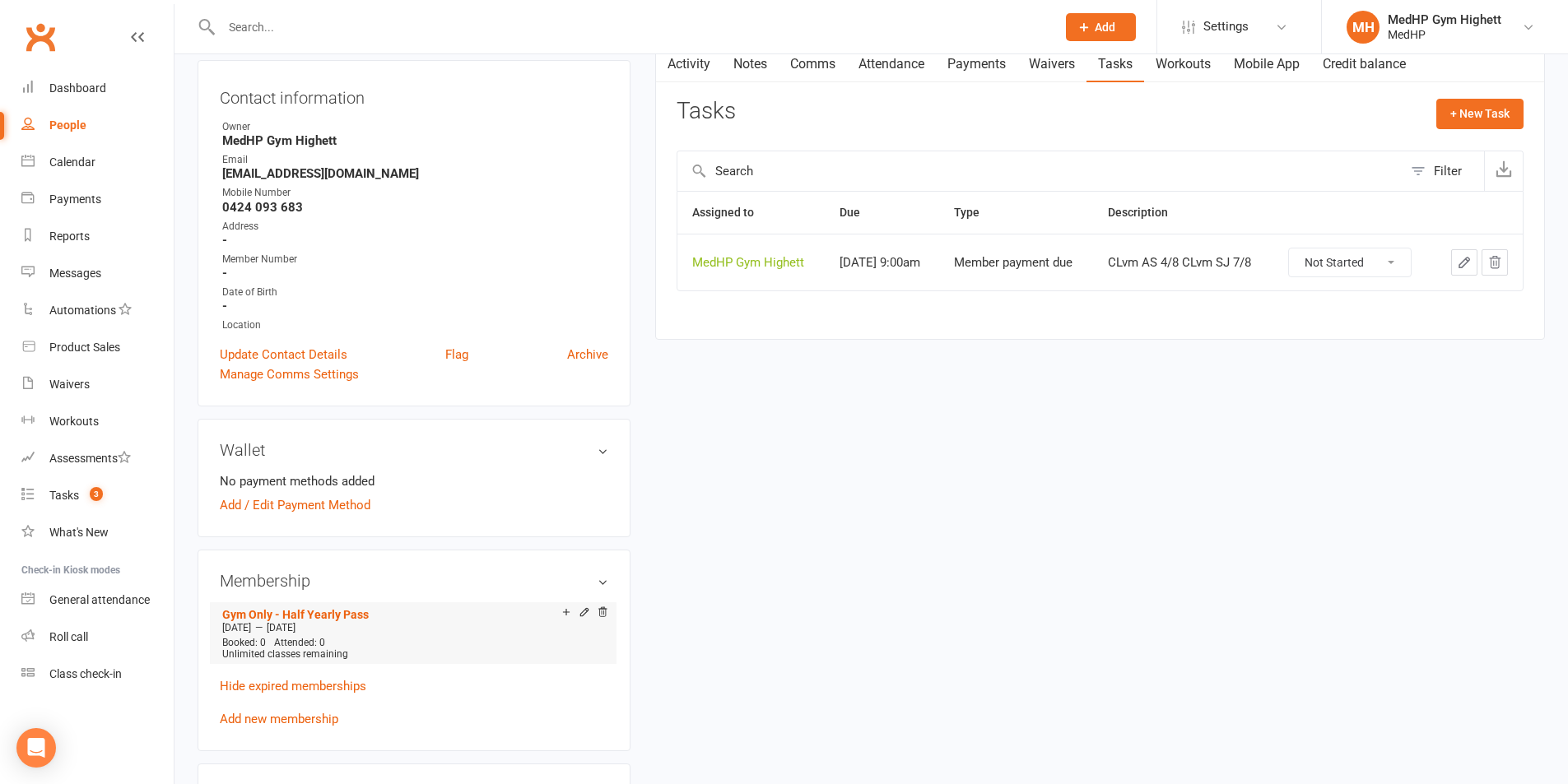
scroll to position [0, 0]
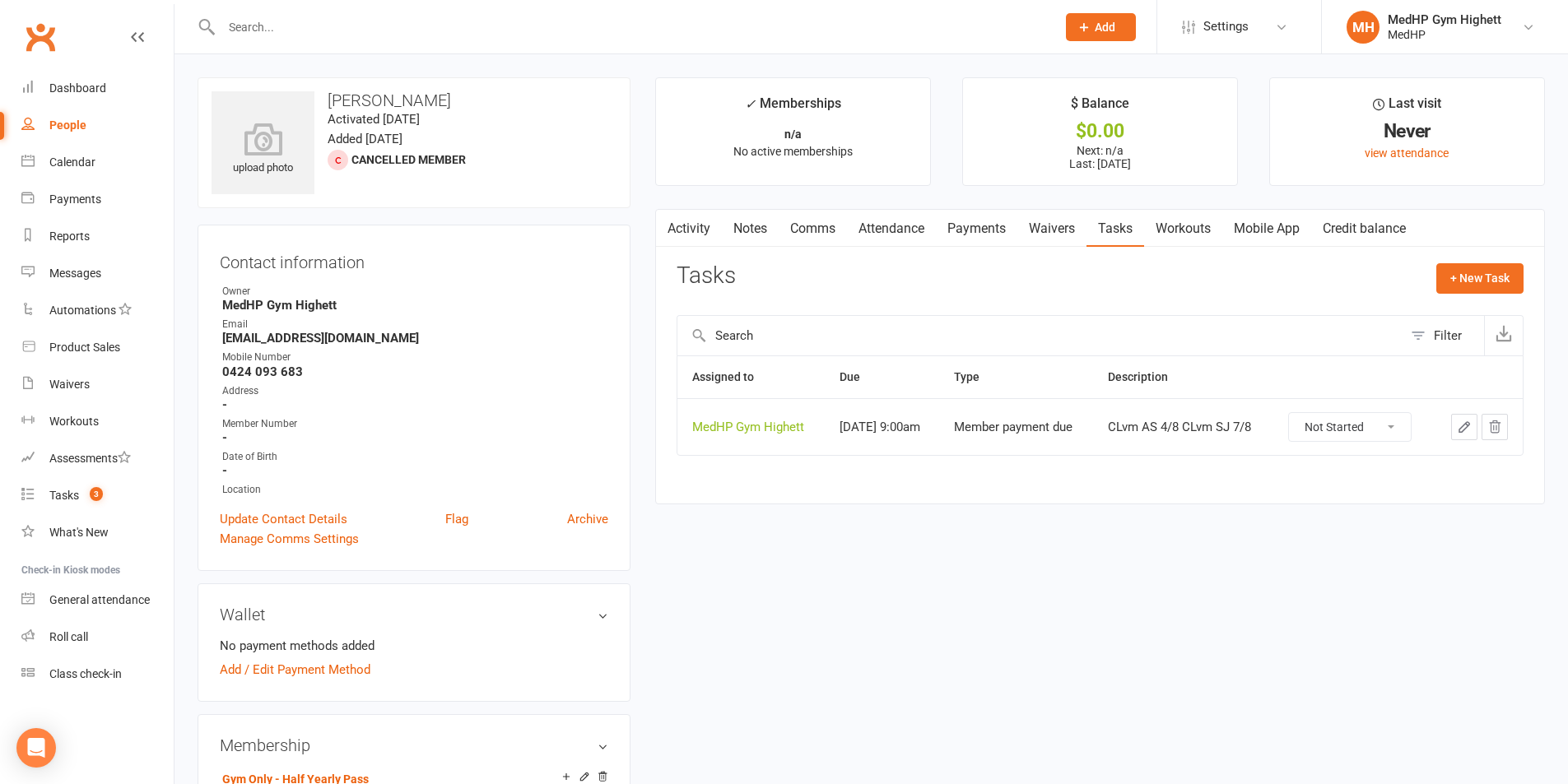
click at [54, 132] on div "People" at bounding box center [67, 125] width 37 height 14
select select "100"
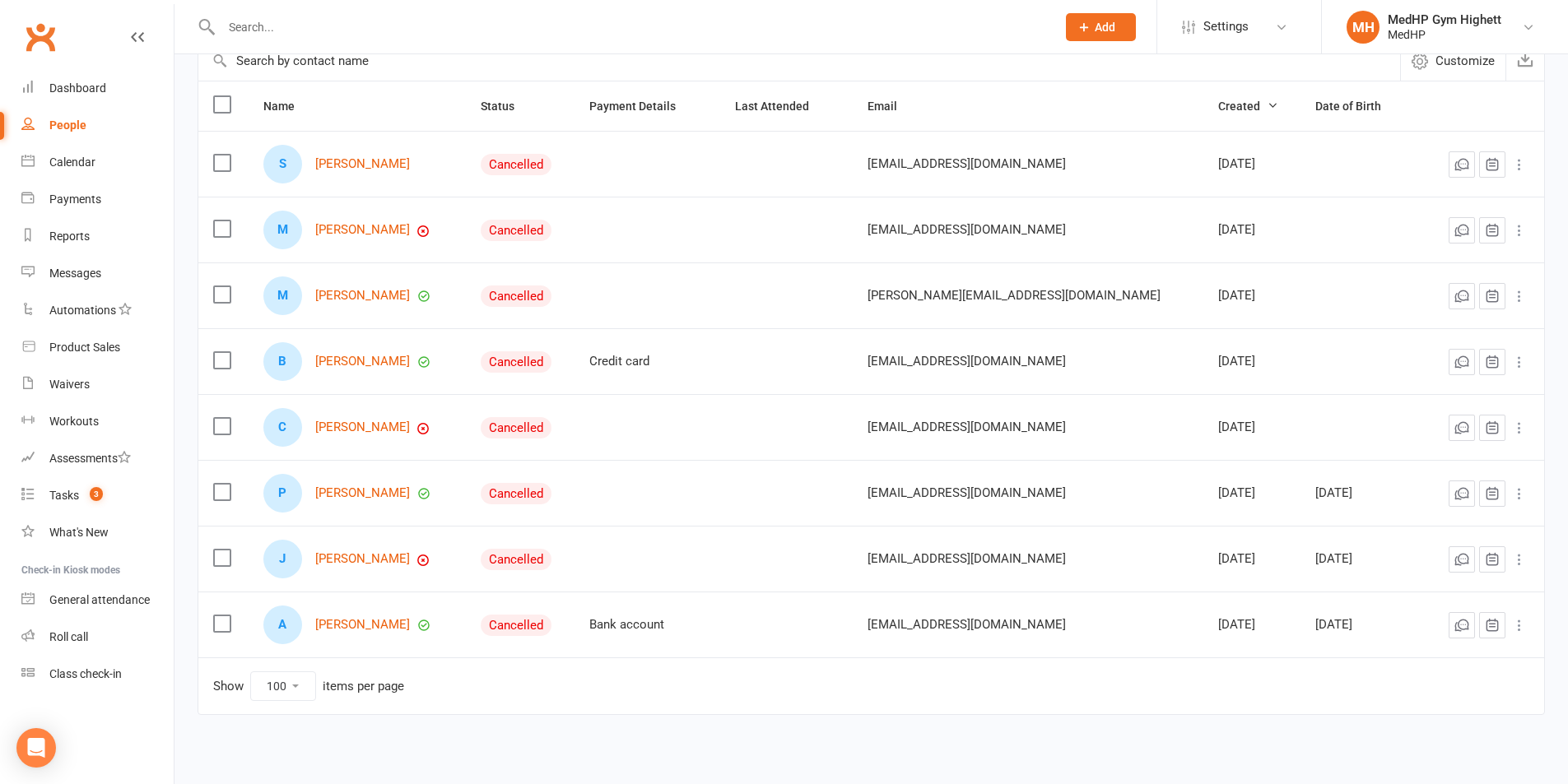
scroll to position [177, 0]
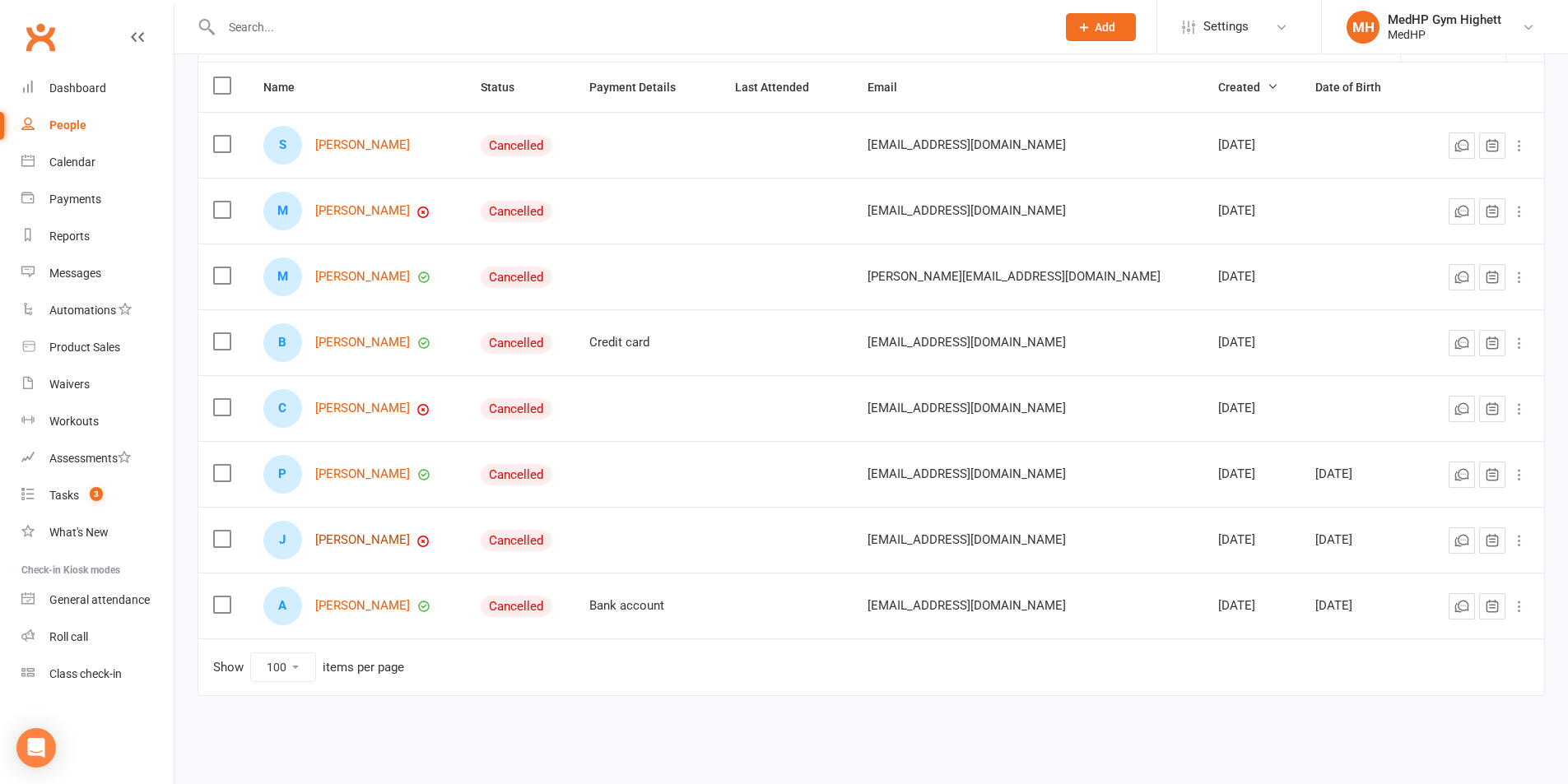
click at [360, 542] on link "[PERSON_NAME]" at bounding box center [362, 539] width 94 height 14
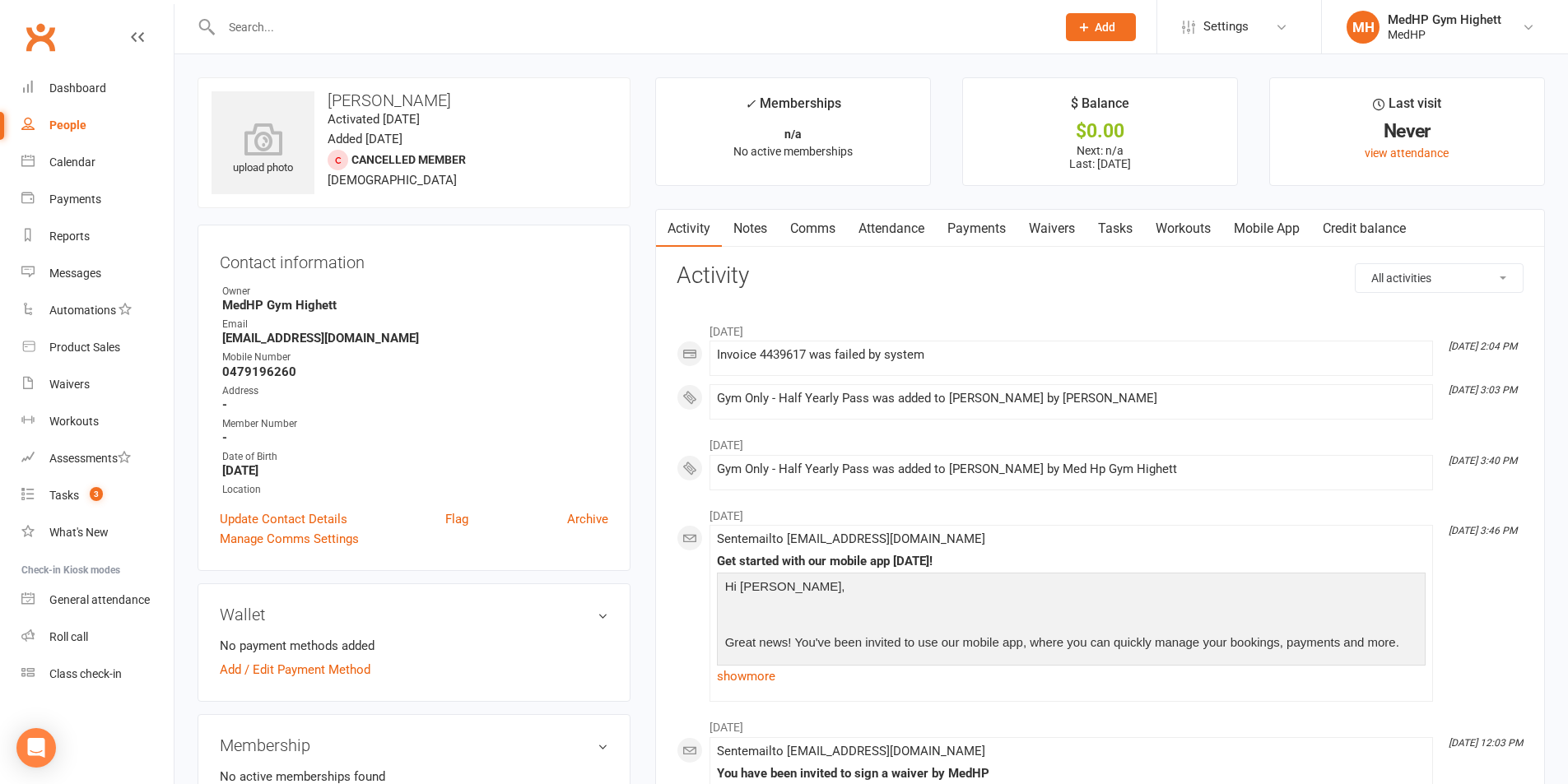
click at [1128, 234] on link "Tasks" at bounding box center [1114, 229] width 57 height 38
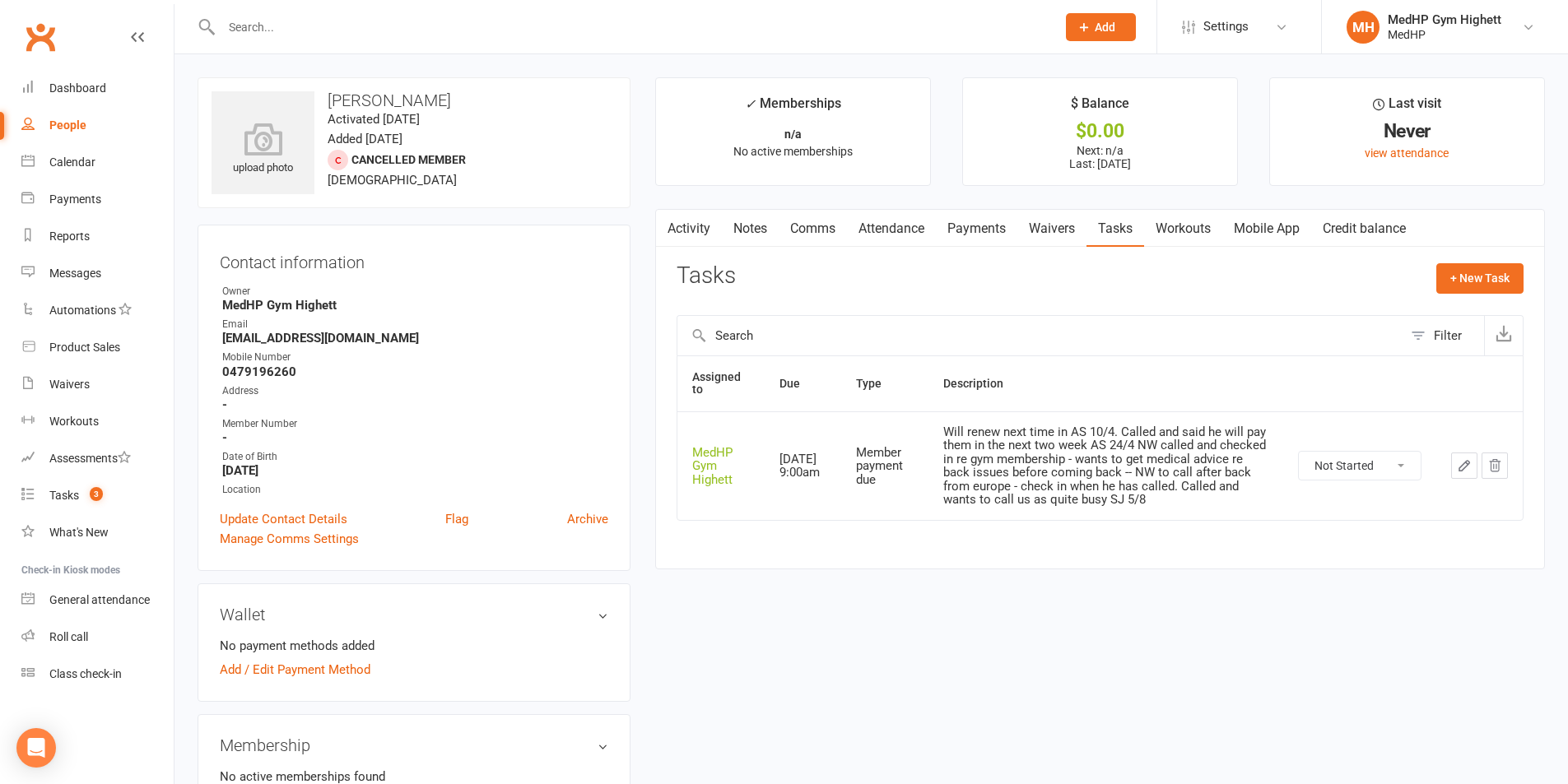
click at [64, 122] on div "People" at bounding box center [67, 125] width 37 height 14
select select "100"
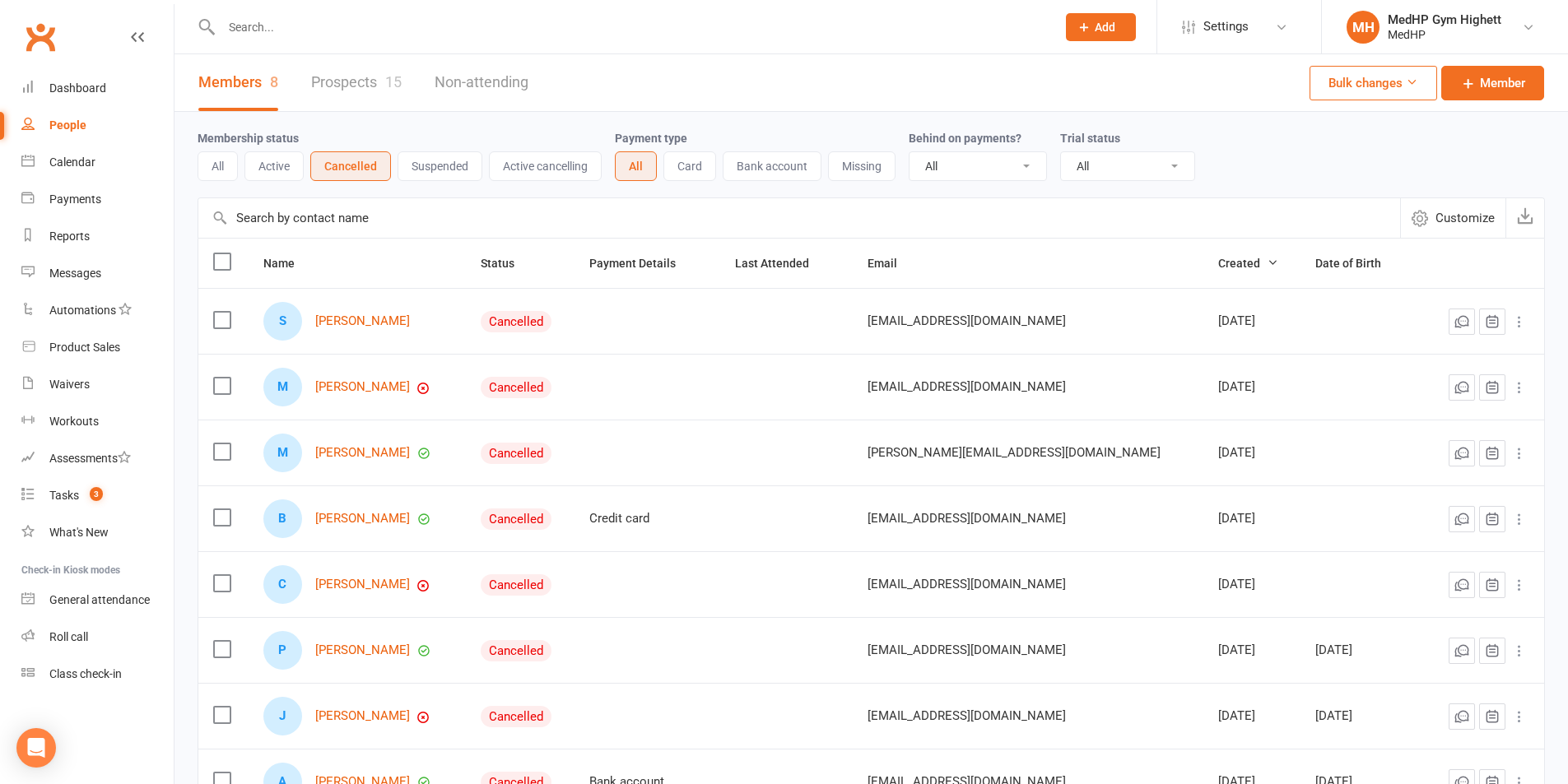
click at [210, 162] on button "All" at bounding box center [218, 166] width 40 height 30
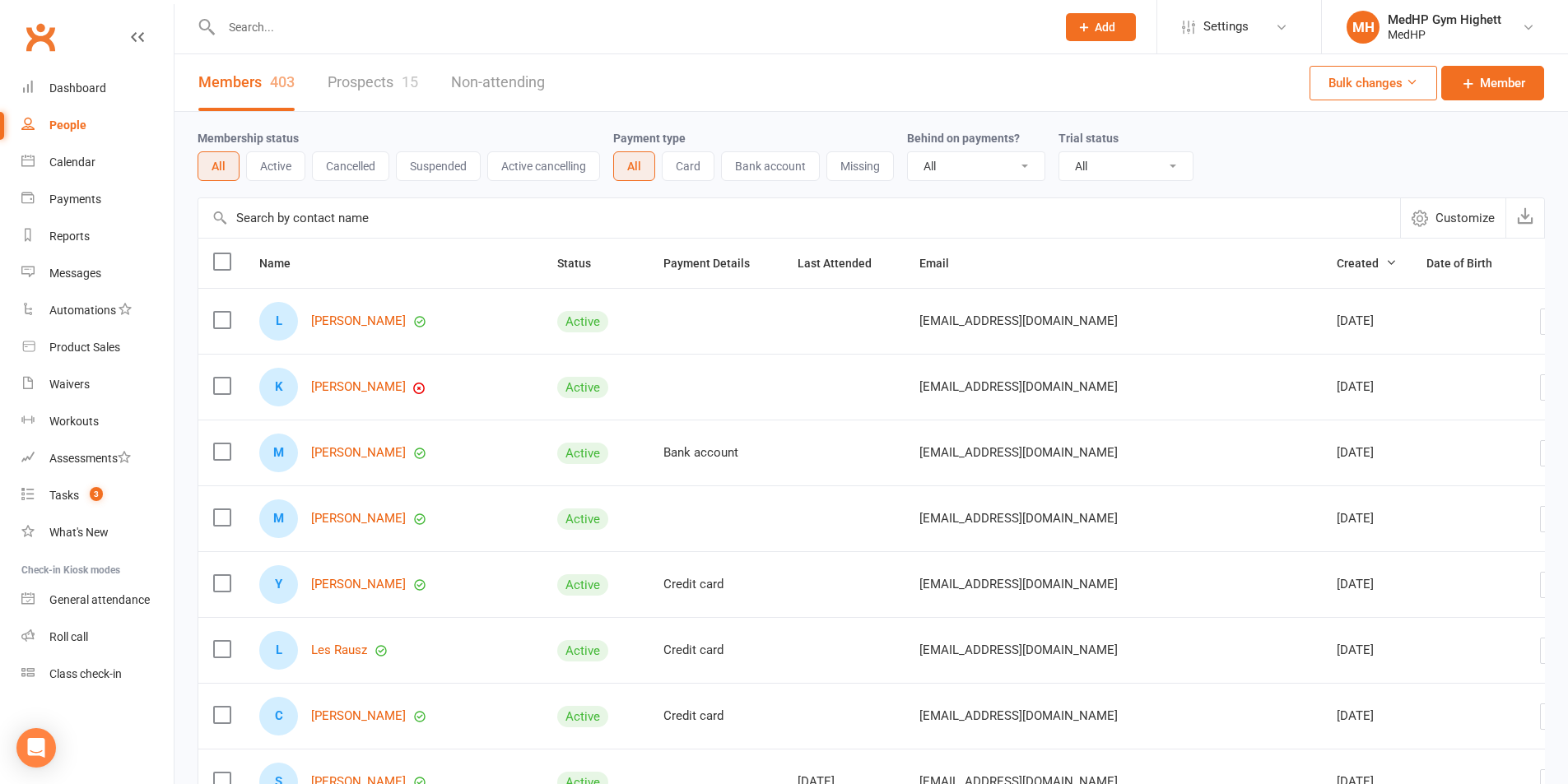
click at [268, 168] on button "Active" at bounding box center [275, 166] width 59 height 30
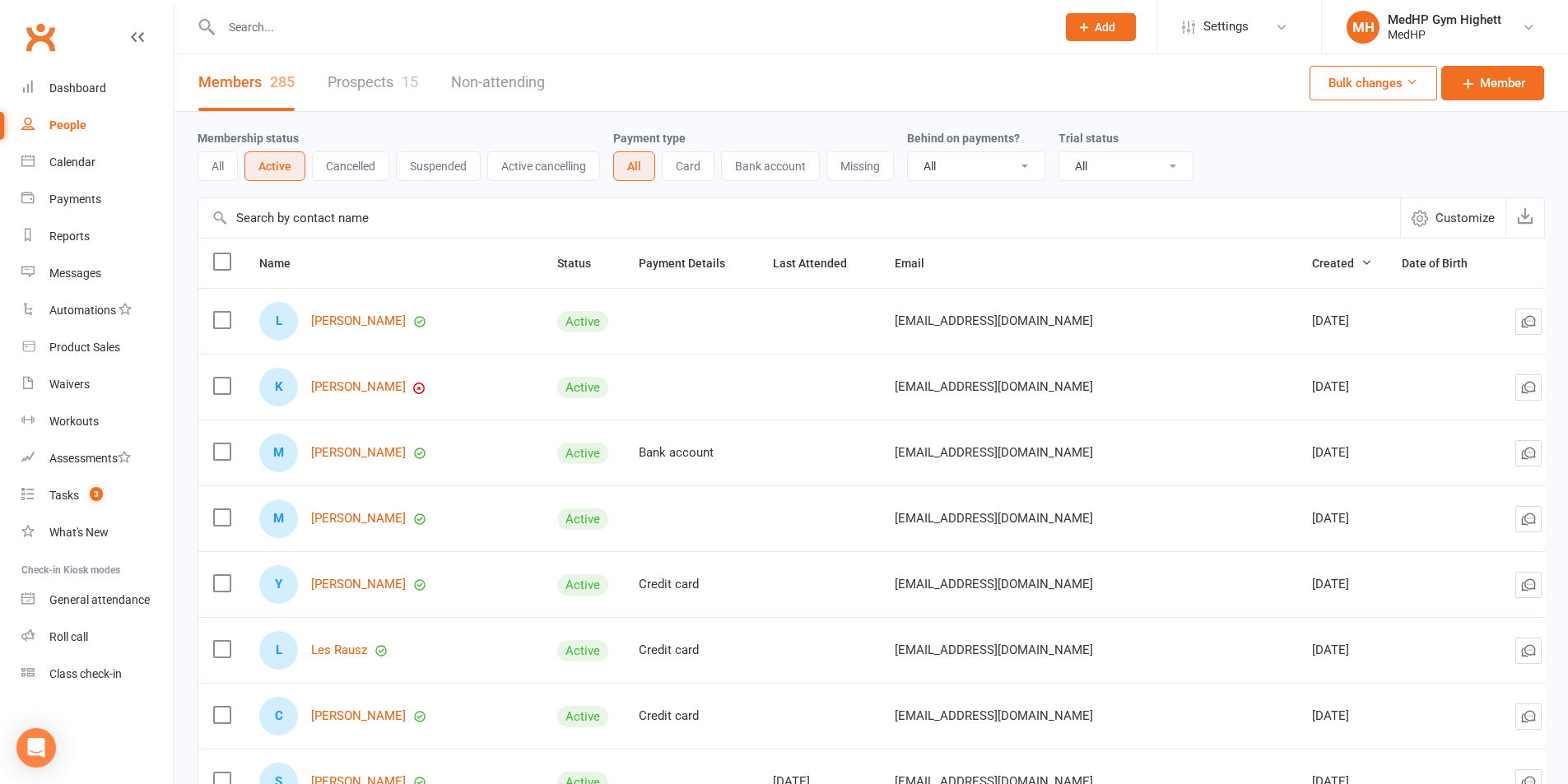
click at [429, 162] on button "Suspended" at bounding box center [438, 166] width 84 height 30
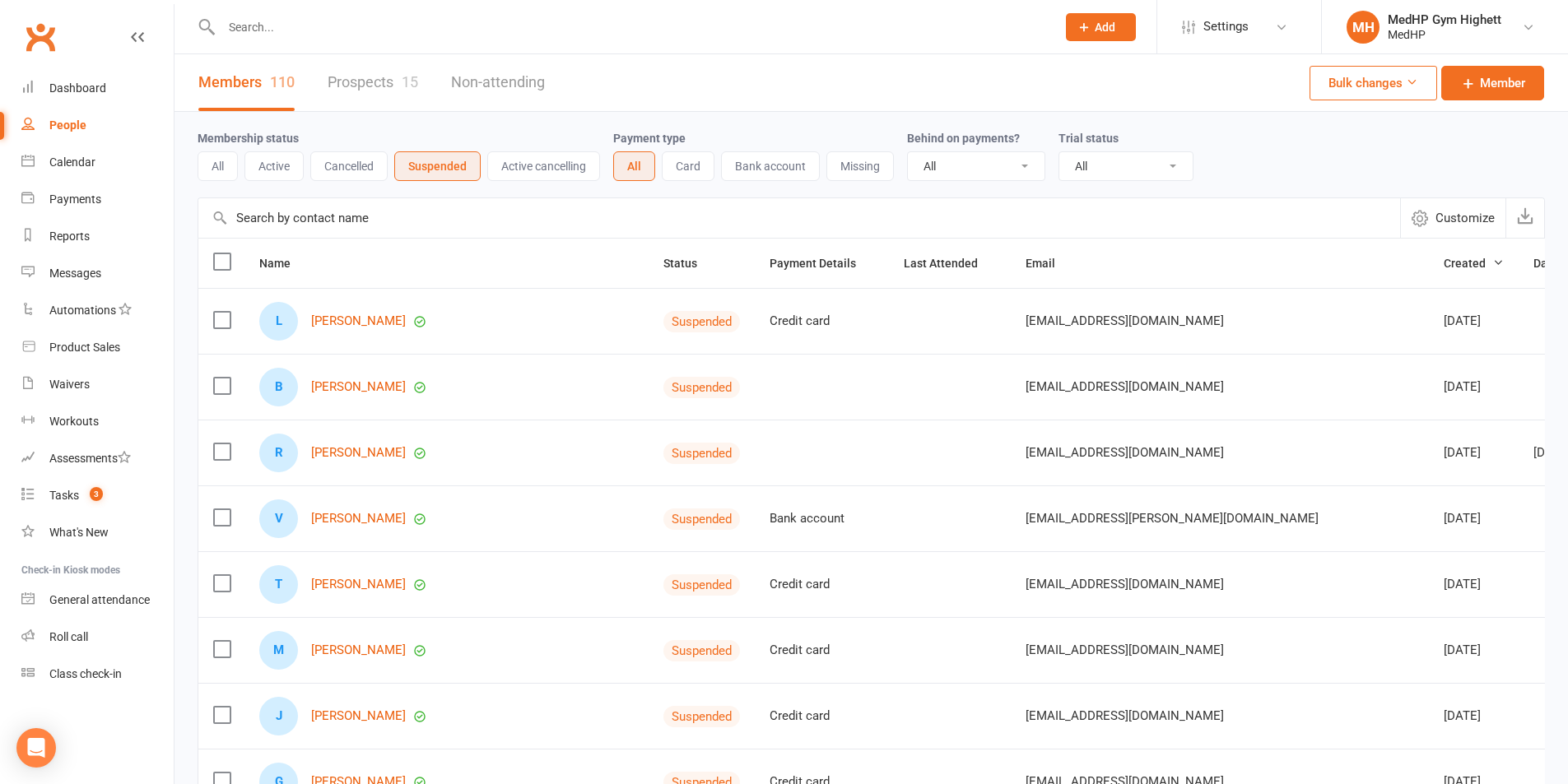
click at [323, 162] on button "Cancelled" at bounding box center [349, 166] width 77 height 30
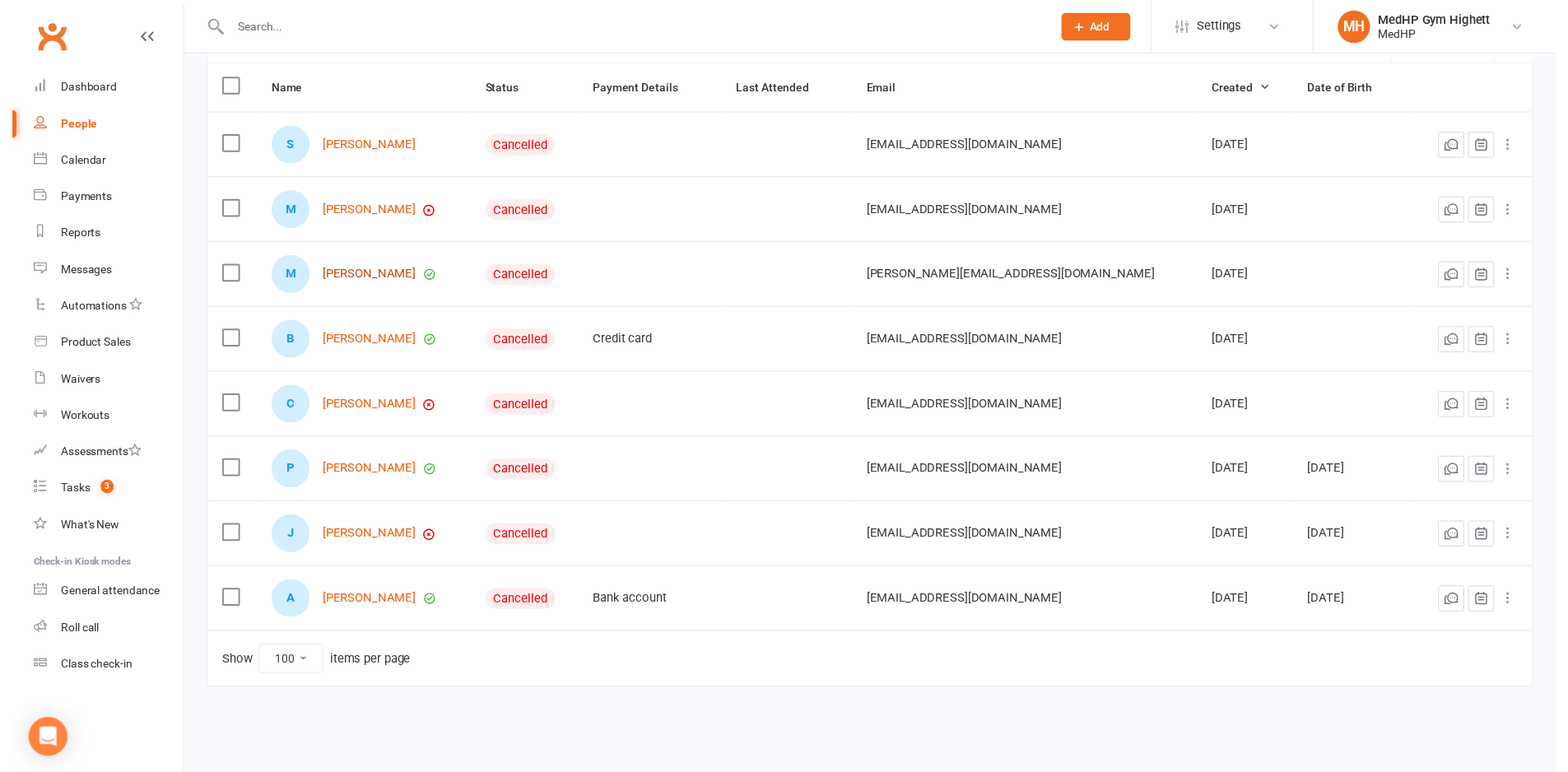
scroll to position [177, 0]
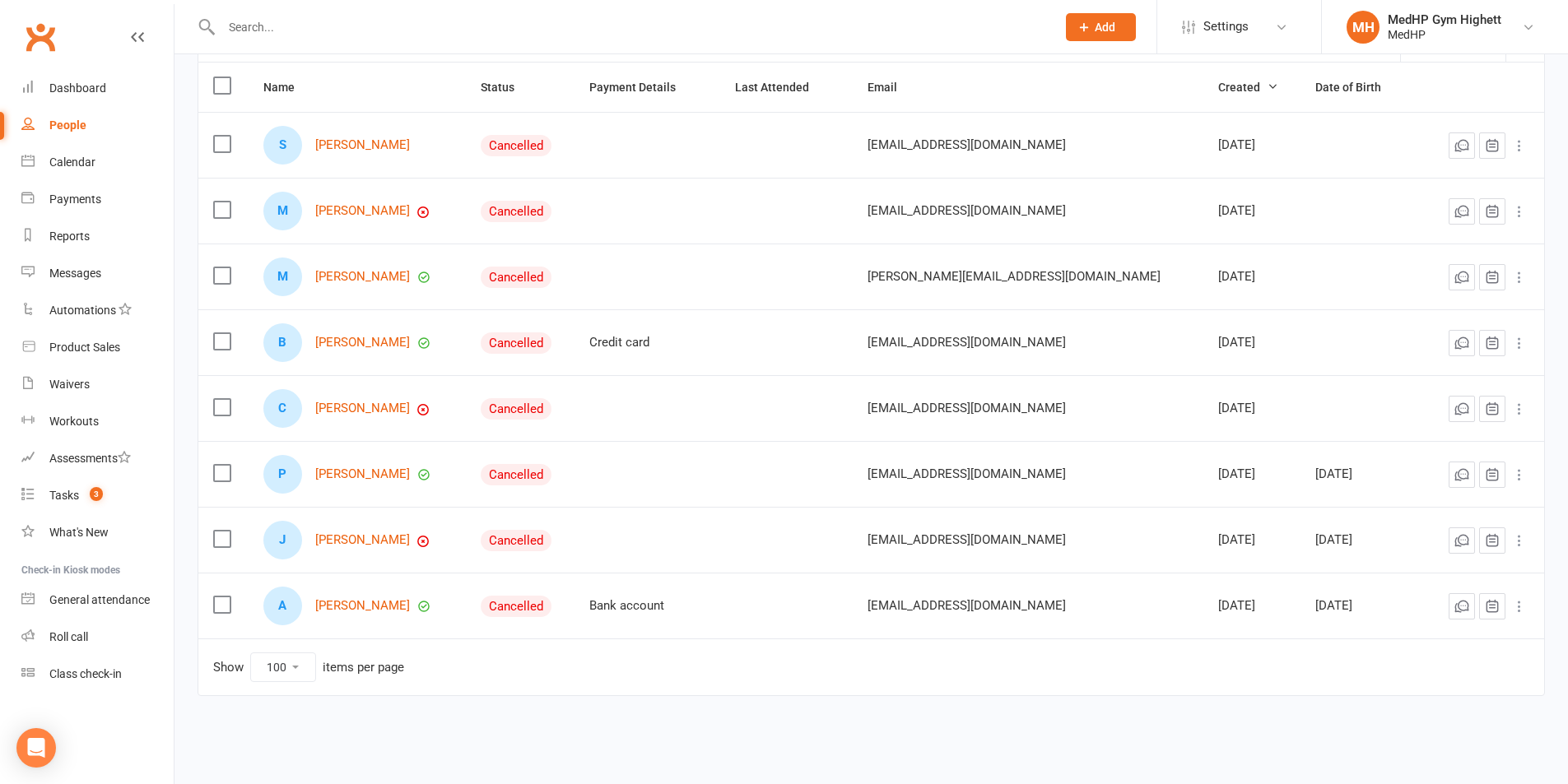
click at [215, 277] on label at bounding box center [222, 276] width 16 height 16
click at [215, 268] on input "checkbox" at bounding box center [222, 268] width 16 height 0
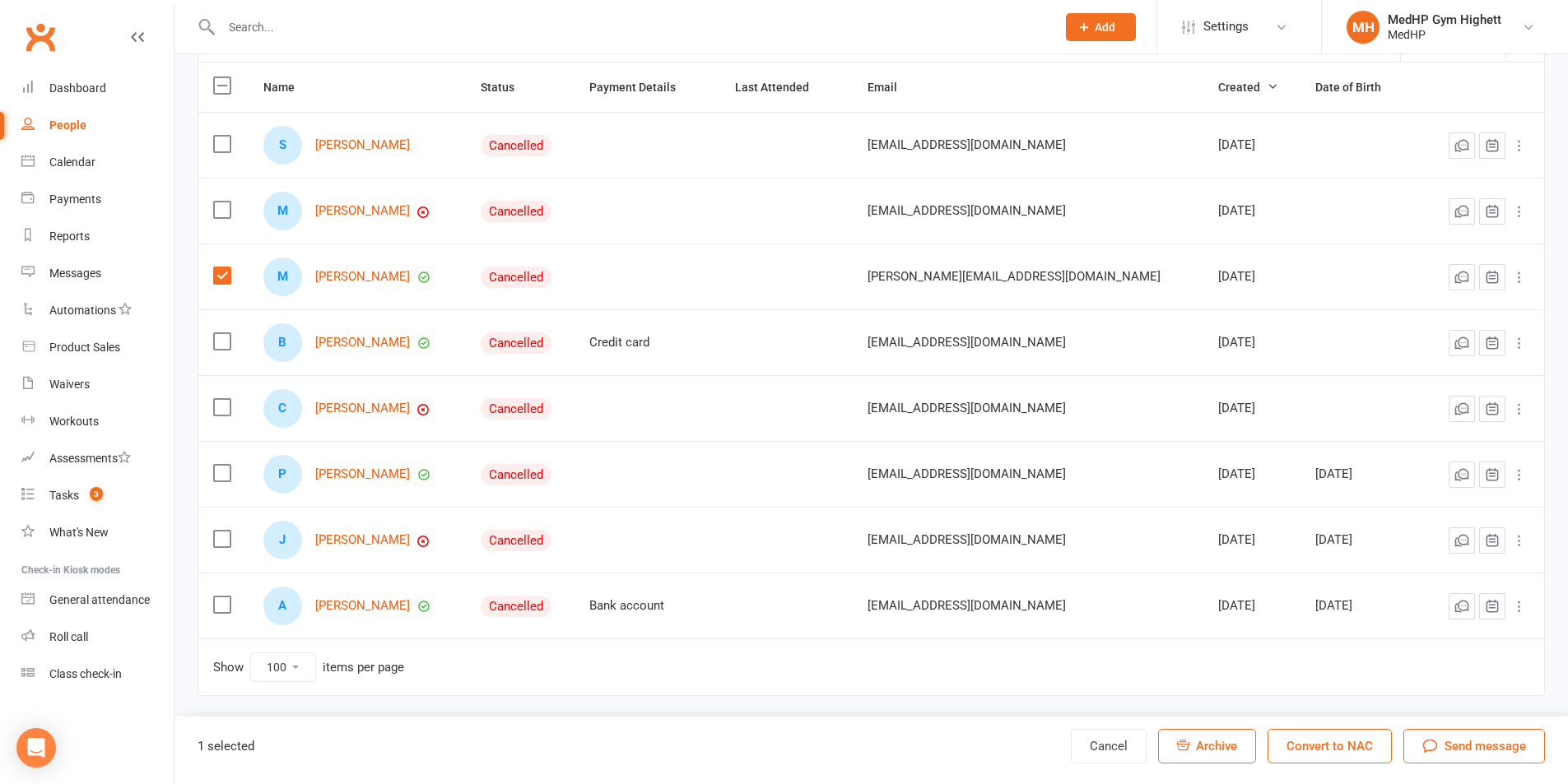
click at [1516, 279] on icon at bounding box center [1519, 277] width 16 height 16
click at [1476, 407] on link "Archive member" at bounding box center [1434, 408] width 163 height 33
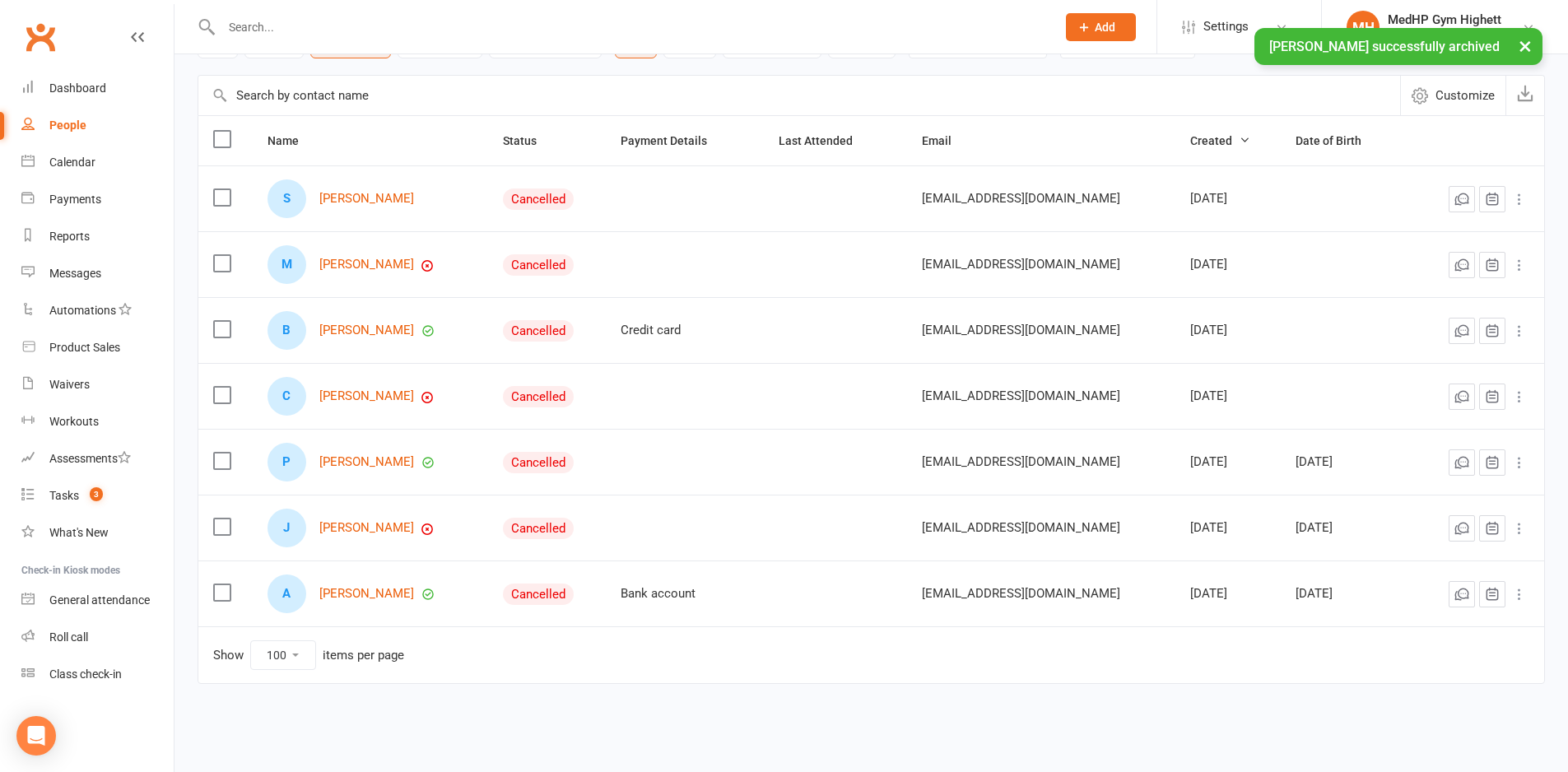
scroll to position [111, 0]
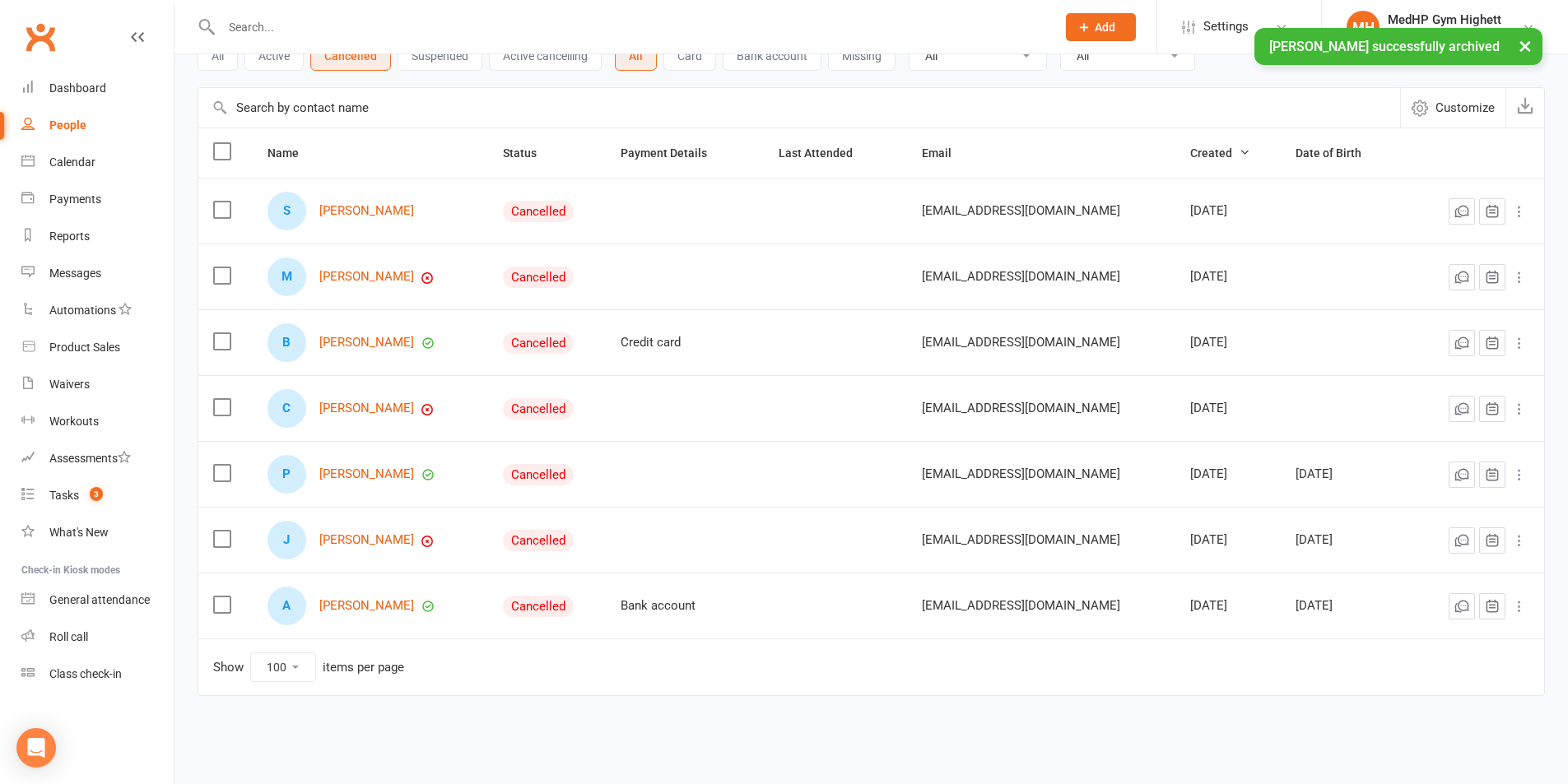
click at [220, 341] on label at bounding box center [222, 341] width 16 height 16
click at [220, 333] on input "checkbox" at bounding box center [222, 333] width 16 height 0
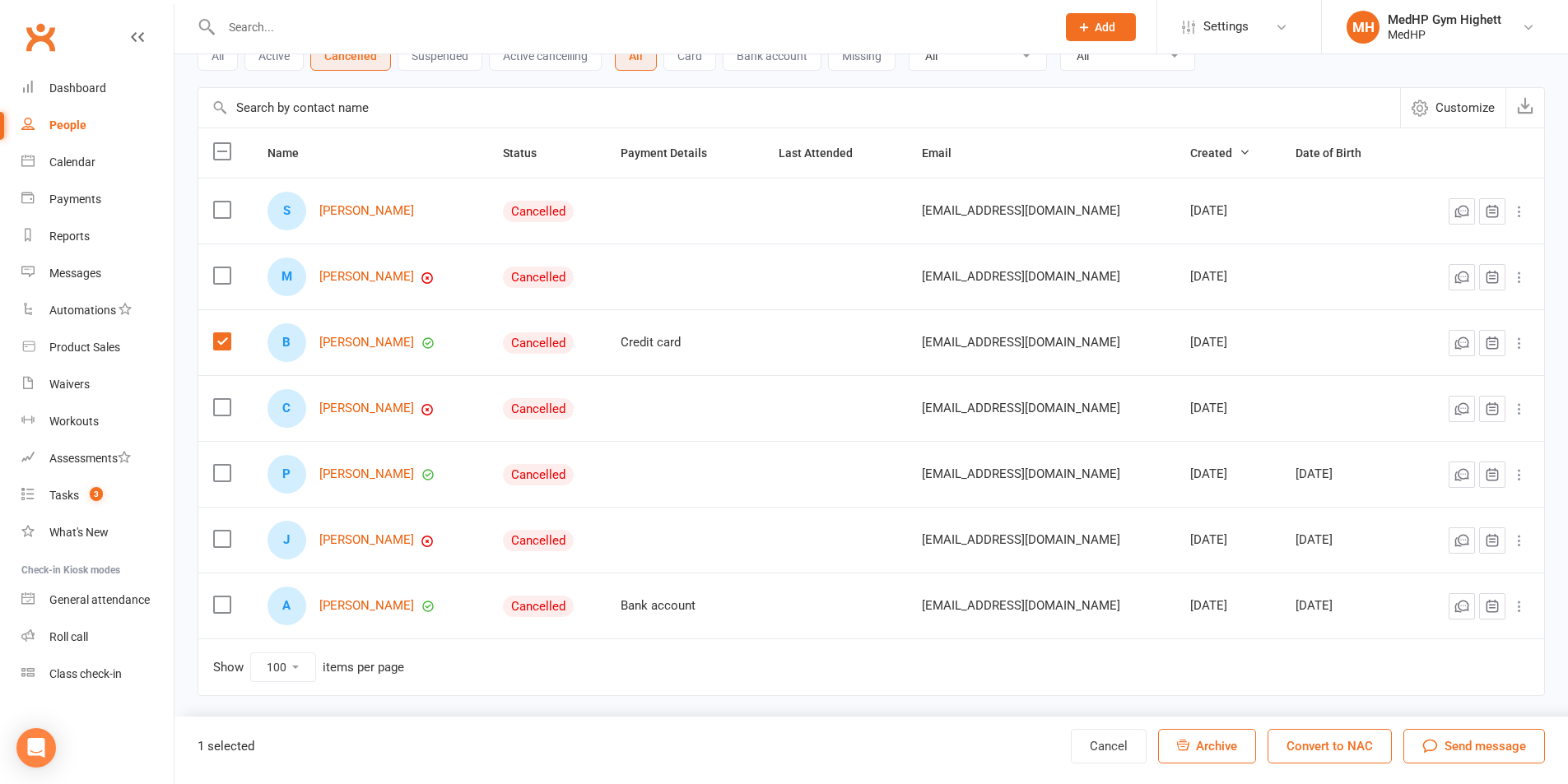
click at [1520, 337] on icon at bounding box center [1519, 343] width 16 height 16
click at [1427, 469] on link "Archive member" at bounding box center [1434, 475] width 163 height 33
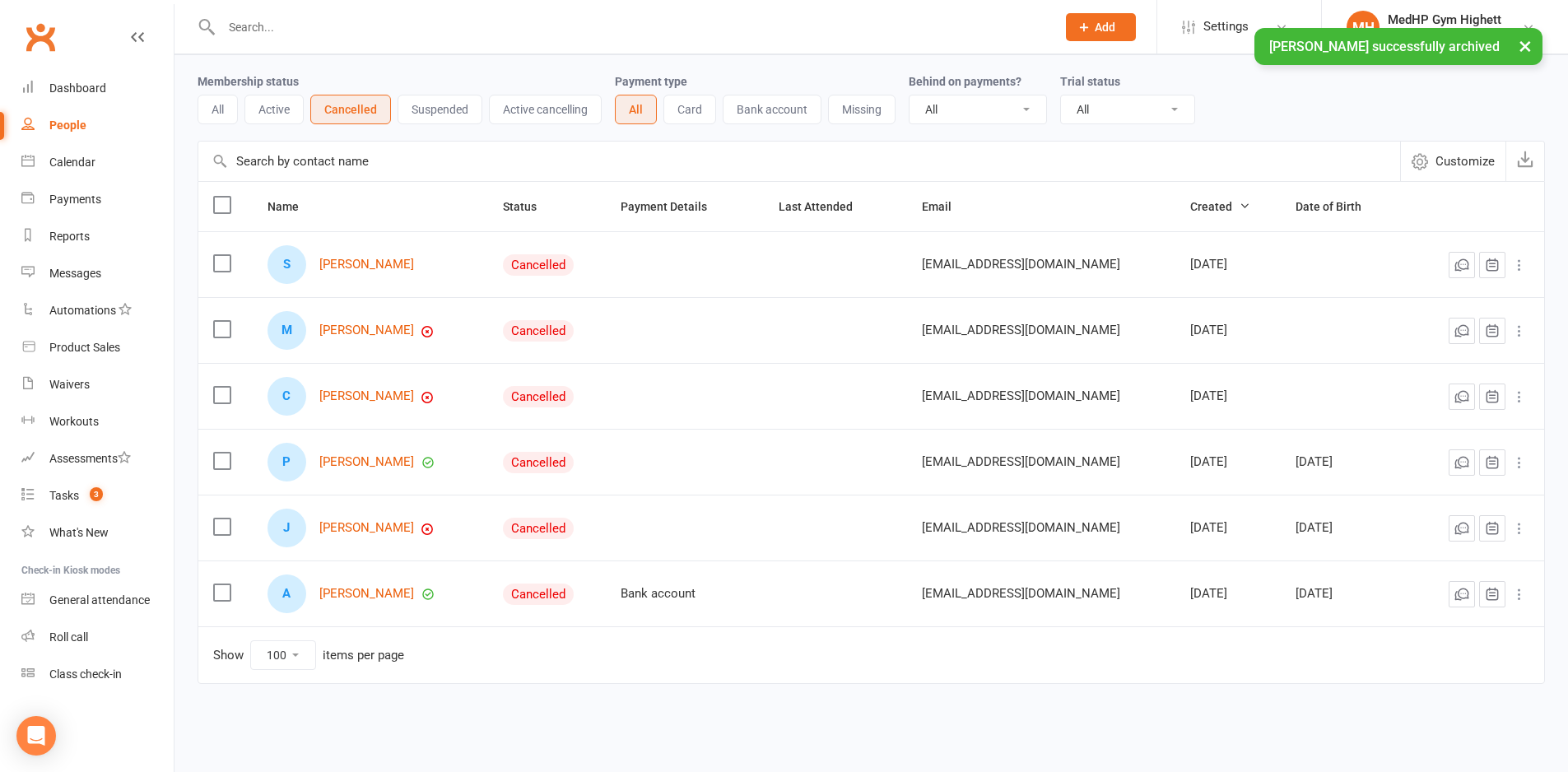
scroll to position [45, 0]
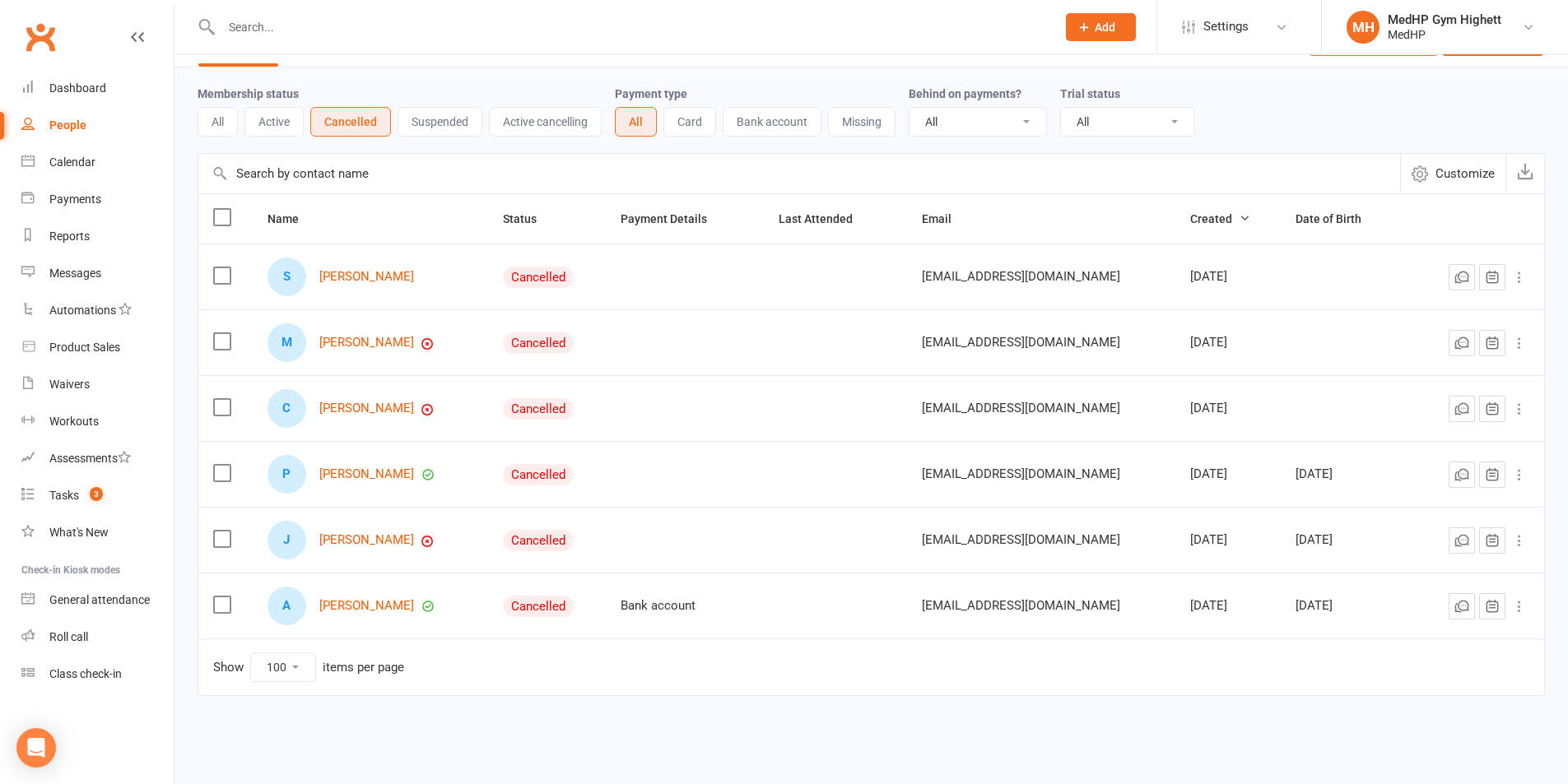
click at [1519, 610] on icon at bounding box center [1519, 606] width 16 height 16
click at [1433, 734] on link "Archive member" at bounding box center [1434, 738] width 163 height 33
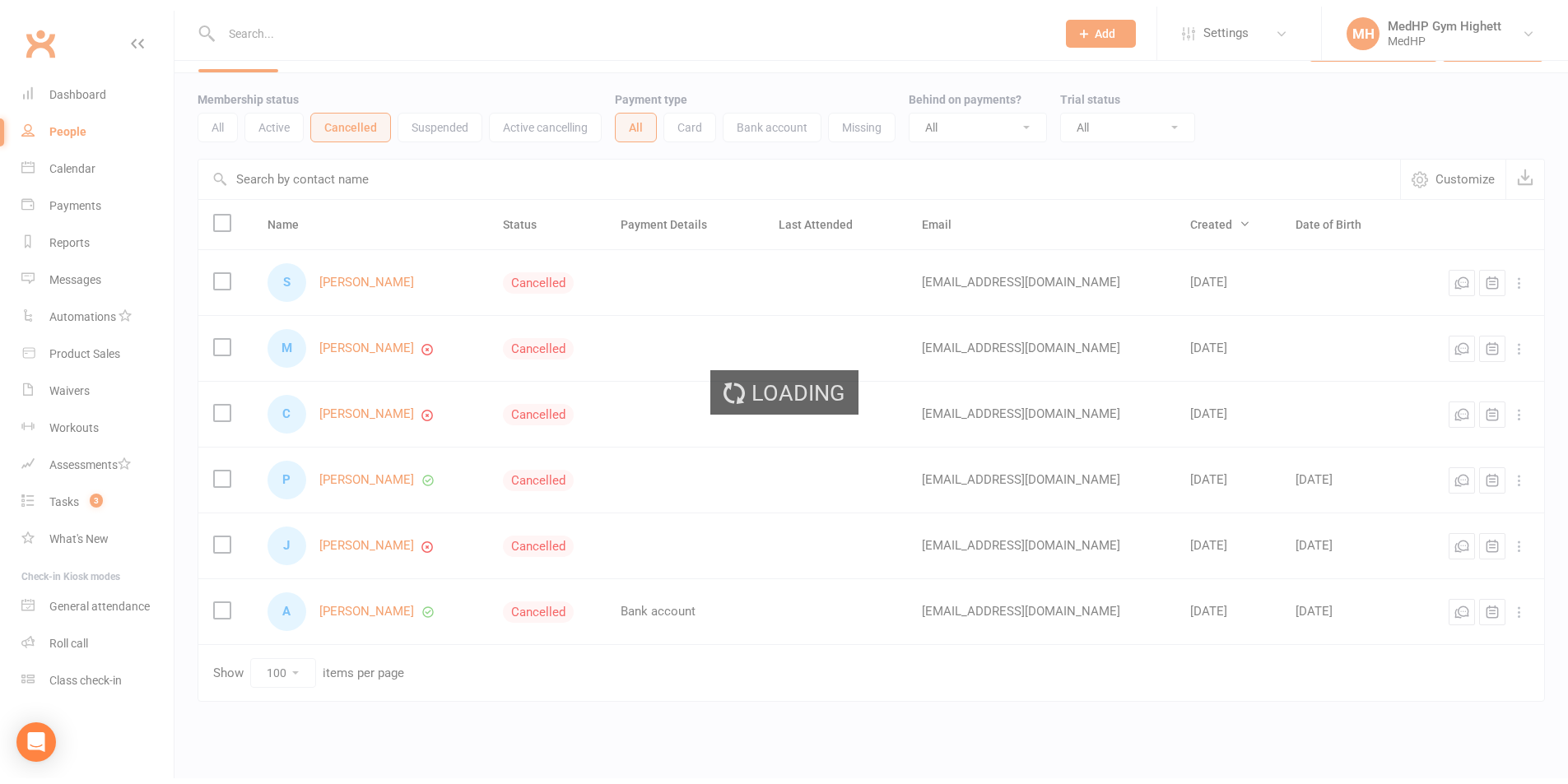
scroll to position [0, 0]
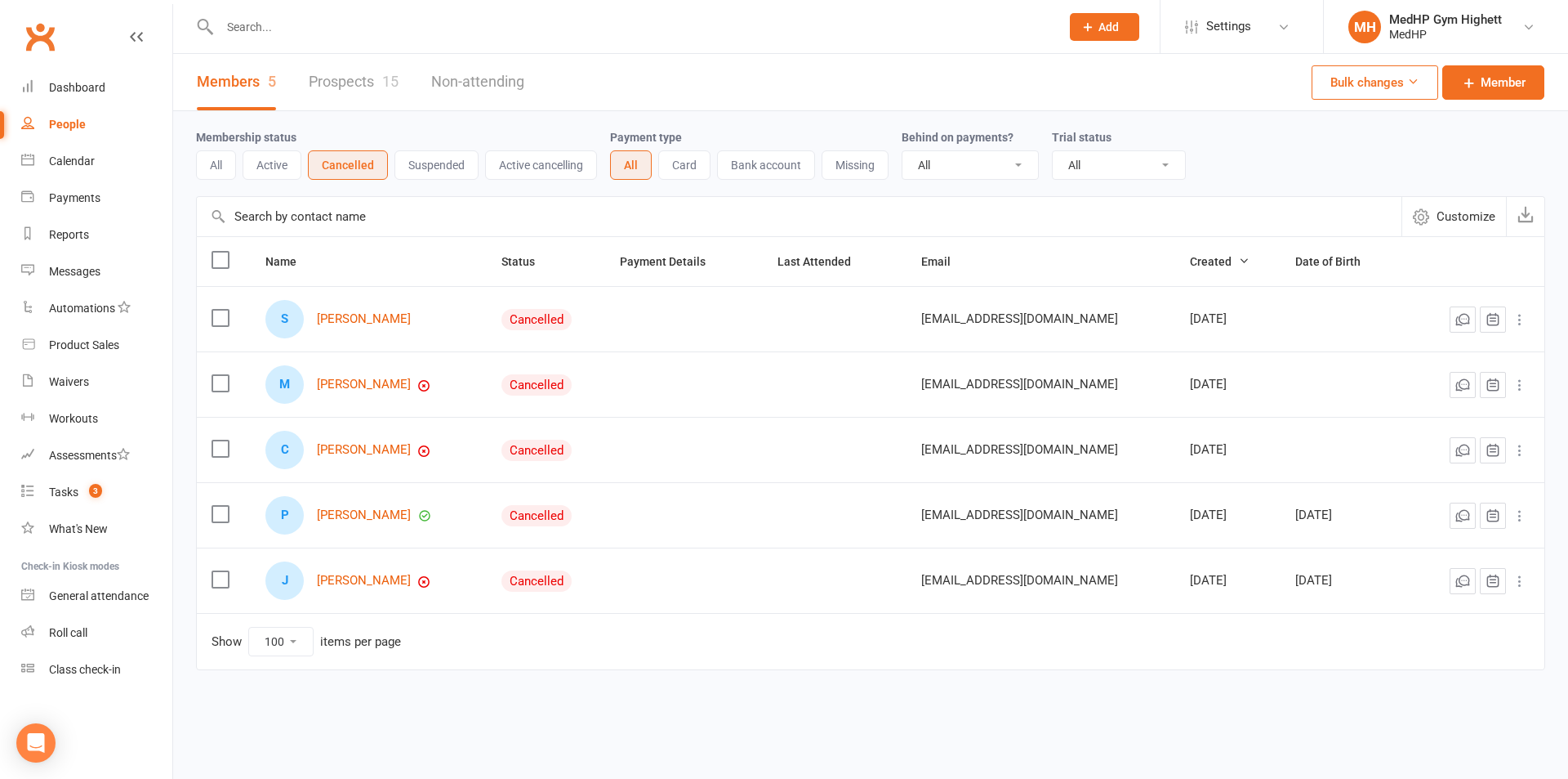
click at [442, 160] on button "Suspended" at bounding box center [436, 165] width 84 height 30
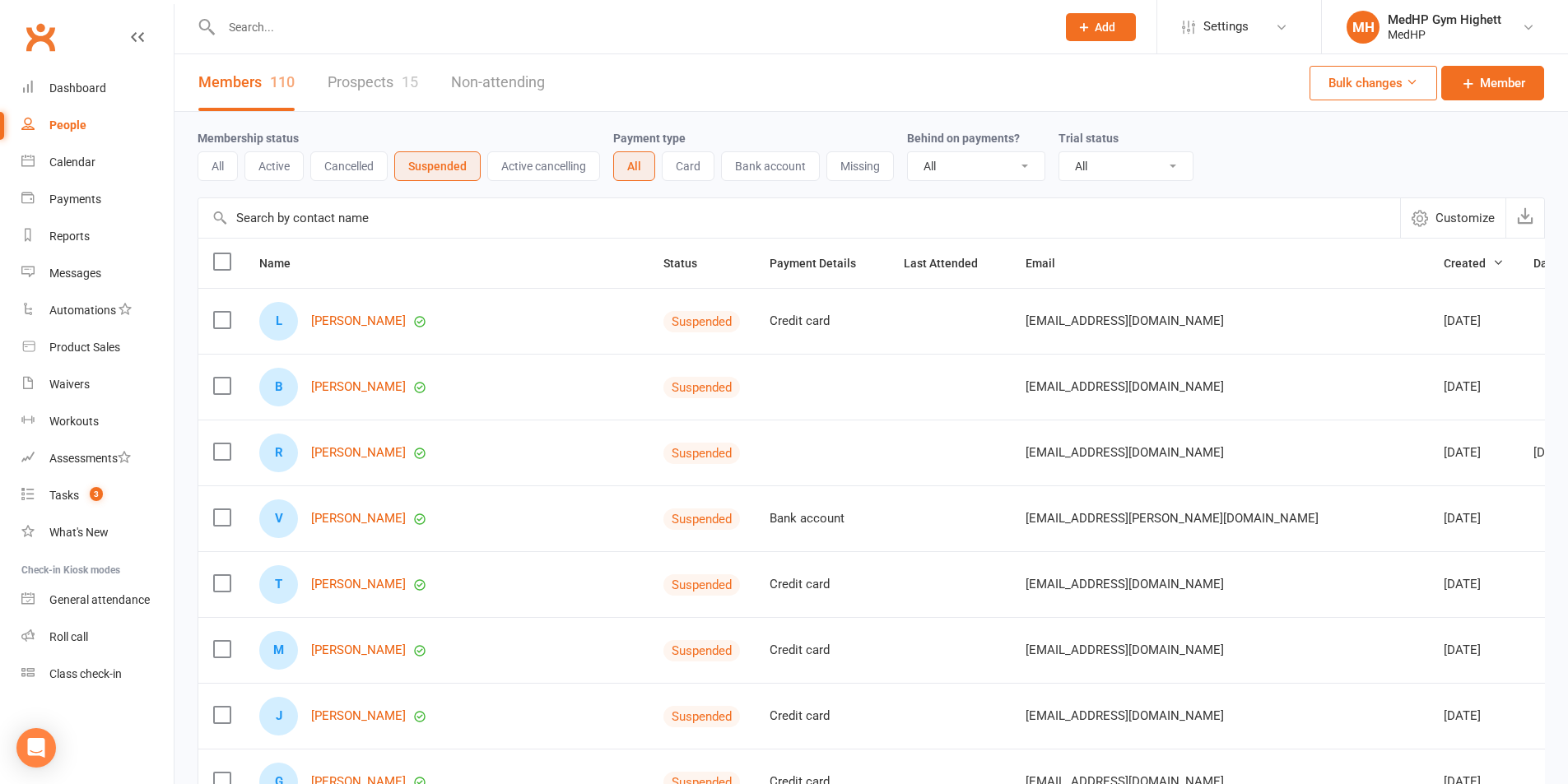
click at [215, 165] on button "All" at bounding box center [218, 166] width 40 height 30
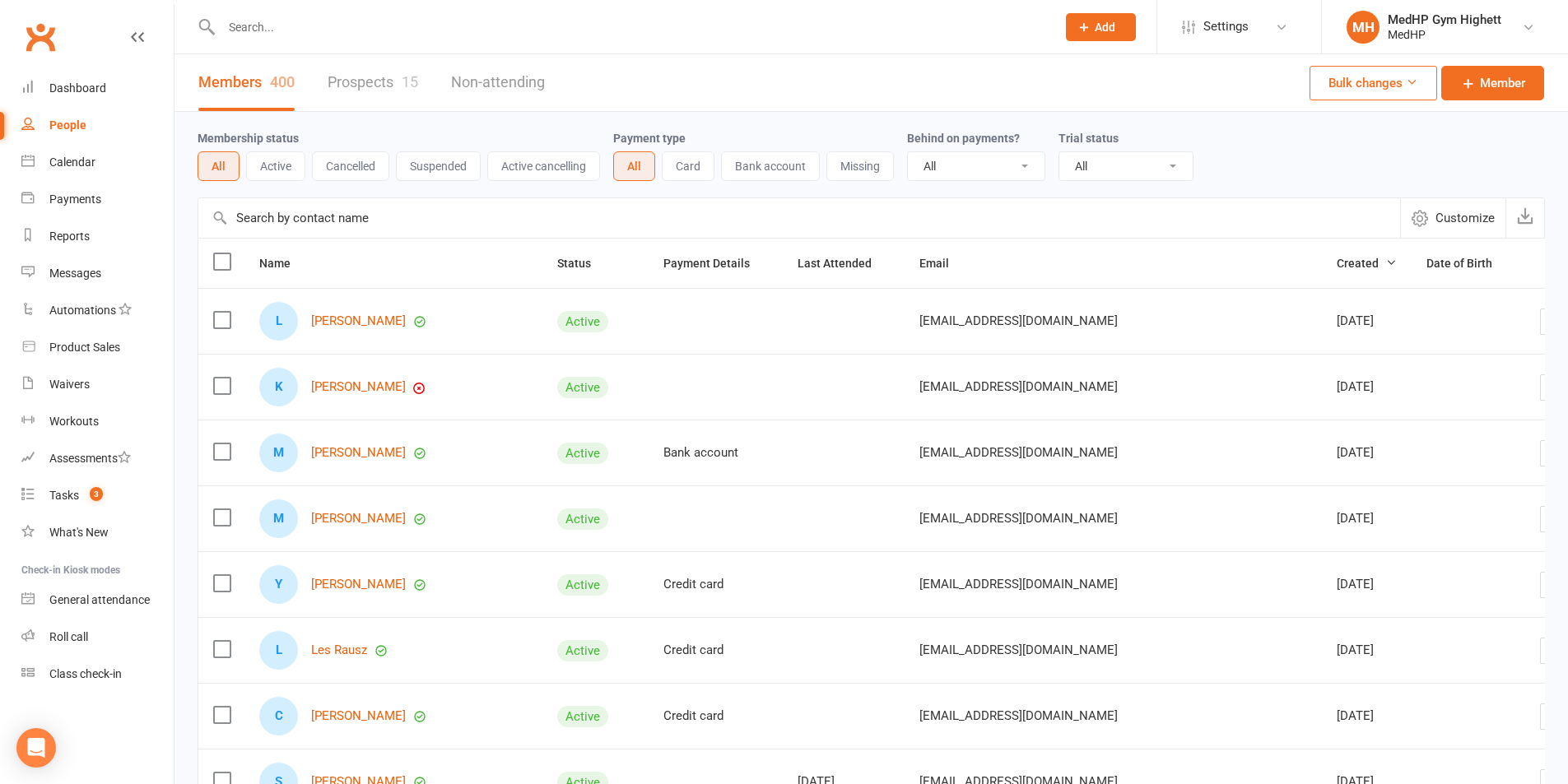
click at [271, 168] on button "Active" at bounding box center [275, 166] width 59 height 30
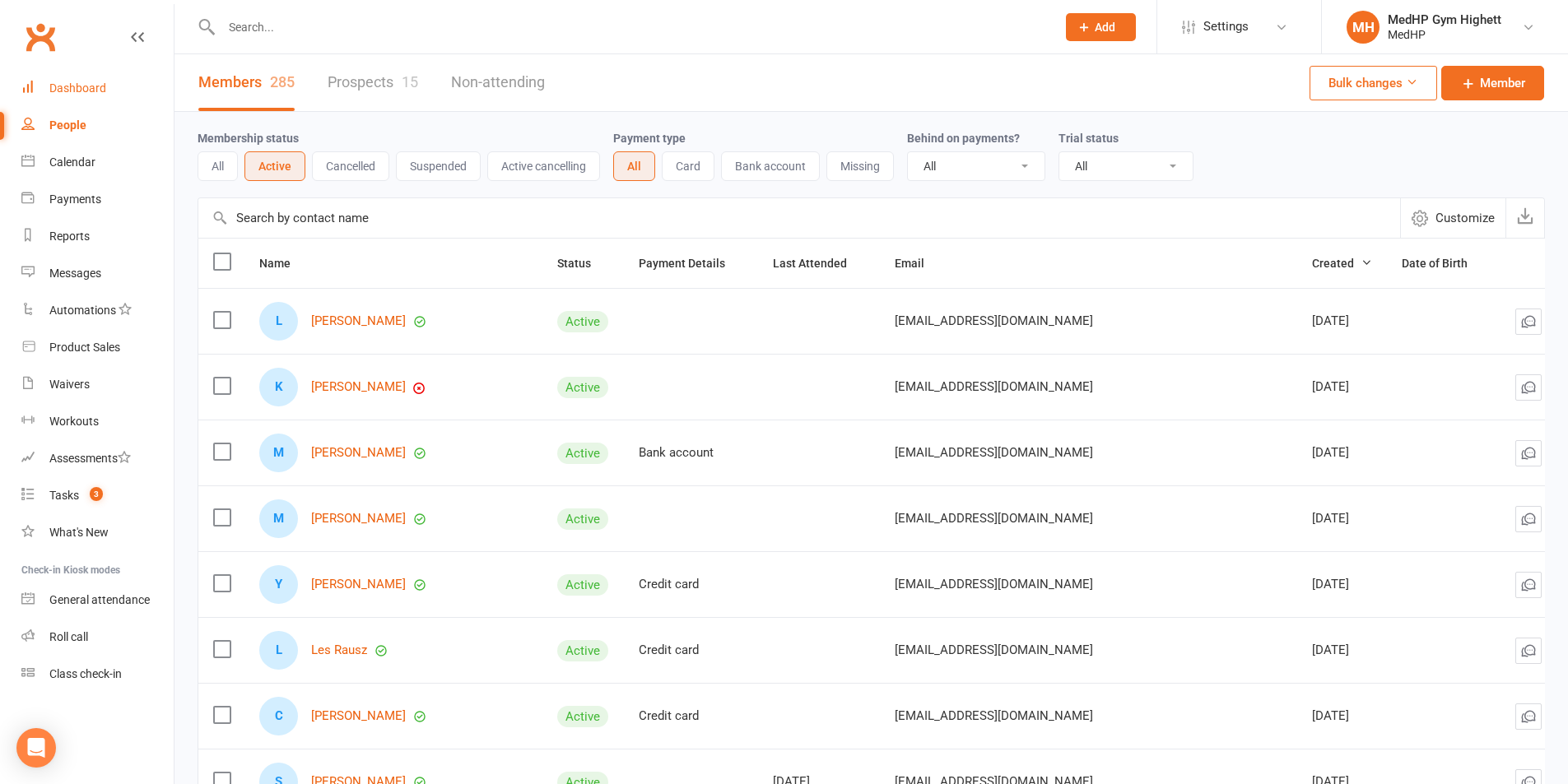
click at [80, 93] on div "Dashboard" at bounding box center [77, 88] width 57 height 14
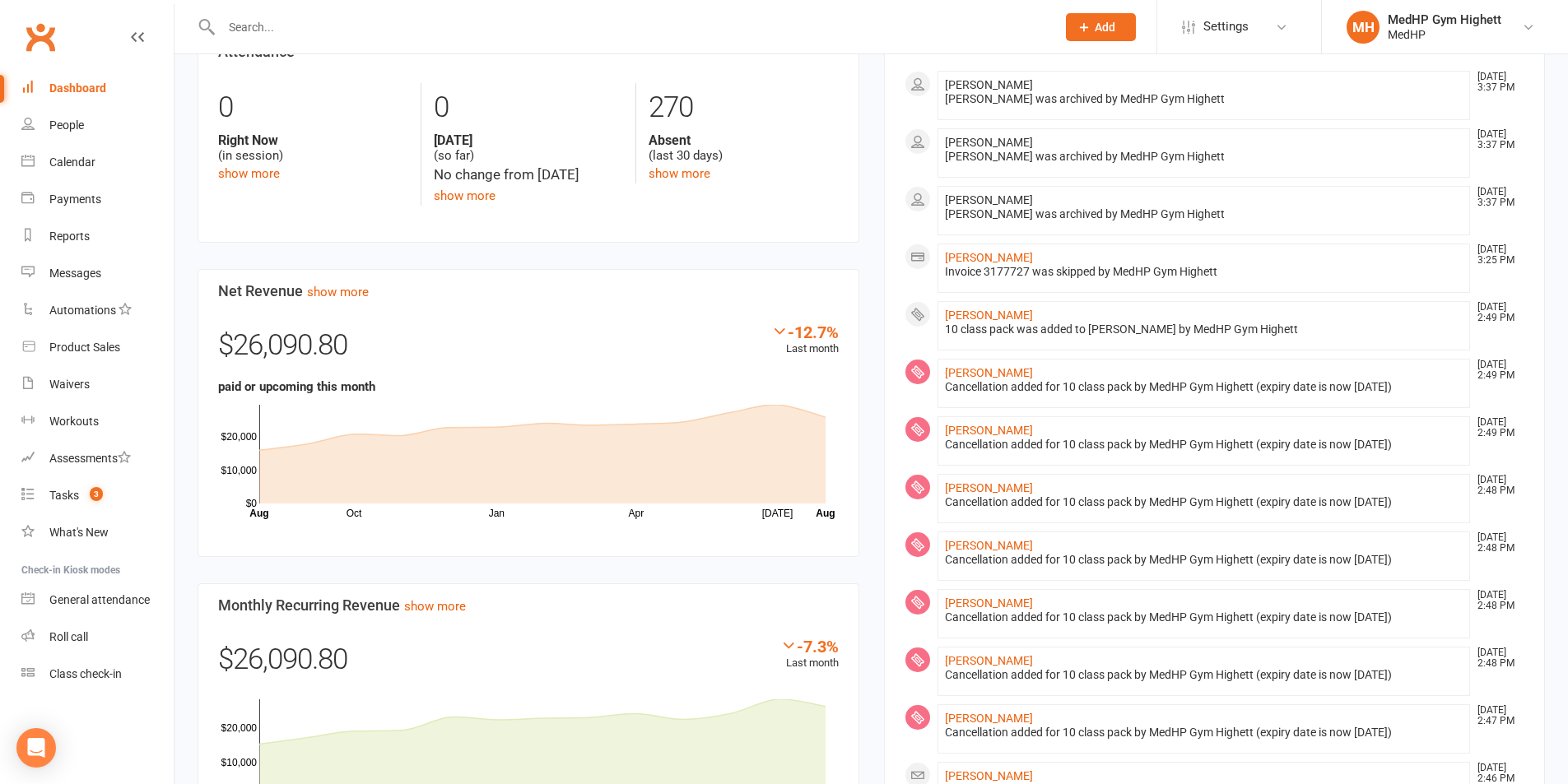
scroll to position [658, 0]
click at [330, 291] on link "show more" at bounding box center [338, 294] width 62 height 15
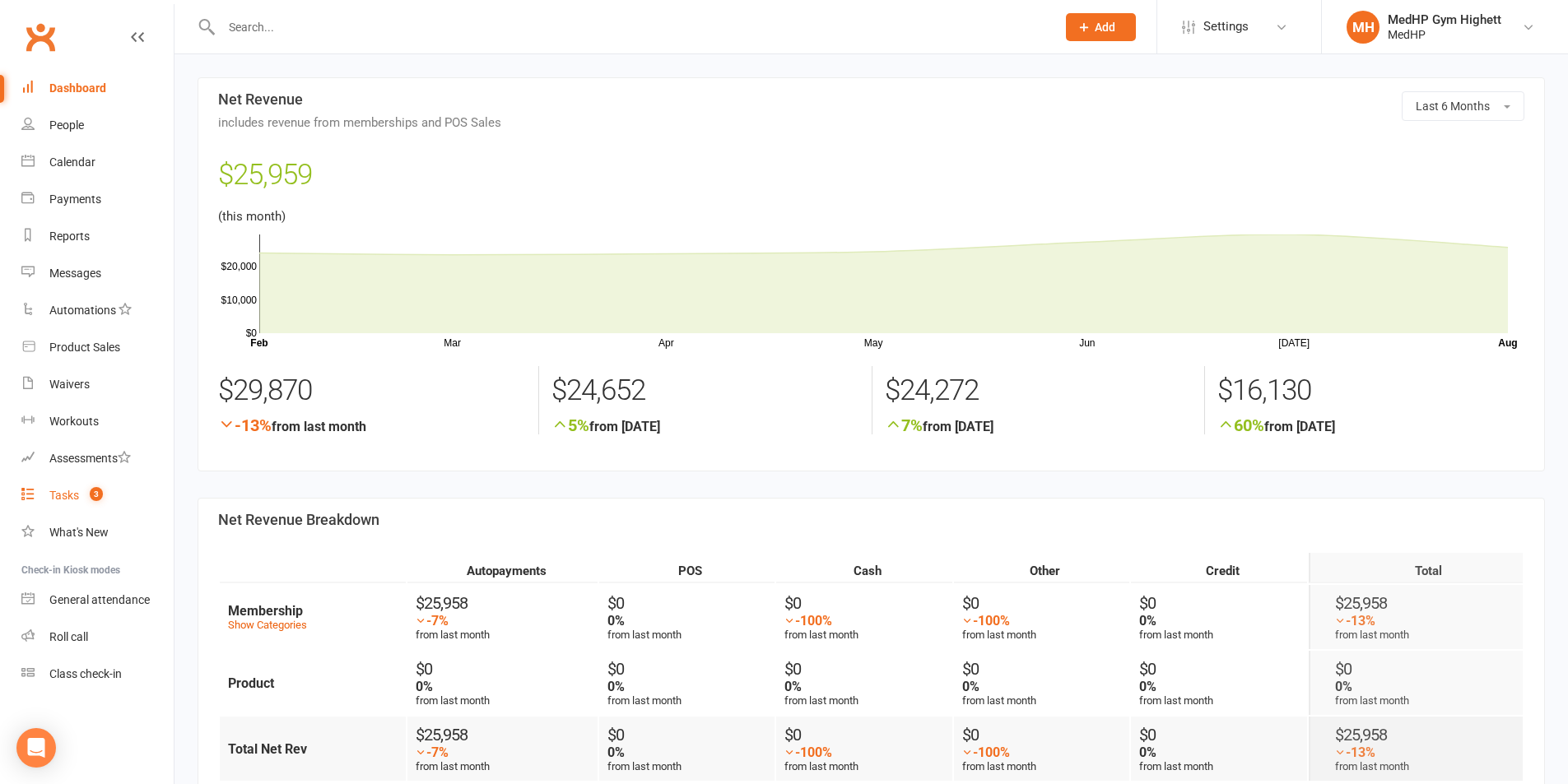
click at [114, 509] on link "Tasks 3" at bounding box center [98, 495] width 153 height 37
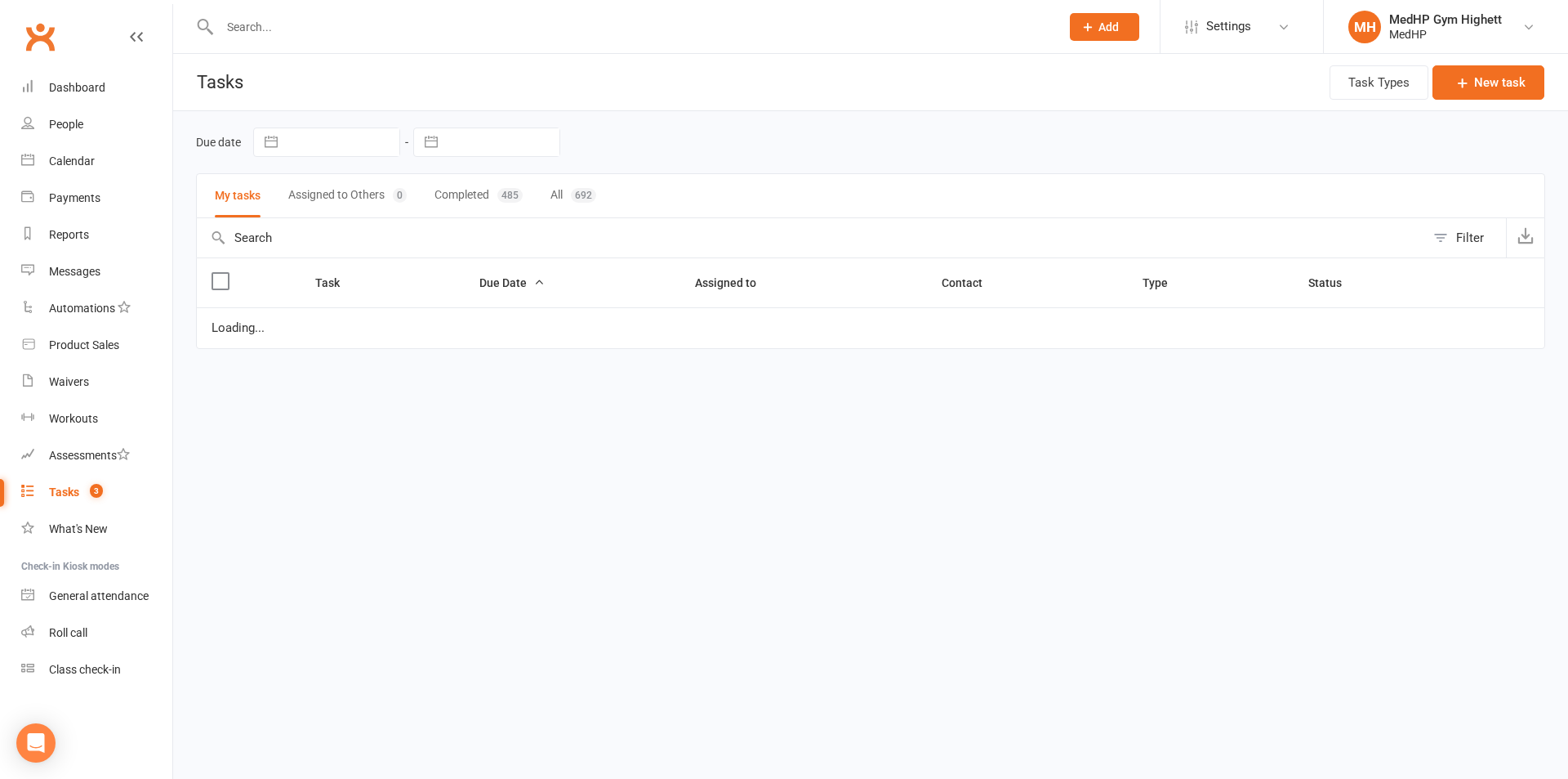
select select "started"
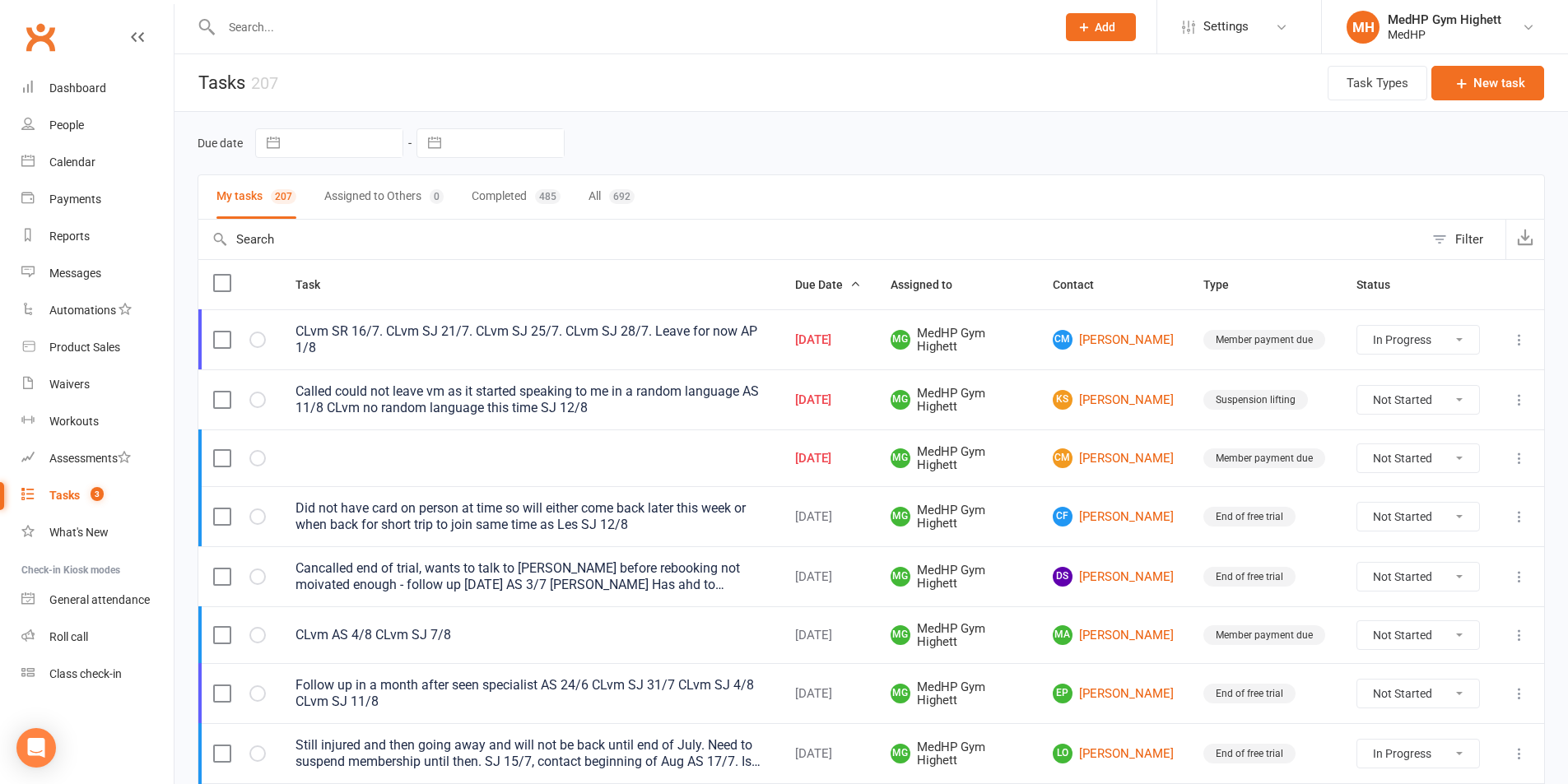
click at [395, 31] on input "text" at bounding box center [630, 26] width 828 height 23
click at [488, 27] on input "text" at bounding box center [630, 26] width 828 height 23
paste input "[PERSON_NAME]"
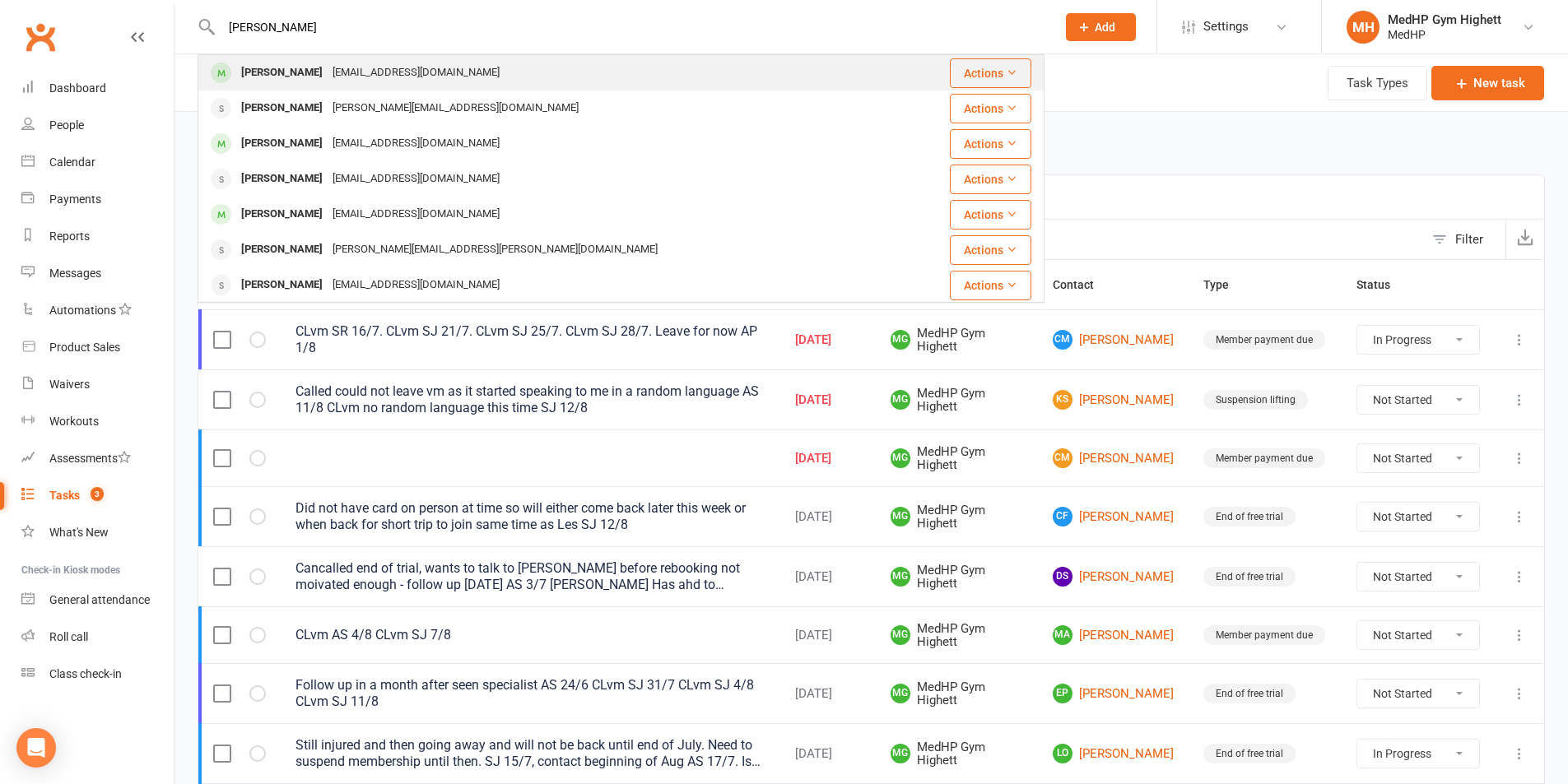
type input "[PERSON_NAME]"
click at [458, 69] on div "[PERSON_NAME] [EMAIL_ADDRESS][DOMAIN_NAME]" at bounding box center [549, 73] width 702 height 34
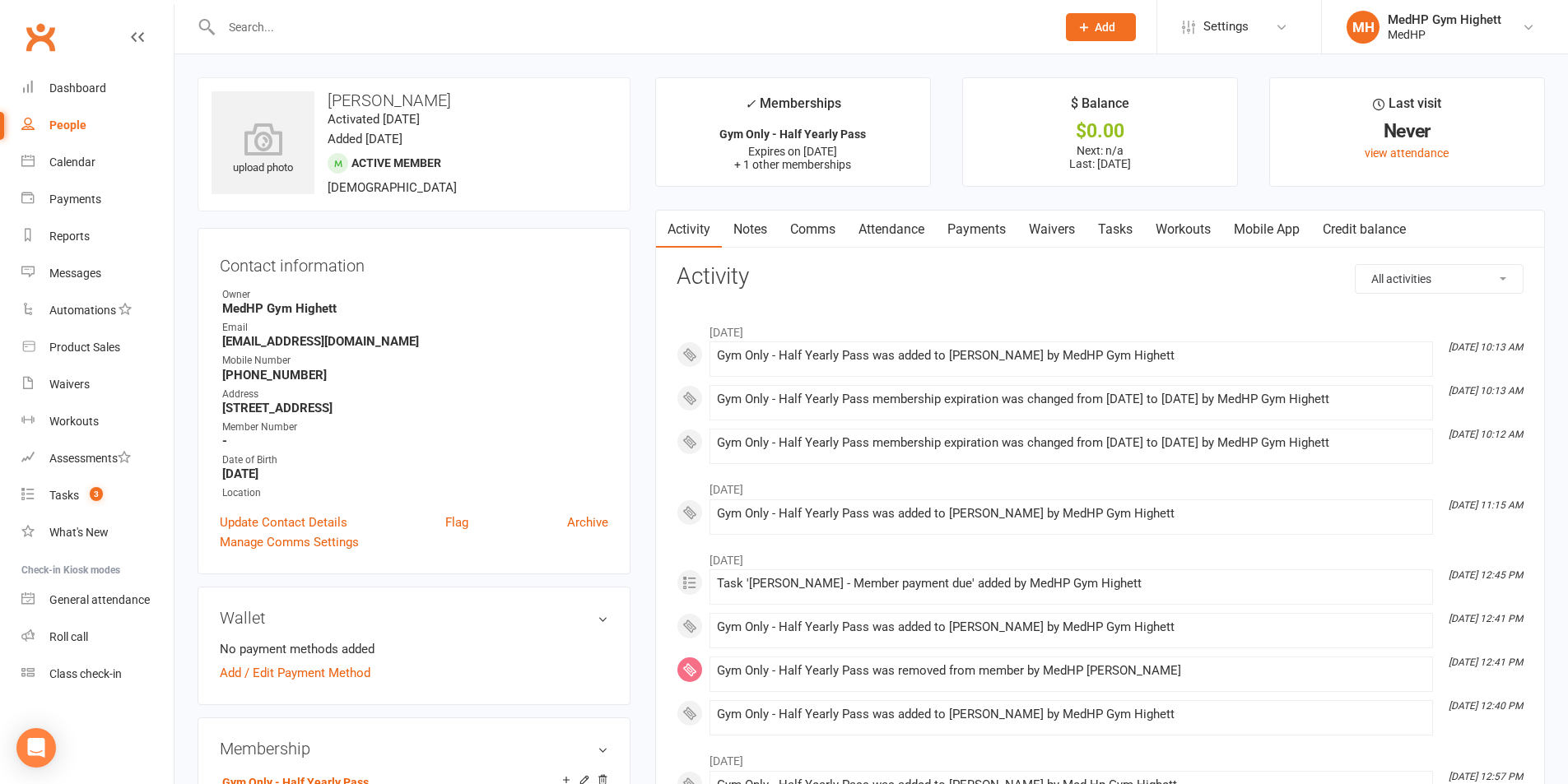
click at [64, 113] on link "People" at bounding box center [98, 125] width 153 height 37
select select "100"
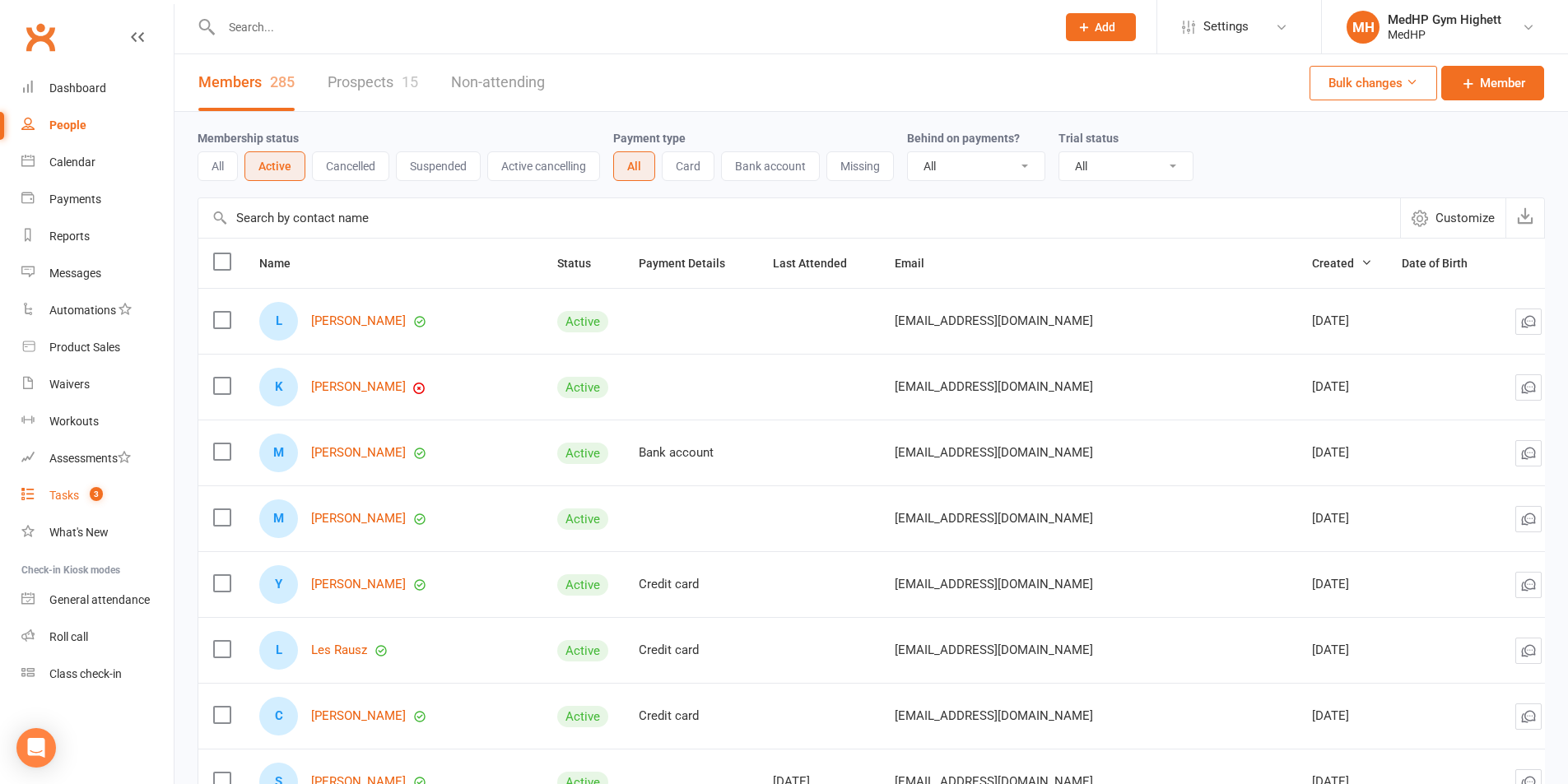
click at [84, 486] on link "Tasks 3" at bounding box center [98, 495] width 153 height 37
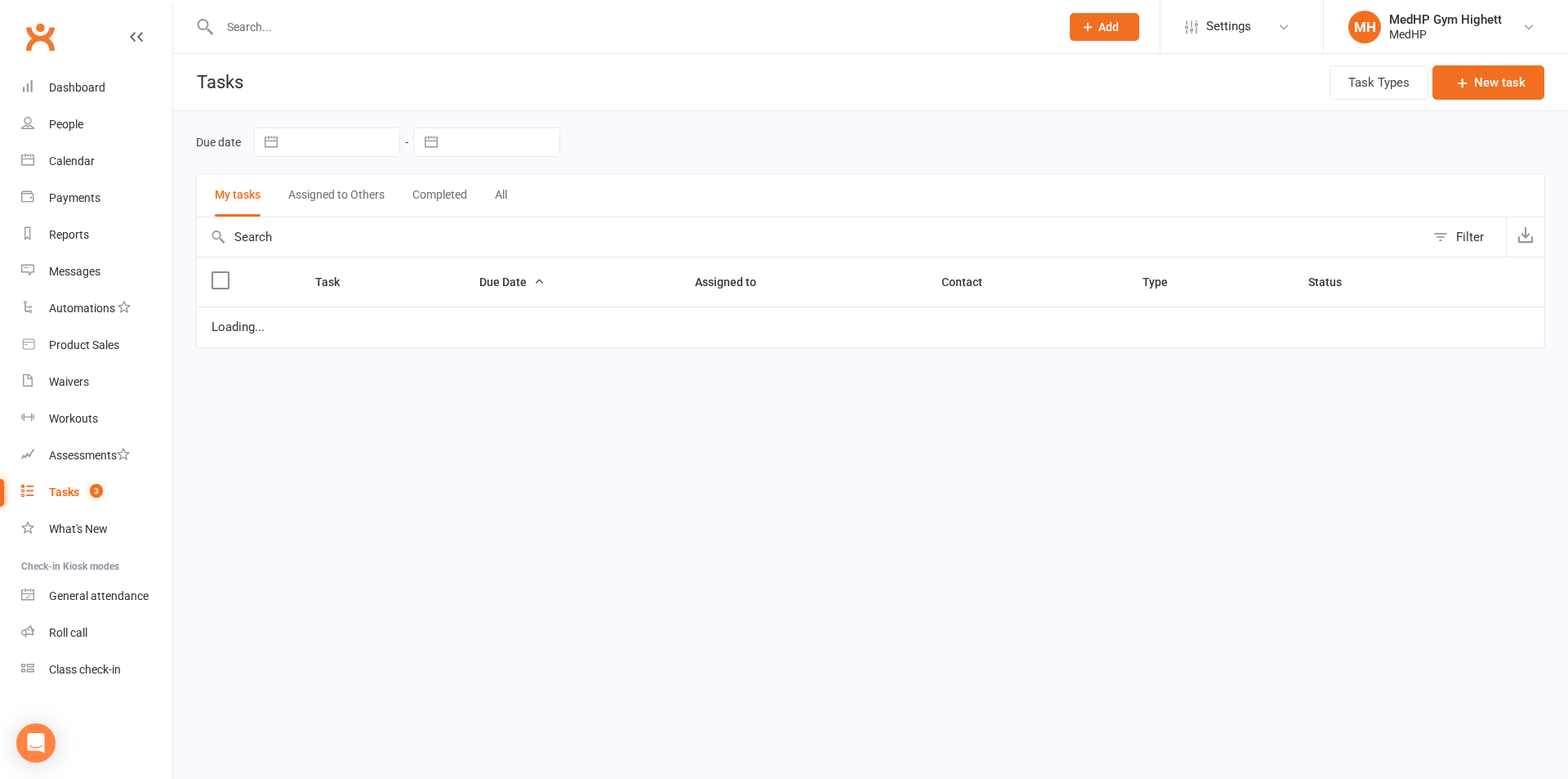
select select "started"
